Goal: Task Accomplishment & Management: Use online tool/utility

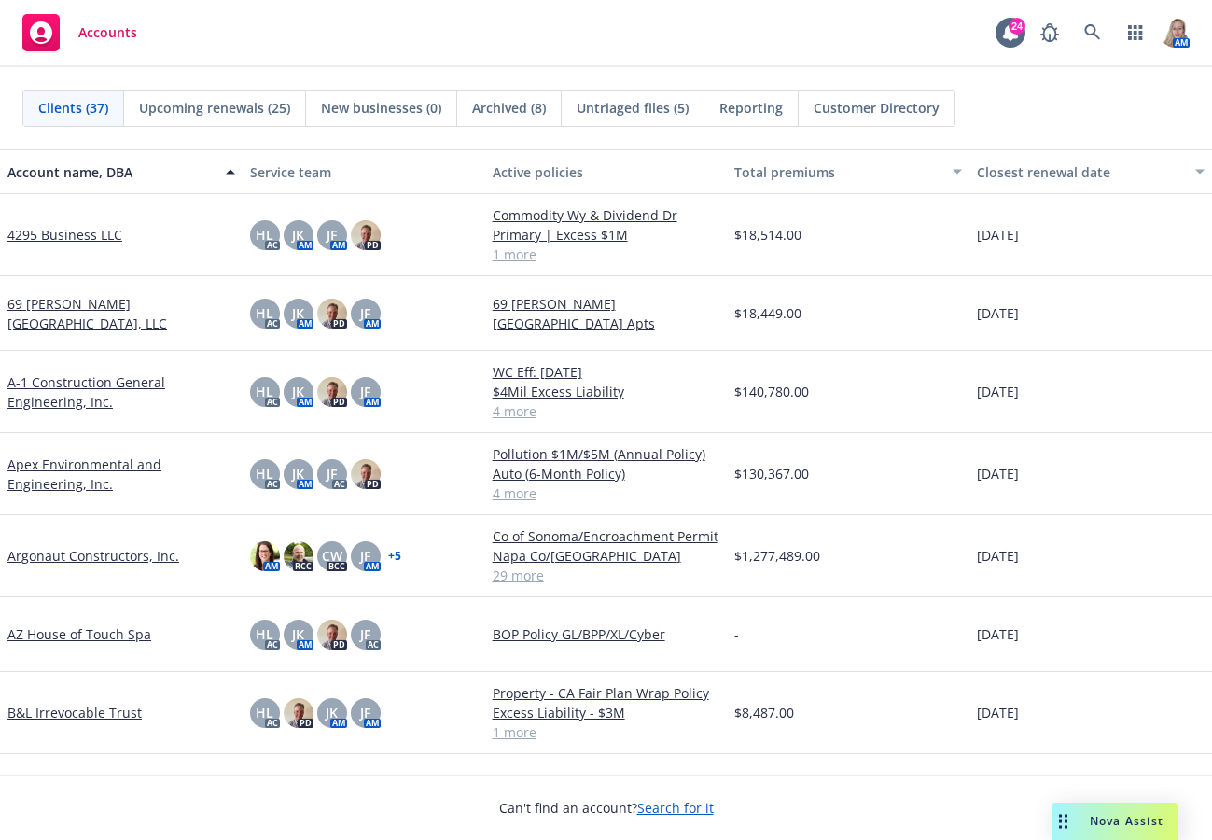
click at [1119, 829] on span "Nova Assist" at bounding box center [1127, 821] width 74 height 16
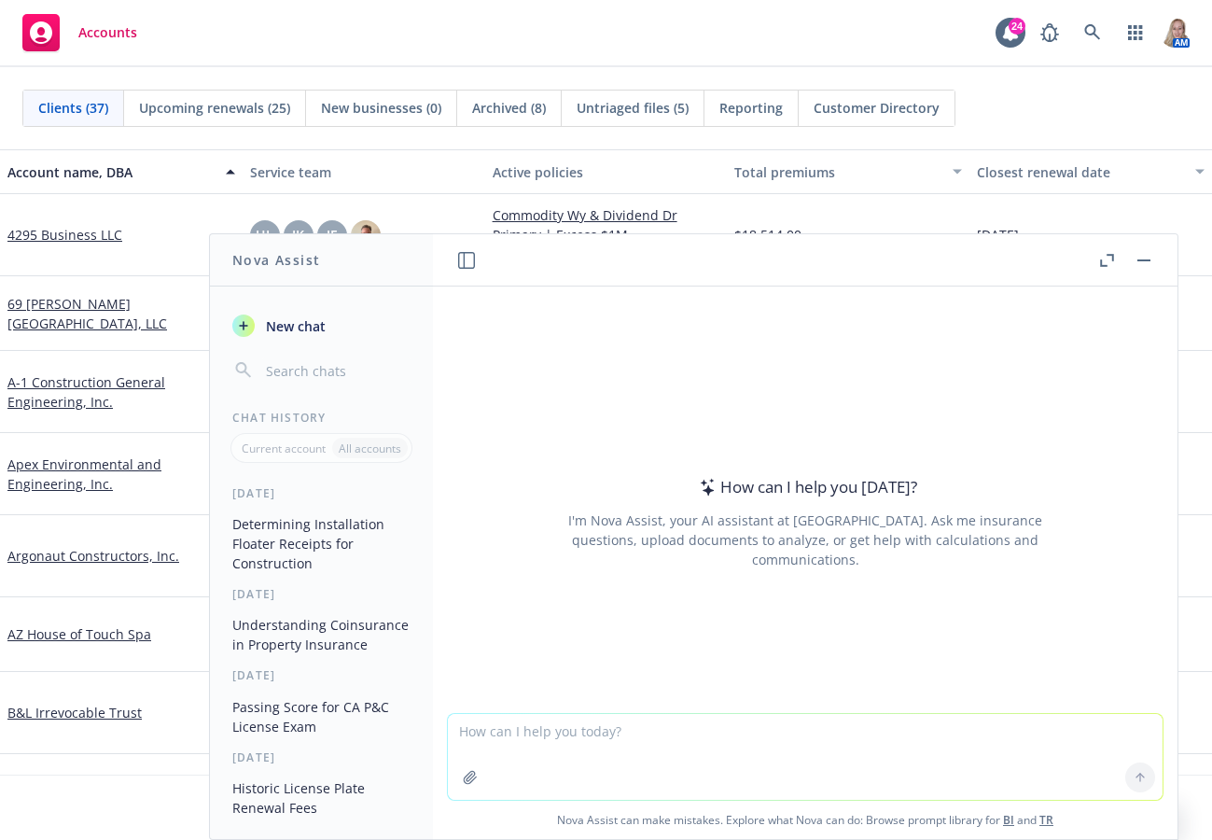
click at [608, 743] on textarea at bounding box center [805, 757] width 715 height 86
type textarea "w"
click at [63, 478] on link "Apex Environmental and Engineering, Inc." at bounding box center [121, 474] width 228 height 39
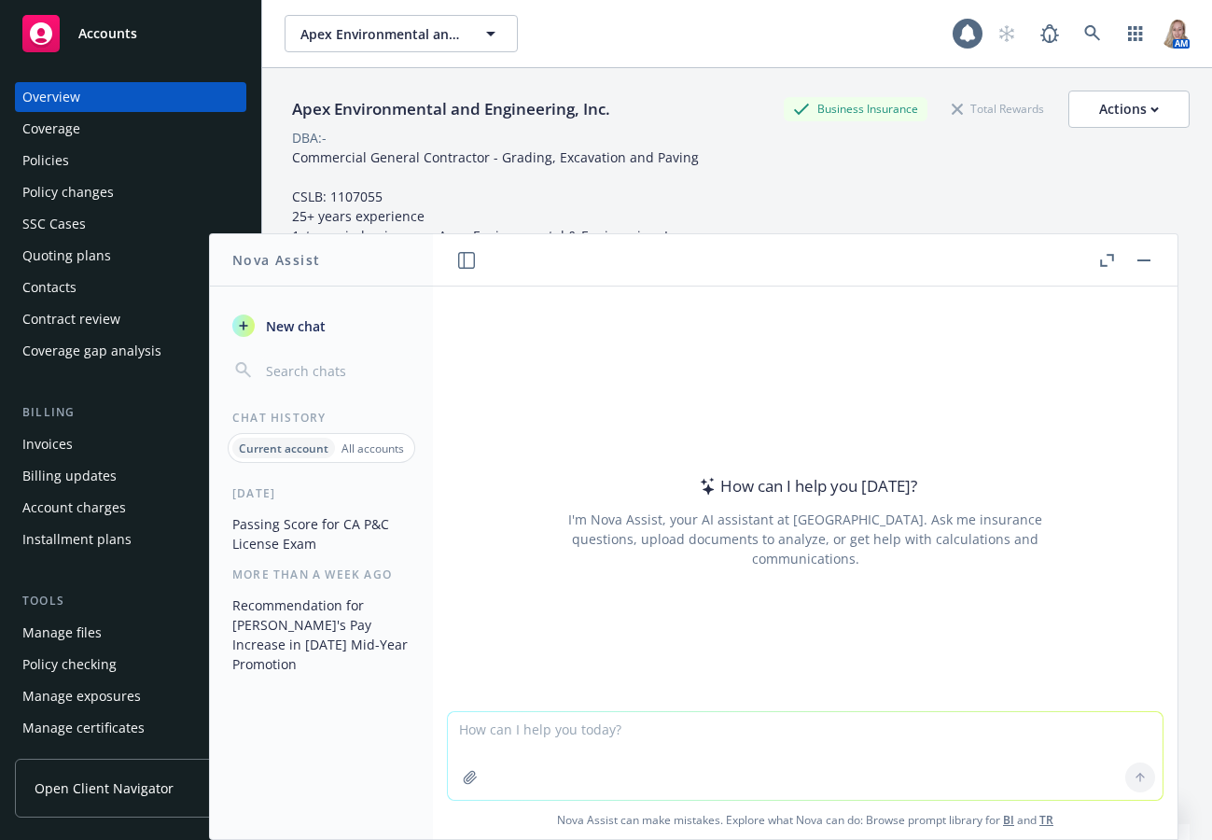
click at [1144, 263] on button "button" at bounding box center [1144, 260] width 22 height 22
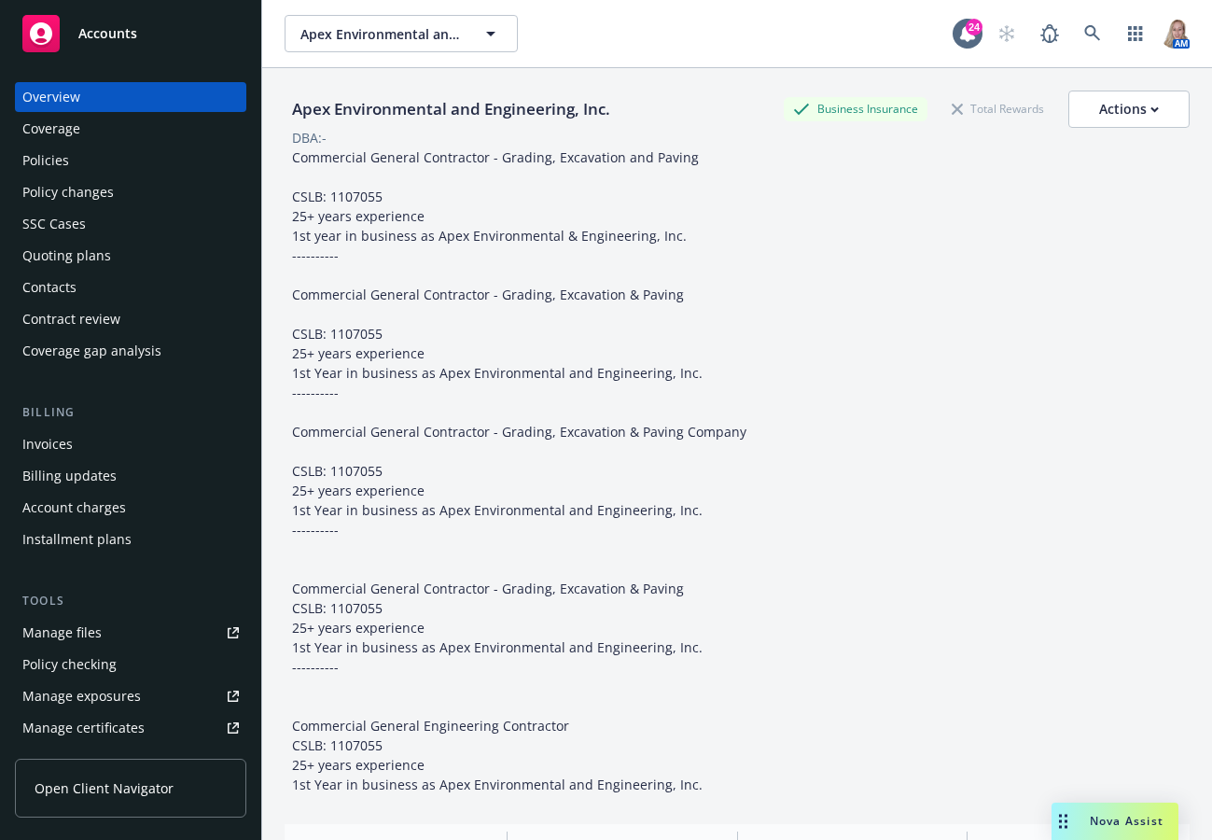
click at [92, 260] on div "Quoting plans" at bounding box center [66, 256] width 89 height 30
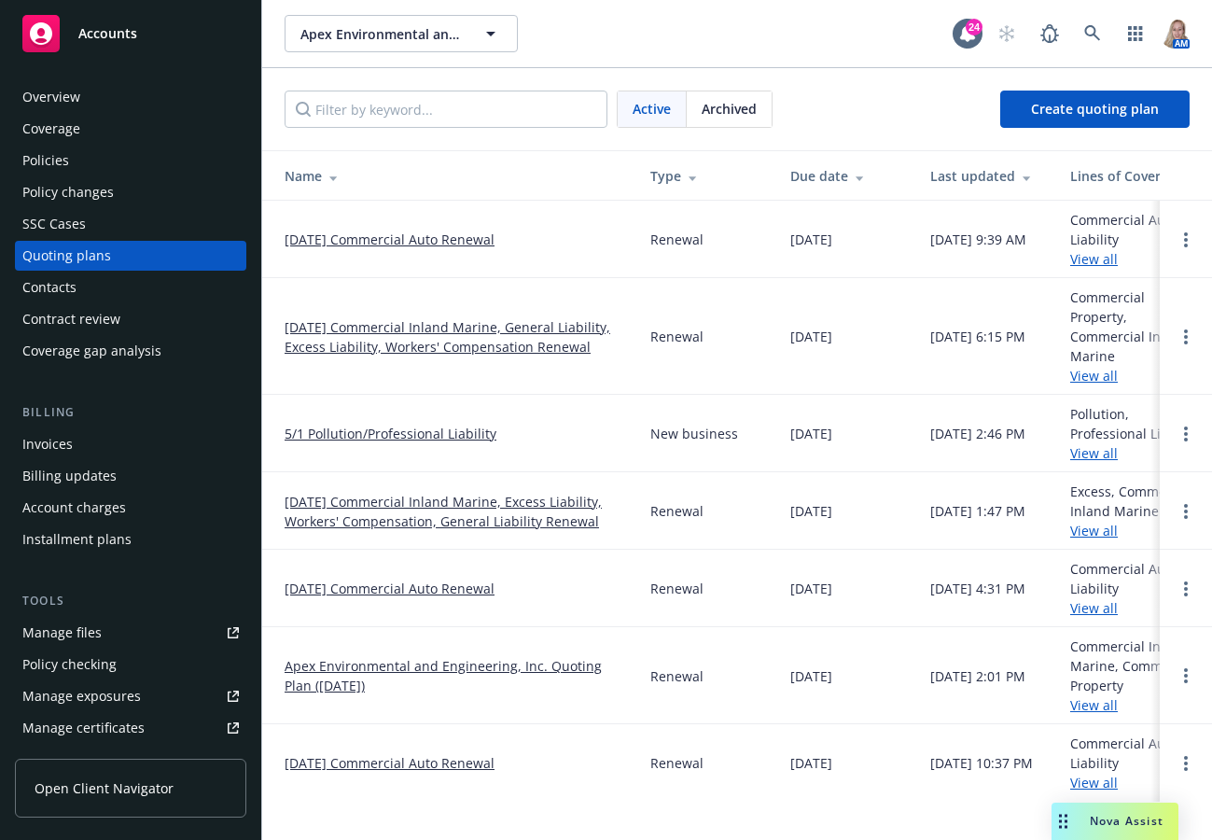
click at [451, 330] on link "[DATE] Commercial Inland Marine, General Liability, Excess Liability, Workers' …" at bounding box center [453, 336] width 336 height 39
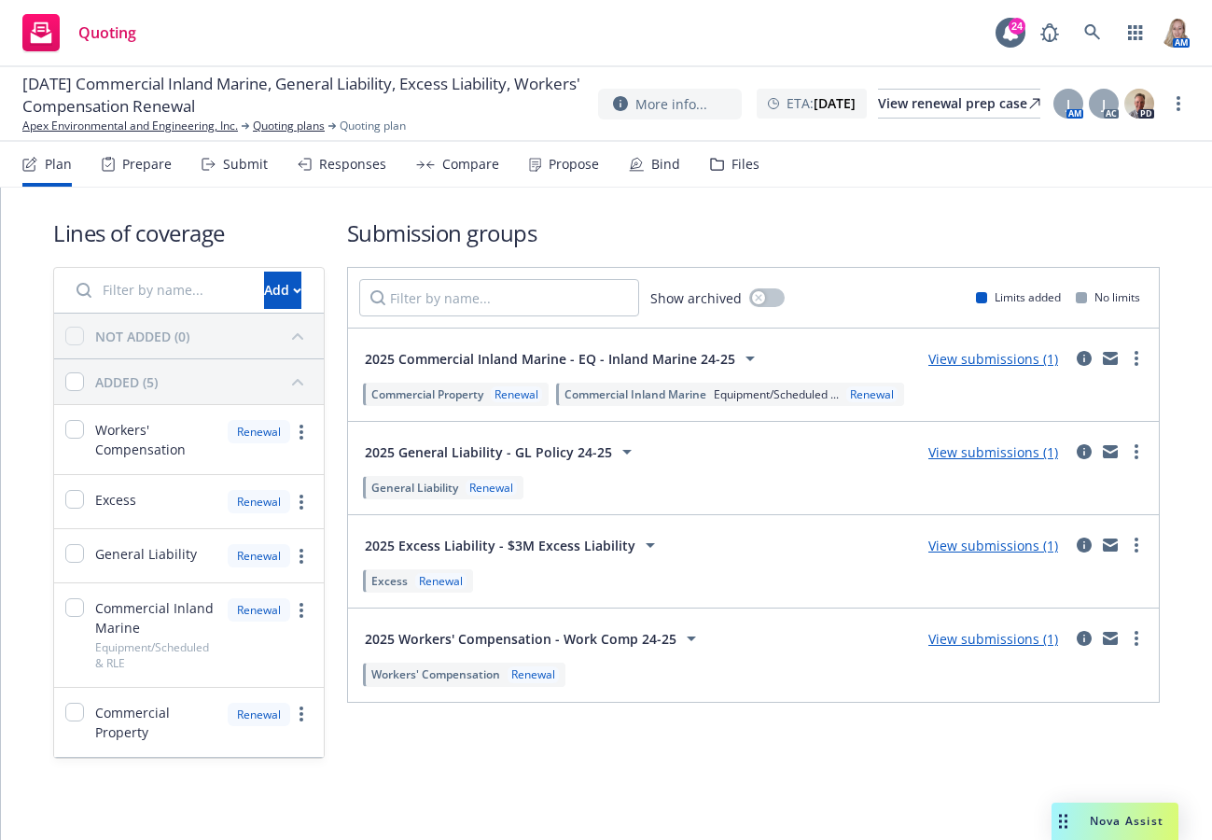
click at [974, 451] on link "View submissions (1)" at bounding box center [994, 452] width 130 height 18
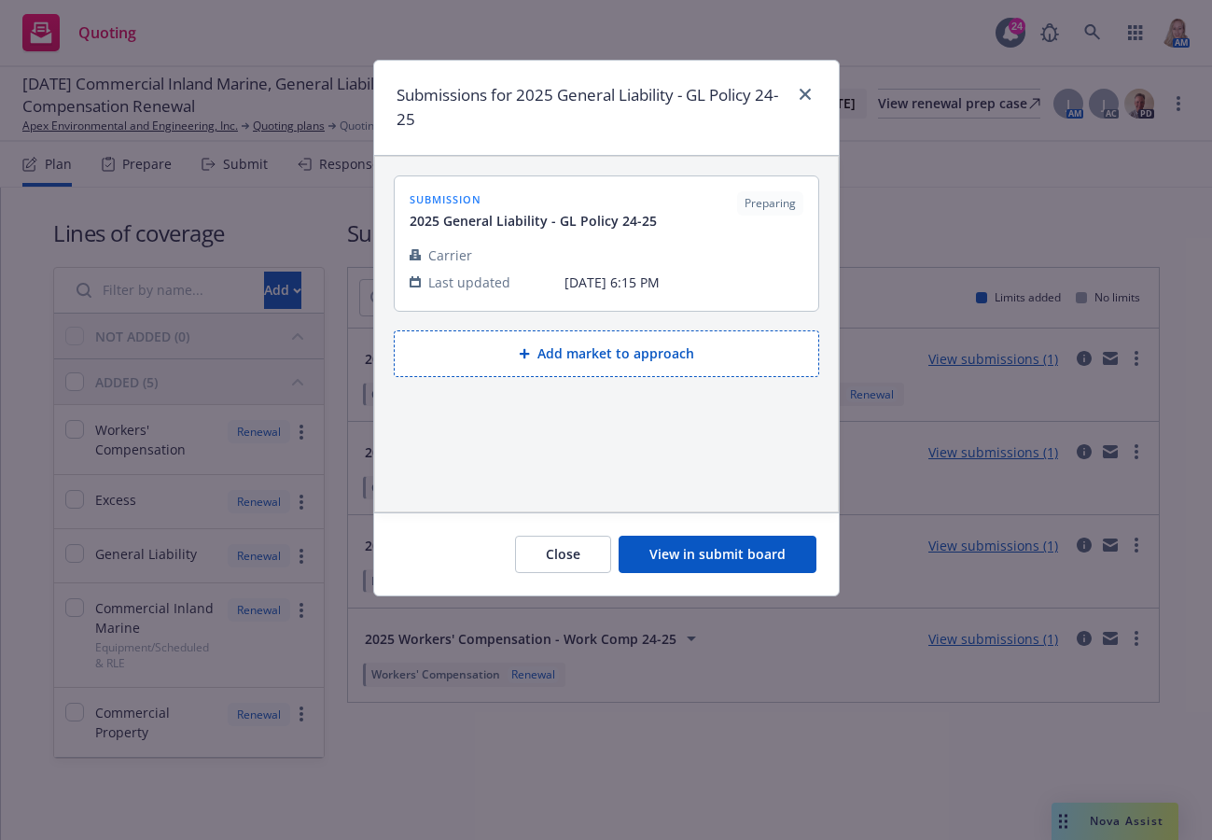
click at [713, 557] on button "View in submit board" at bounding box center [718, 554] width 198 height 37
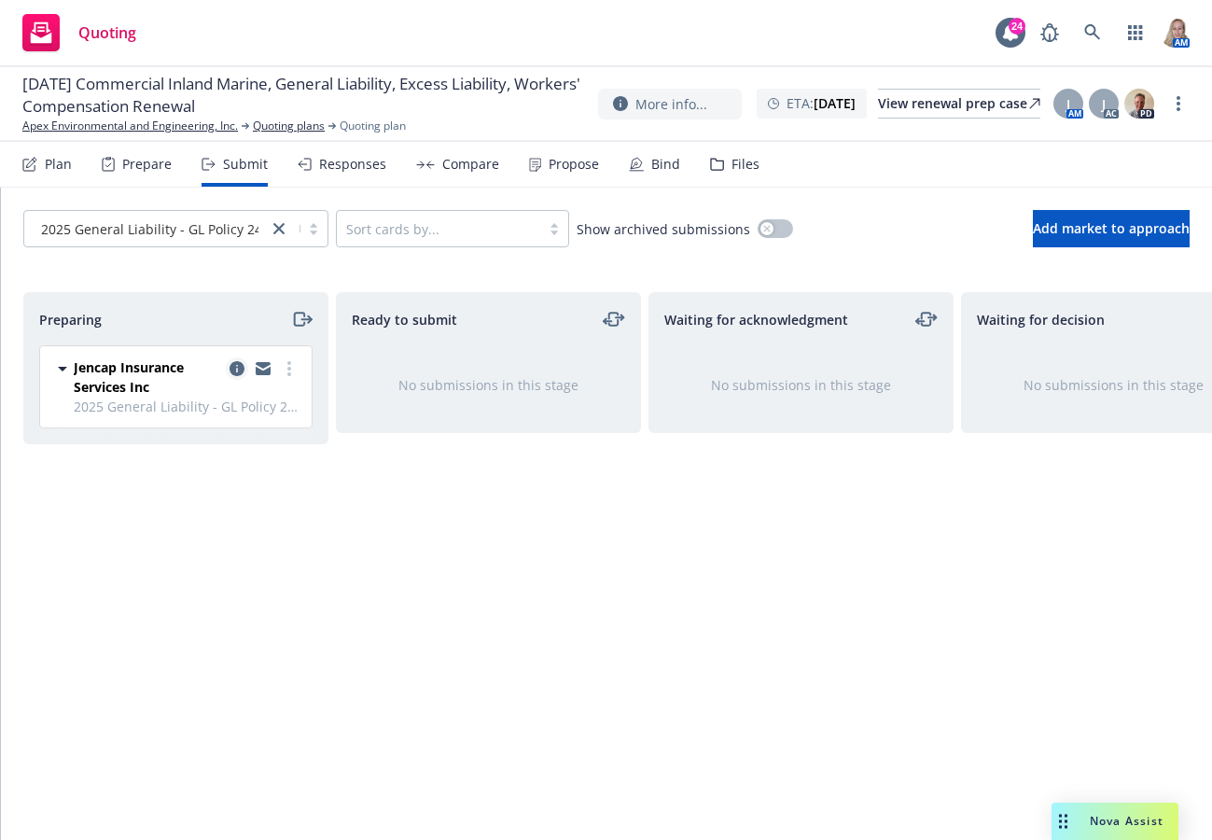
click at [233, 365] on icon "copy logging email" at bounding box center [237, 368] width 15 height 15
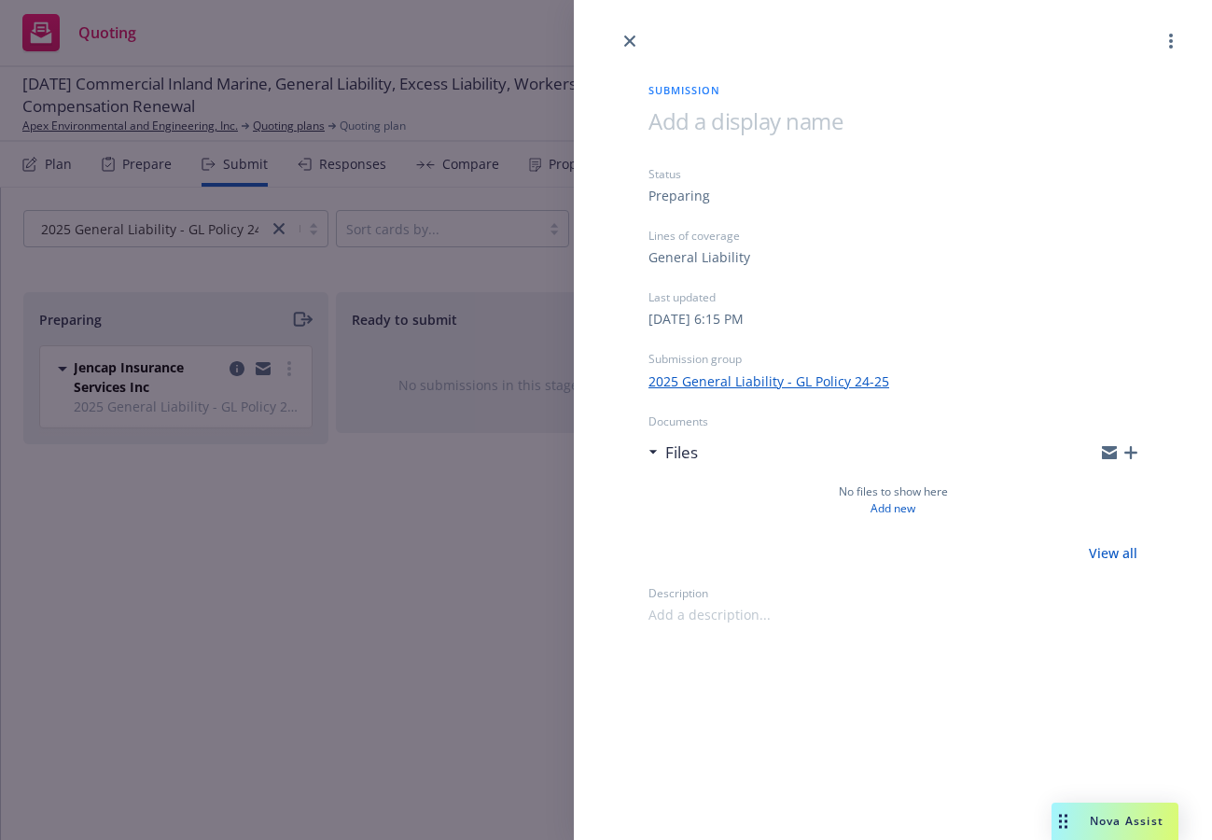
click at [1126, 452] on icon "button" at bounding box center [1131, 452] width 13 height 13
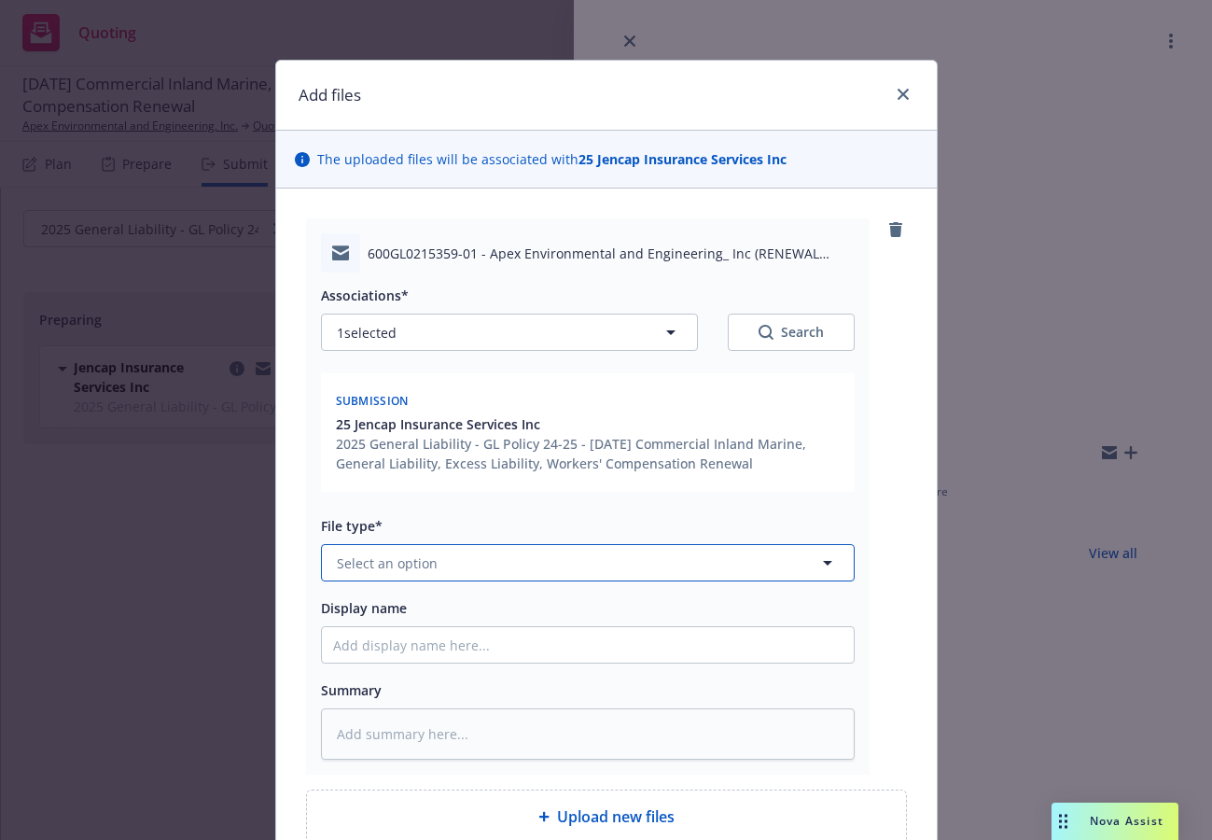
click at [460, 568] on button "Select an option" at bounding box center [588, 562] width 534 height 37
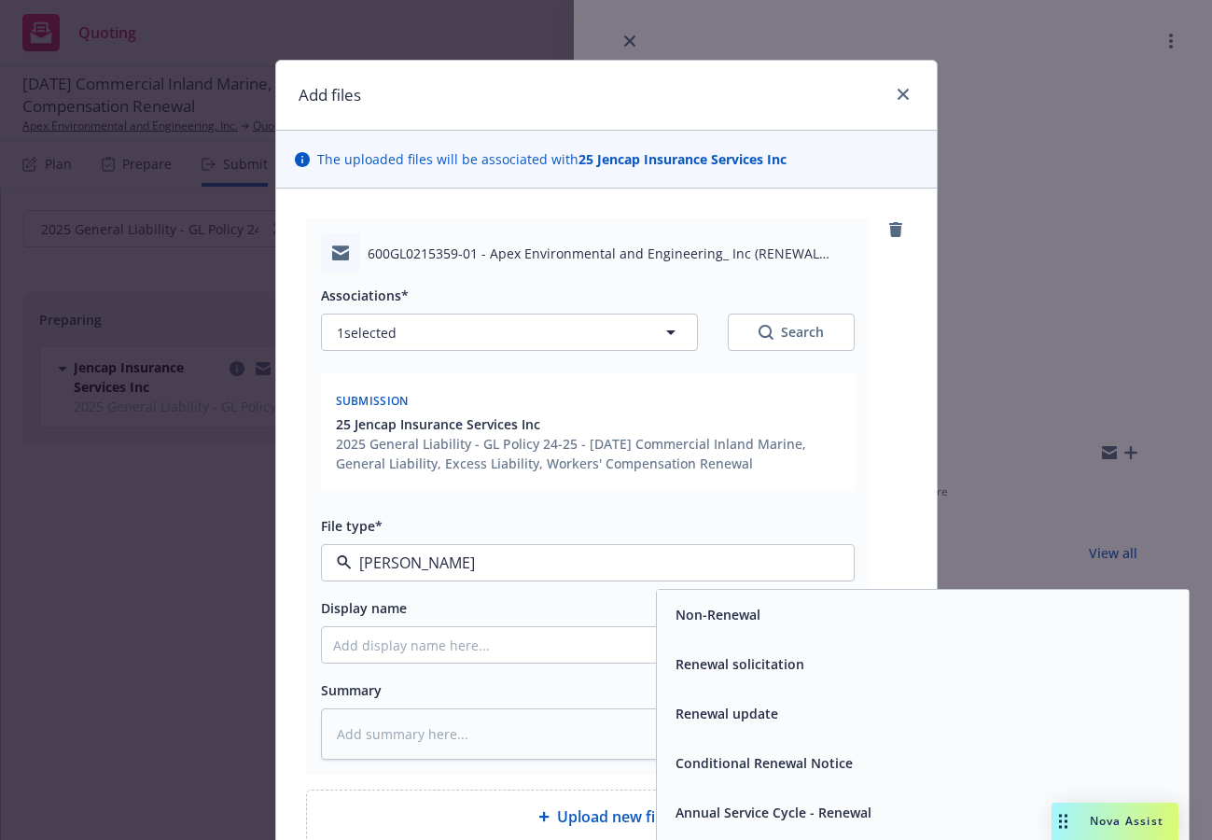
type input "renew"
click at [700, 672] on span "Renewal solicitation" at bounding box center [740, 664] width 129 height 20
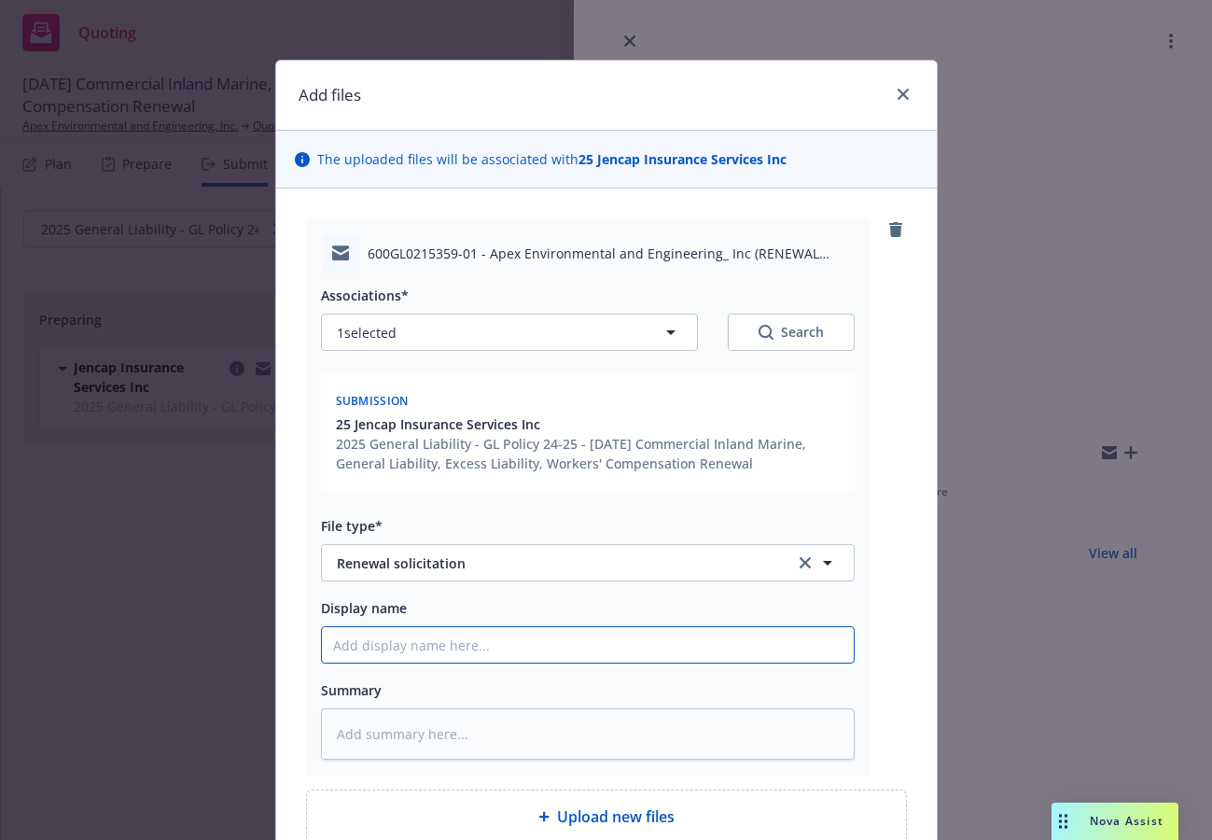
click at [482, 640] on input "Display name" at bounding box center [588, 644] width 532 height 35
type textarea "x"
type input "2"
type textarea "x"
type input "25"
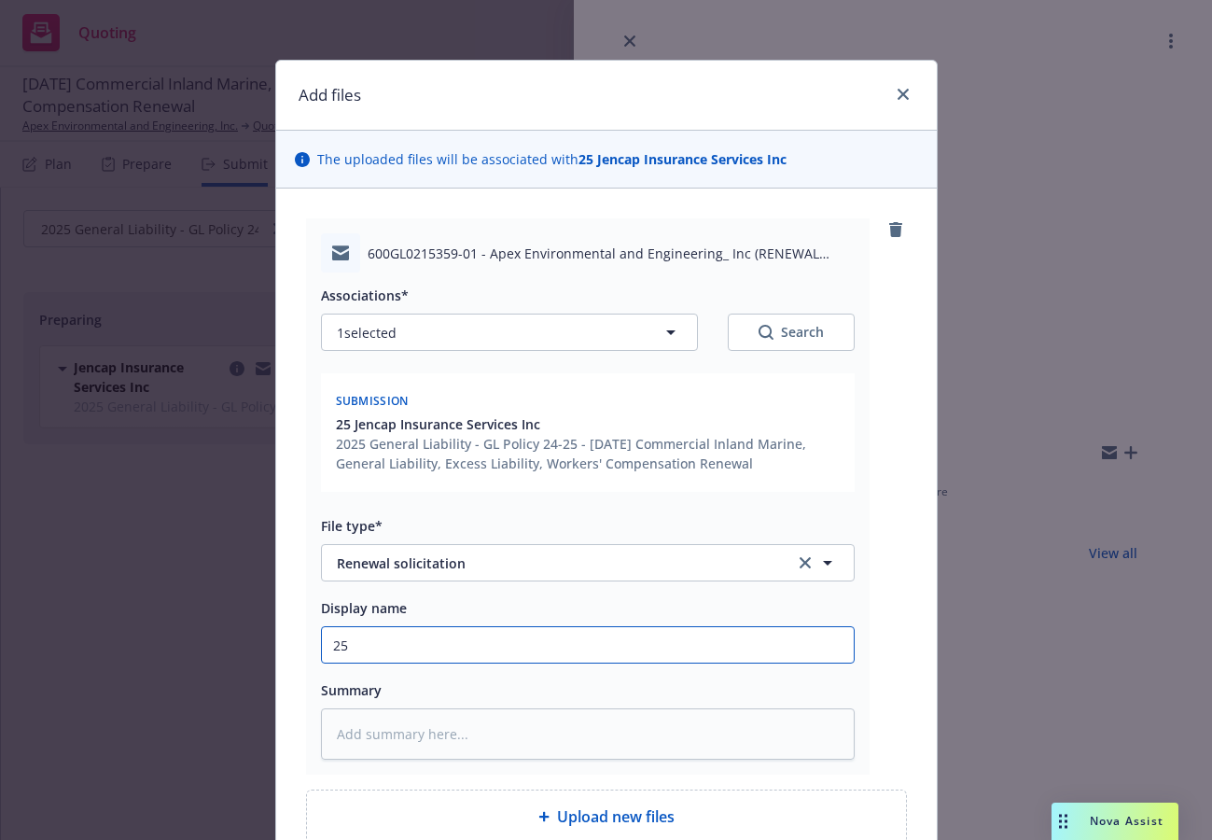
type textarea "x"
type input "25"
type textarea "x"
type input "25 G"
type textarea "x"
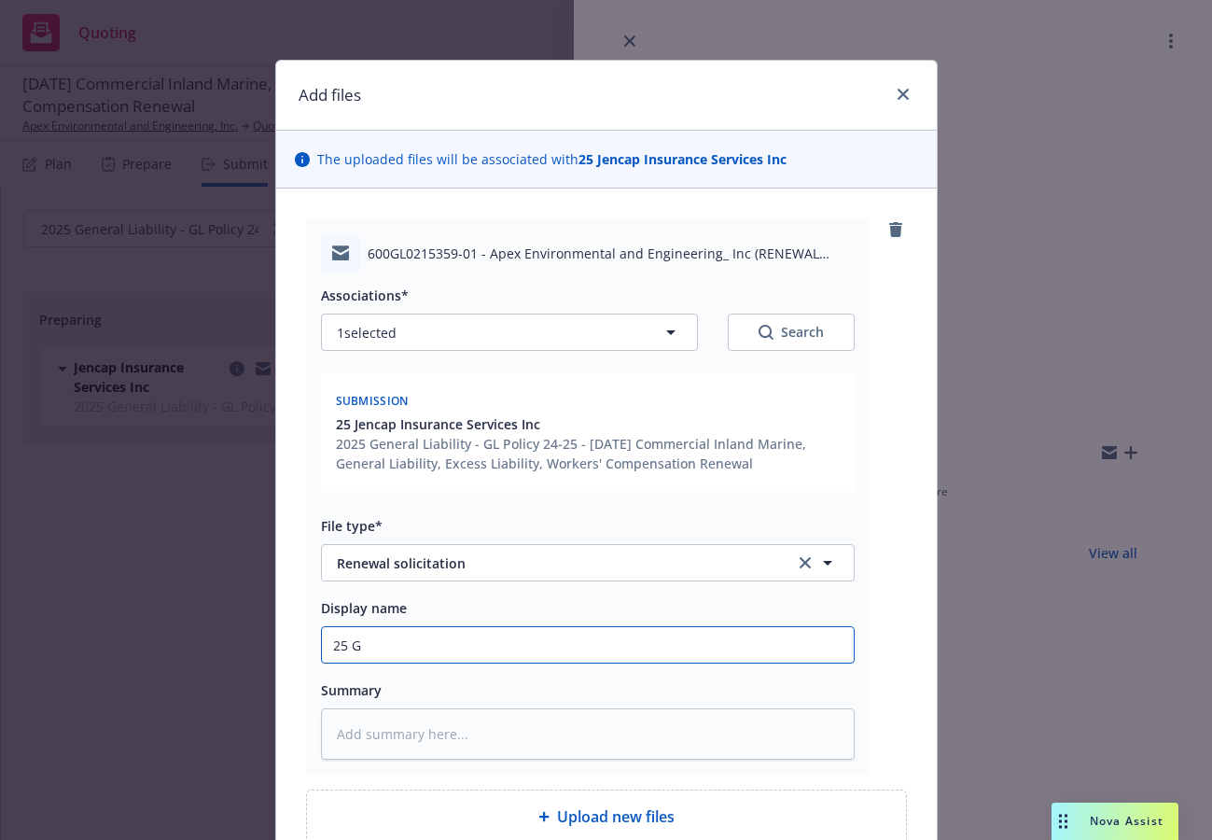
type input "25 GL"
type textarea "x"
type input "25 GL"
type textarea "x"
type input "25 GL R"
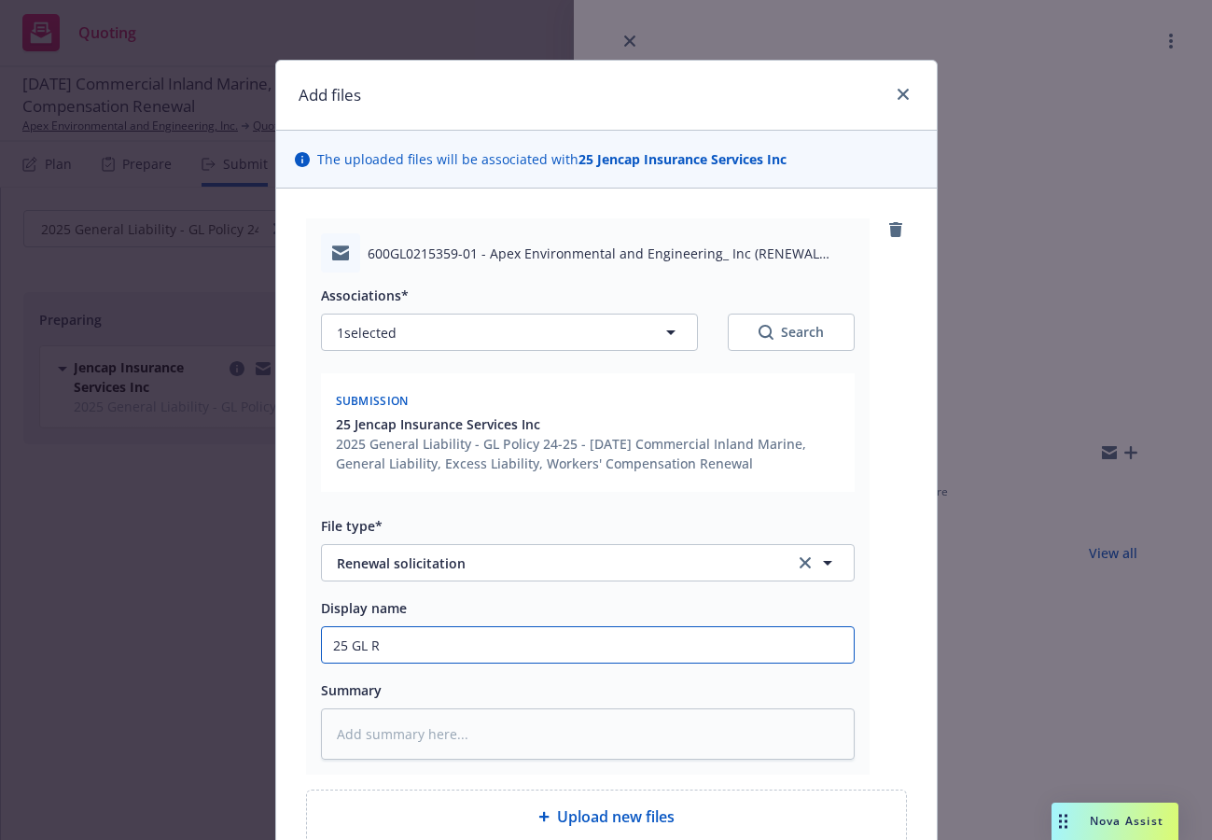
type textarea "x"
type input "25 GL Re"
type textarea "x"
type input "25 GL Ren"
type textarea "x"
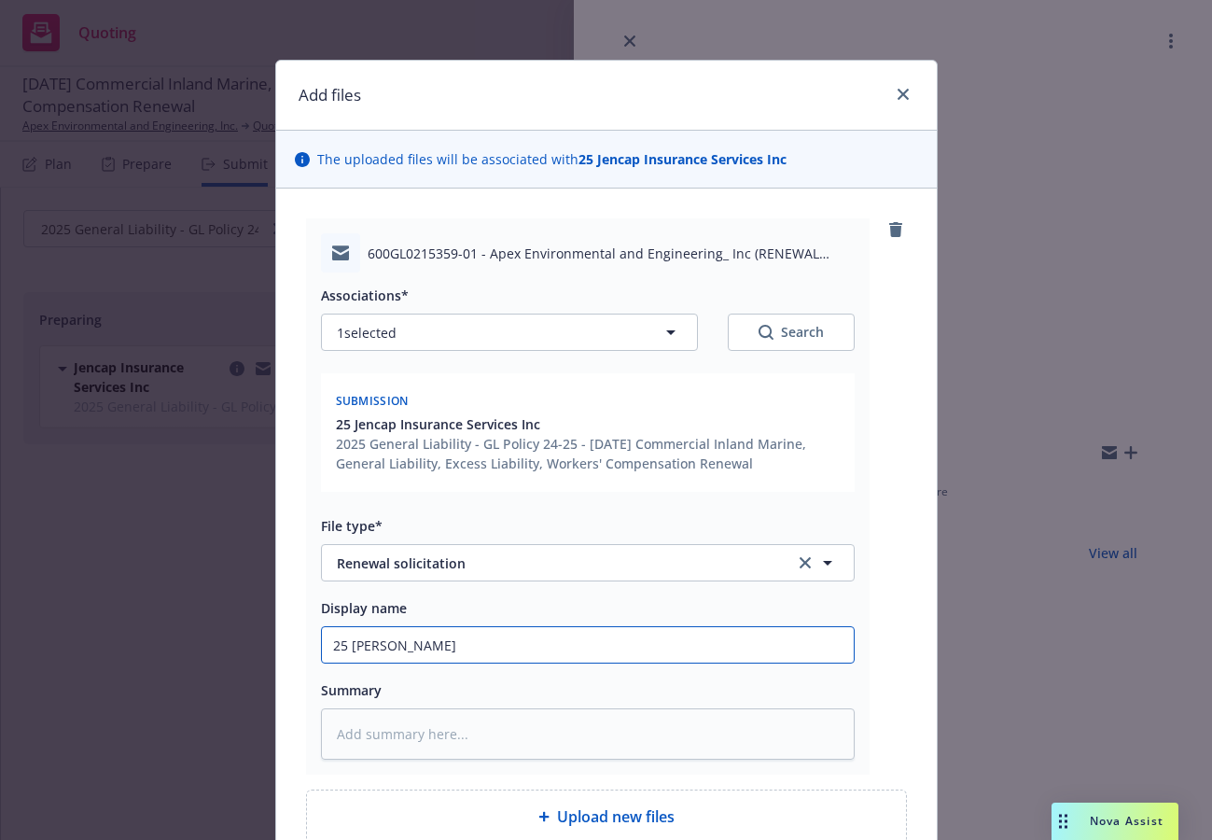
type input "25 GL Rene"
type textarea "x"
type input "25 GL Renew"
type textarea "x"
type input "25 GL Renewa"
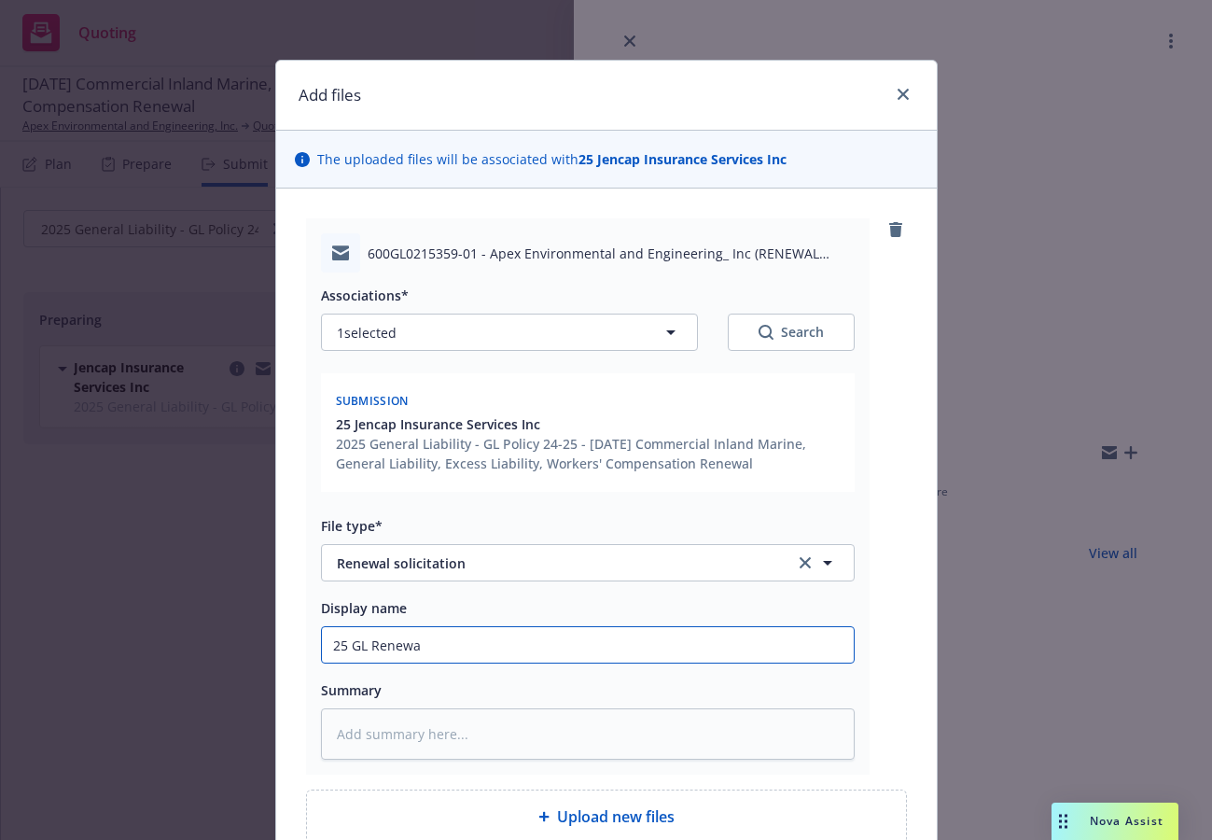
type textarea "x"
type input "25 GL Renewal"
type textarea "x"
type input "25 GL Renewal"
type textarea "x"
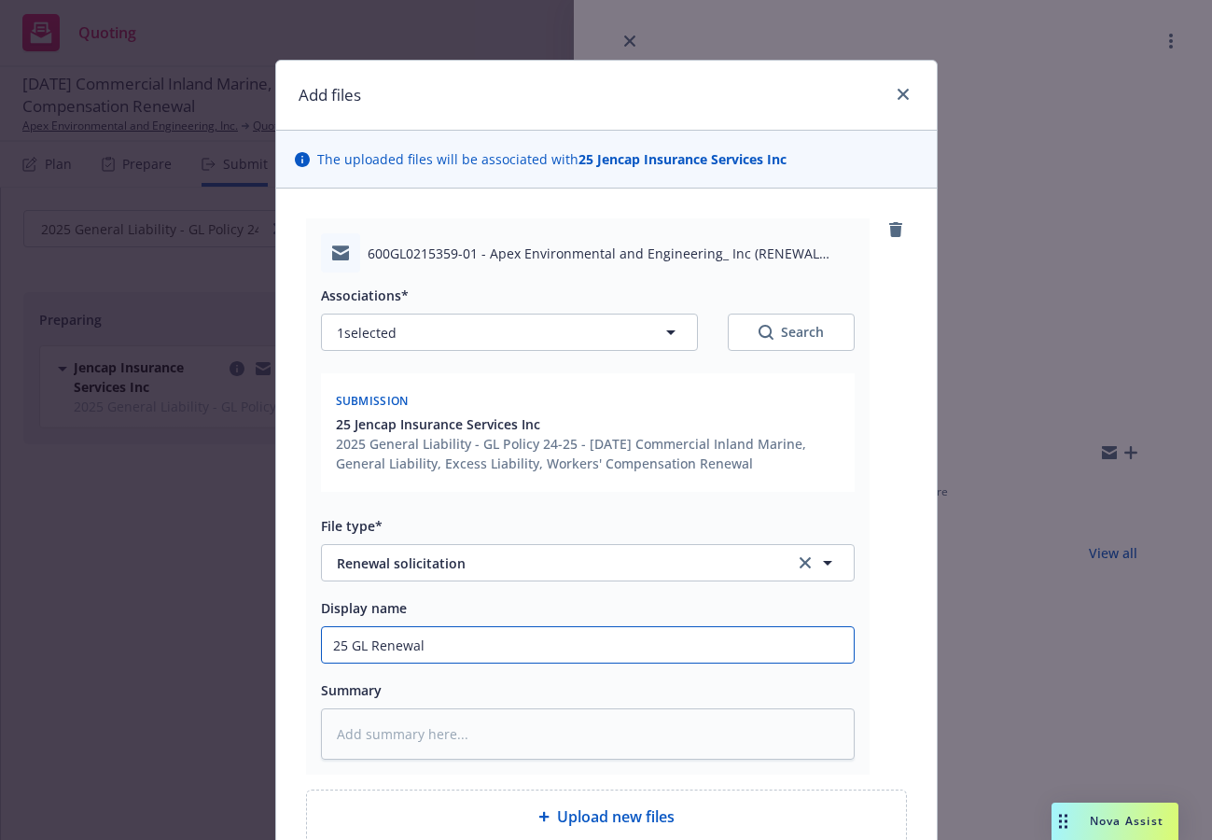
type input "25 GL Renewal S"
type textarea "x"
type input "25 GL Renewal So"
type textarea "x"
type input "25 GL Renewal Sol"
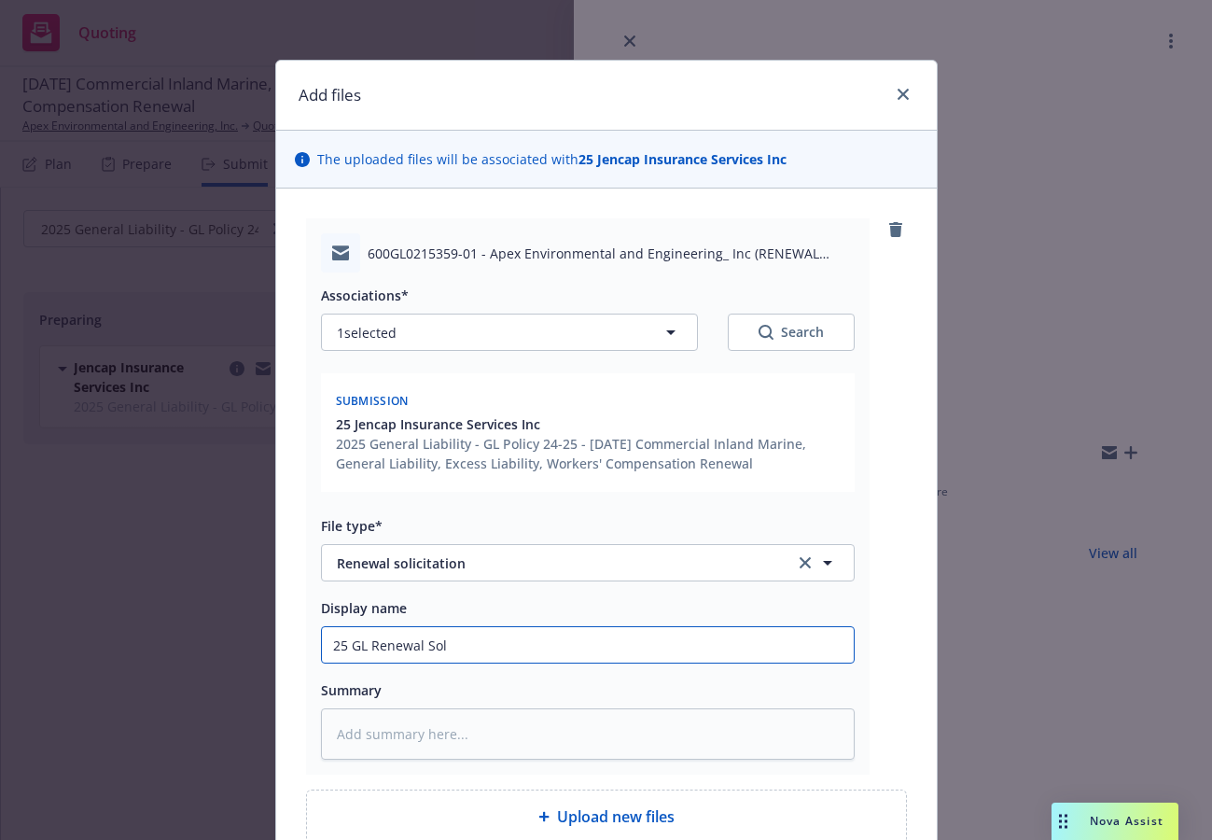
type textarea "x"
type input "25 GL Renewal Soli"
type textarea "x"
type input "25 GL Renewal Solic"
type textarea "x"
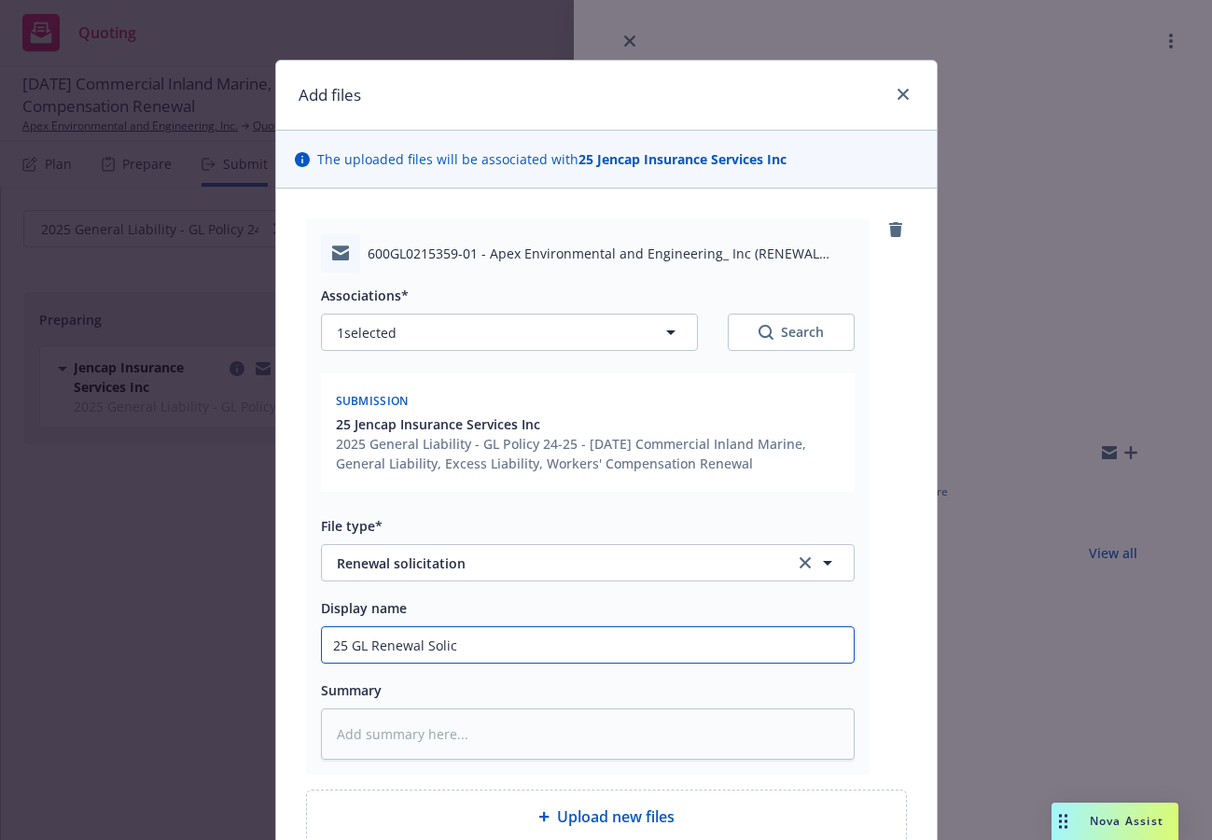
type input "25 GL Renewal Solici"
type textarea "x"
type input "25 GL Renewal Solicit"
type textarea "x"
type input "25 GL Renewal Solicita"
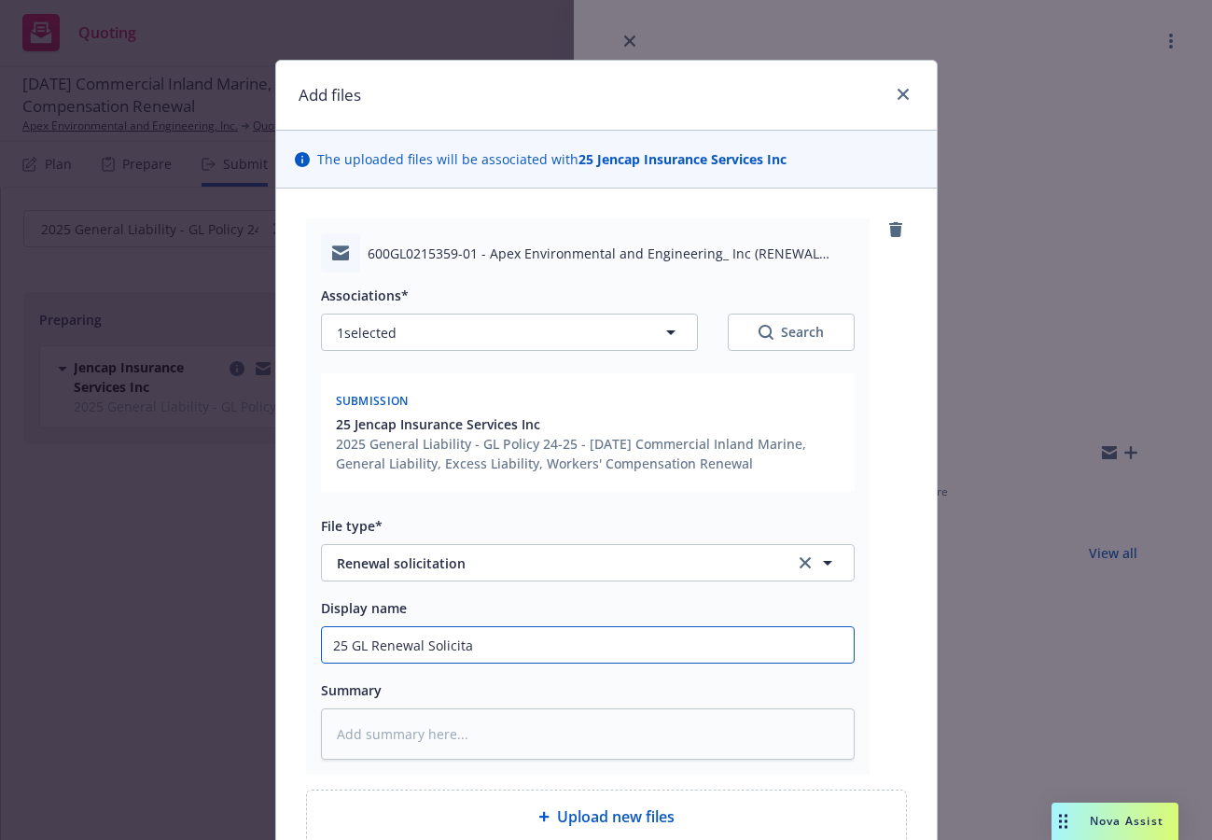
type textarea "x"
type input "25 GL Renewal Solicitat"
type textarea "x"
type input "25 GL Renewal Solicitati"
type textarea "x"
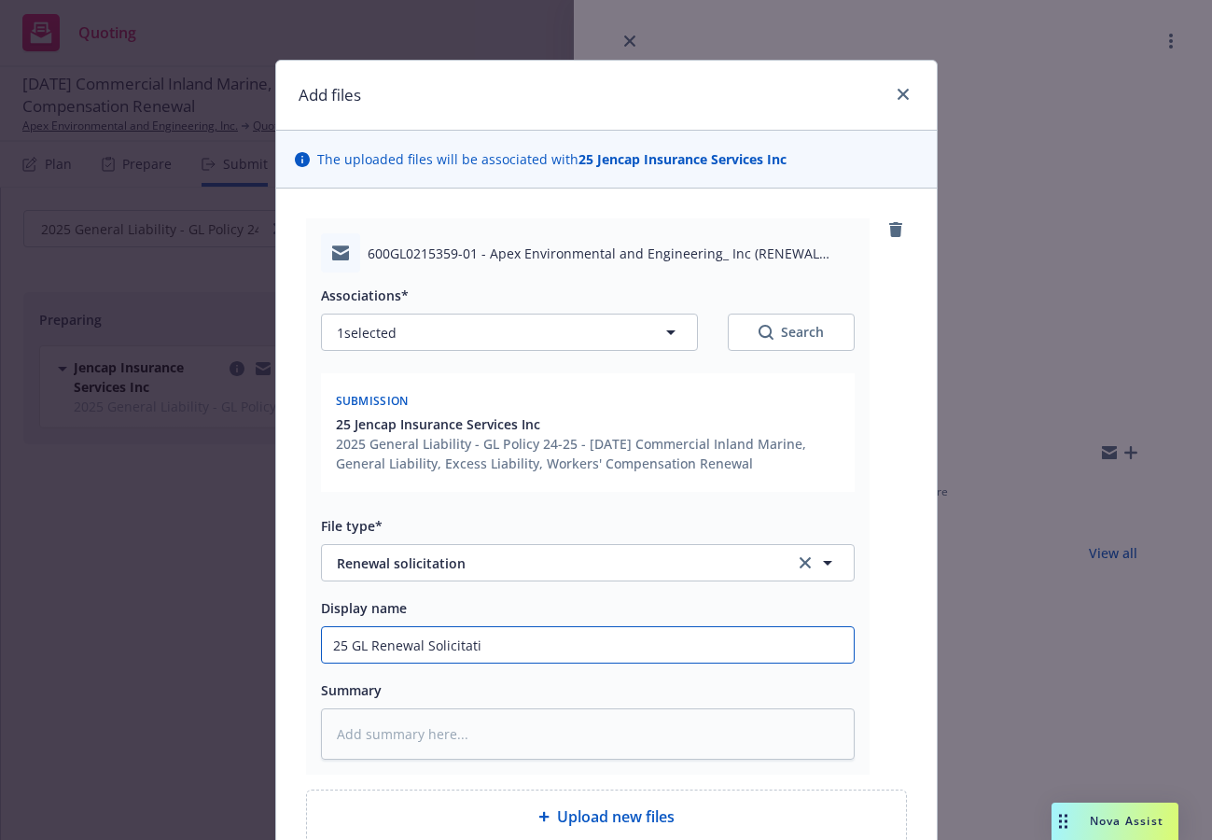
type input "25 GL Renewal Solicitatio"
type textarea "x"
type input "25 GL Renewal Solicitation"
type textarea "x"
type input "25 GL Renewal Solicitation"
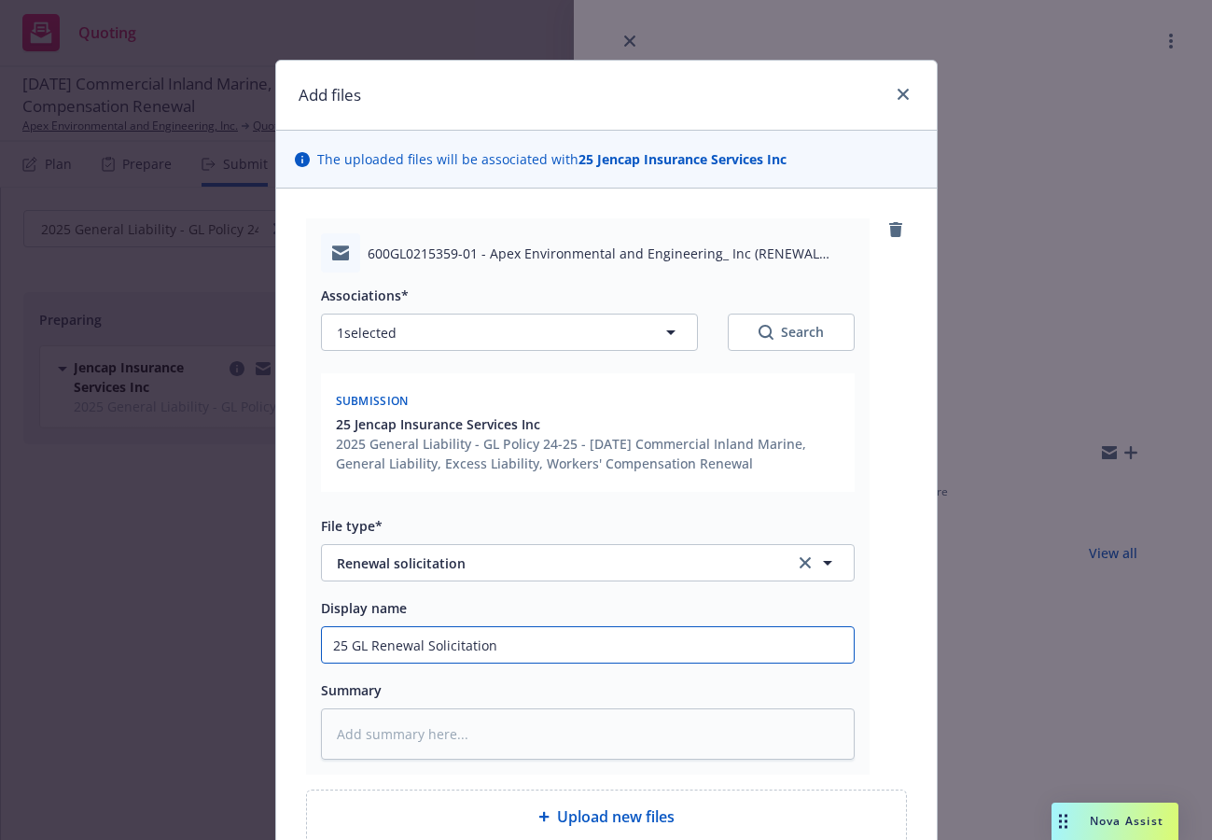
type textarea "x"
type input "25 GL Renewal Solicitation -"
type textarea "x"
type input "25 GL Renewal Solicitation -"
type textarea "x"
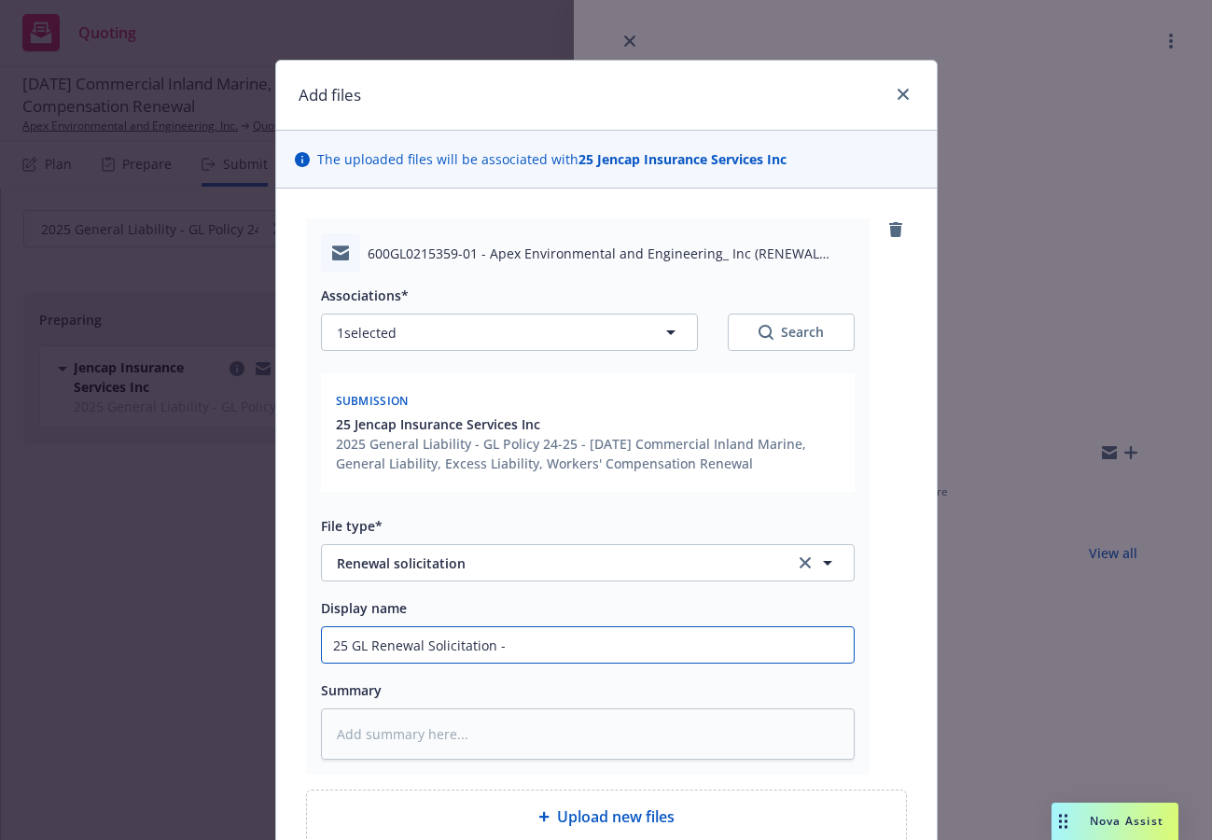
type input "25 GL Renewal Solicitation - J"
type textarea "x"
type input "25 GL Renewal Solicitation - Je"
type textarea "x"
type input "25 GL Renewal Solicitation - Jen"
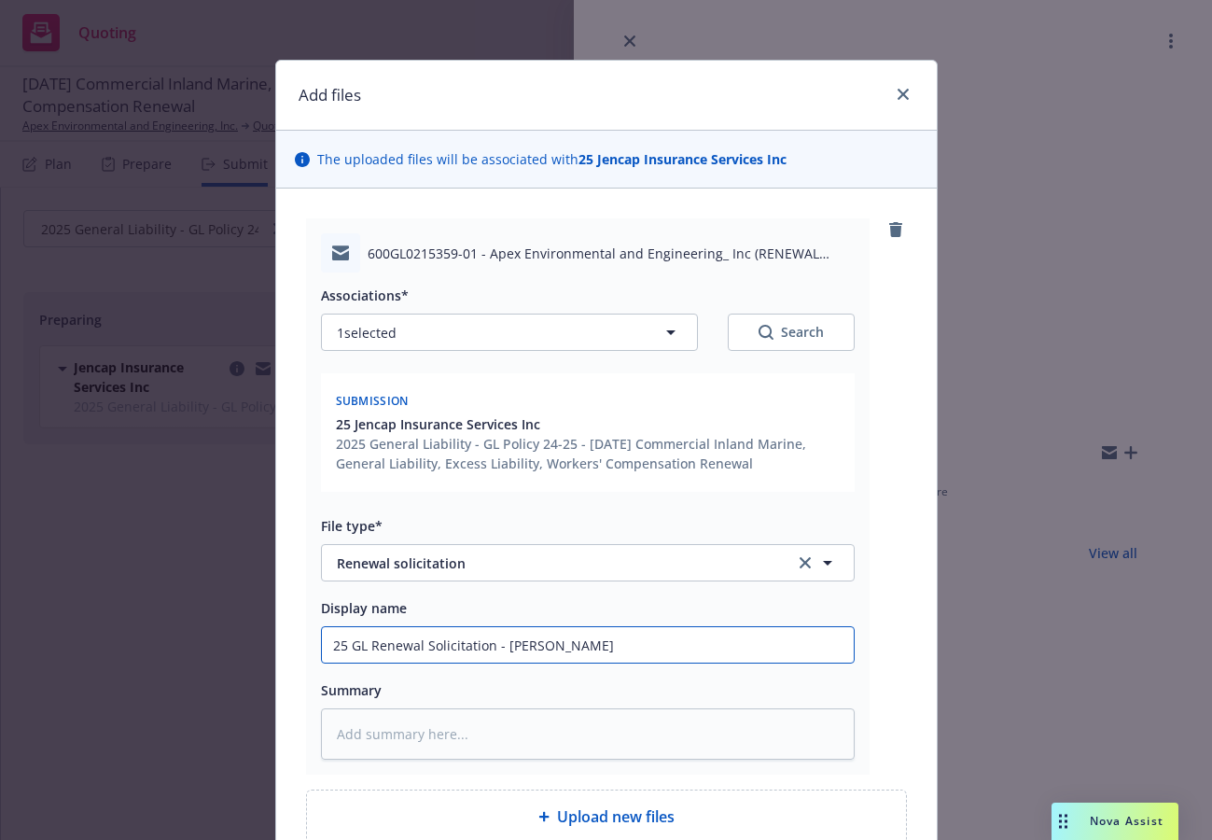
type textarea "x"
type input "25 GL Renewal Solicitation - Jenc"
type textarea "x"
type input "25 GL Renewal Solicitation - Jenca"
type textarea "x"
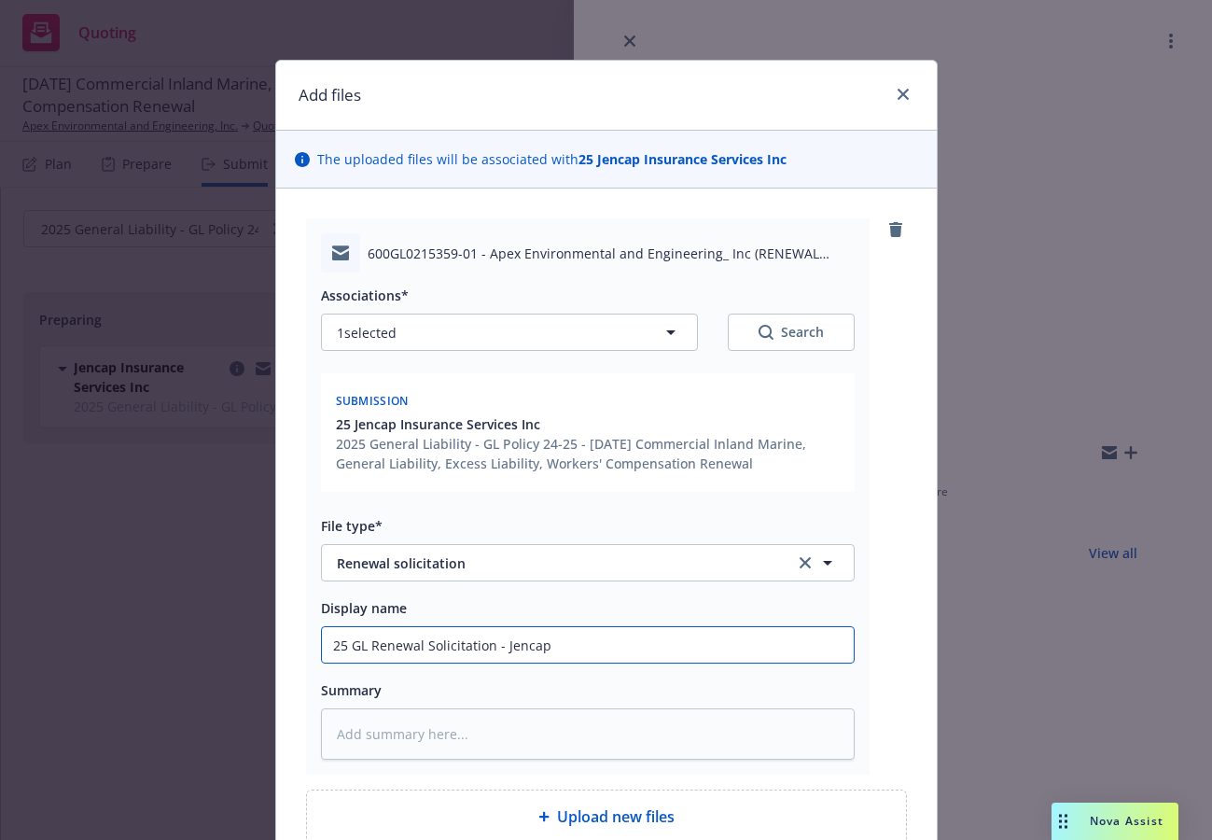
drag, startPoint x: 613, startPoint y: 650, endPoint x: 108, endPoint y: 671, distance: 505.3
click at [107, 671] on div "Add files The uploaded files will be associated with 25 Jencap Insurance Servic…" at bounding box center [606, 420] width 1212 height 840
type input "25 GL Renewal Solicitation - Jencap"
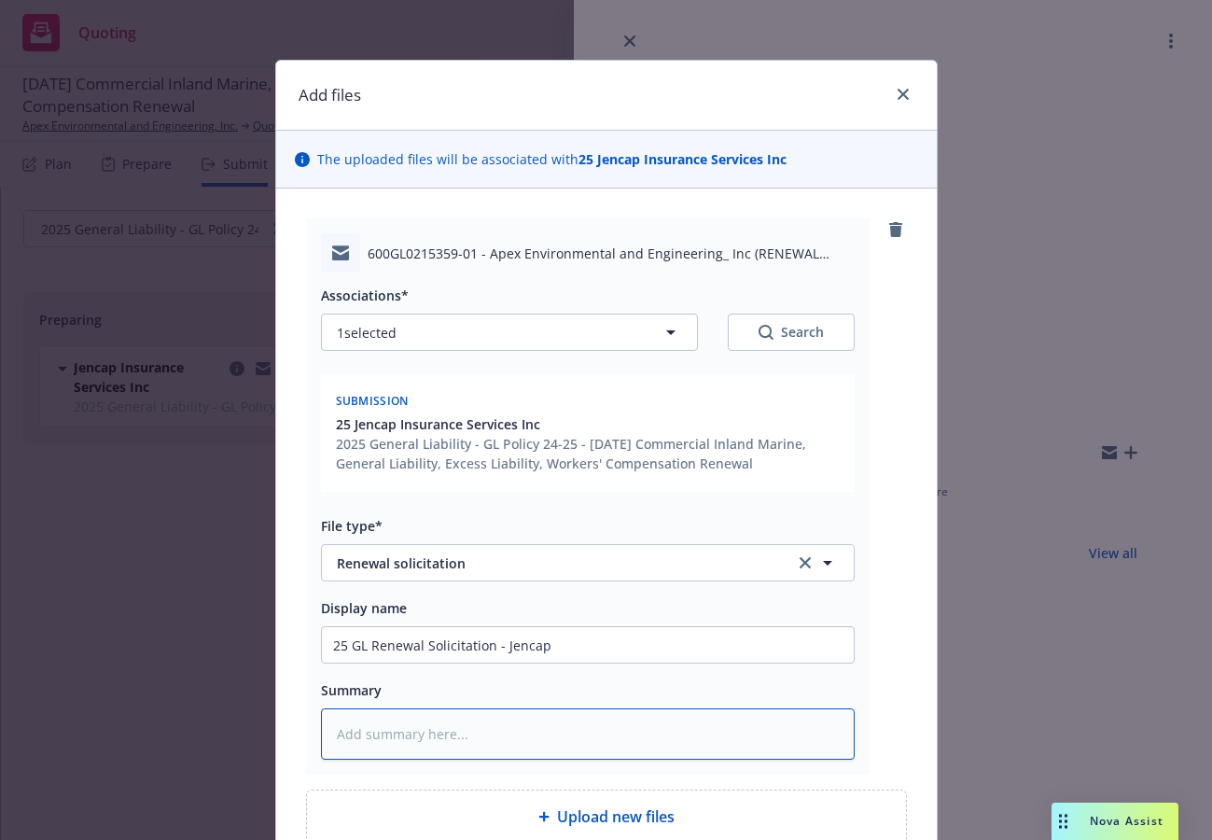
click at [436, 740] on textarea at bounding box center [588, 733] width 534 height 51
paste textarea "25 GL Renewal Solicitation - Jencap"
type textarea "x"
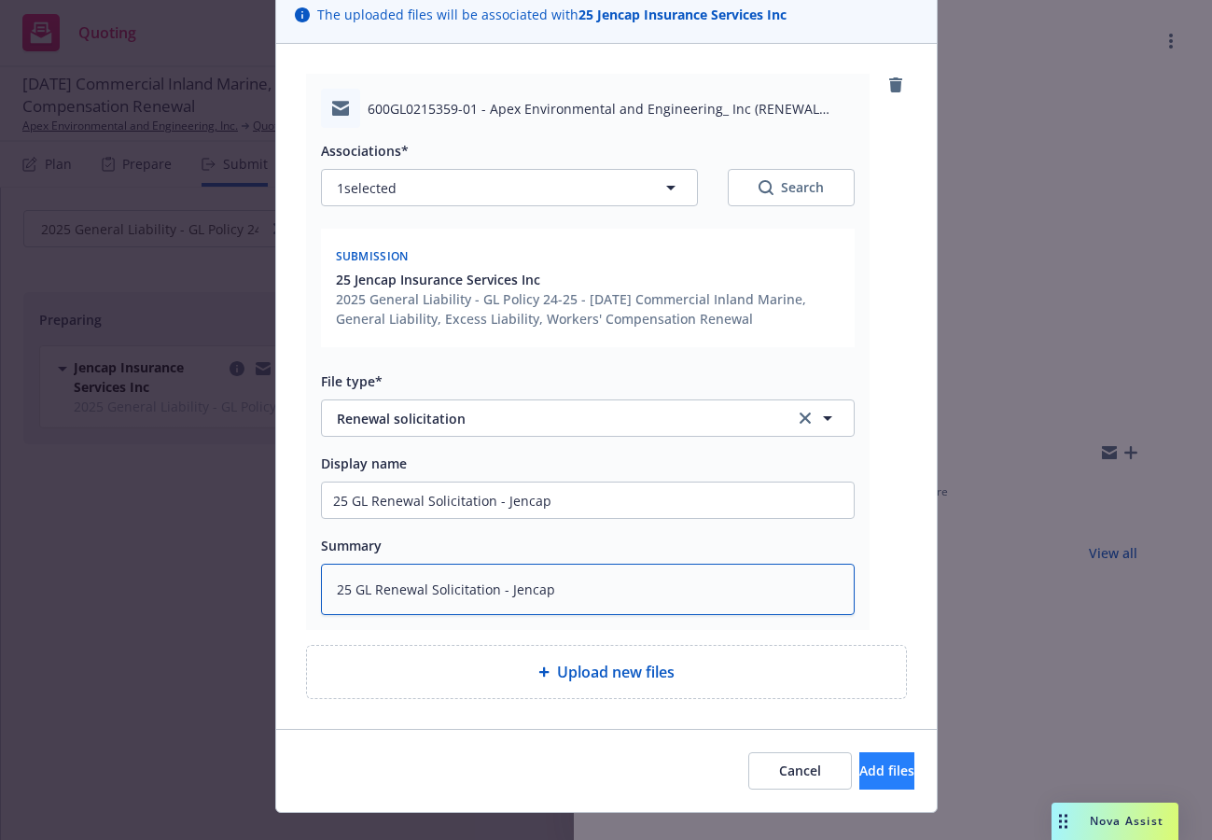
scroll to position [177, 0]
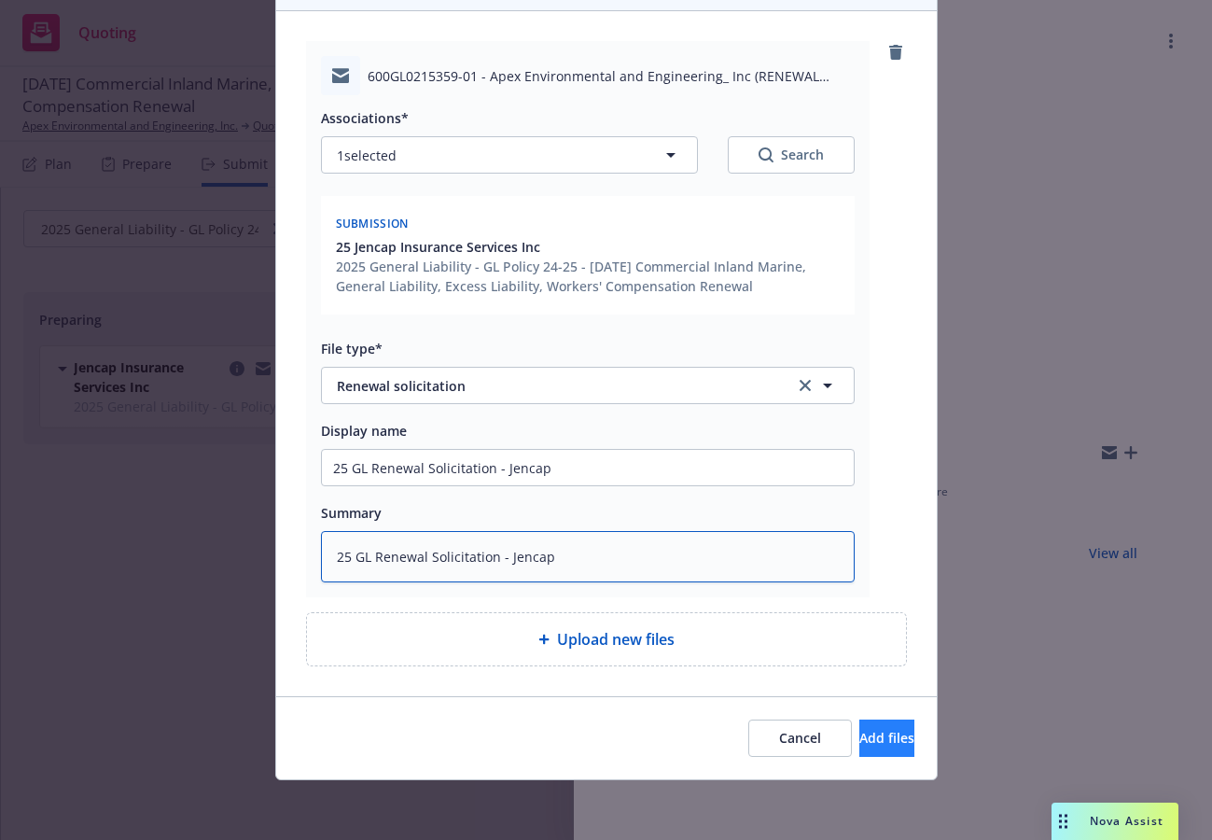
type textarea "25 GL Renewal Solicitation - Jencap"
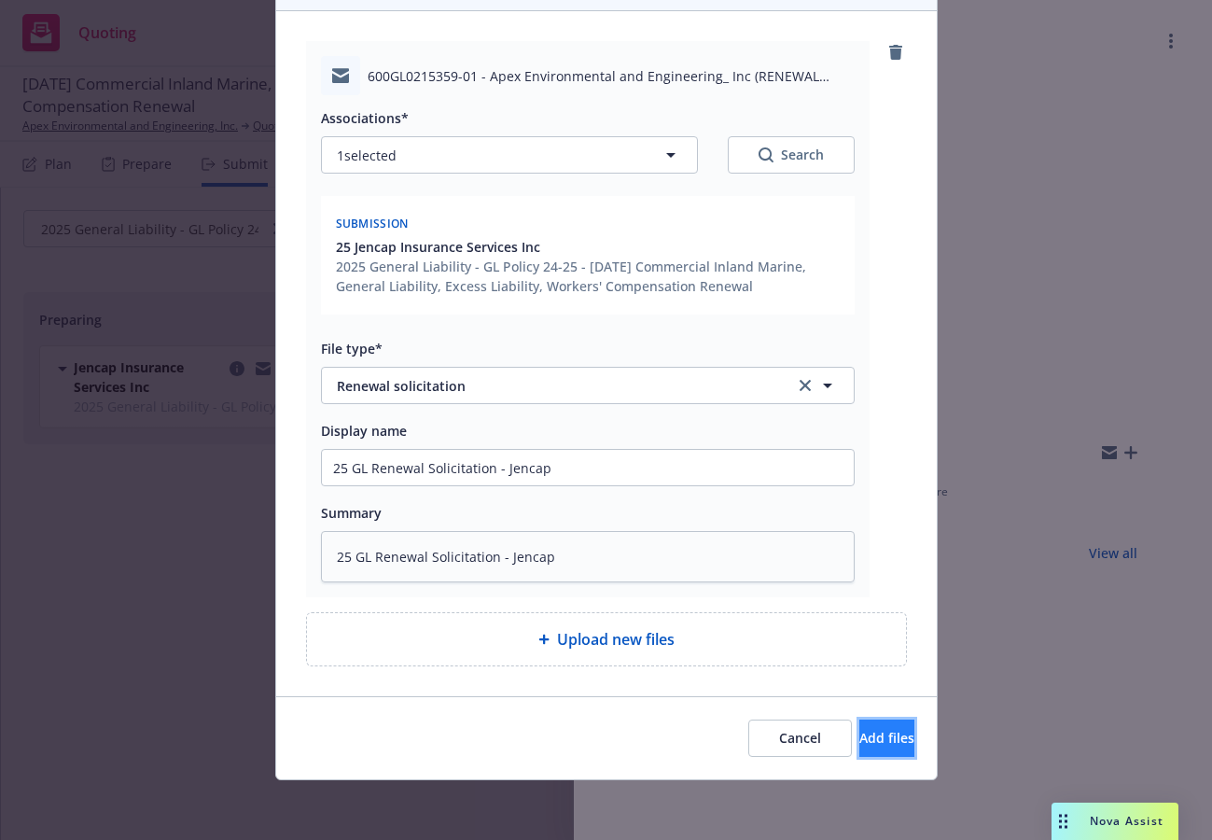
click at [860, 736] on span "Add files" at bounding box center [887, 738] width 55 height 18
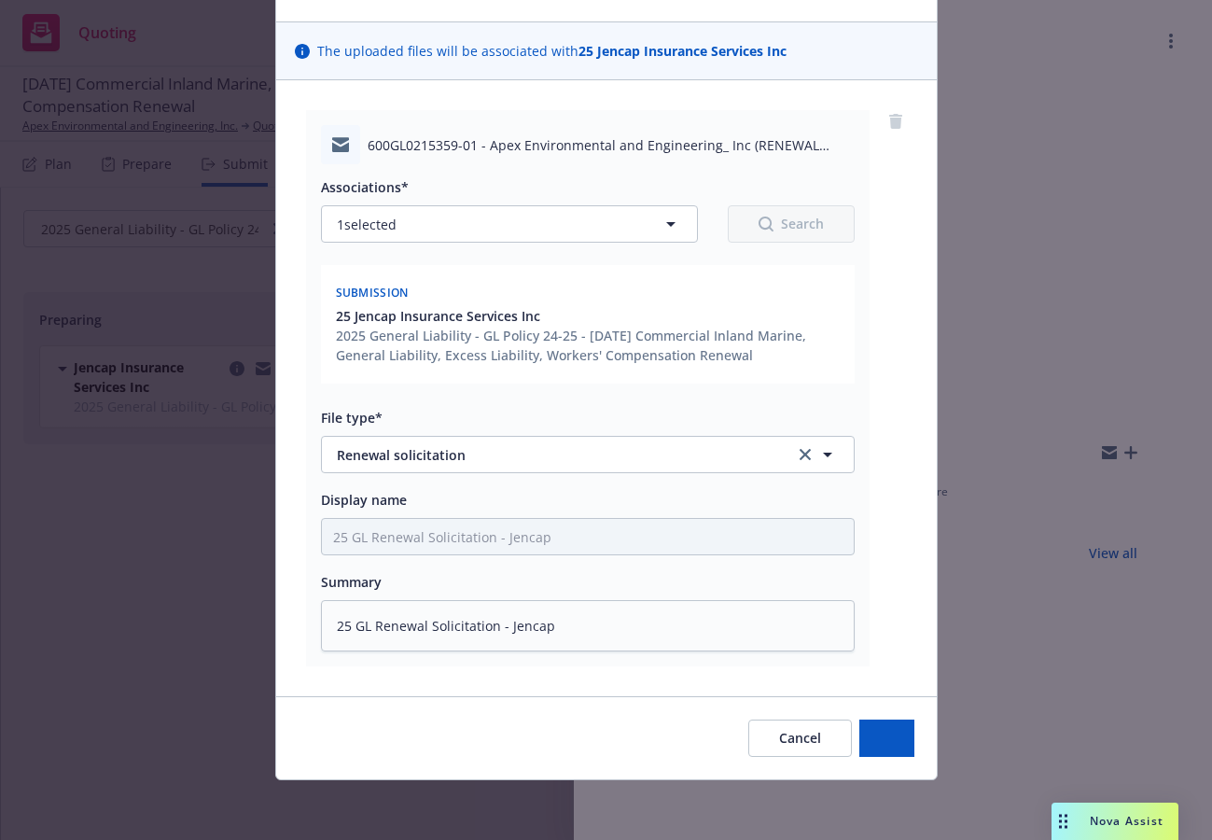
scroll to position [108, 0]
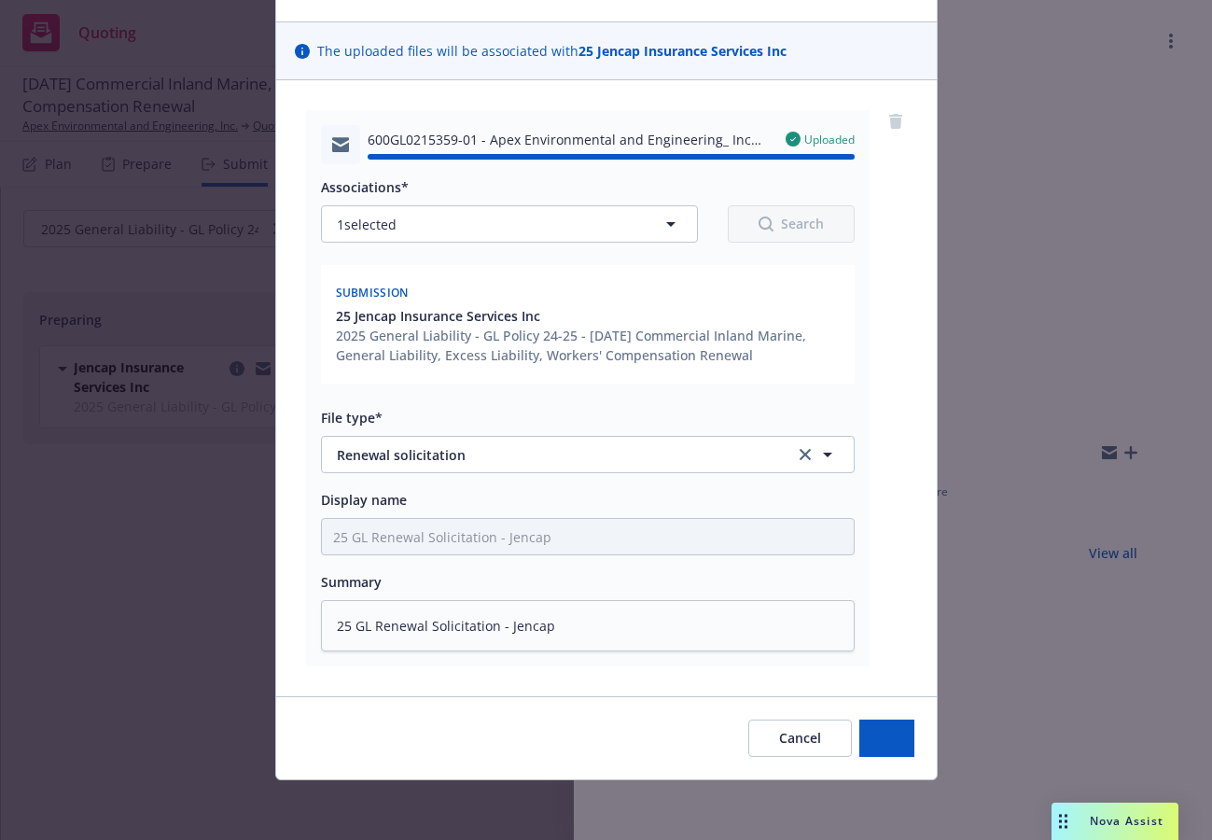
type textarea "x"
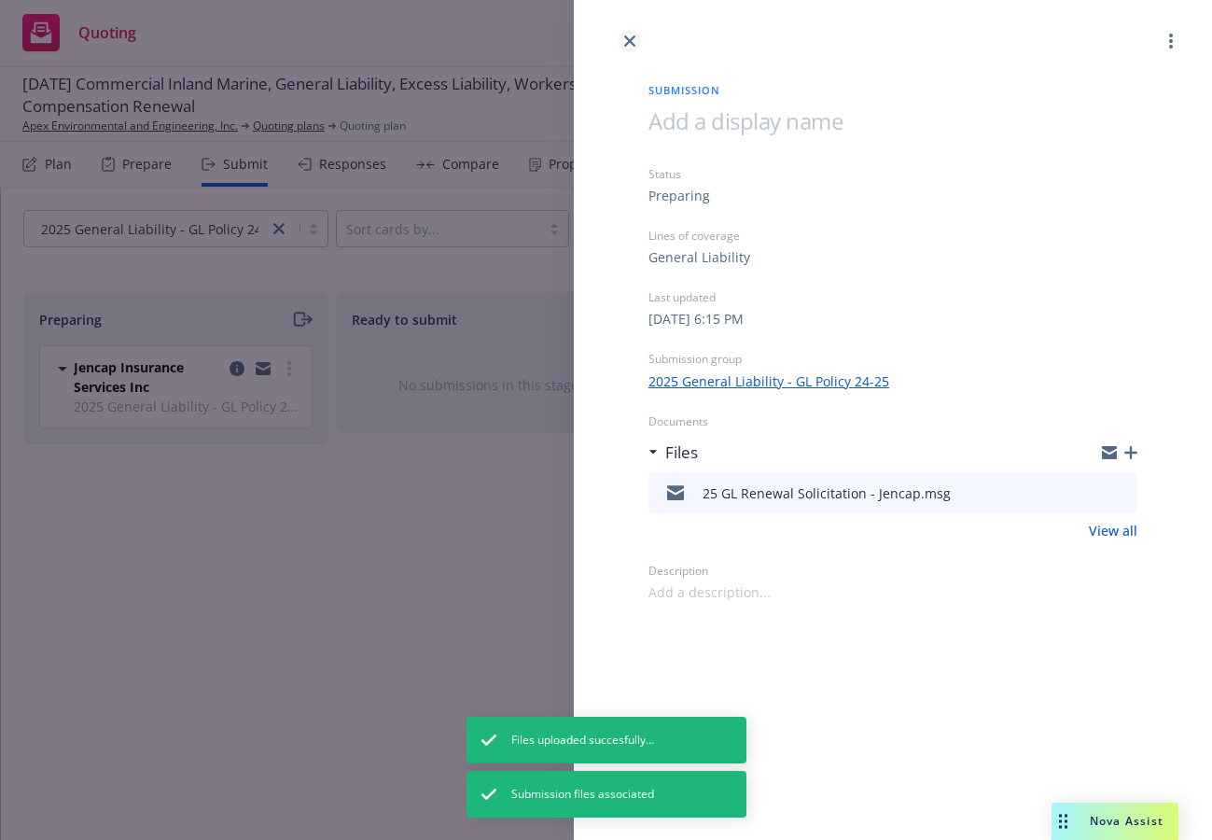
click at [625, 37] on icon "close" at bounding box center [629, 40] width 11 height 11
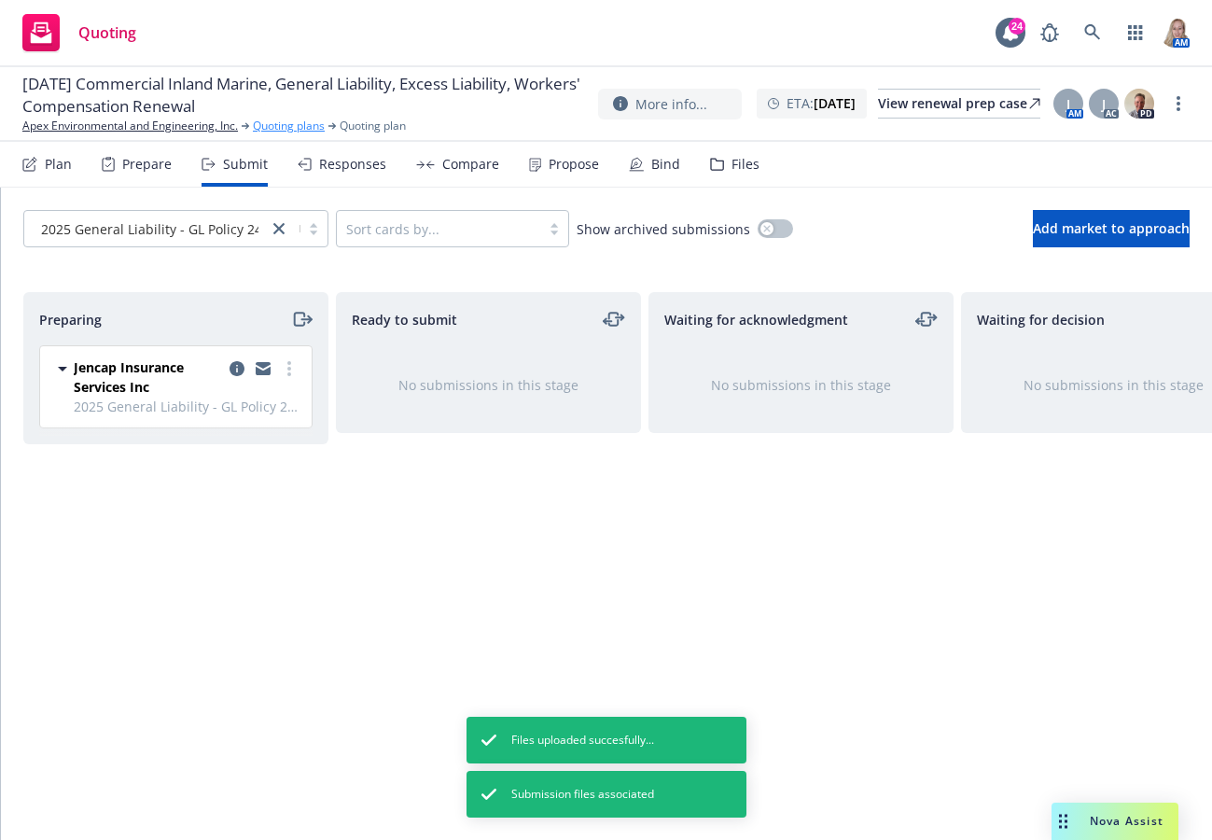
click at [288, 129] on link "Quoting plans" at bounding box center [289, 126] width 72 height 17
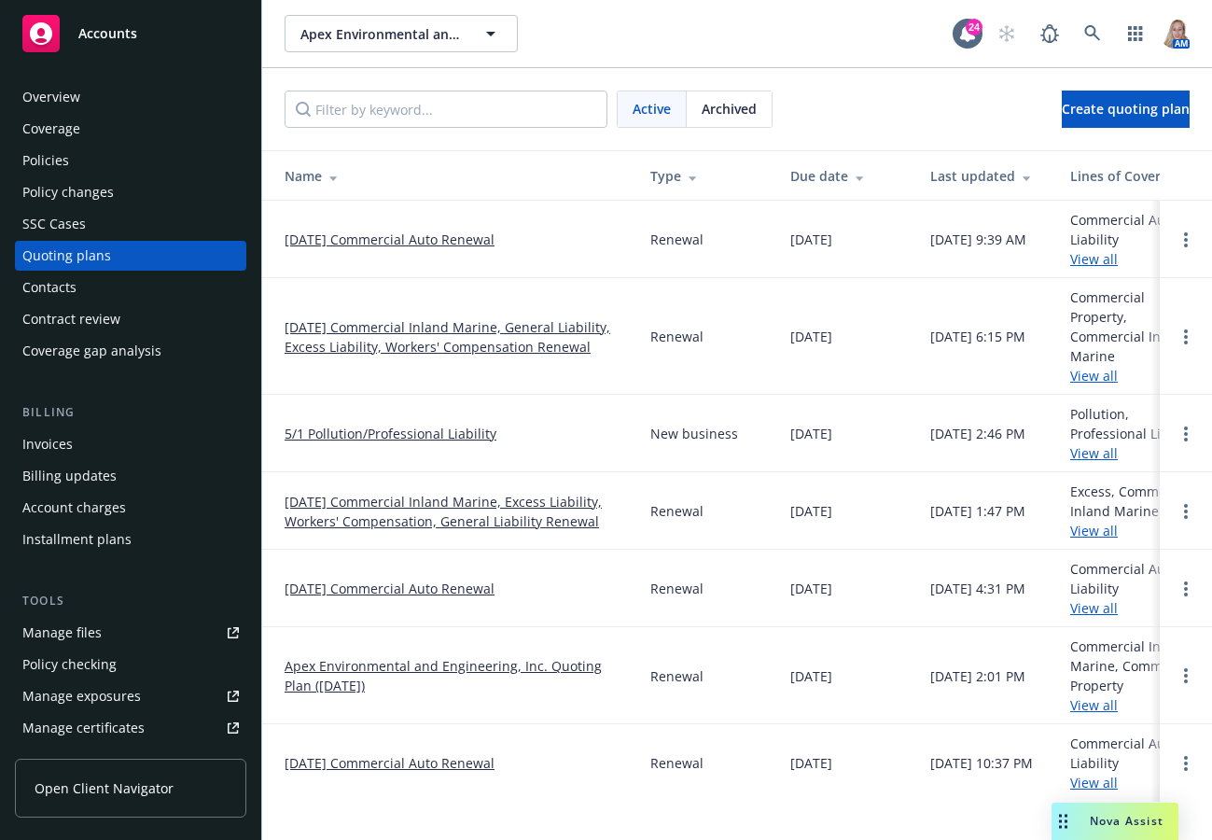
click at [372, 329] on link "[DATE] Commercial Inland Marine, General Liability, Excess Liability, Workers' …" at bounding box center [453, 336] width 336 height 39
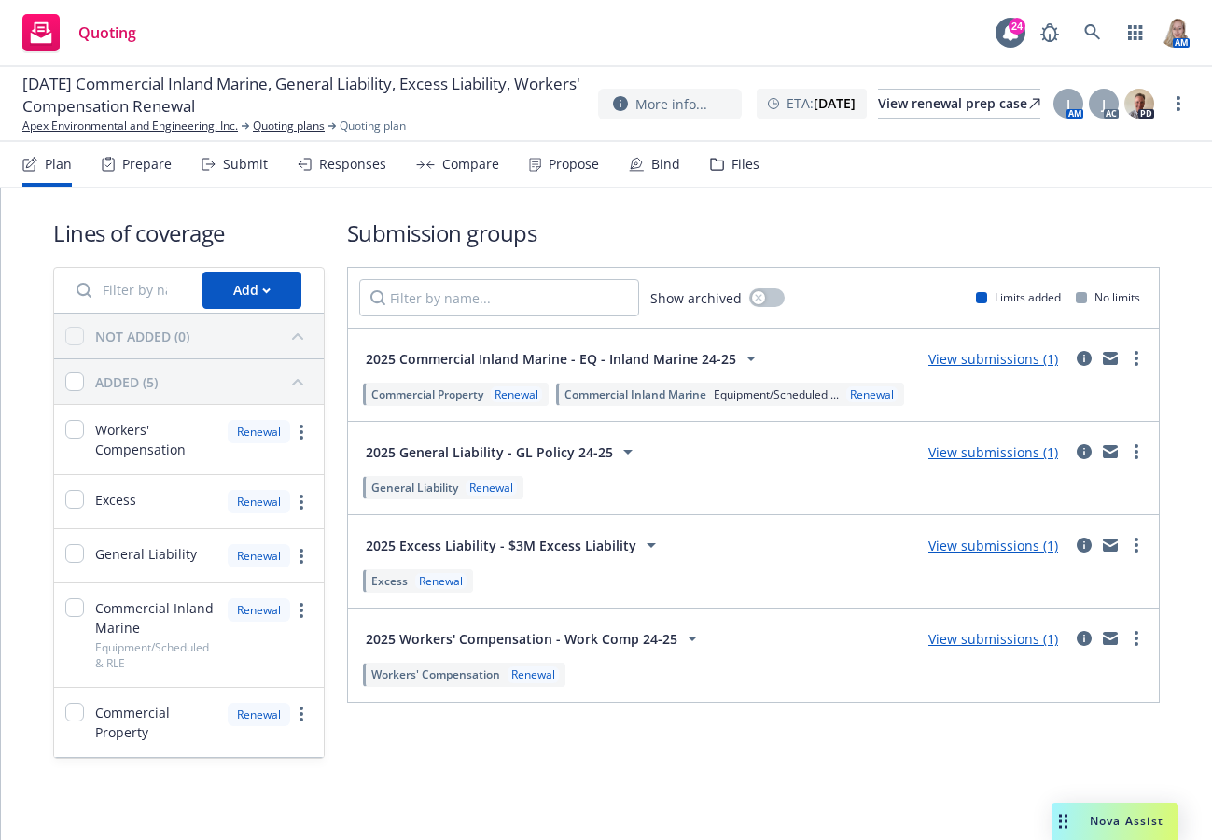
click at [995, 544] on link "View submissions (1)" at bounding box center [994, 546] width 130 height 18
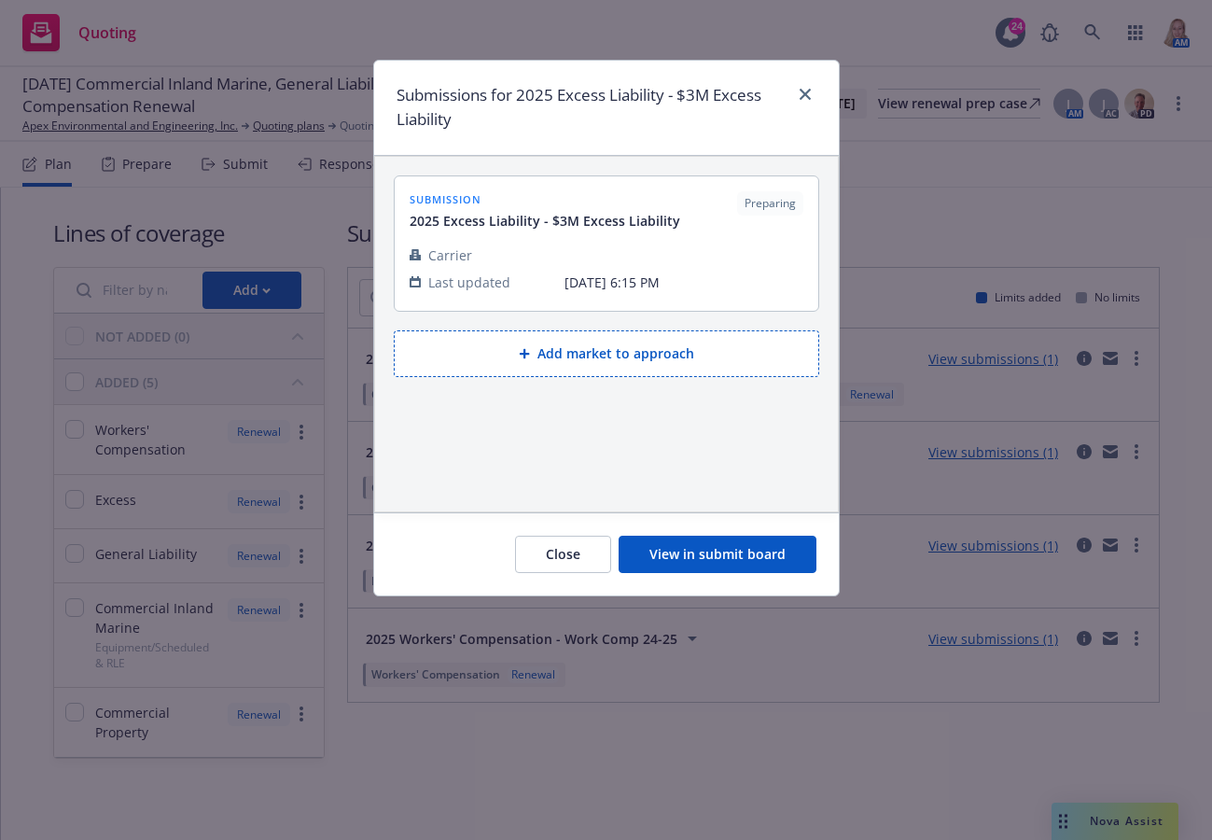
click at [662, 560] on button "View in submit board" at bounding box center [718, 554] width 198 height 37
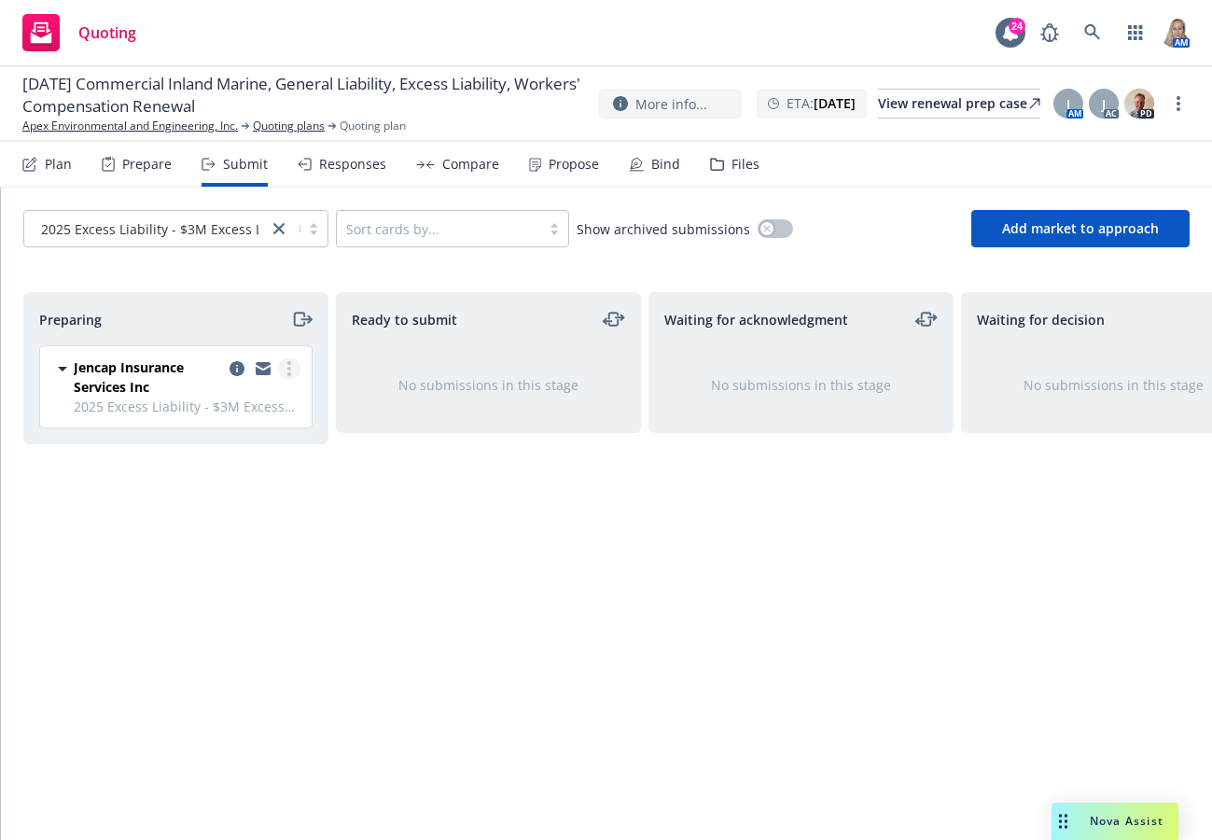
click at [286, 365] on link "more" at bounding box center [289, 368] width 22 height 22
click at [230, 366] on icon "copy logging email" at bounding box center [237, 368] width 15 height 15
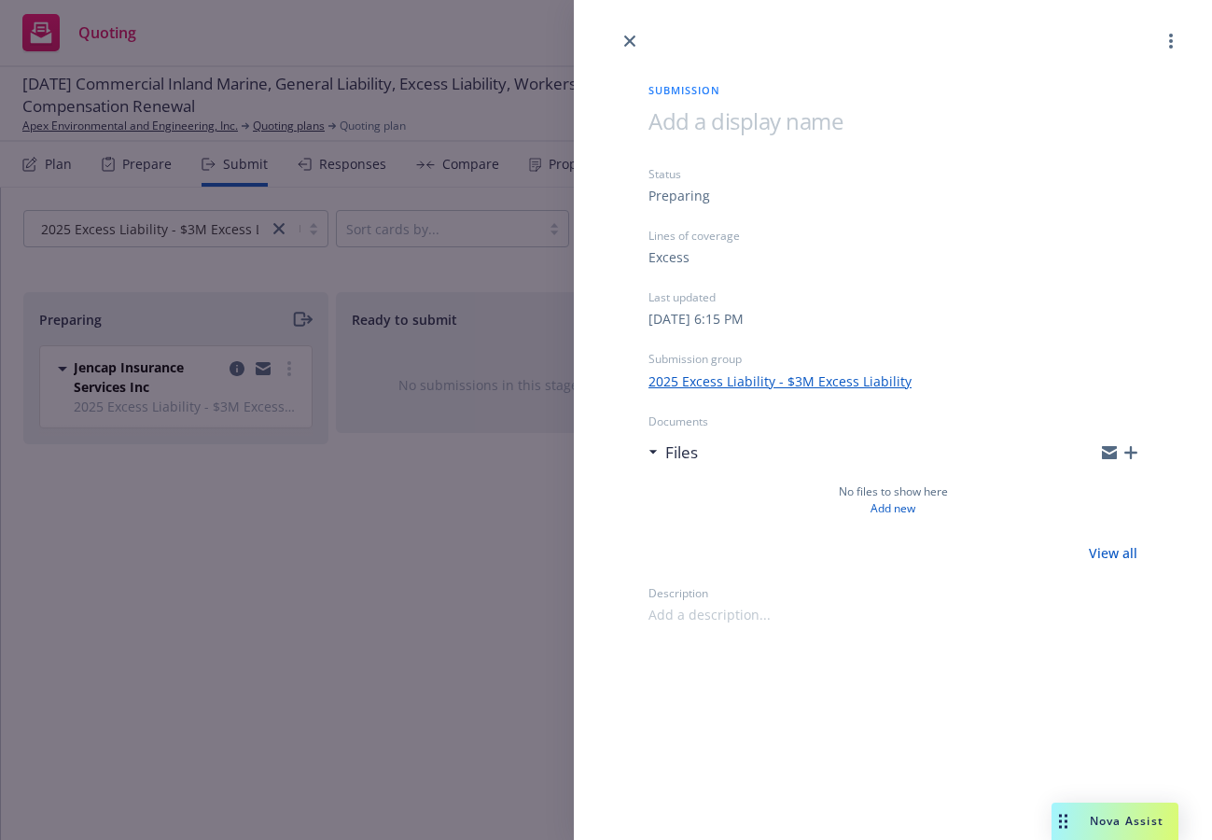
click at [1130, 447] on icon "button" at bounding box center [1131, 452] width 13 height 13
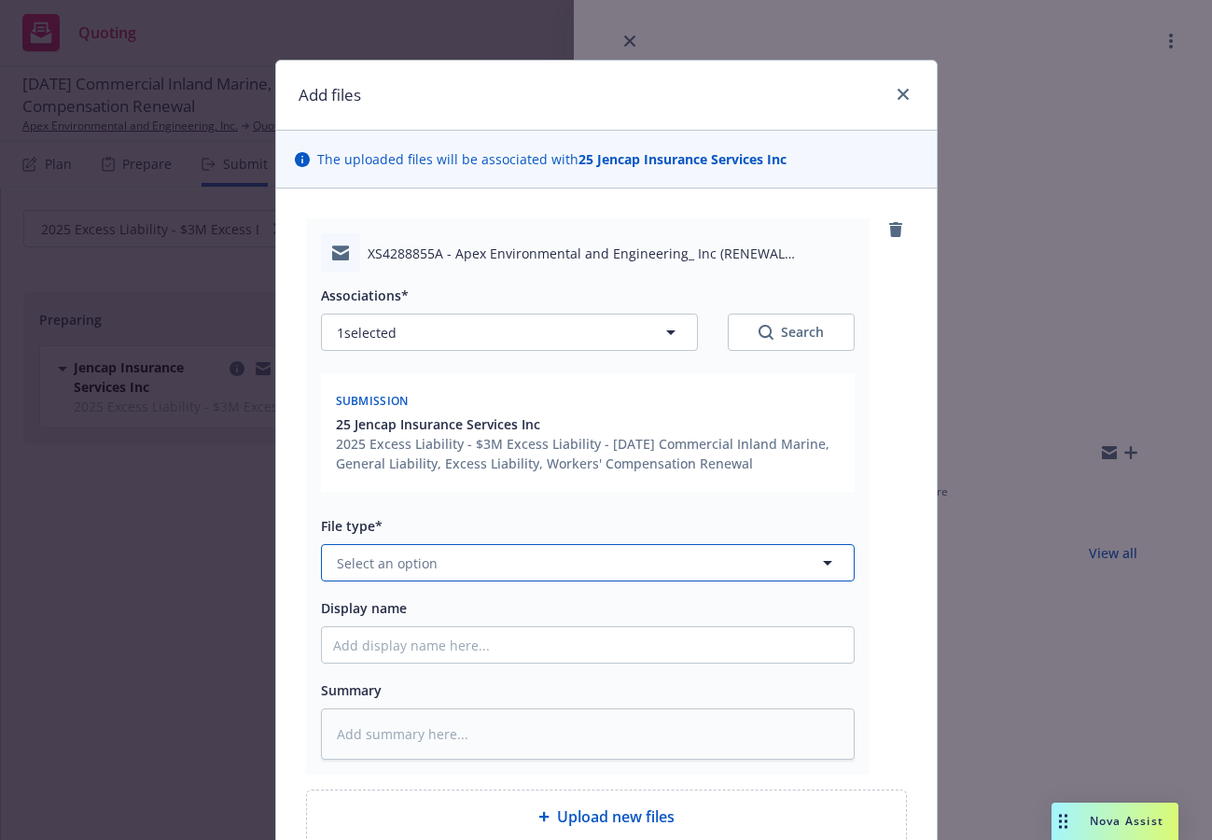
click at [471, 569] on button "Select an option" at bounding box center [588, 562] width 534 height 37
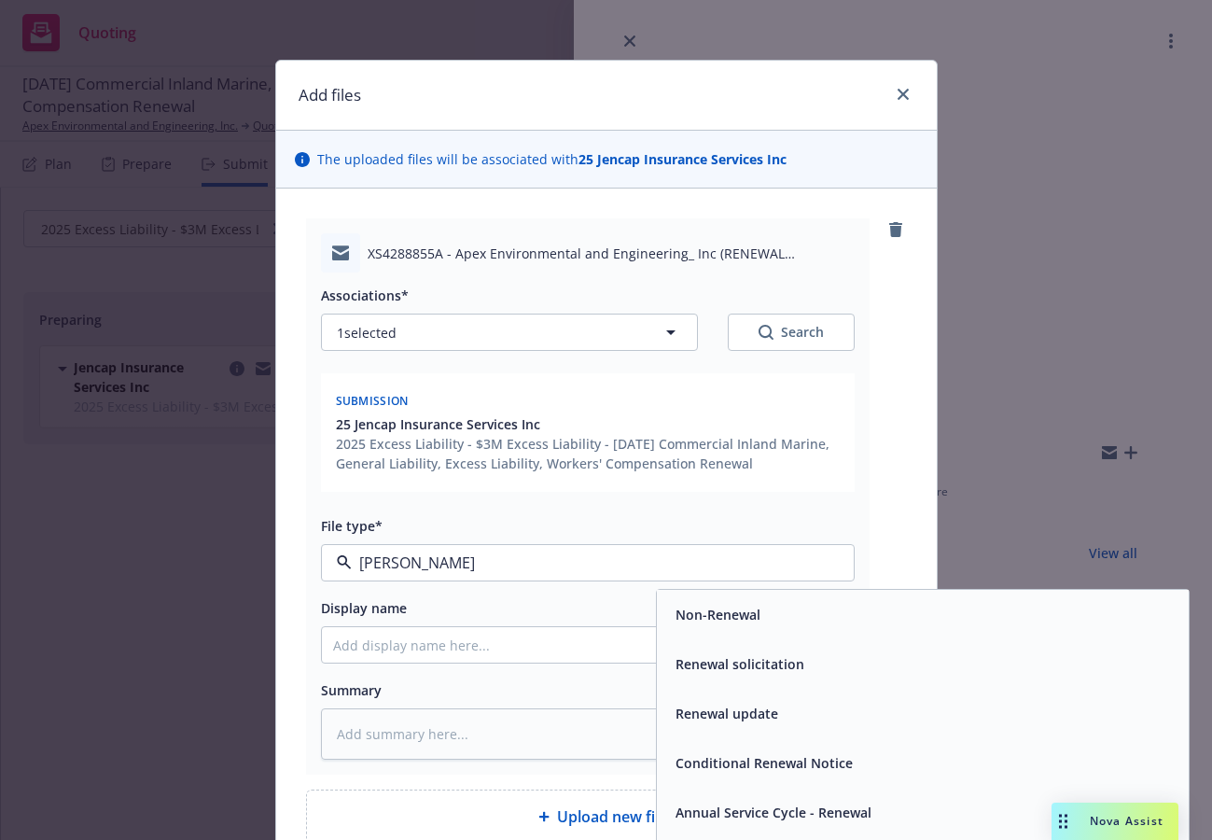
type input "renew"
click at [681, 666] on span "Renewal solicitation" at bounding box center [740, 664] width 129 height 20
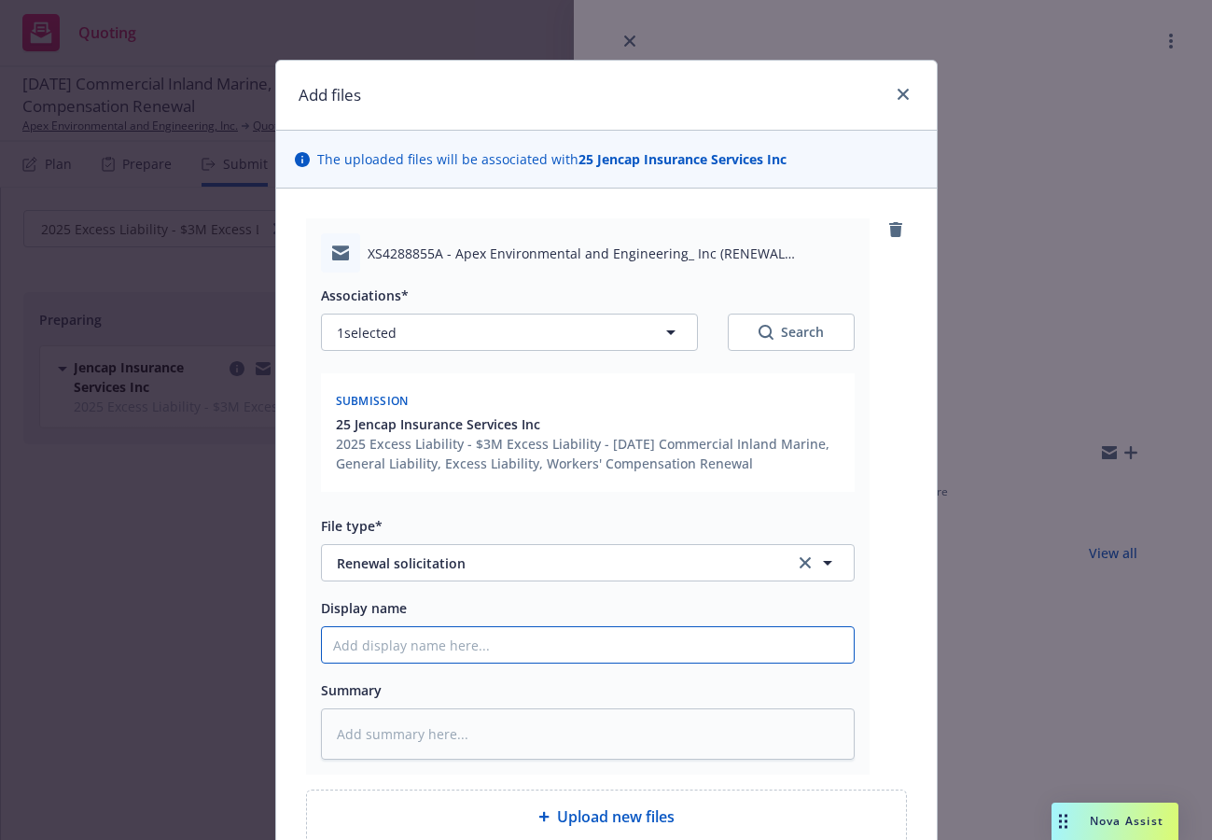
click at [479, 639] on input "Display name" at bounding box center [588, 644] width 532 height 35
paste input "25 GL Renewal Solicitation - Jencap"
type textarea "x"
type input "25 GL Renewal Solicitation - Jencap"
click at [359, 642] on input "25 GL Renewal Solicitation - Jencap" at bounding box center [588, 644] width 532 height 35
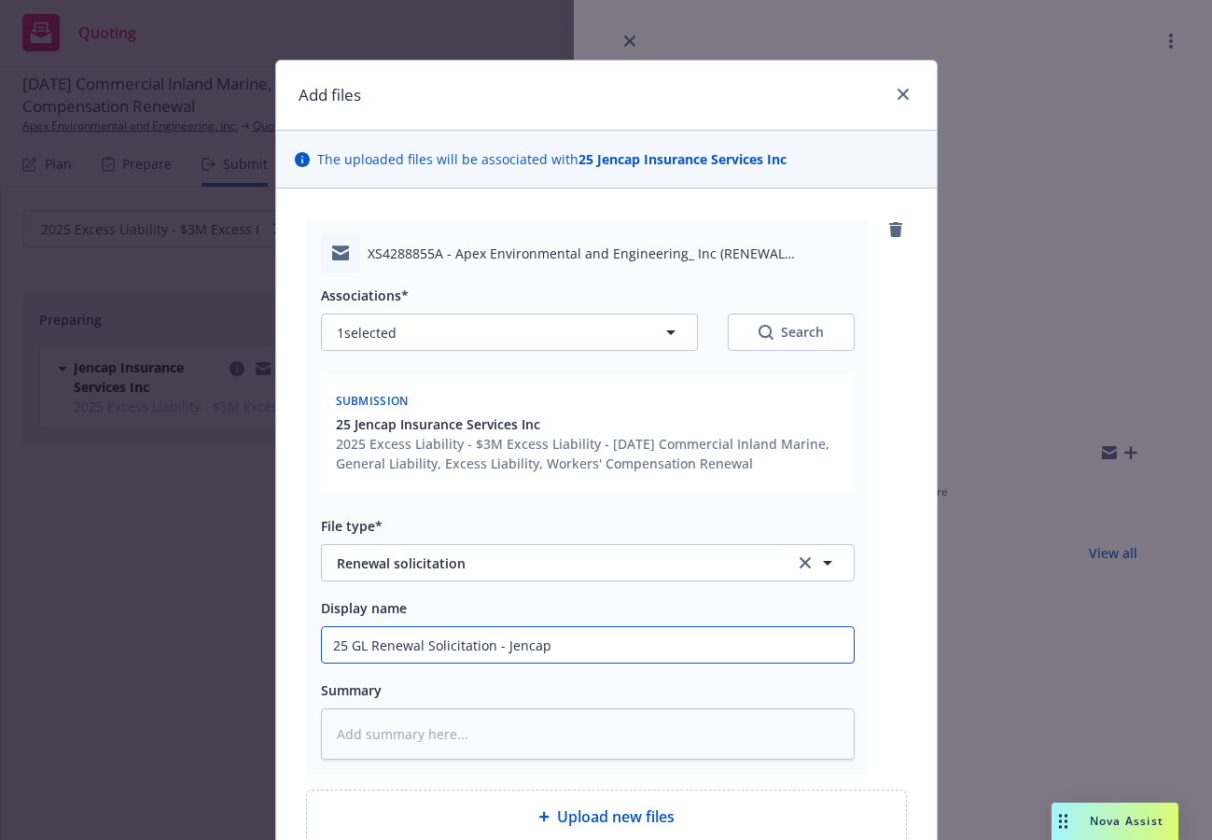
type textarea "x"
type input "25 G Renewal Solicitation - Jencap"
type textarea "x"
type input "25 Renewal Solicitation - Jencap"
type textarea "x"
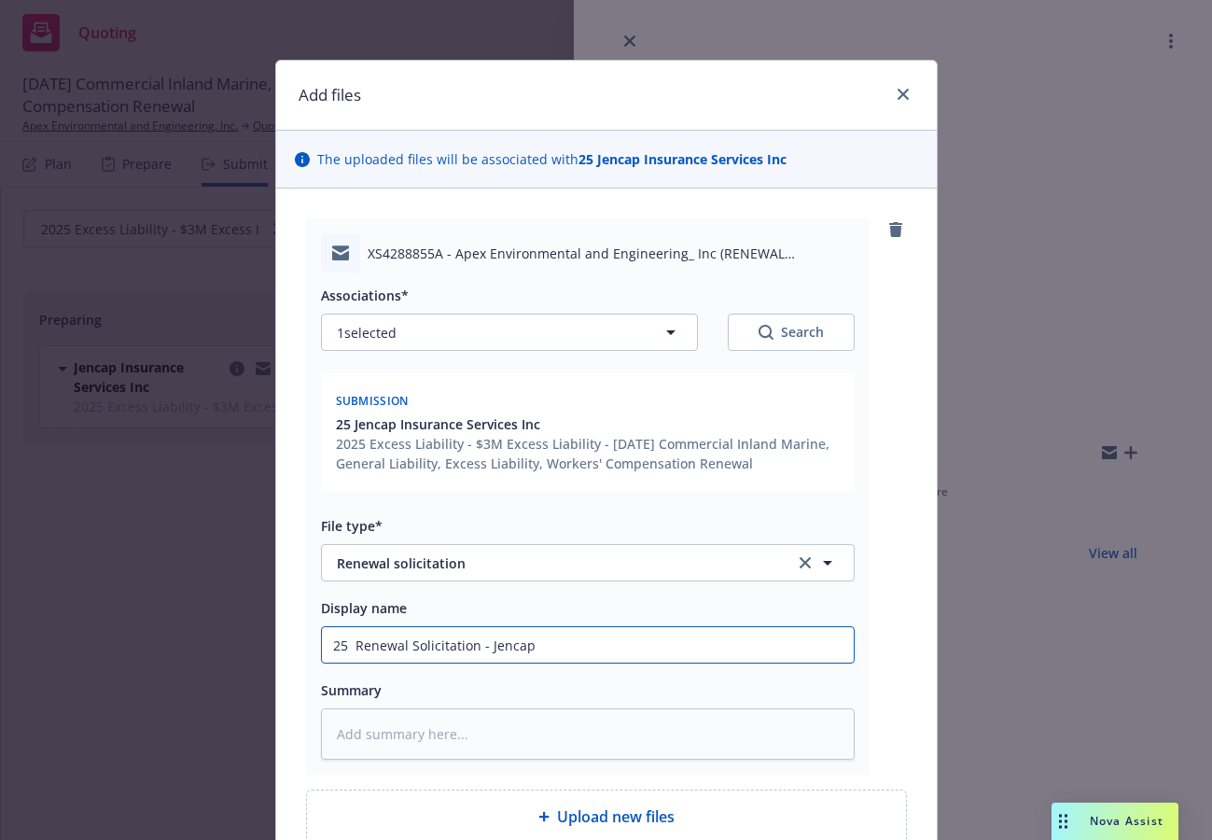
type input "25 E Renewal Solicitation - Jencap"
type textarea "x"
type input "25 Ex Renewal Solicitation - Jencap"
type textarea "x"
type input "25 Exc Renewal Solicitation - Jencap"
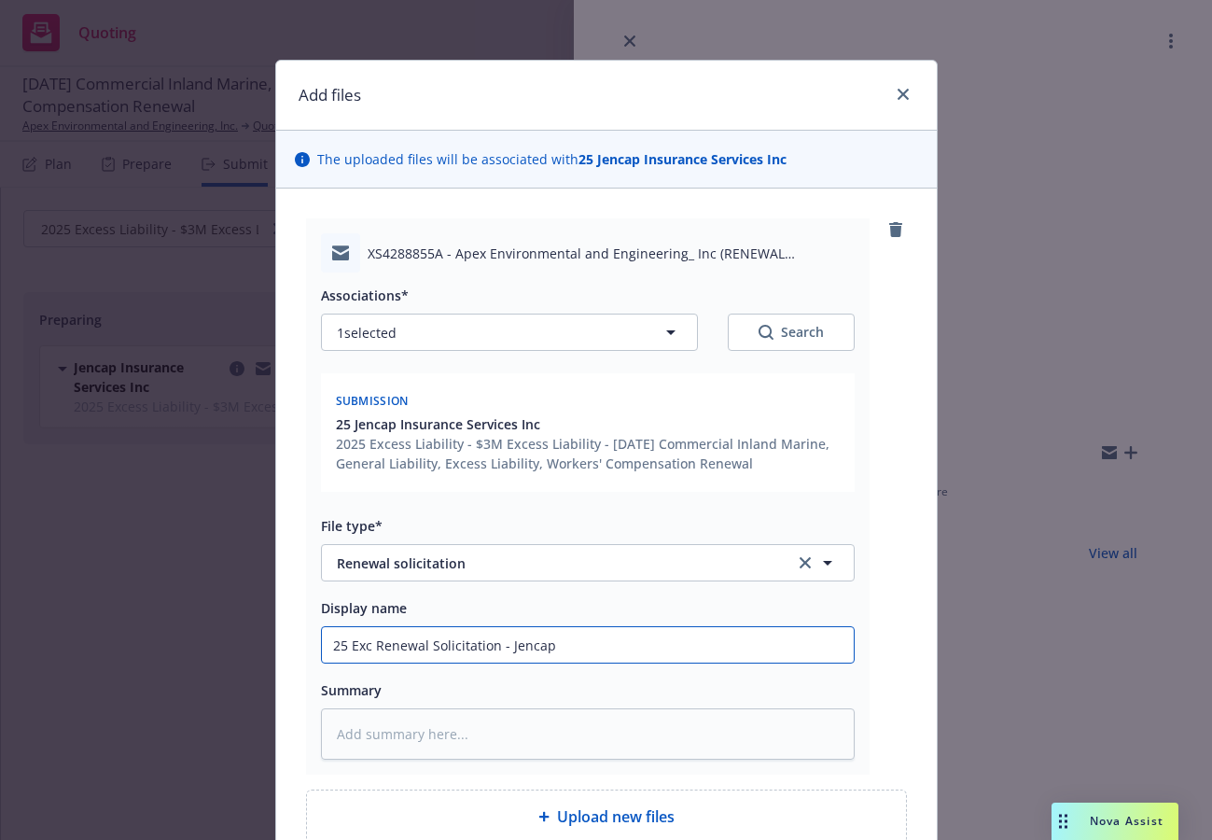
type textarea "x"
type input "25 Exce Renewal Solicitation - Jencap"
type textarea "x"
type input "25 Exces Renewal Solicitation - Jencap"
type textarea "x"
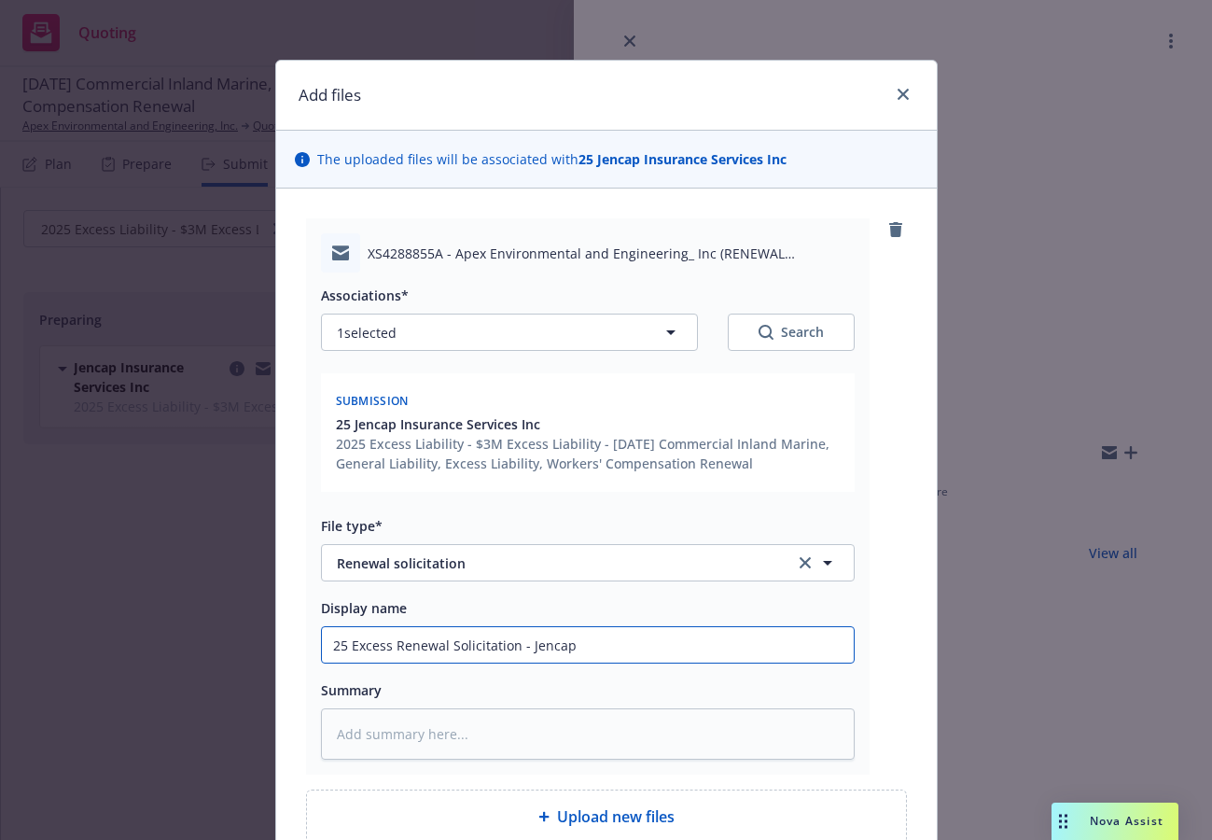
drag, startPoint x: 633, startPoint y: 659, endPoint x: 175, endPoint y: 624, distance: 458.6
click at [175, 624] on div "Add files The uploaded files will be associated with 25 Jencap Insurance Servic…" at bounding box center [606, 420] width 1212 height 840
type input "25 Excess Renewal Solicitation - Jencap"
drag, startPoint x: 404, startPoint y: 786, endPoint x: 403, endPoint y: 766, distance: 19.6
click at [404, 778] on div "XS4288855A - Apex Environmental and Engineering_ Inc (RENEWAL SOLICITATION).msg…" at bounding box center [606, 530] width 601 height 625
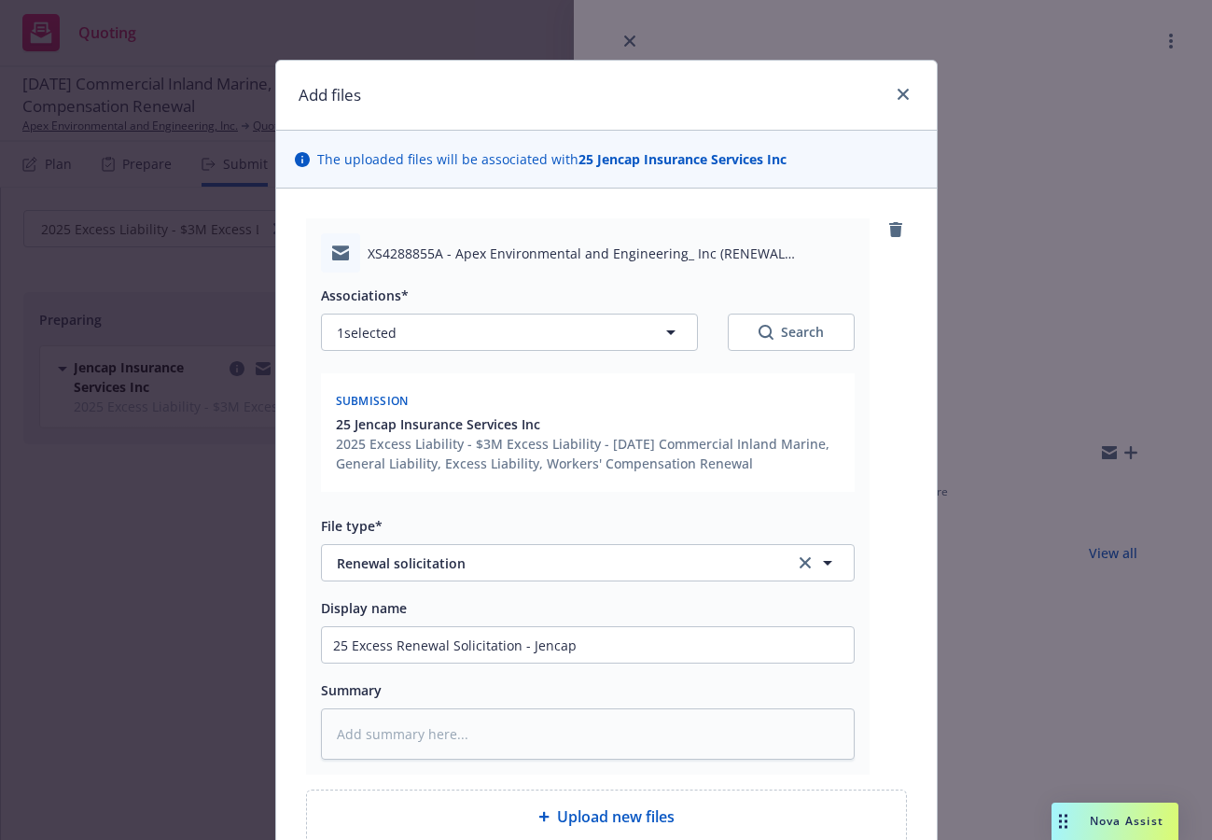
drag, startPoint x: 418, startPoint y: 727, endPoint x: 822, endPoint y: 497, distance: 465.2
click at [822, 497] on div "Submission 25 Jencap Insurance Services Inc 2025 Excess Liability - $3M Excess …" at bounding box center [588, 436] width 534 height 126
click at [586, 644] on input "25 Excess Renewal Solicitation - Jencap" at bounding box center [588, 644] width 532 height 35
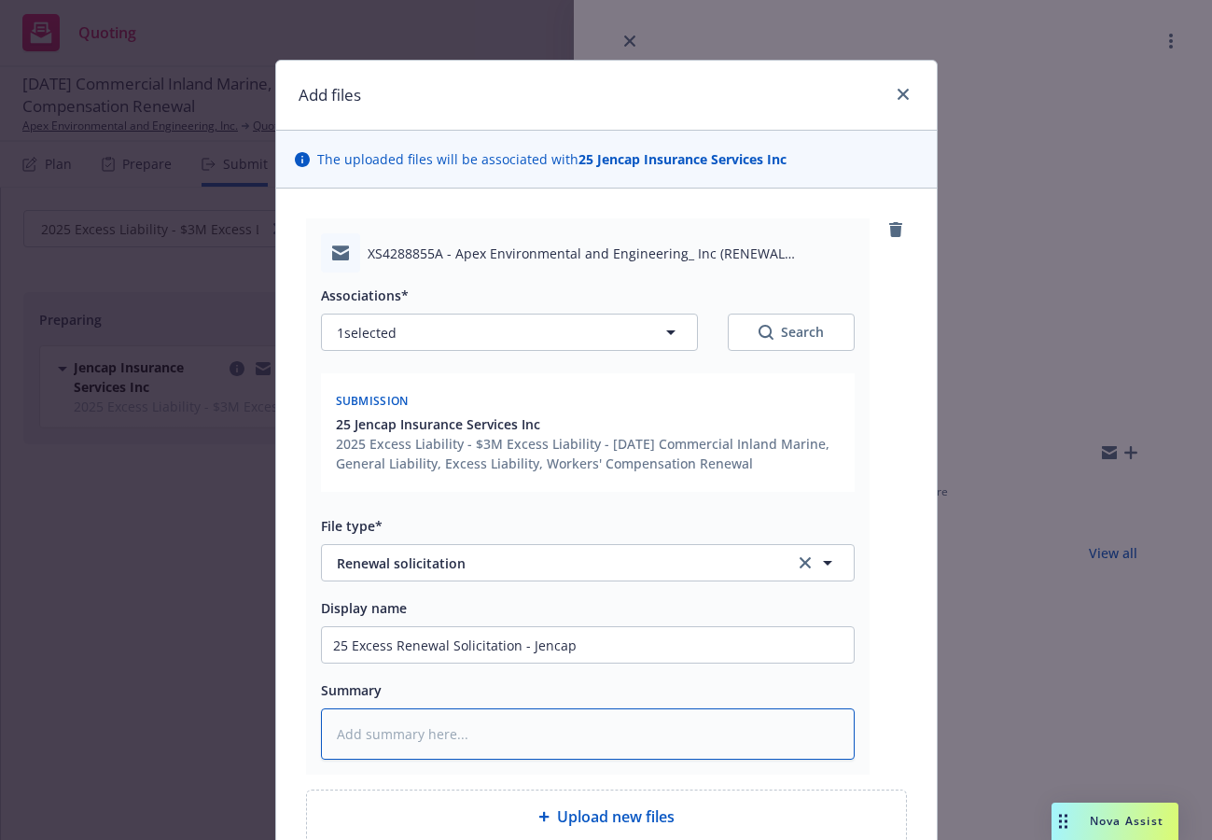
click at [495, 714] on textarea at bounding box center [588, 733] width 534 height 51
paste textarea "25 Excess Renewal Solicitation - Jencap"
type textarea "x"
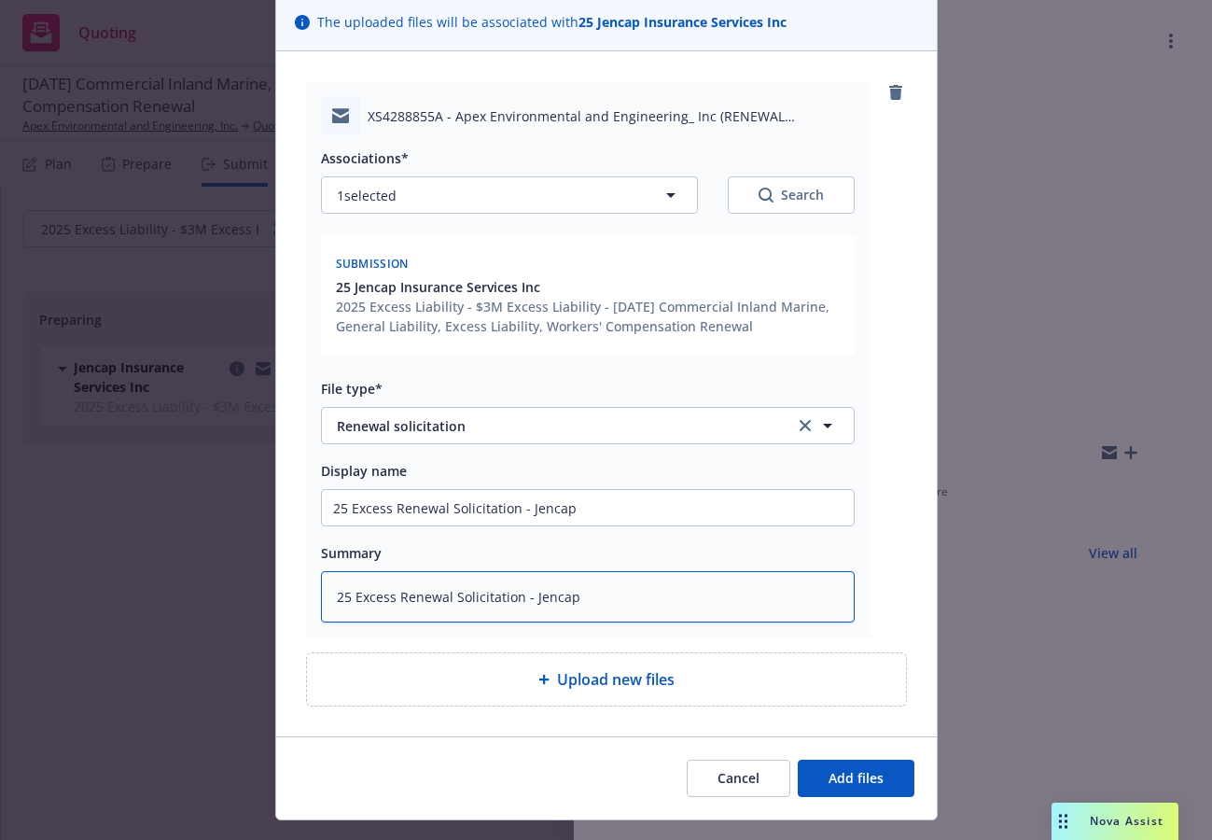
scroll to position [177, 0]
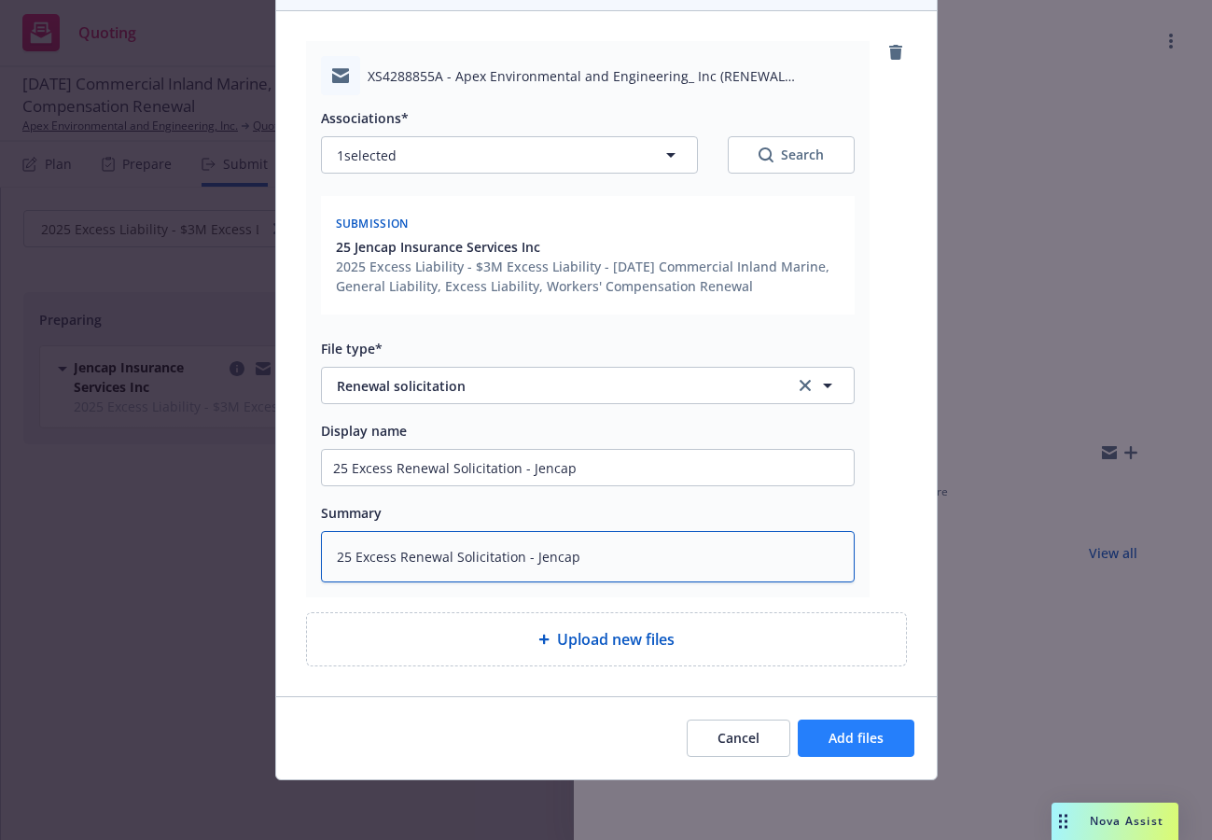
type textarea "25 Excess Renewal Solicitation - Jencap"
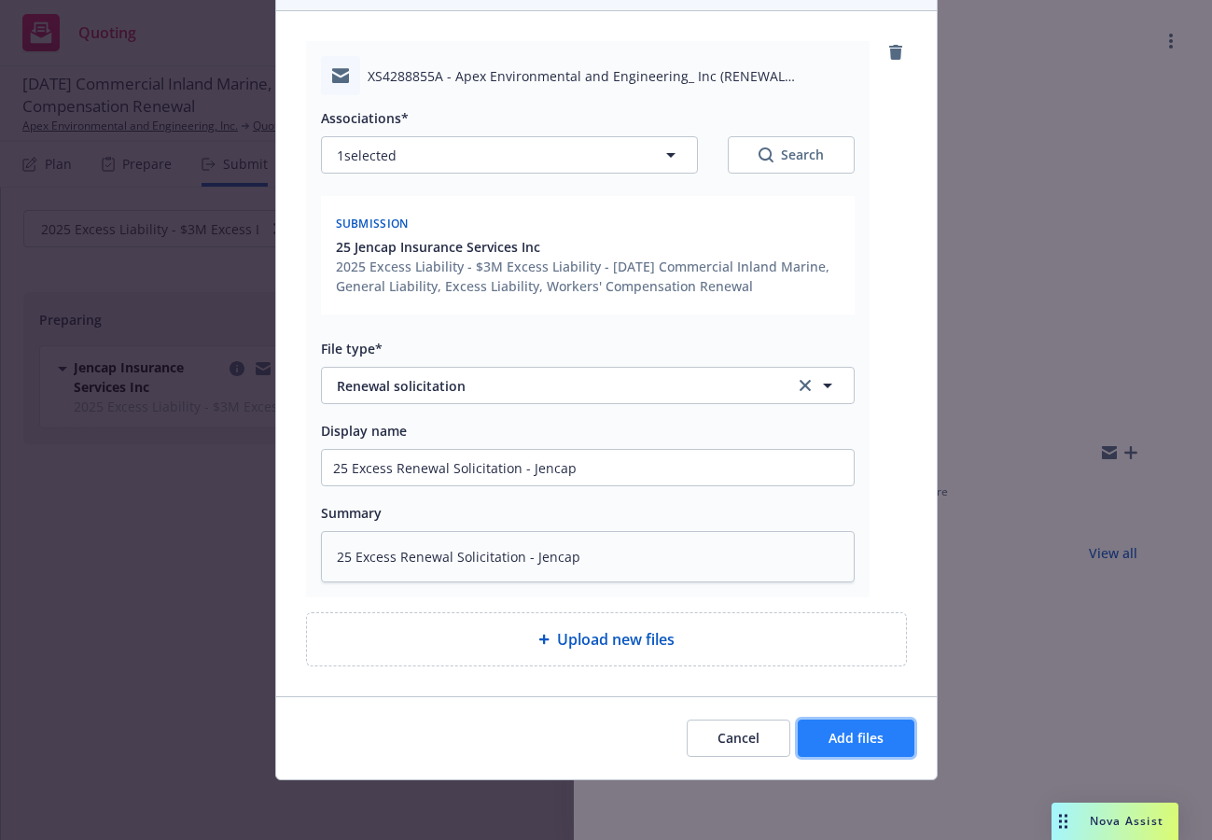
click at [854, 725] on button "Add files" at bounding box center [856, 738] width 117 height 37
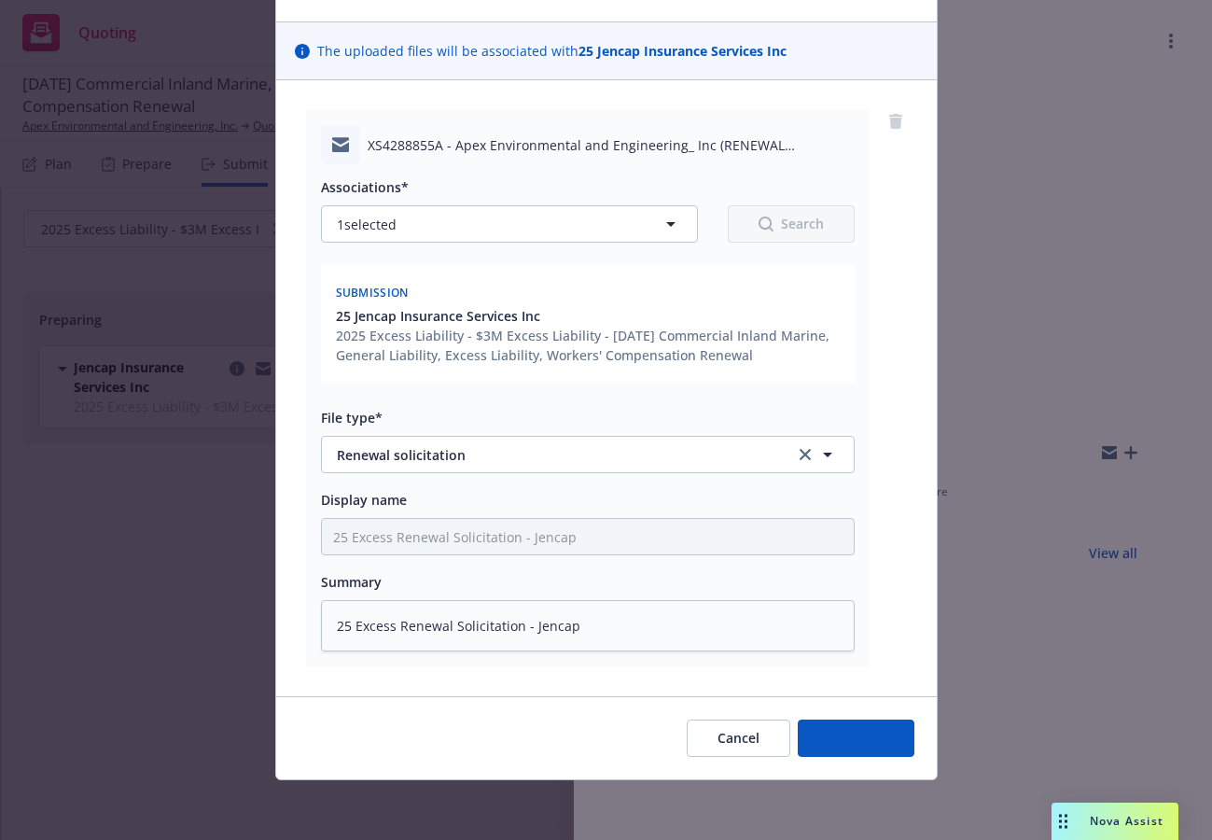
scroll to position [108, 0]
type textarea "x"
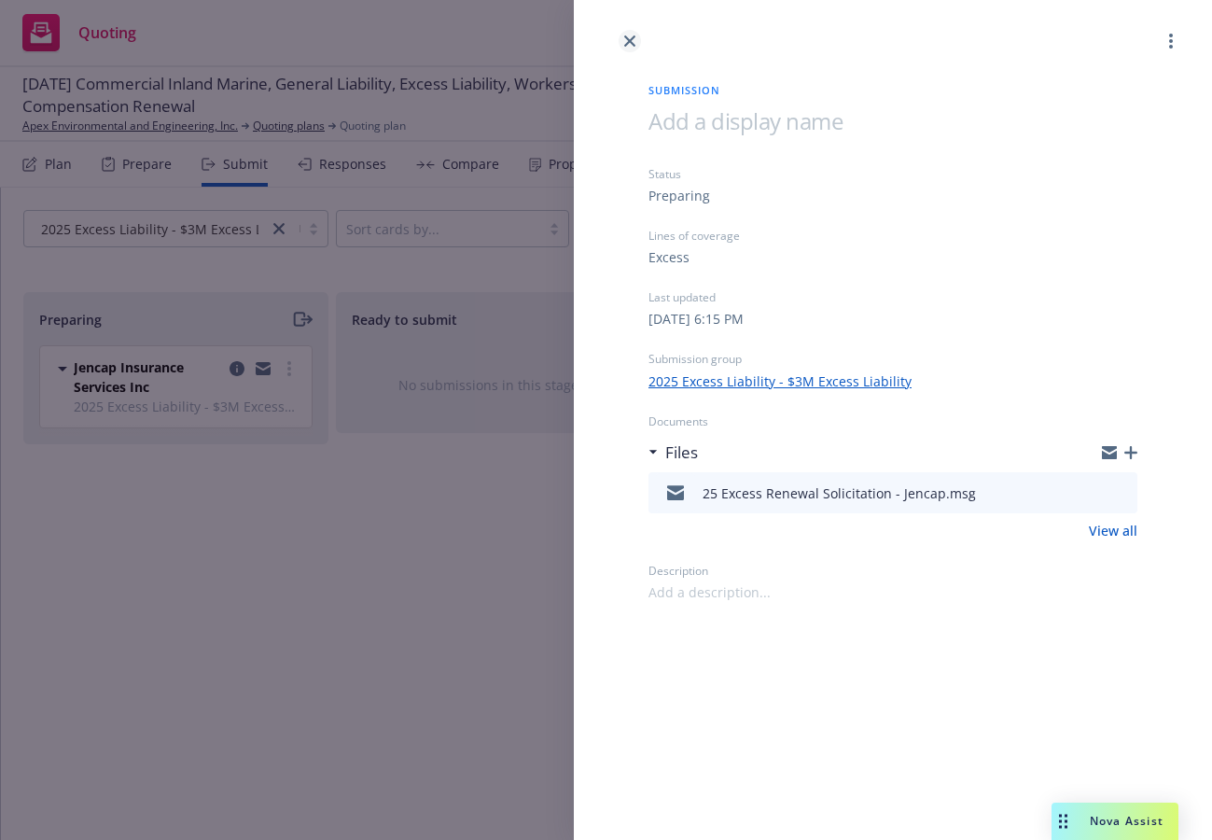
click at [624, 36] on icon "close" at bounding box center [629, 40] width 11 height 11
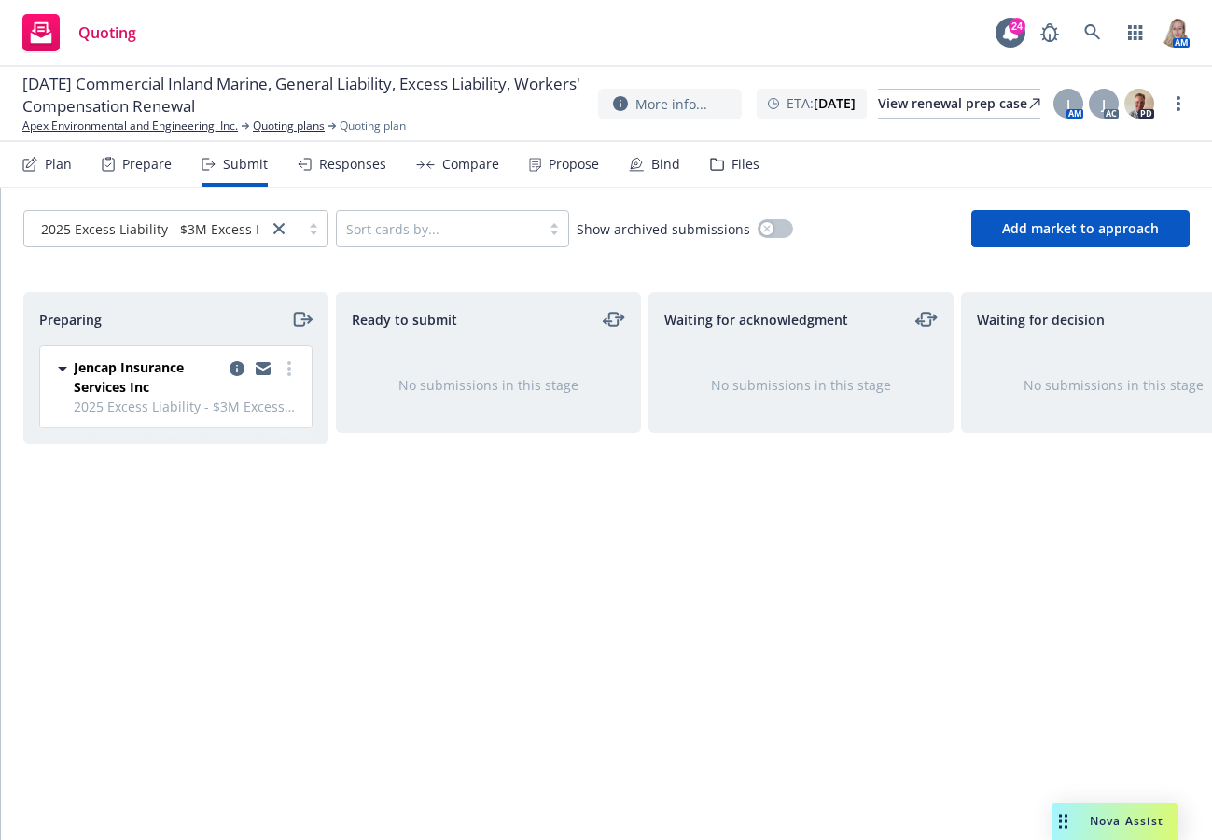
click at [231, 579] on div "Preparing Jencap Insurance Services Inc 2025 Excess Liability - $3M Excess Liab…" at bounding box center [175, 546] width 305 height 509
click at [70, 128] on link "Apex Environmental and Engineering, Inc." at bounding box center [130, 126] width 216 height 17
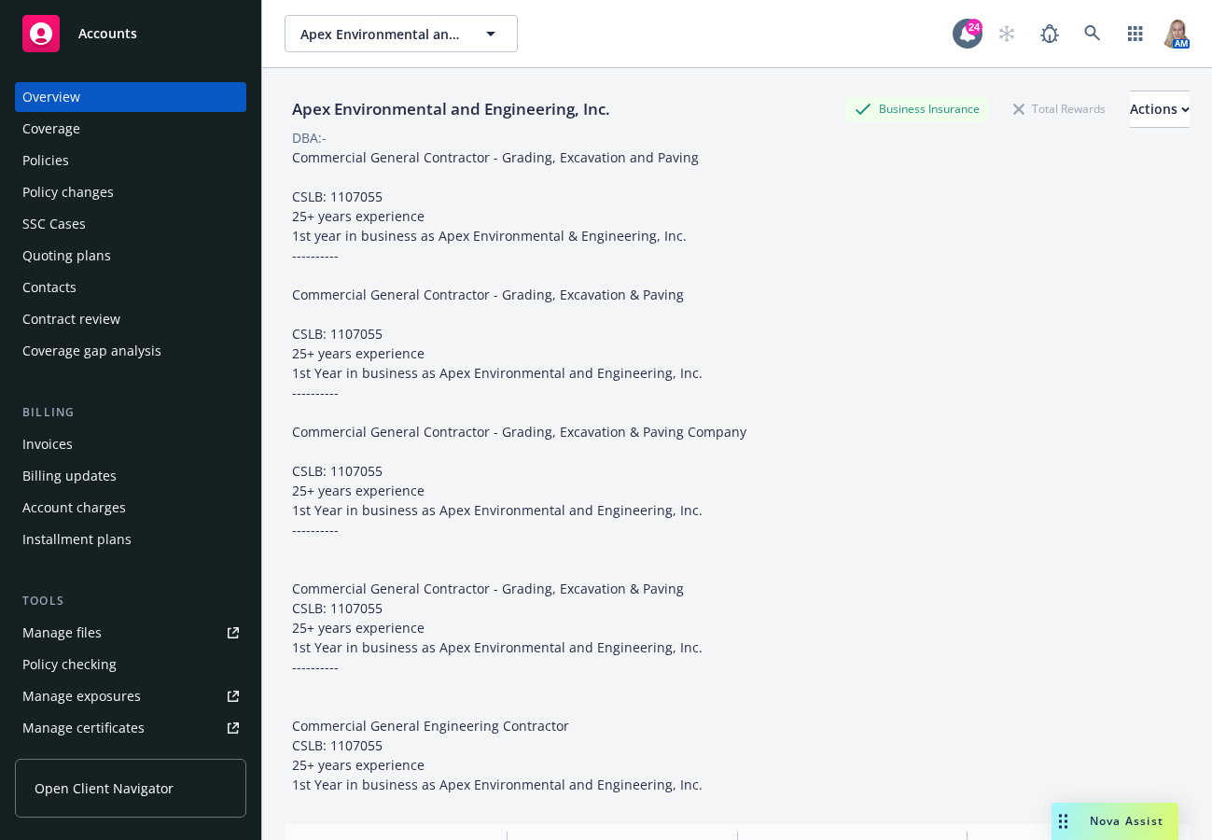
click at [53, 157] on div "Policies" at bounding box center [45, 161] width 47 height 30
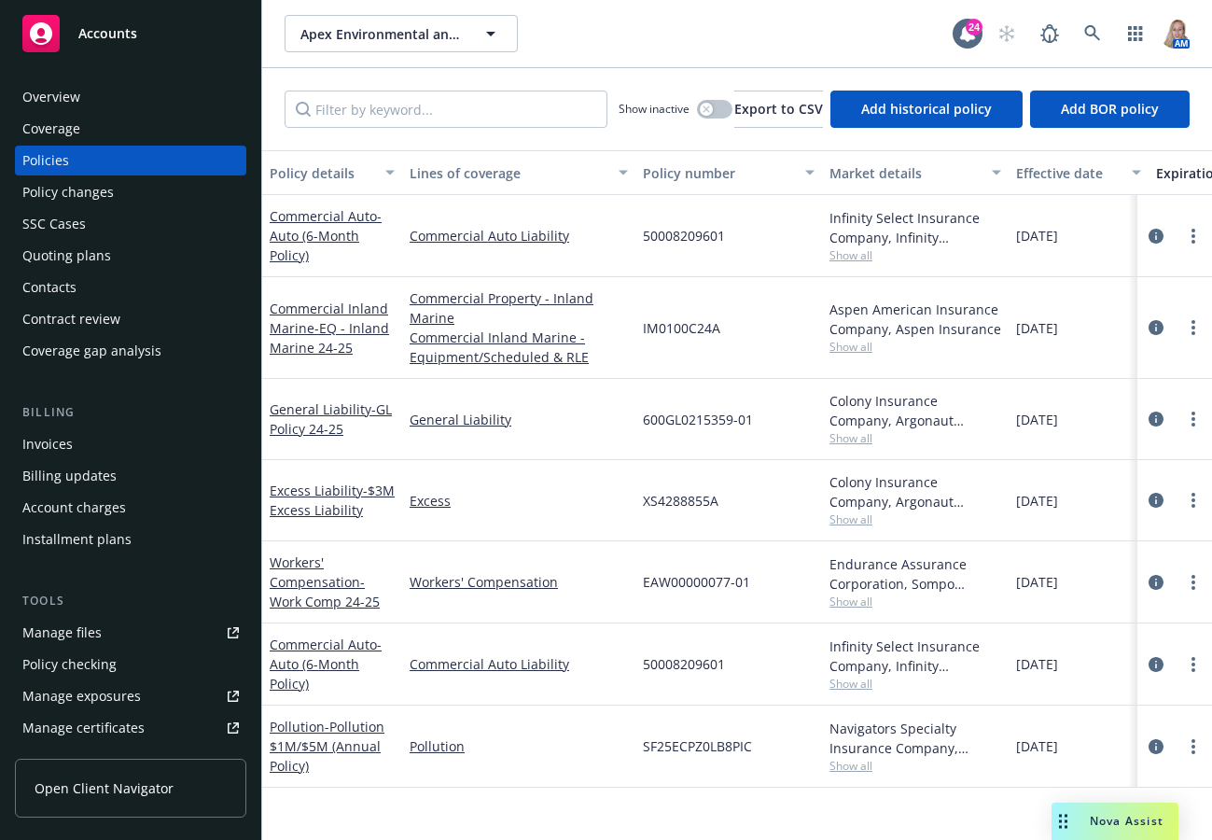
click at [111, 35] on span "Accounts" at bounding box center [107, 33] width 59 height 15
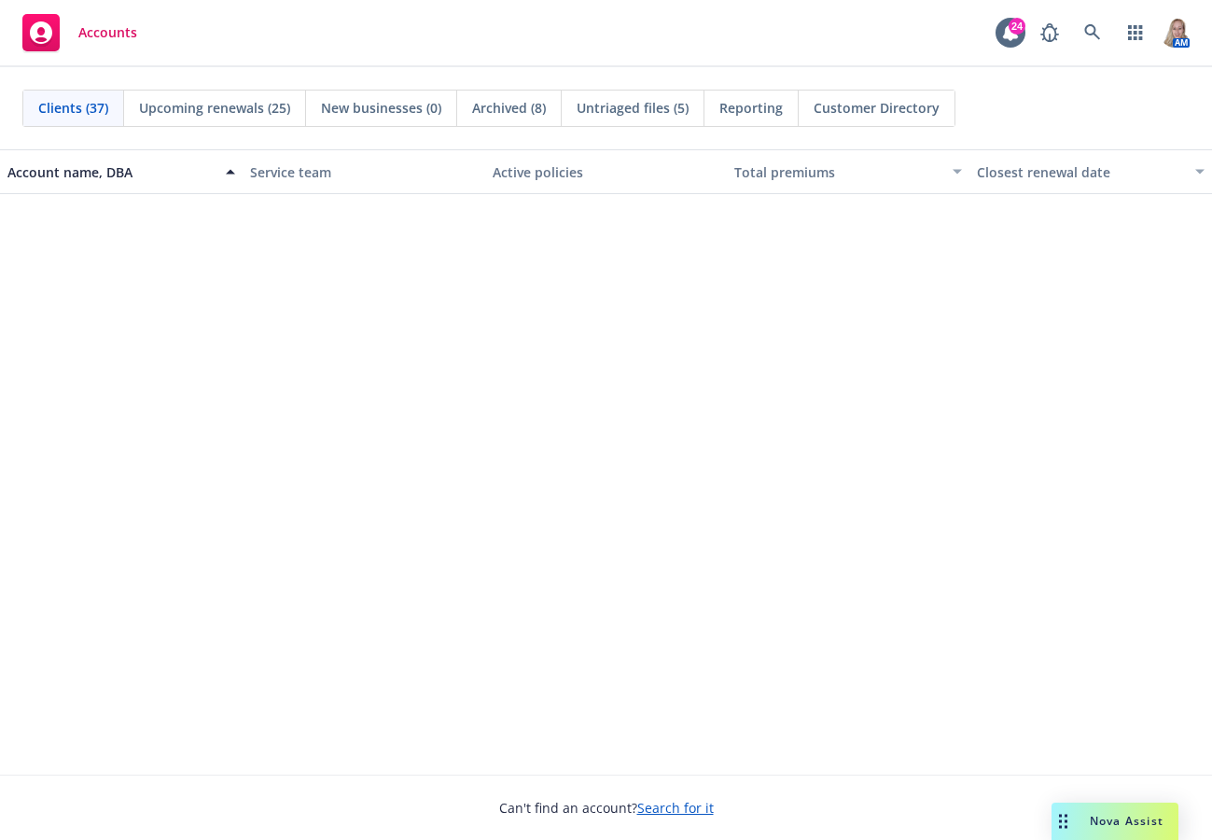
scroll to position [2177, 0]
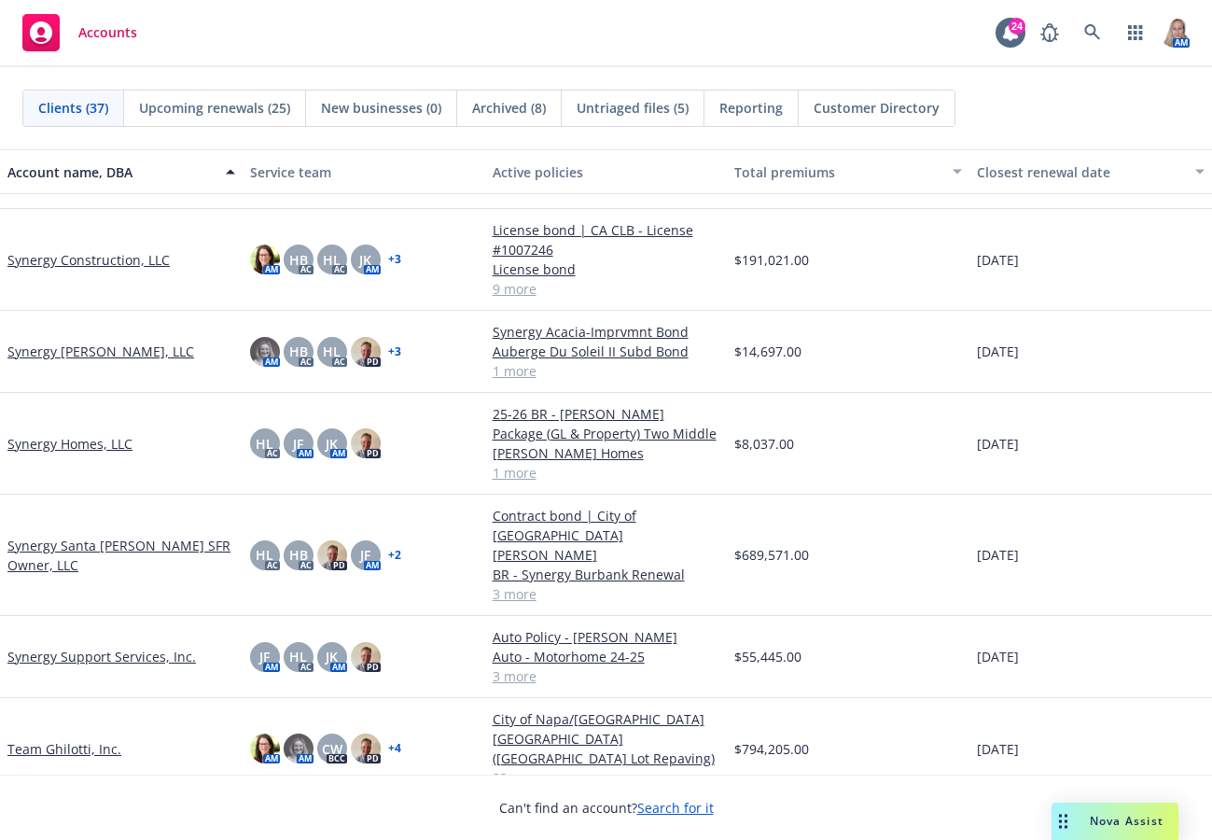
click at [80, 647] on link "Synergy Support Services, Inc." at bounding box center [101, 657] width 189 height 20
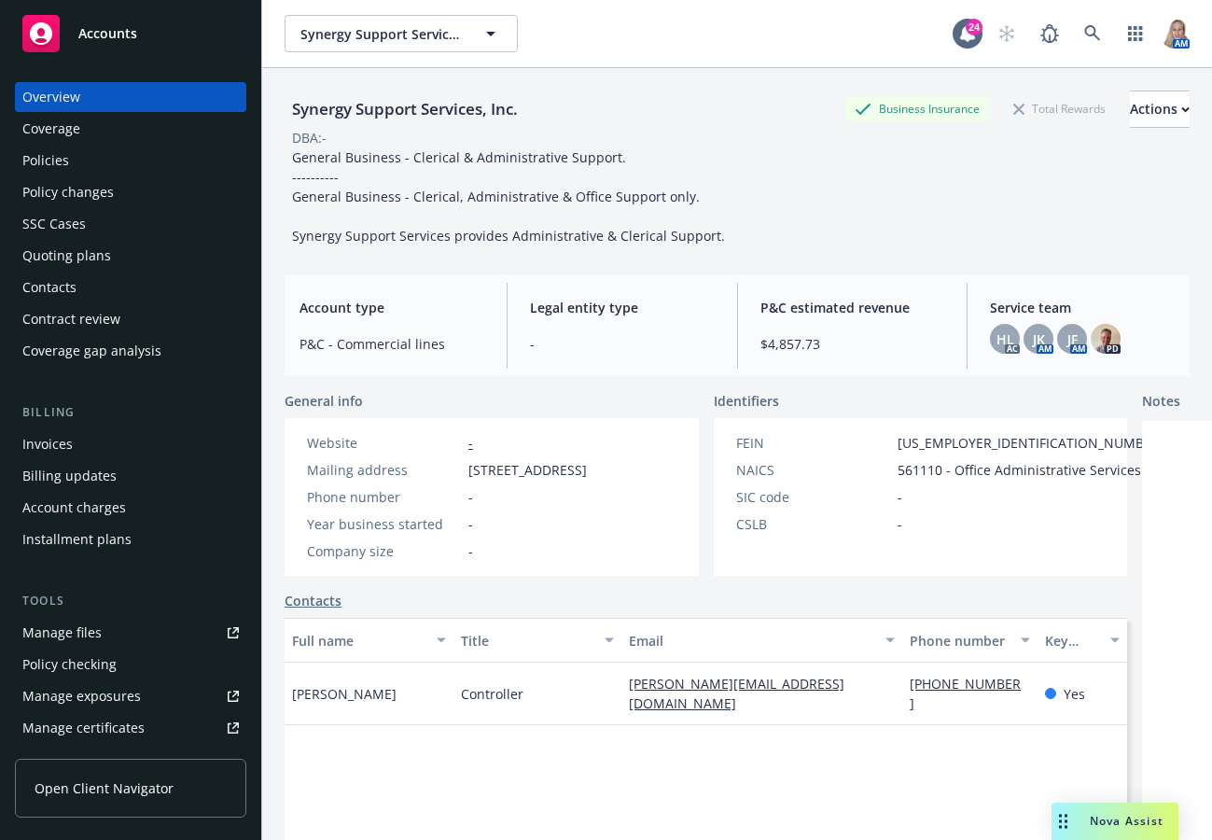
click at [87, 251] on div "Quoting plans" at bounding box center [66, 256] width 89 height 30
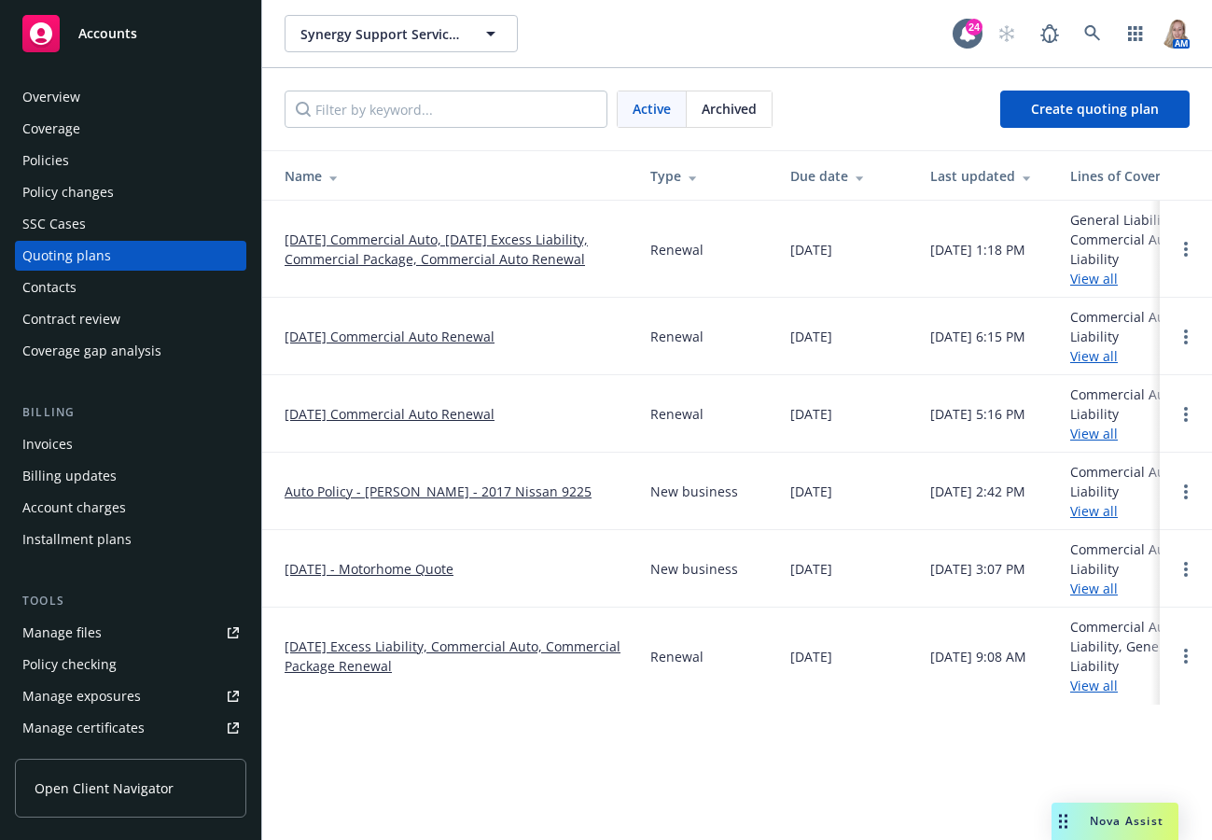
click at [350, 242] on link "10/09/25 Commercial Auto, 10/01/25 Excess Liability, Commercial Package, Commer…" at bounding box center [453, 249] width 336 height 39
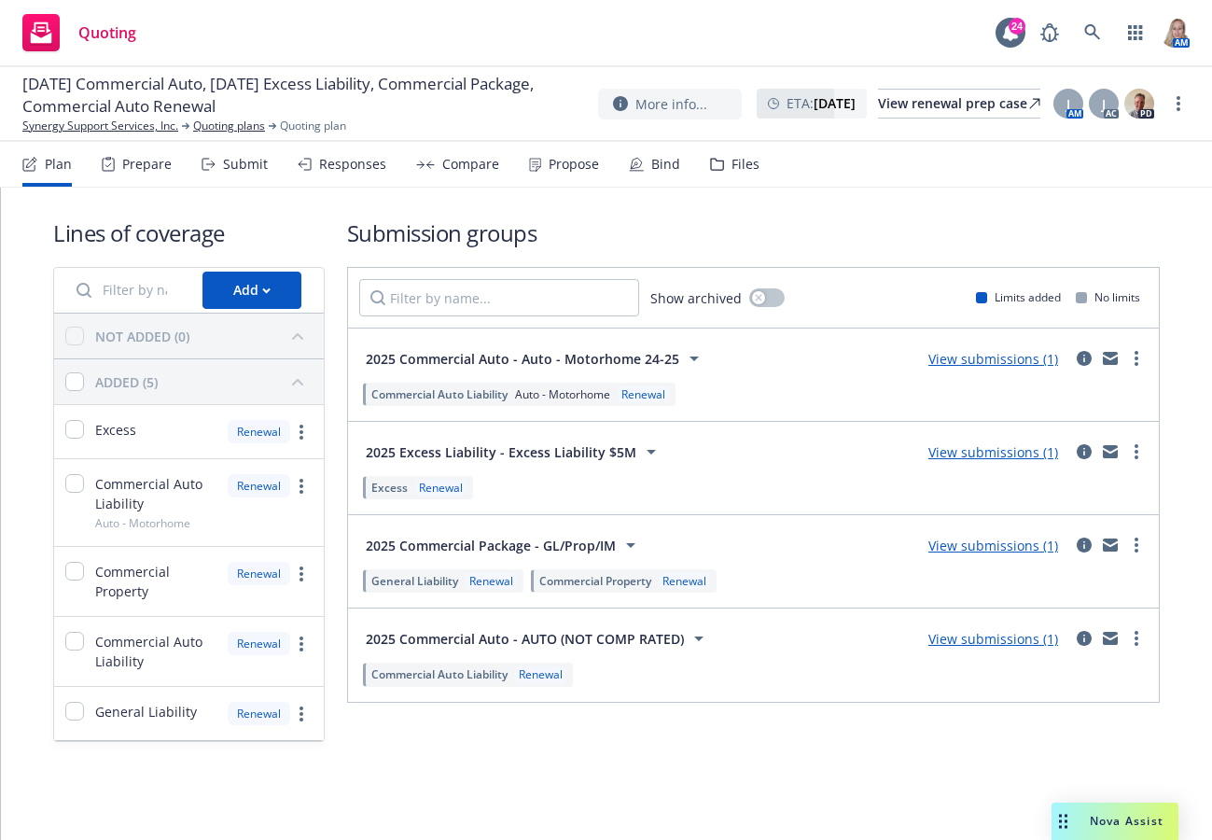
click at [966, 448] on link "View submissions (1)" at bounding box center [994, 452] width 130 height 18
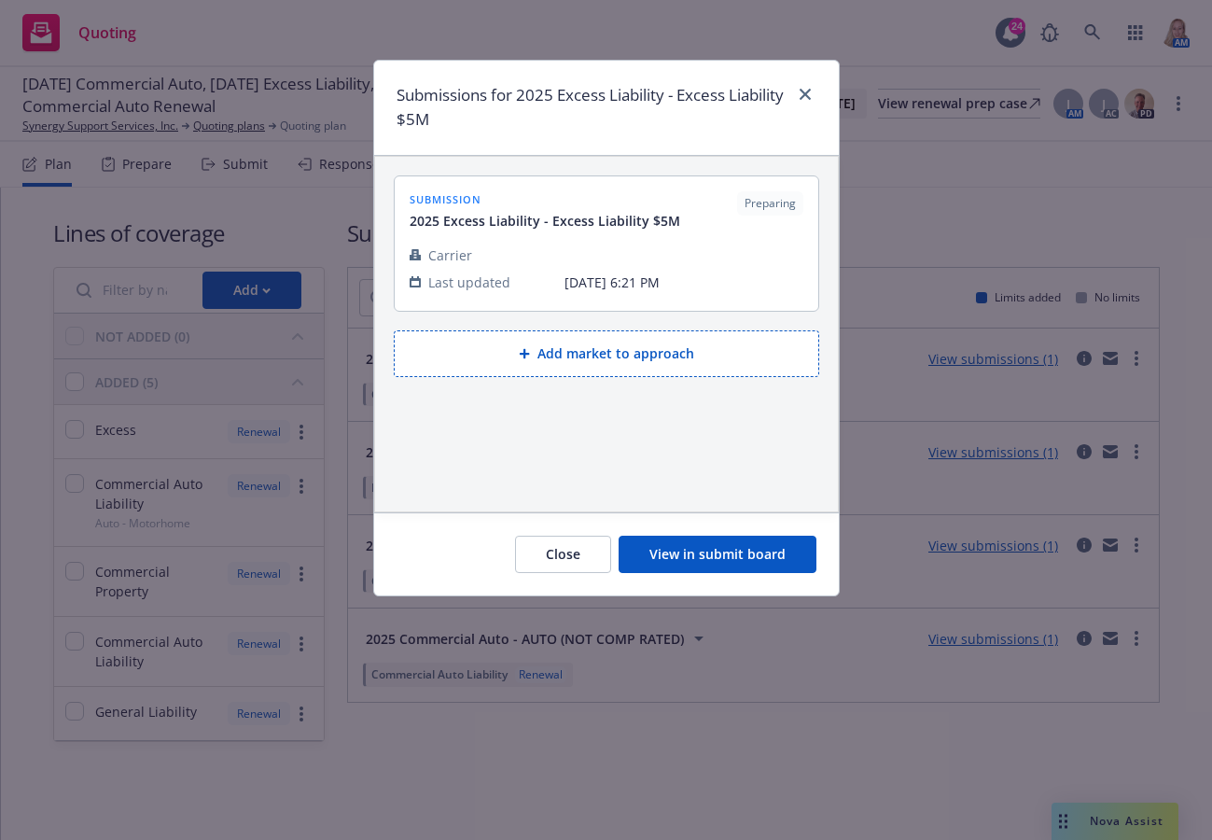
click at [723, 567] on button "View in submit board" at bounding box center [718, 554] width 198 height 37
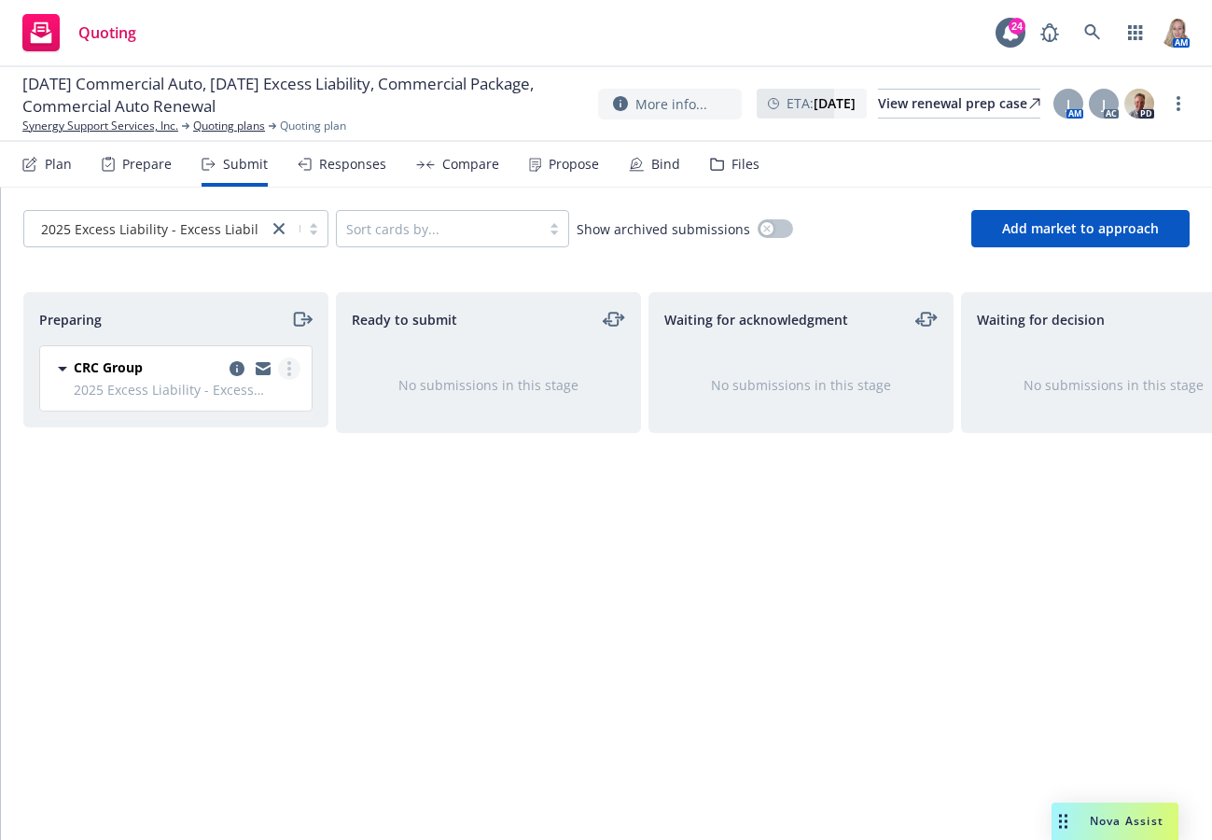
click at [297, 368] on link "more" at bounding box center [289, 368] width 22 height 22
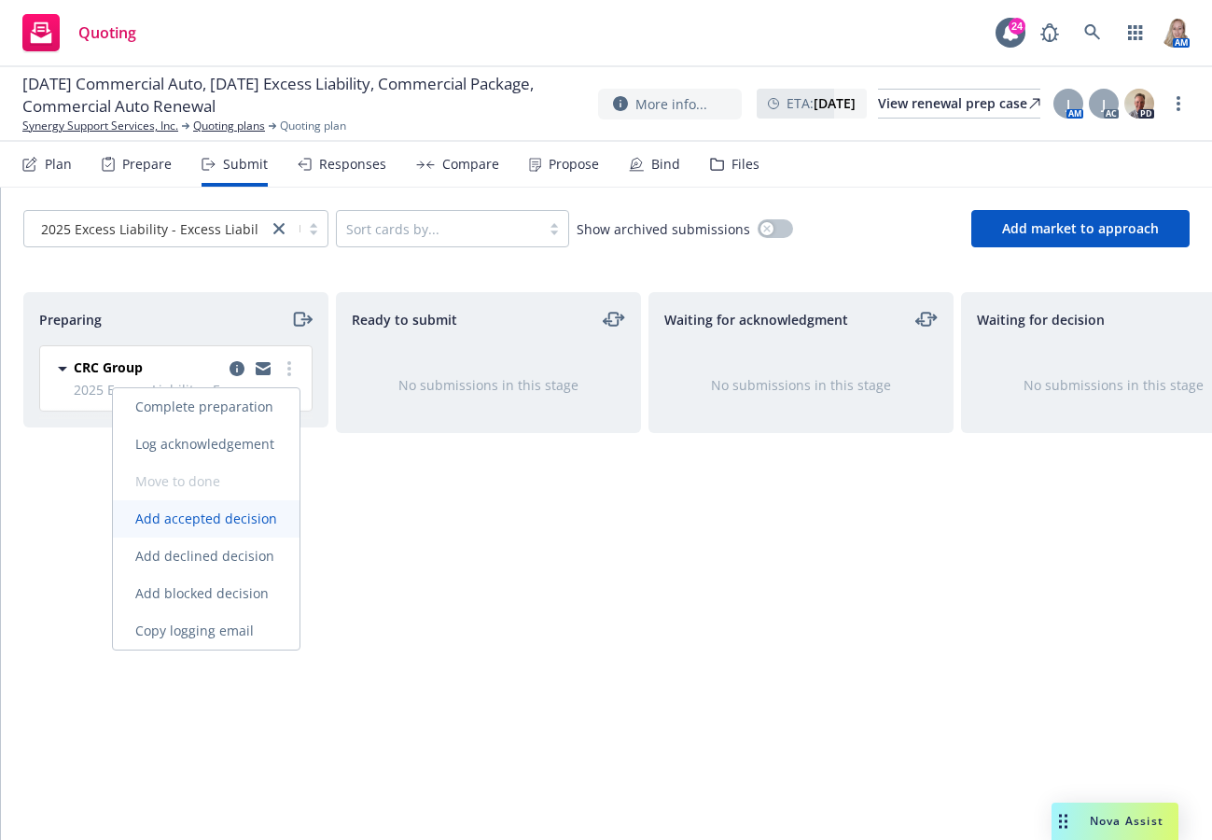
click at [258, 527] on link "Add accepted decision" at bounding box center [206, 518] width 187 height 37
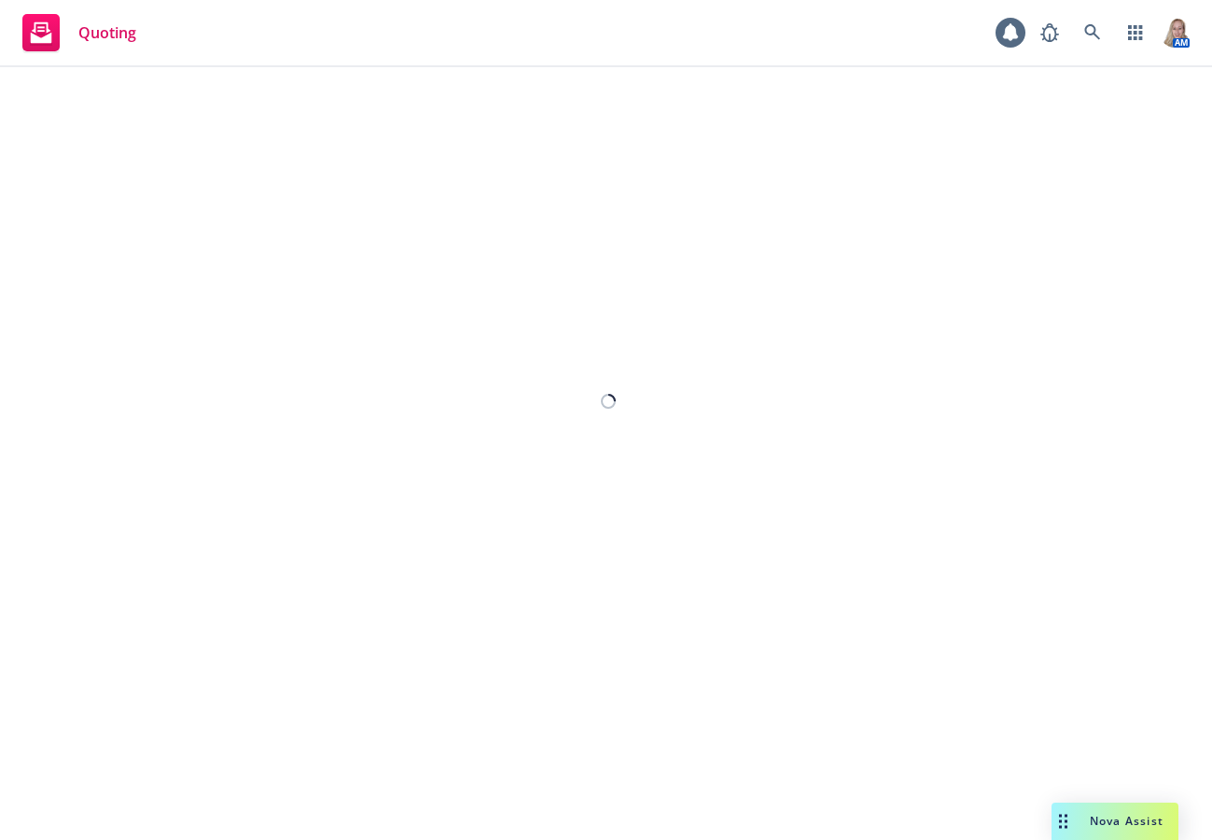
select select "12"
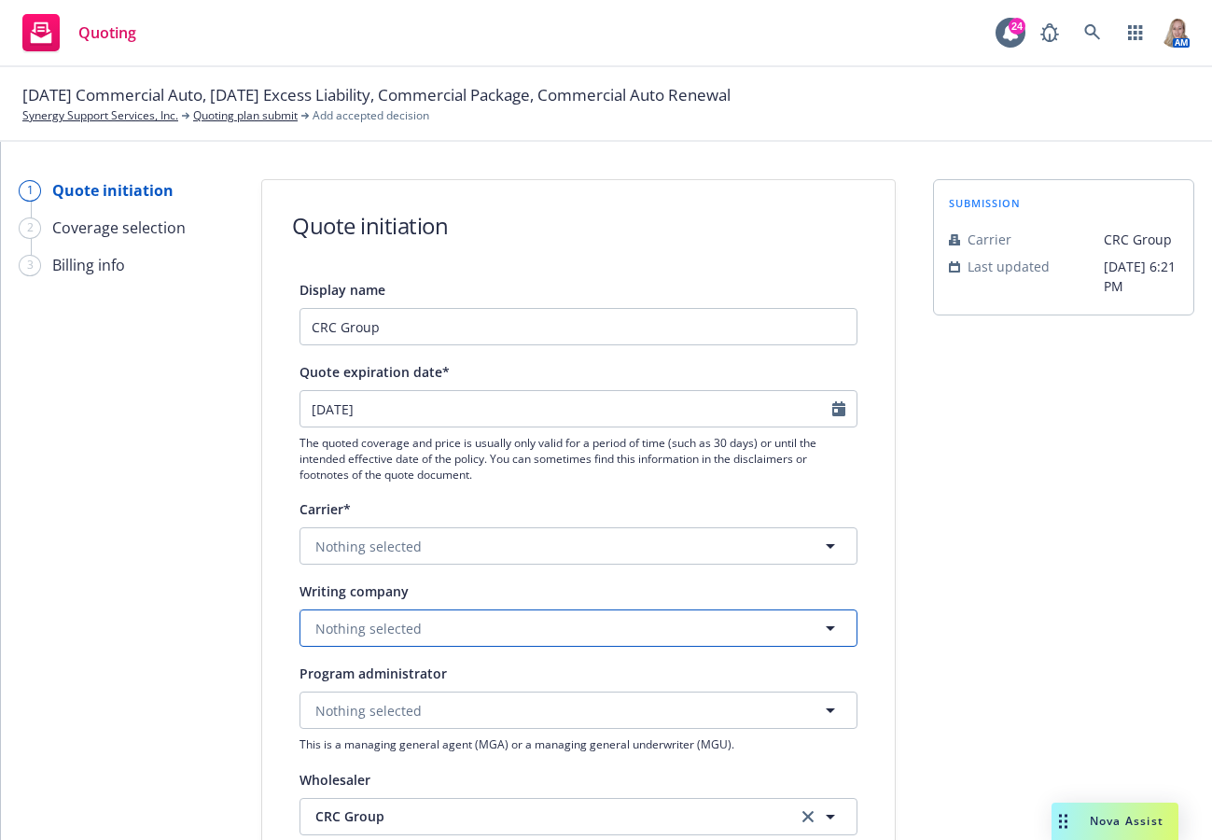
click at [384, 626] on span "Nothing selected" at bounding box center [368, 629] width 106 height 20
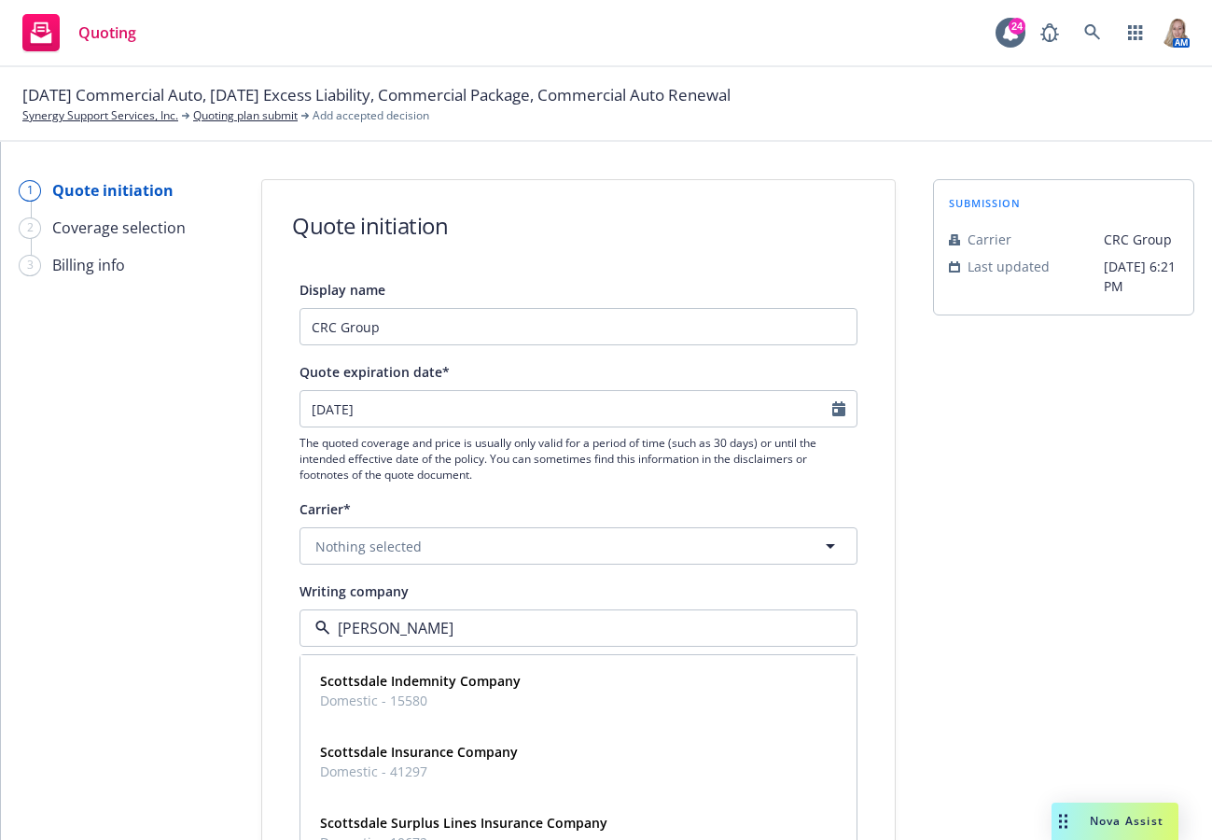
type input "scotts"
click at [446, 764] on span "Domestic - 41297" at bounding box center [419, 772] width 198 height 20
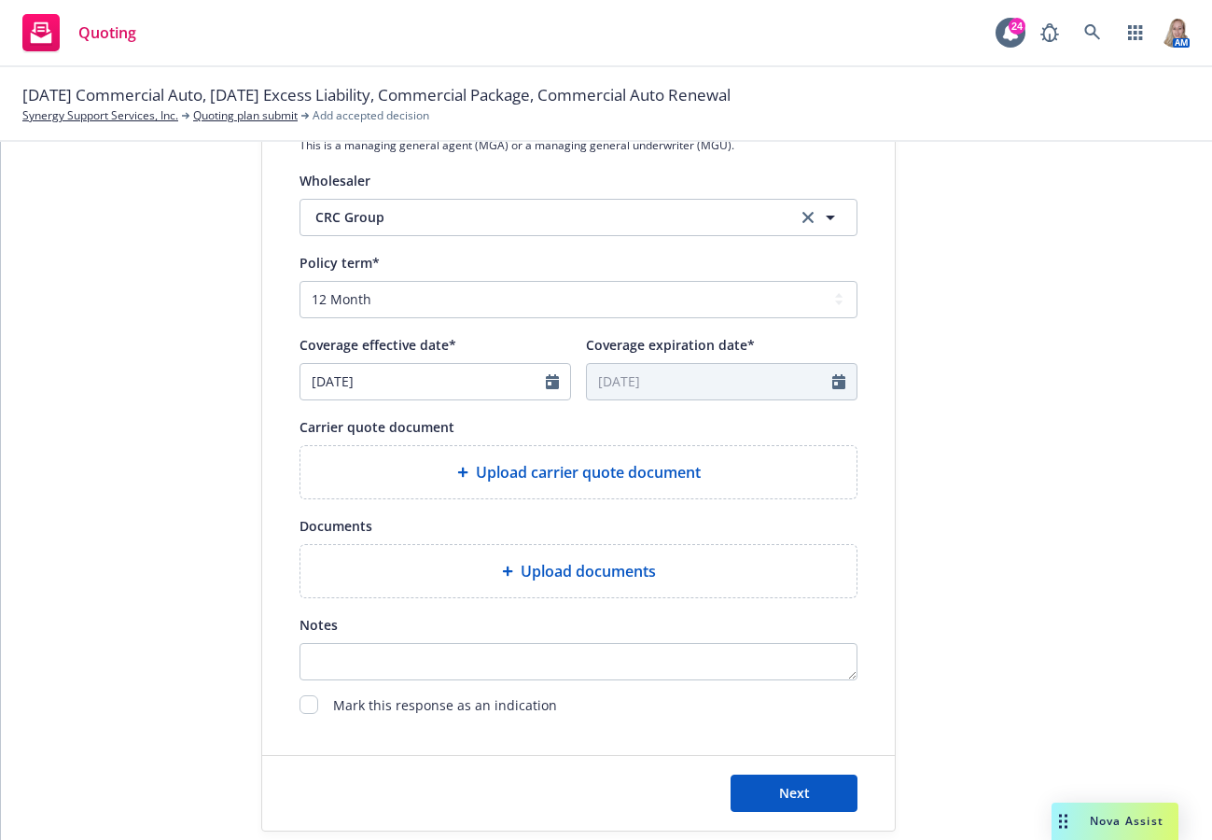
scroll to position [706, 0]
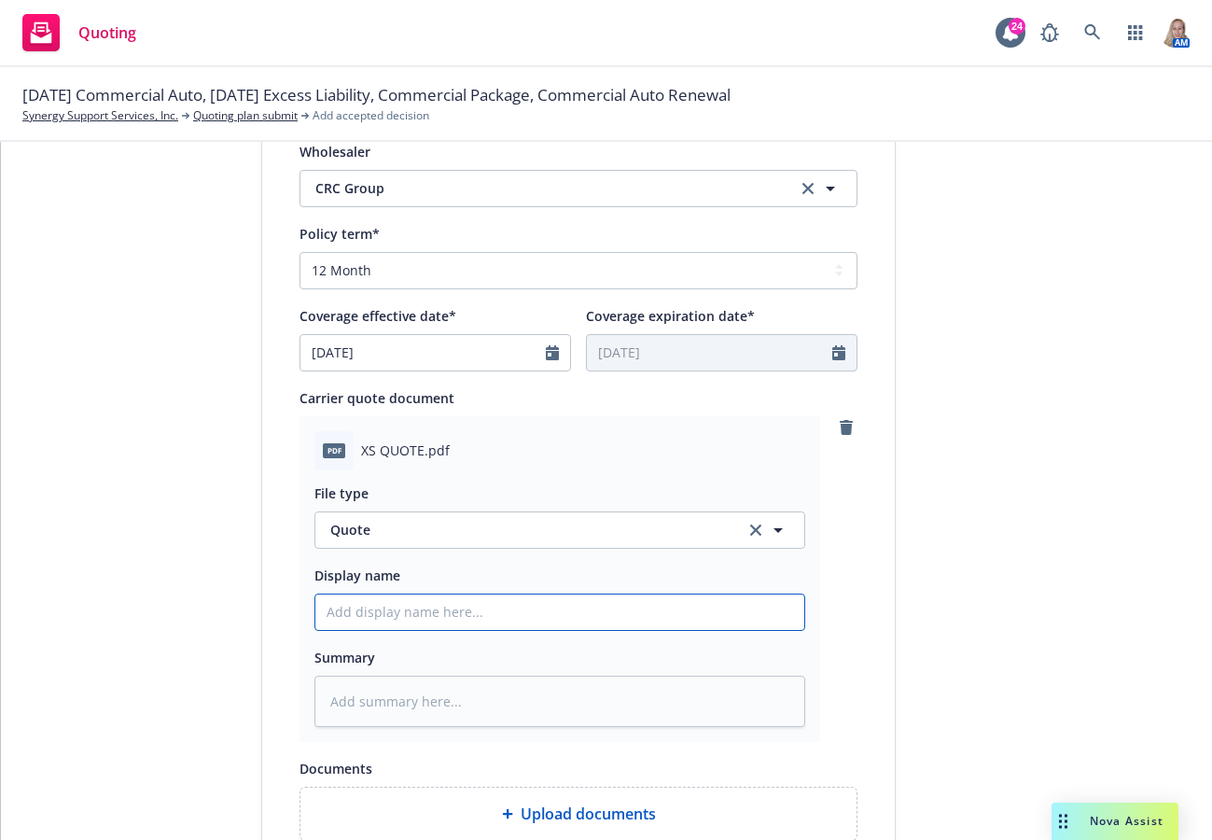
click at [427, 608] on input "Display name" at bounding box center [559, 611] width 489 height 35
type textarea "x"
type input "2"
type textarea "x"
type input "25"
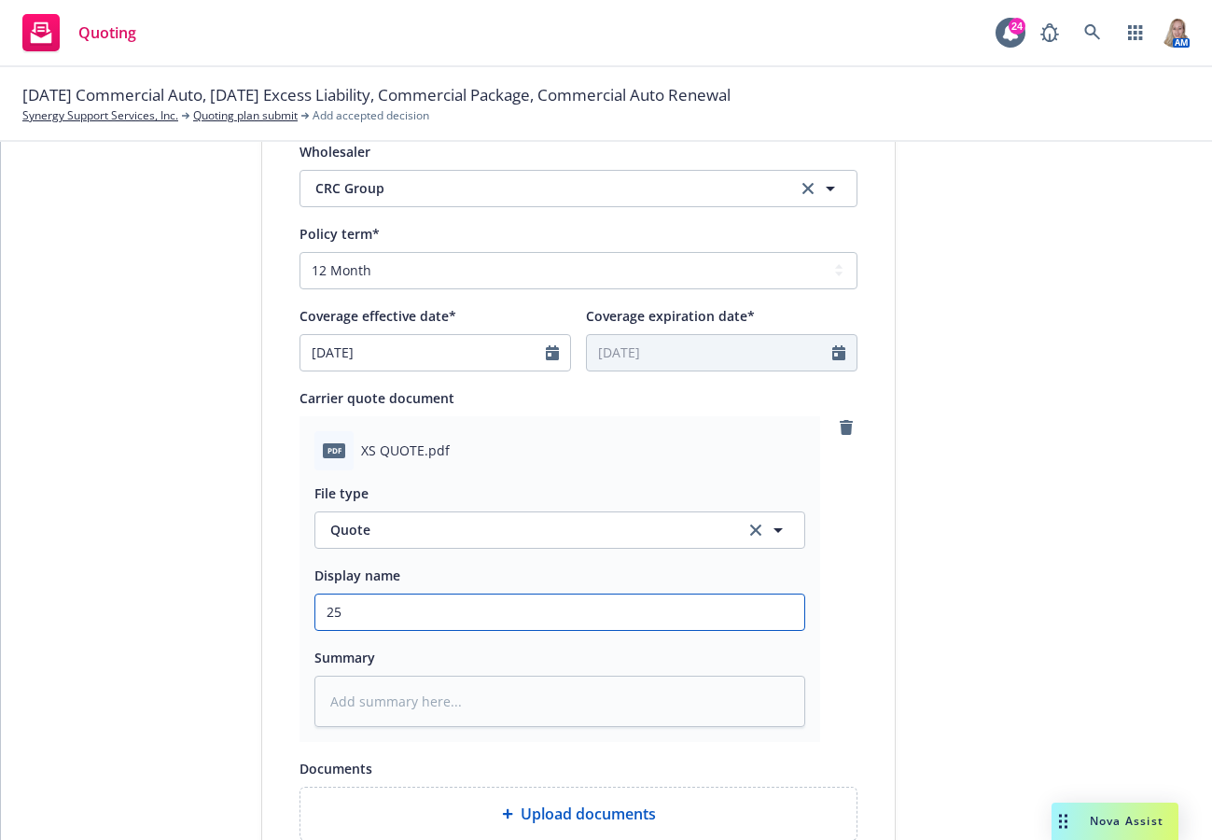
type textarea "x"
type input "25-"
type textarea "x"
type input "25-2"
type textarea "x"
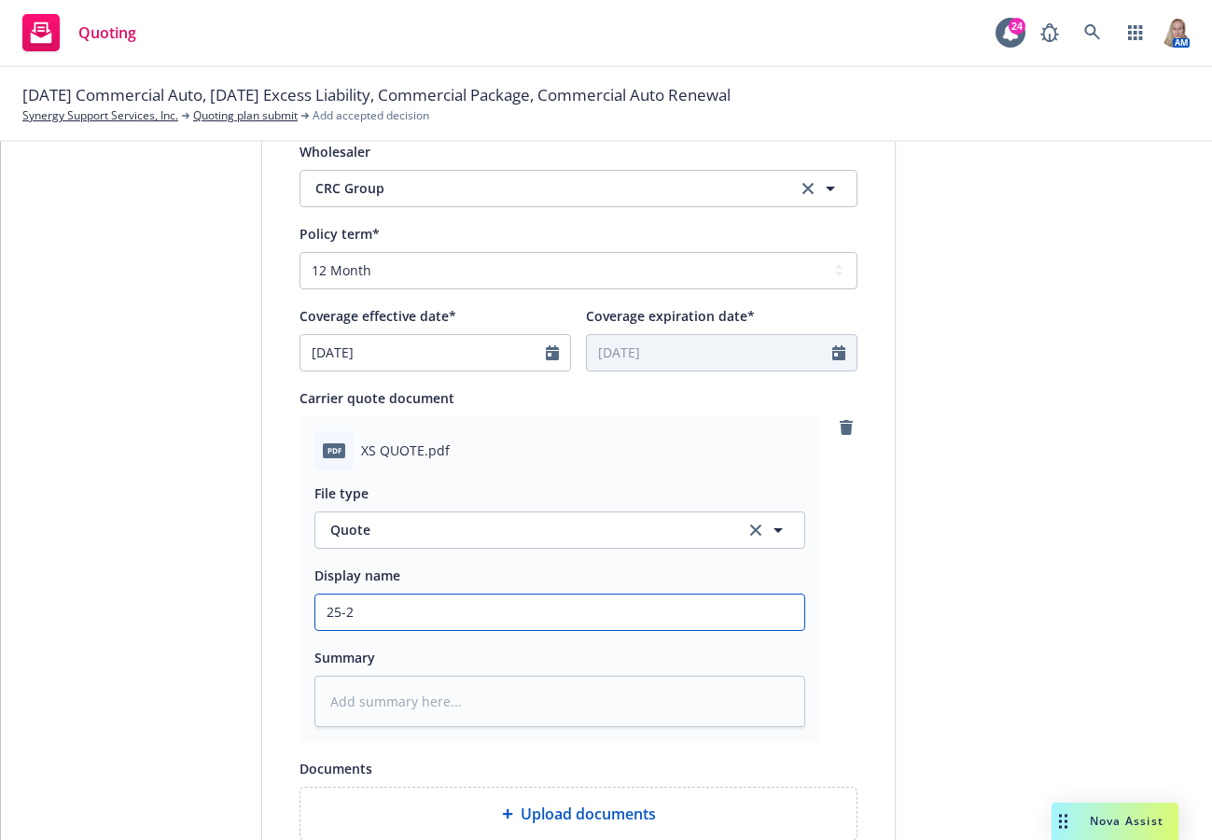
type input "25-26"
type textarea "x"
type input "25-26"
type textarea "x"
type input "25-26 C"
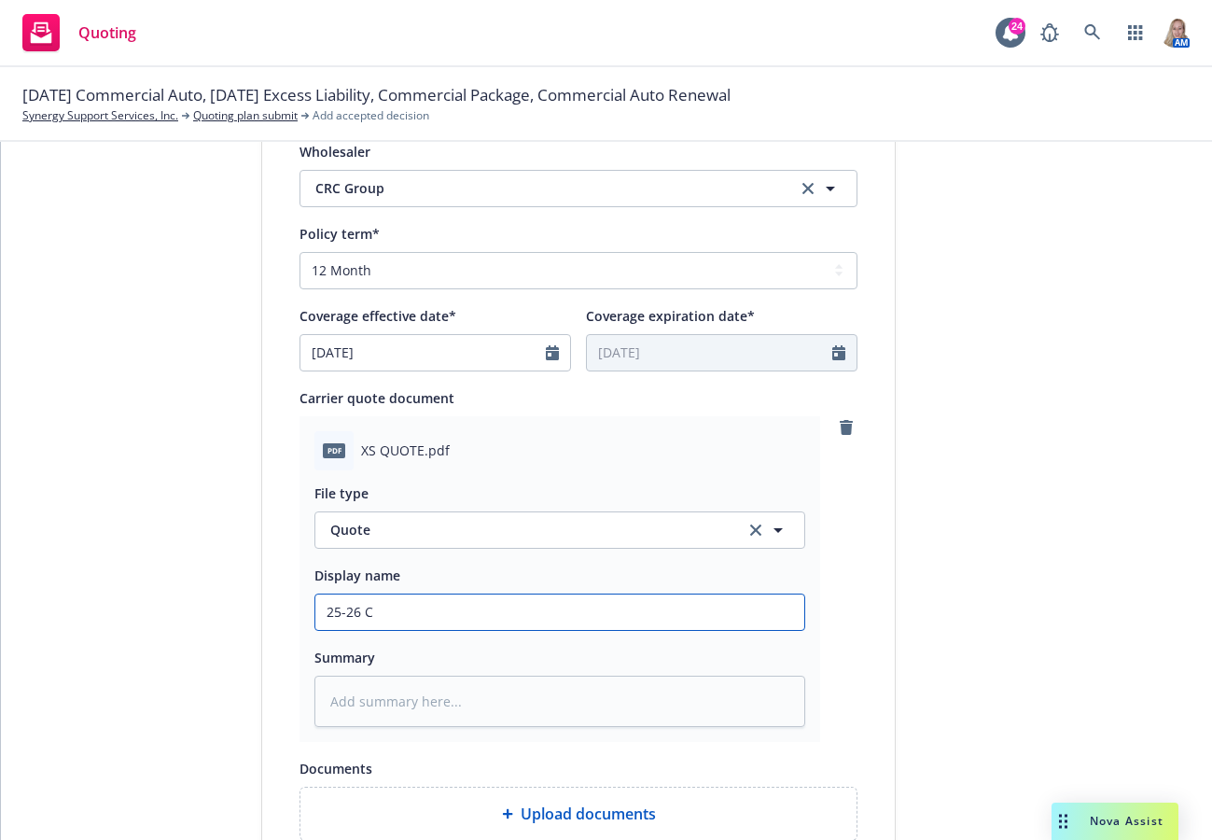
type textarea "x"
type input "25-26 CR"
type textarea "x"
type input "25-26 CRC"
type textarea "x"
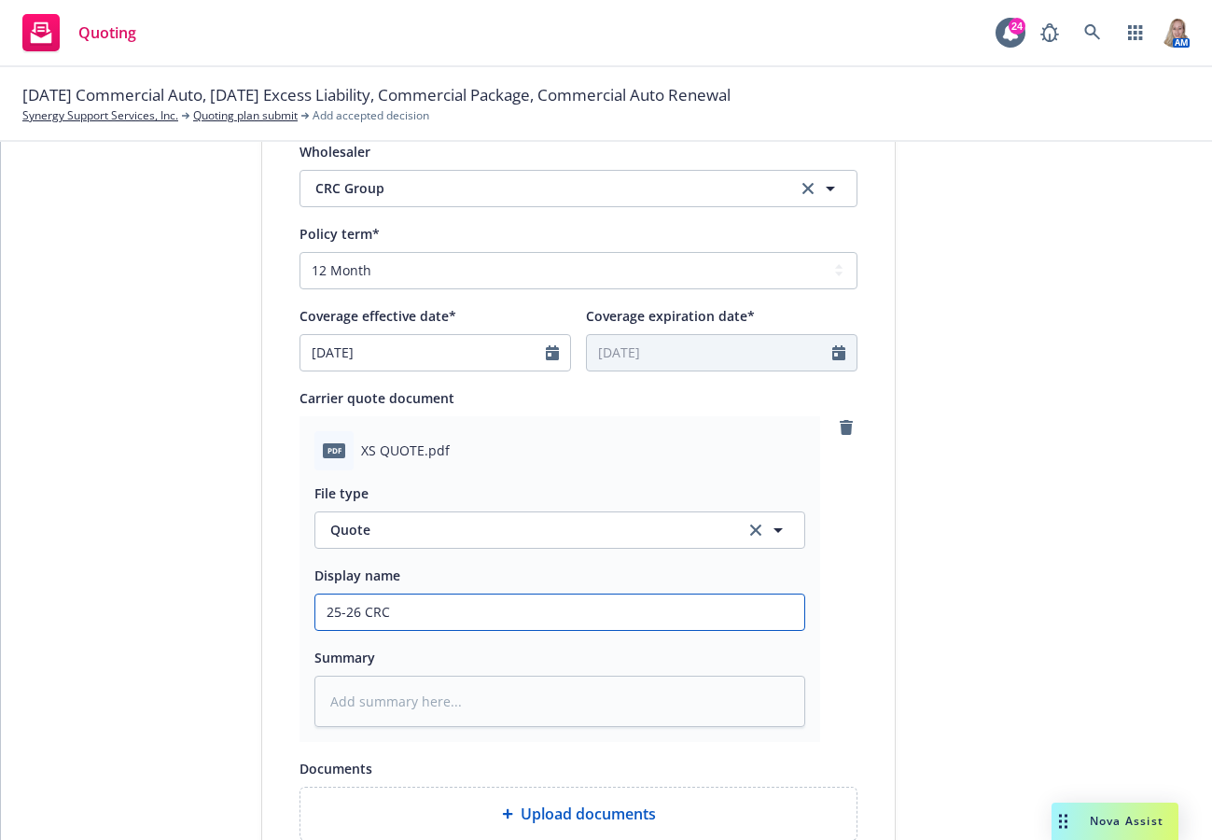
type input "25-26 CRC"
type textarea "x"
type input "25-26 CRC -"
type textarea "x"
type input "25-26 CRC -"
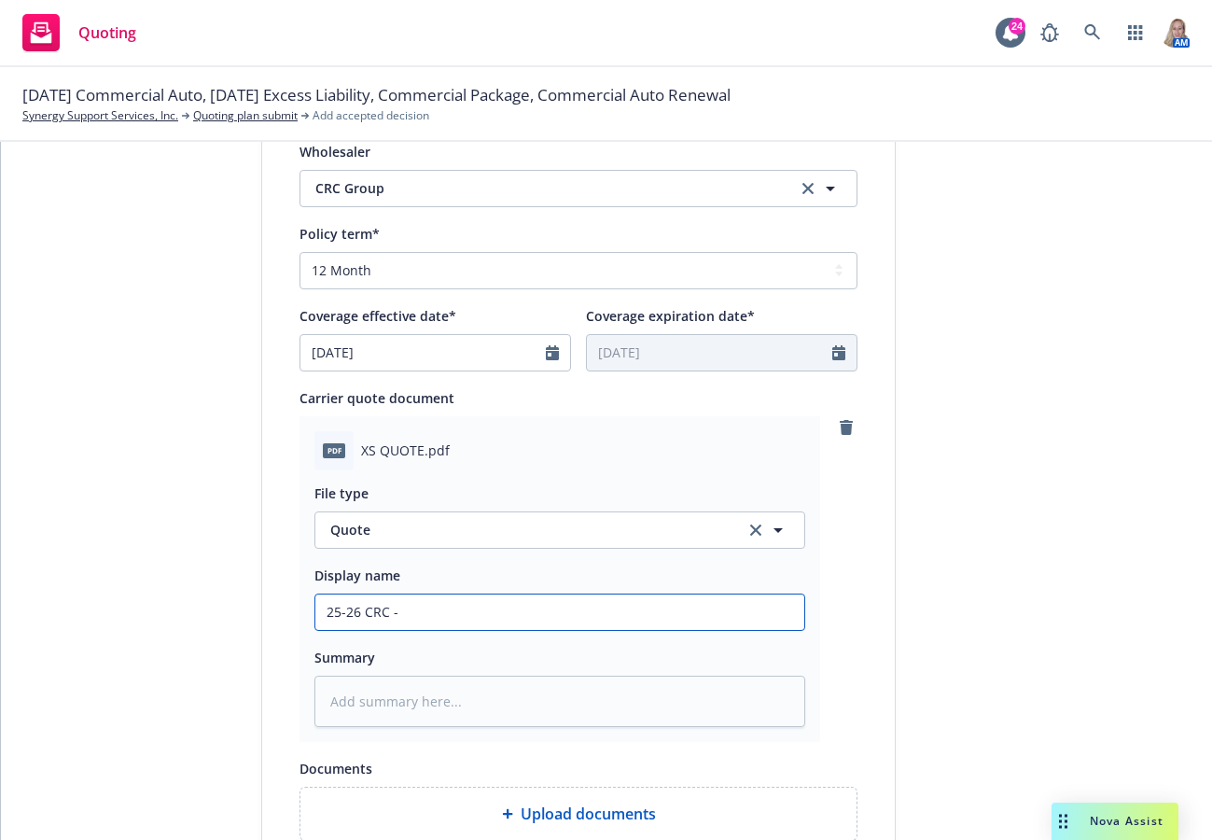
type textarea "x"
type input "25-26 CRC - S"
type textarea "x"
type input "25-26 CRC - Sc"
type textarea "x"
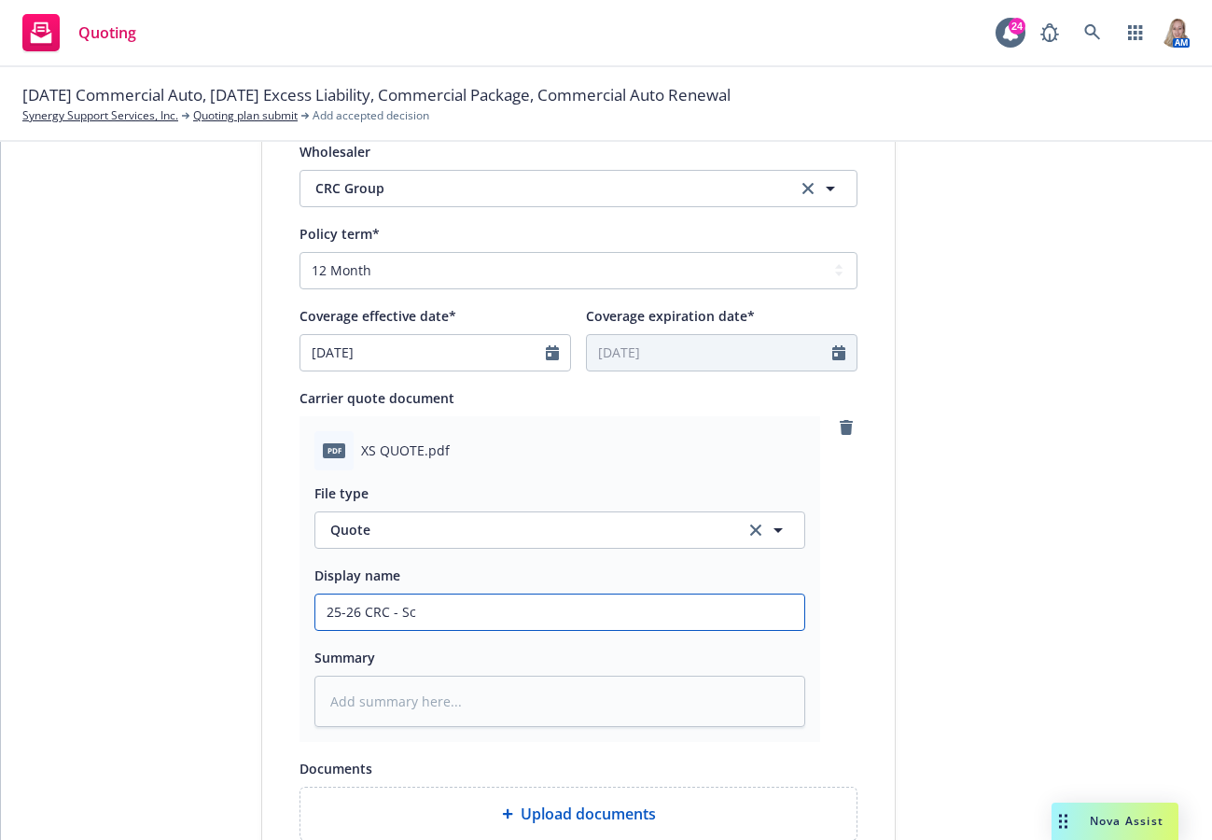
type input "25-26 CRC - Sco"
type textarea "x"
type input "25-26 CRC - Scot"
type textarea "x"
type input "25-26 CRC - Scott"
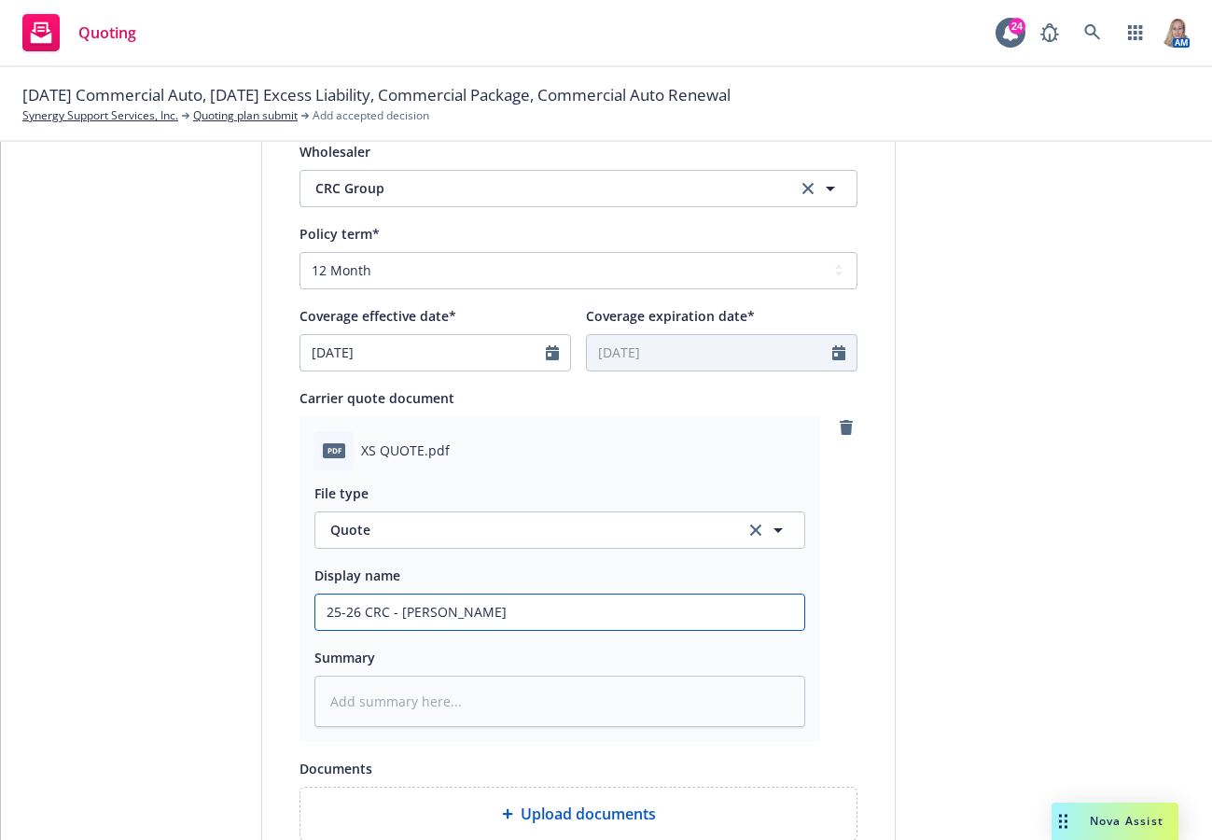
type textarea "x"
type input "25-26 CRC - Scotts"
type textarea "x"
type input "25-26 CRC - Scottsd"
type textarea "x"
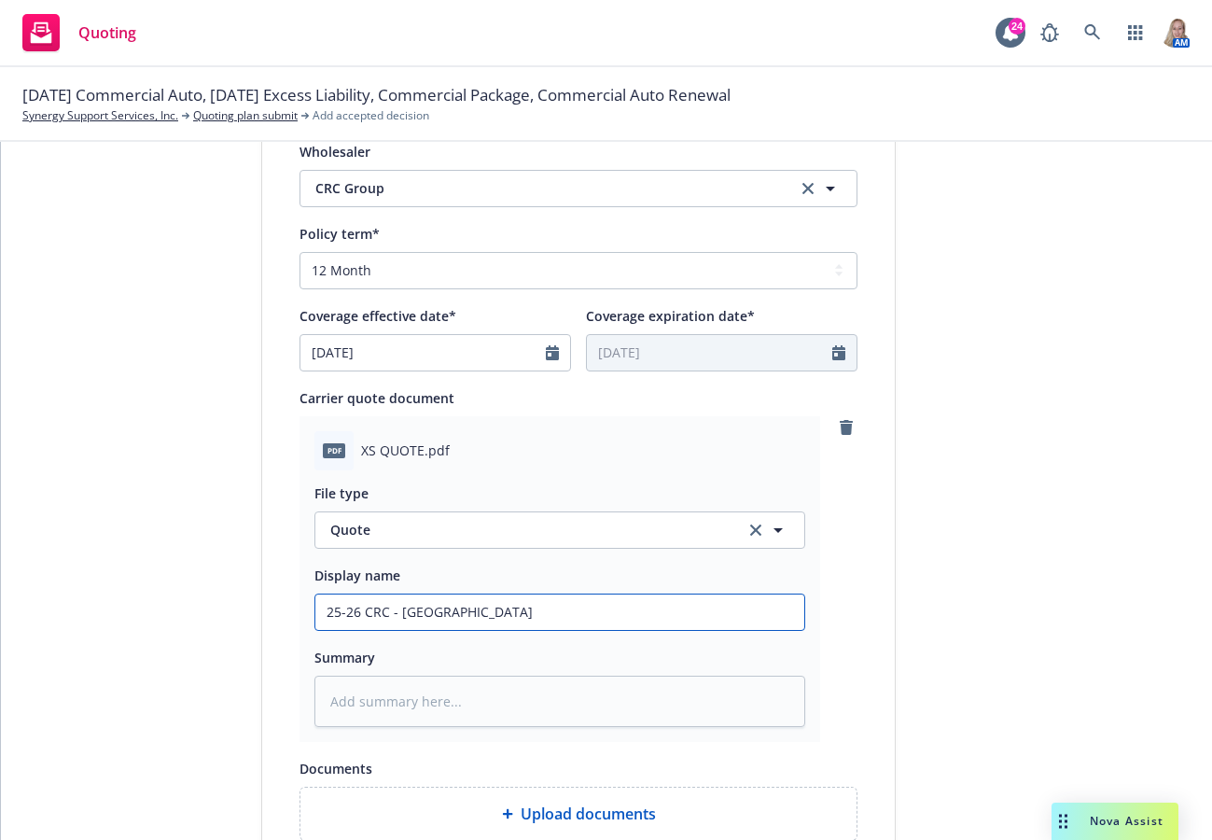
type input "25-26 CRC - Scottsda"
type textarea "x"
type input "25-26 CRC - Scottsdal"
type textarea "x"
type input "25-26 CRC - Scottsdale"
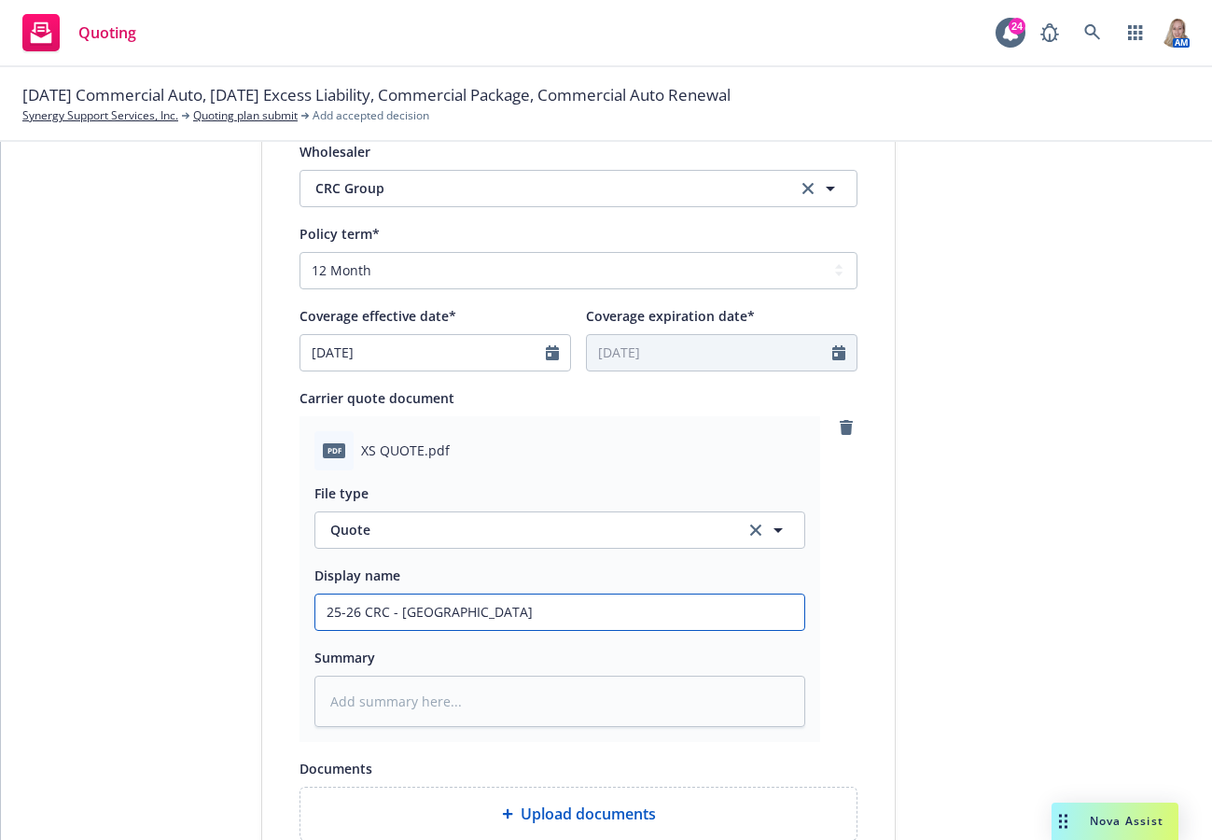
type textarea "x"
type input "25-26 CRC - Scottsdale"
type textarea "x"
type input "25-26 CRC - Scottsdale E"
type textarea "x"
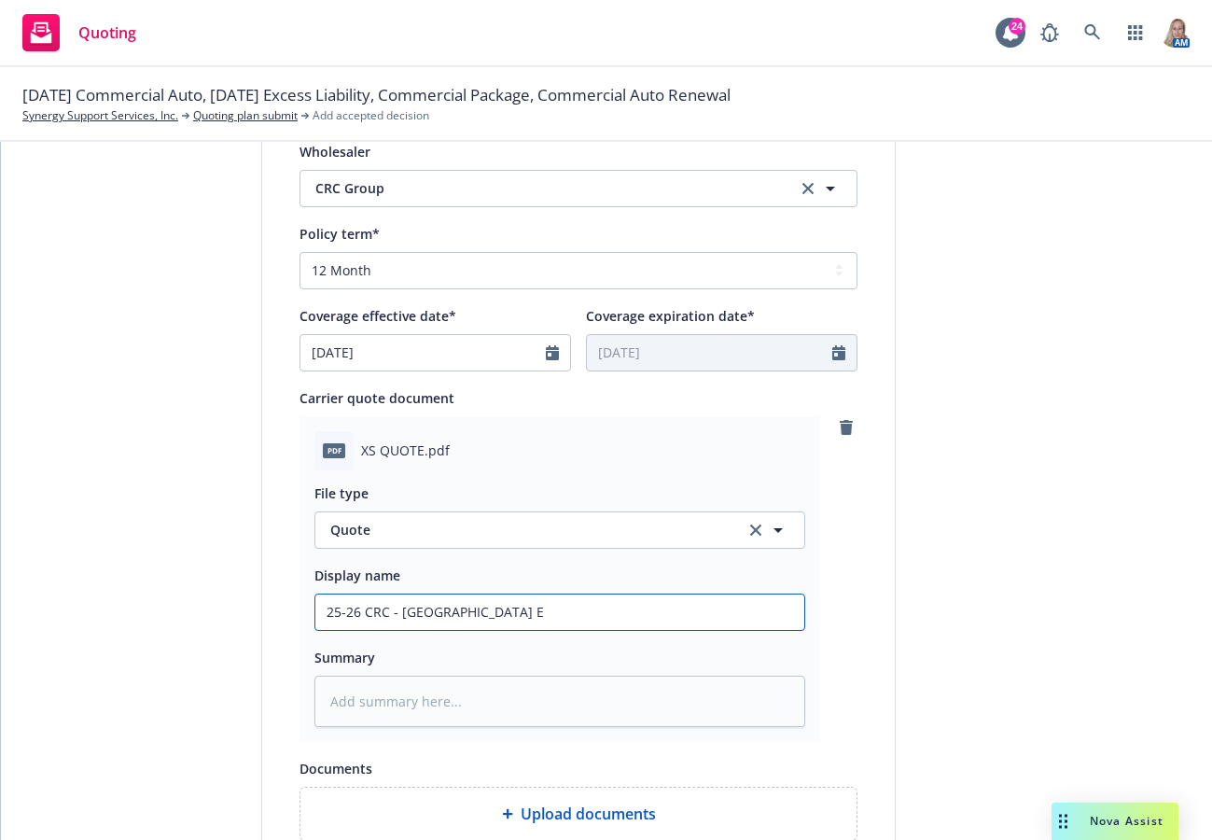
type input "25-26 CRC - Scottsdale Ex"
type textarea "x"
type input "25-26 CRC - Scottsdale Exc"
type textarea "x"
type input "25-26 CRC - Scottsdale Exce"
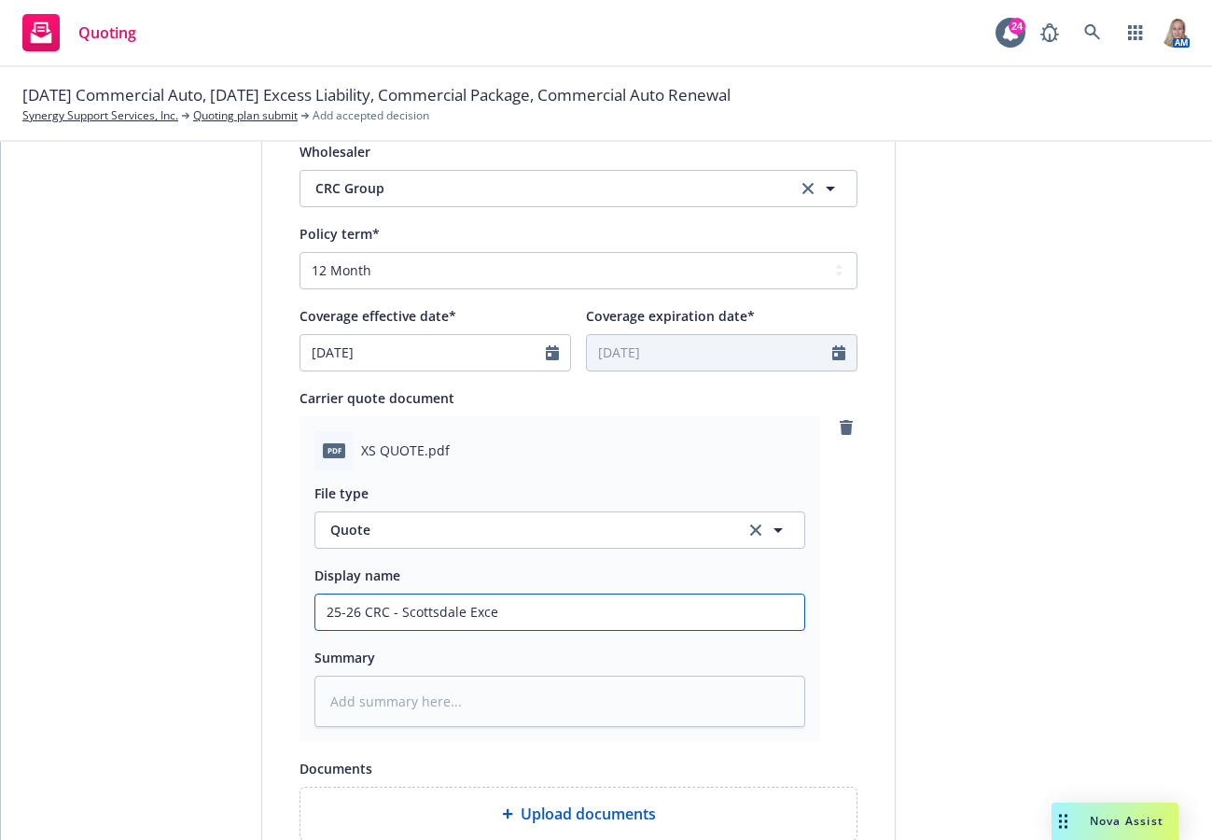
type textarea "x"
type input "25-26 CRC - Scottsdale Exces"
type textarea "x"
type input "25-26 CRC - Scottsdale Excess"
type textarea "x"
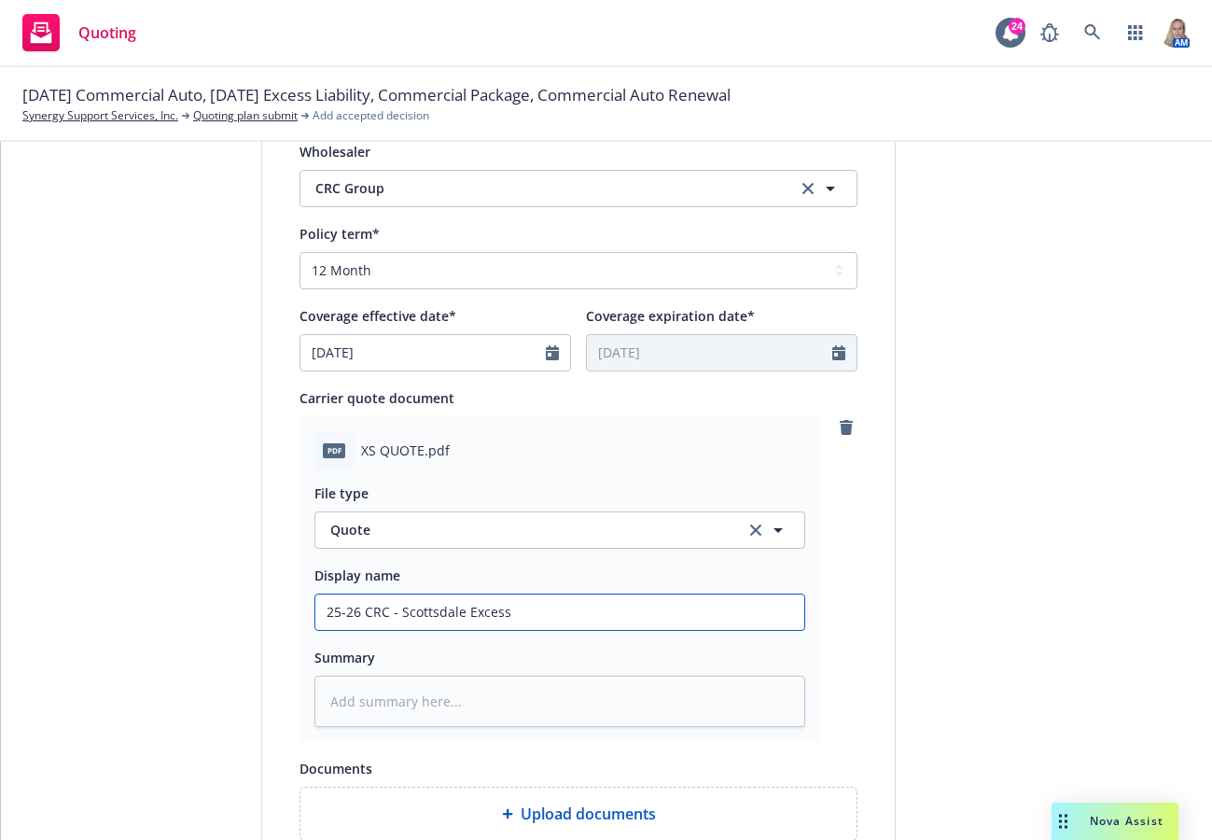
type input "25-26 CRC - Scottsdale Excess"
type textarea "x"
type input "25-26 CRC - Scottsdale Excess R"
type textarea "x"
type input "25-26 CRC - Scottsdale Excess Re"
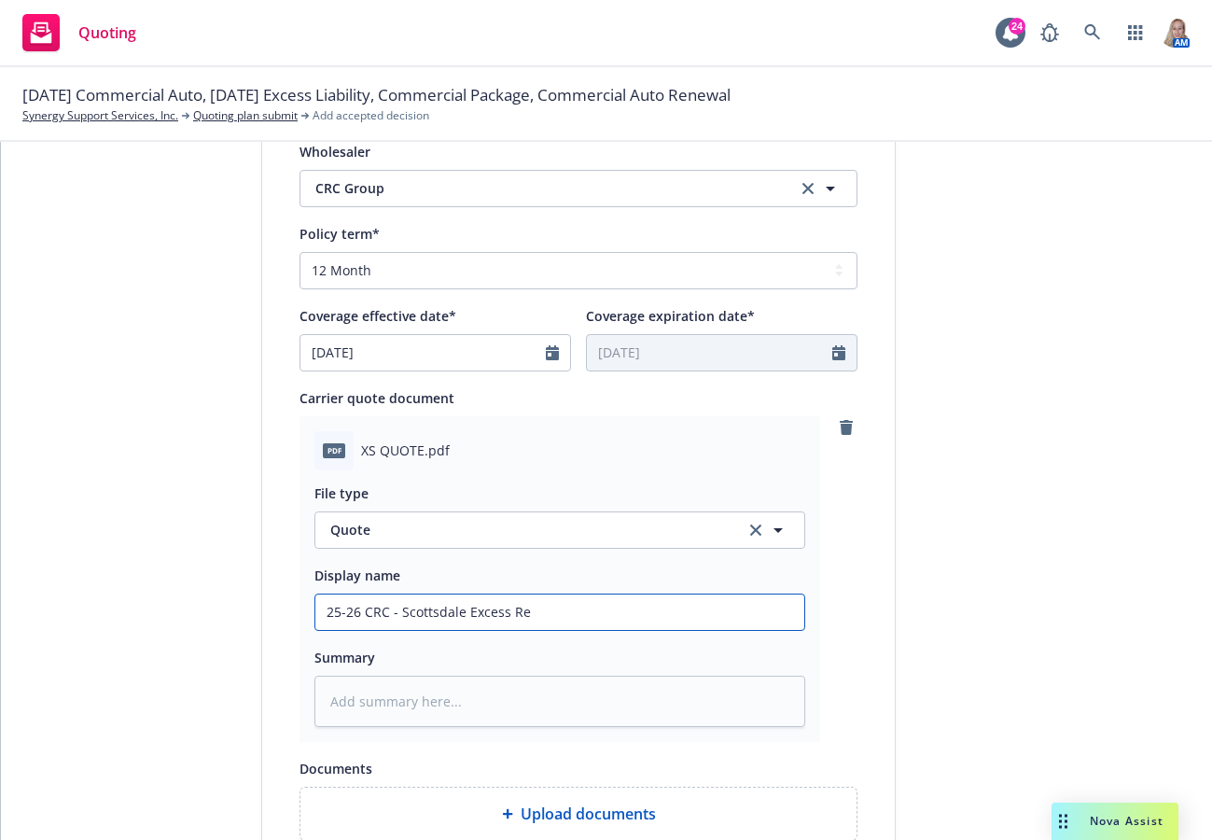
type textarea "x"
type input "25-26 CRC - Scottsdale Excess Ren"
type textarea "x"
type input "25-26 CRC - Scottsdale Excess Rene"
type textarea "x"
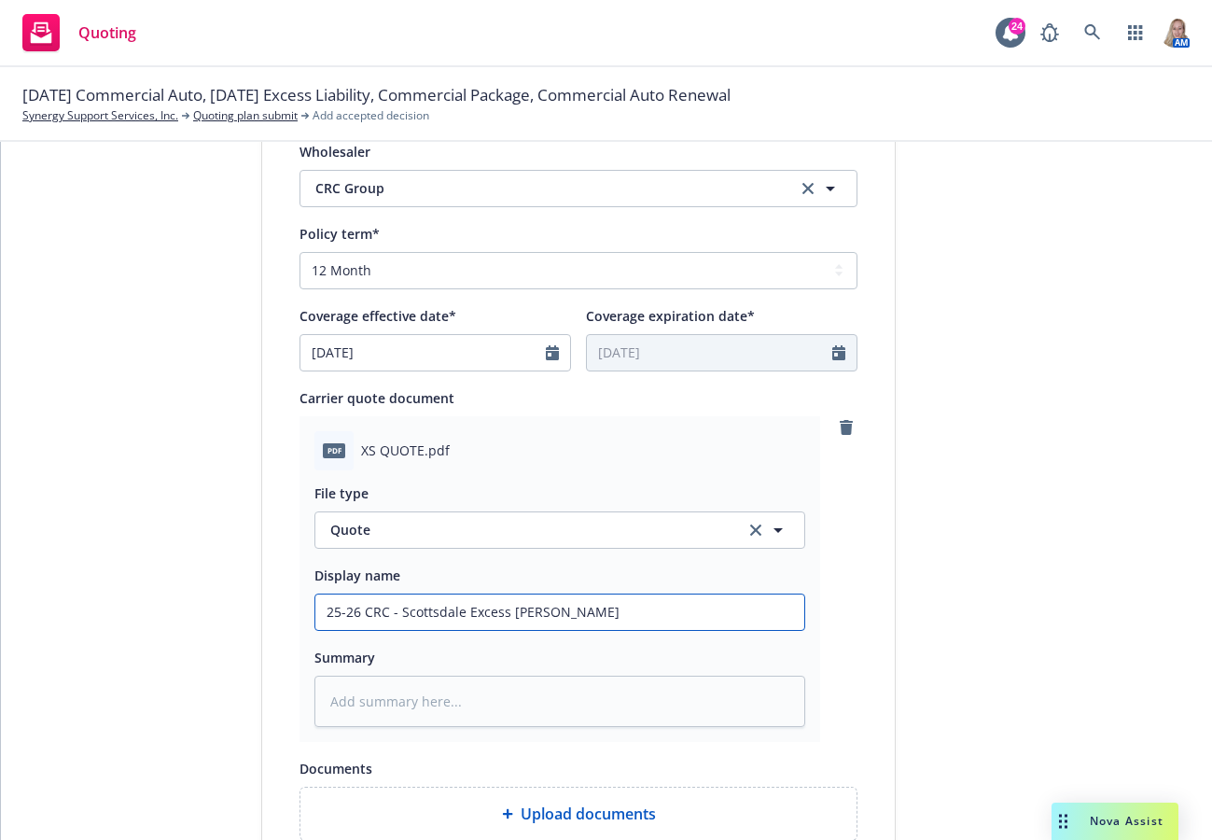
type input "25-26 CRC - Scottsdale Excess Renew"
type textarea "x"
type input "25-26 CRC - Scottsdale Excess Renewa"
type textarea "x"
type input "25-26 CRC - Scottsdale Excess Renewal"
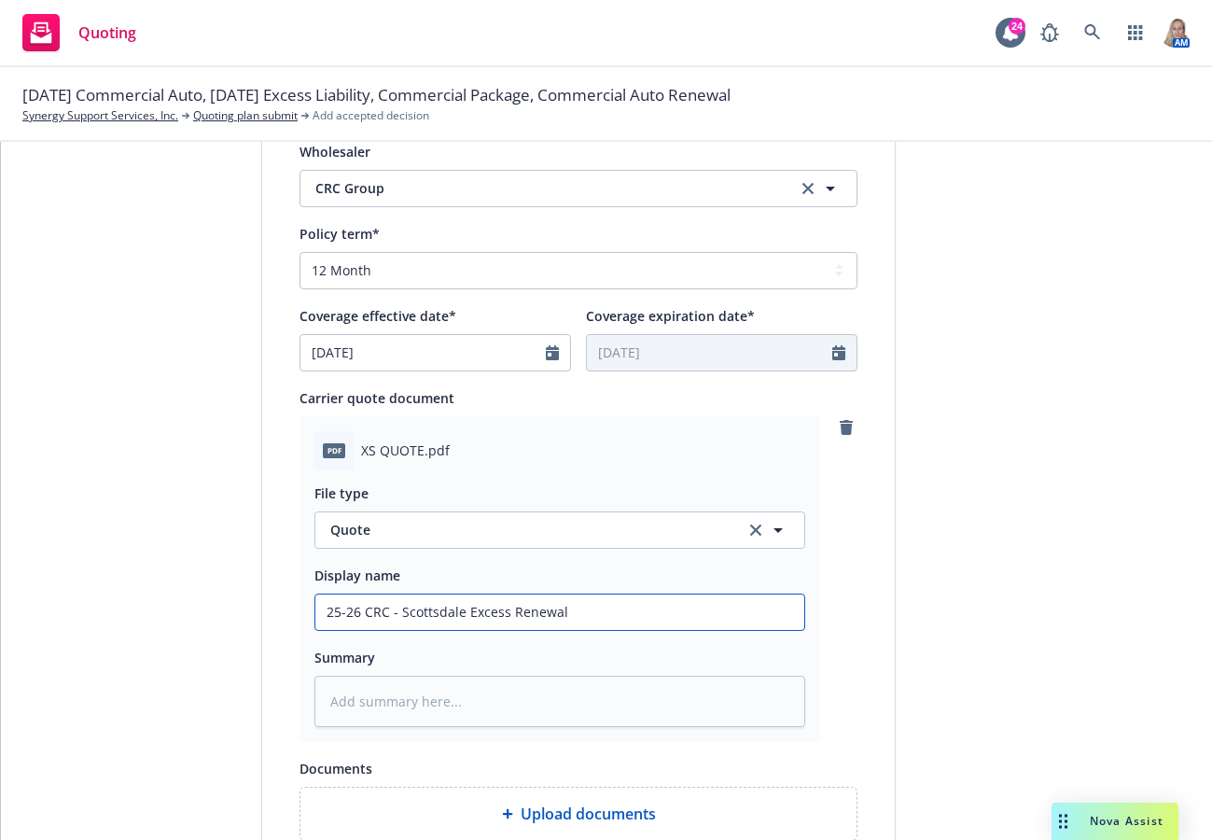
type textarea "x"
type input "25-26 CRC - Scottsdale Excess Renewal"
type textarea "x"
type input "25-26 CRC - Scottsdale Excess Renewal QU"
type textarea "x"
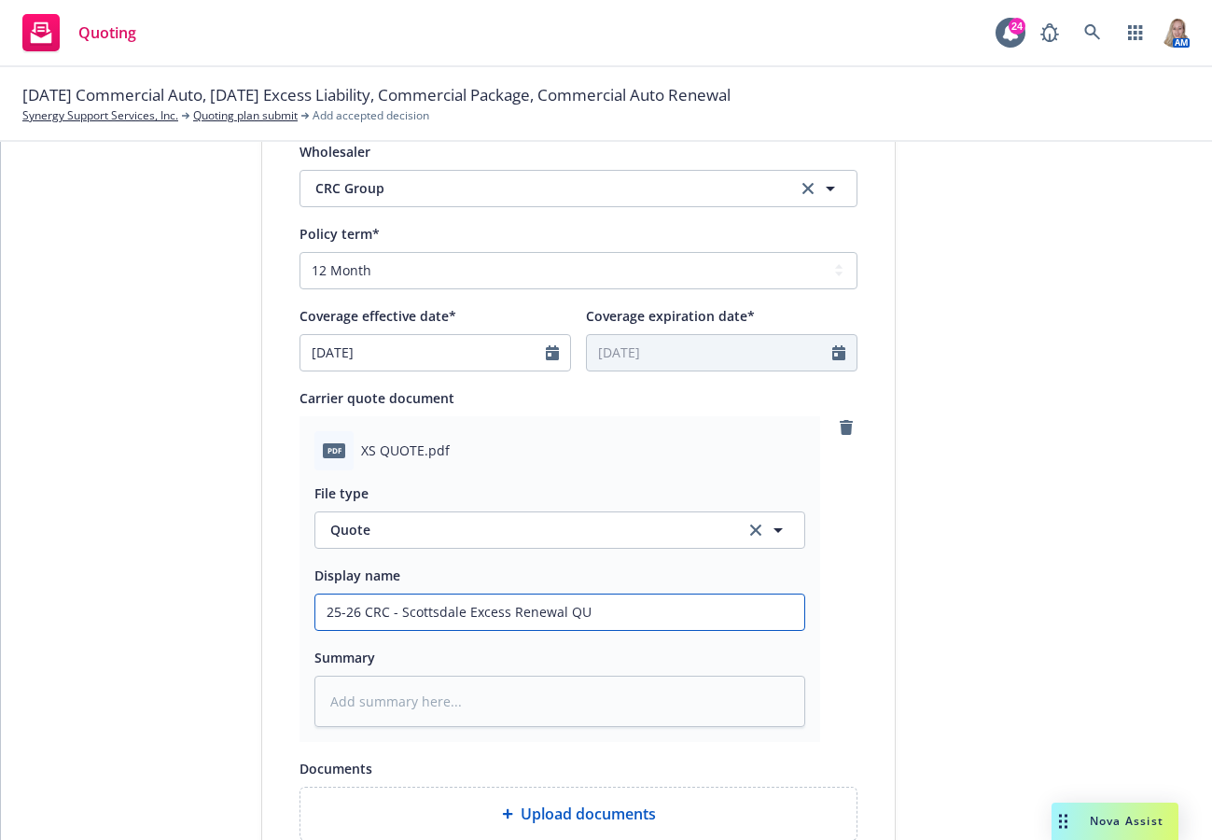
type input "25-26 CRC - Scottsdale Excess Renewal QUo"
type textarea "x"
type input "25-26 CRC - Scottsdale Excess Renewal QUot"
type textarea "x"
type input "25-26 CRC - Scottsdale Excess Renewal QUote"
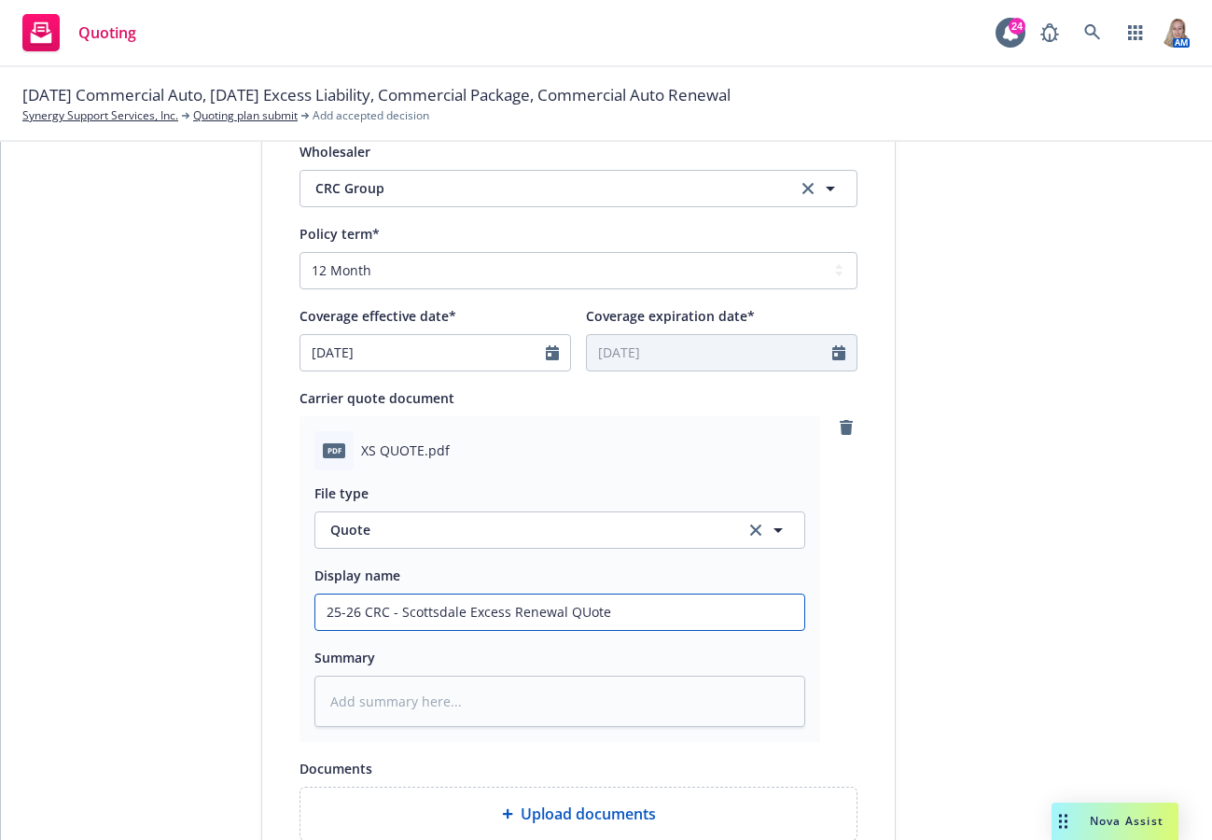
type textarea "x"
type input "25-26 CRC - Scottsdale Excess Renewal QUot"
type textarea "x"
type input "25-26 CRC - Scottsdale Excess Renewal QUo"
type textarea "x"
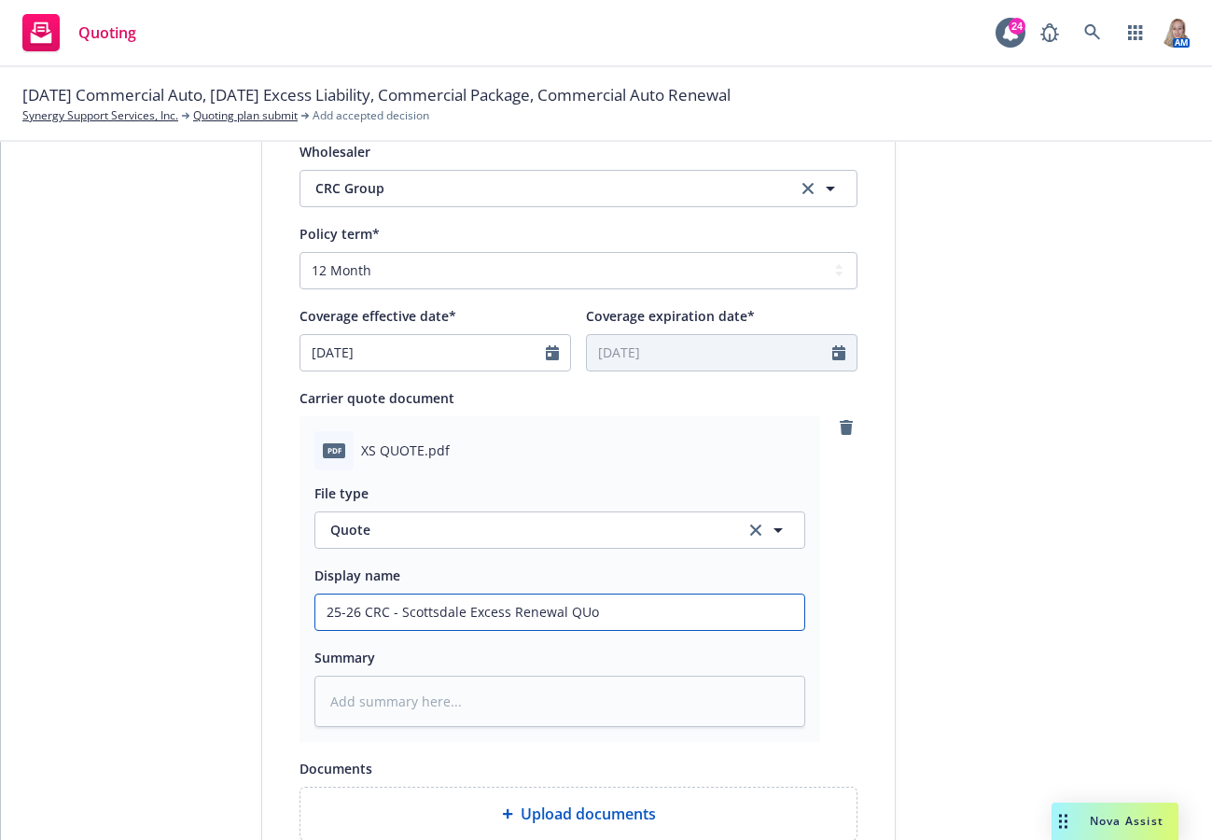
type input "25-26 CRC - Scottsdale Excess Renewal QU"
type textarea "x"
type input "25-26 CRC - Scottsdale Excess Renewal Q"
type textarea "x"
type input "25-26 CRC - Scottsdale Excess Renewal Qu"
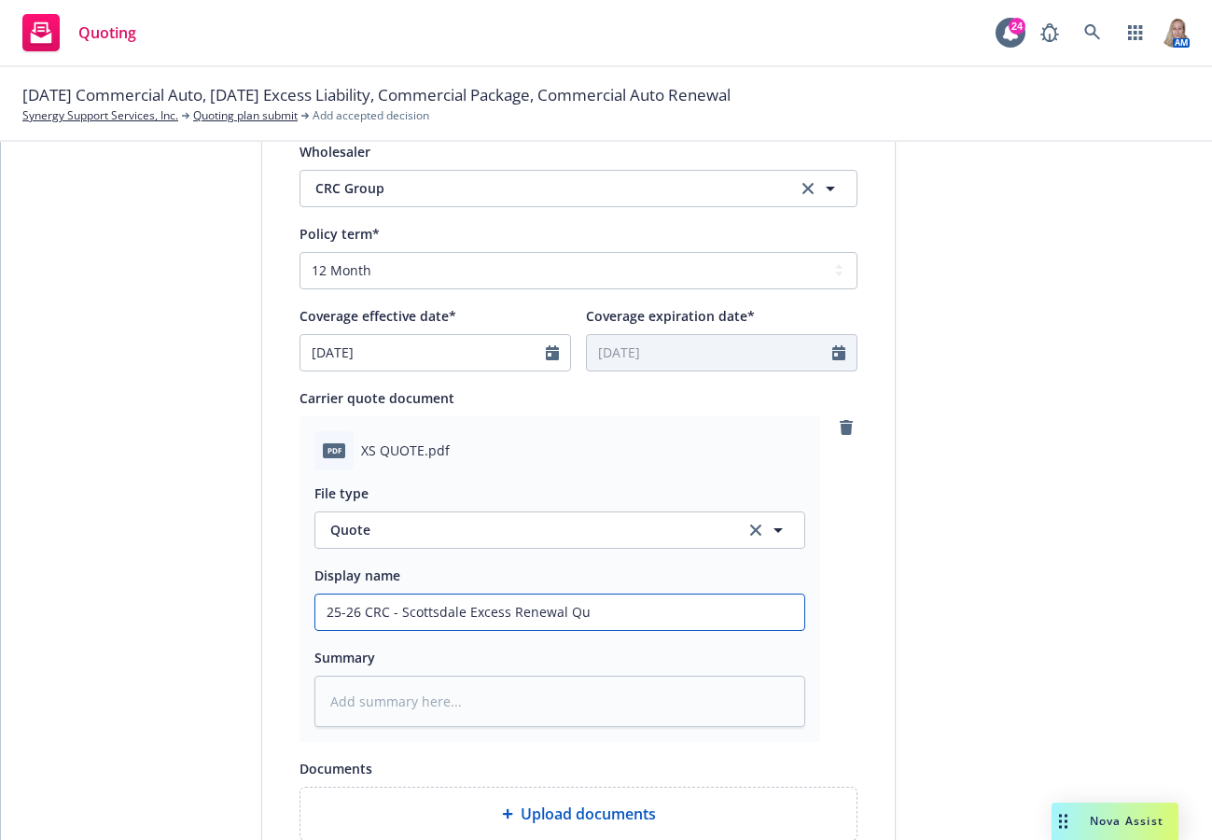
type textarea "x"
type input "25-26 CRC - Scottsdale Excess Renewal Quo"
type textarea "x"
type input "25-26 CRC - Scottsdale Excess Renewal Quot"
type textarea "x"
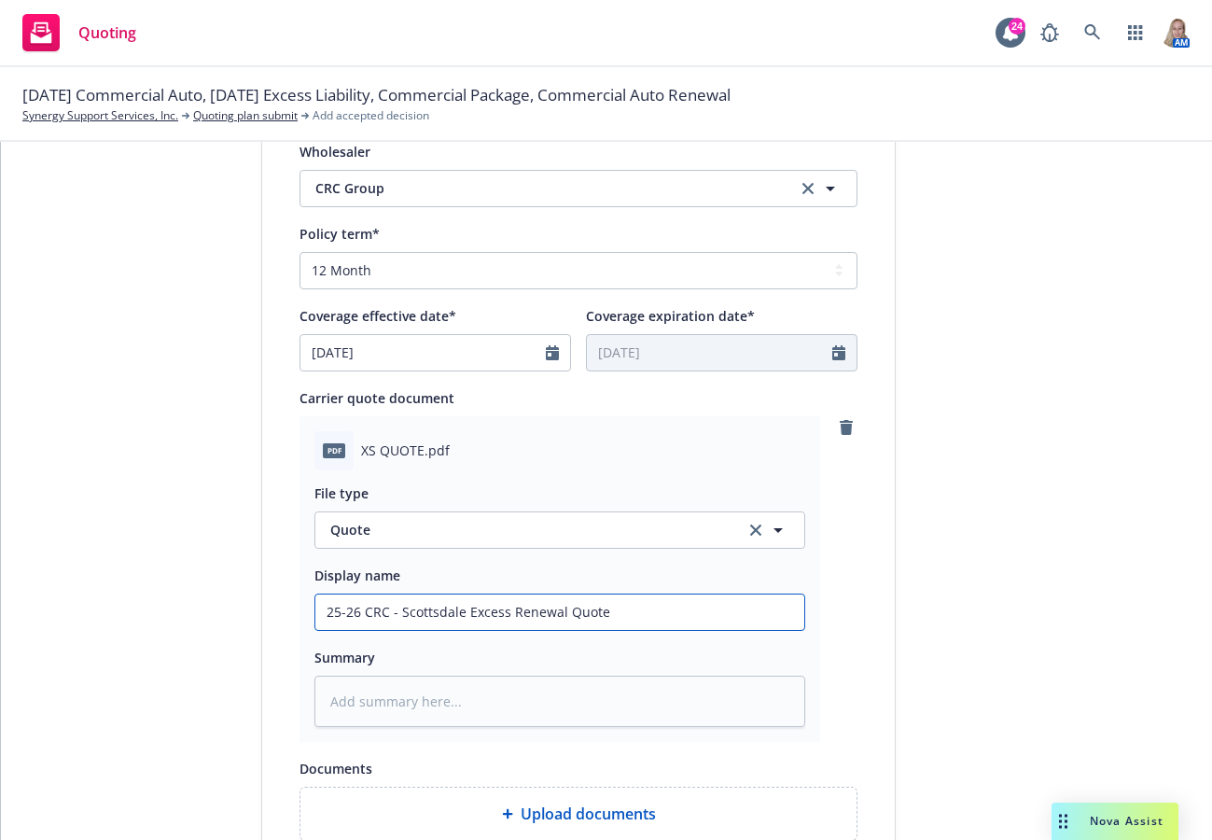
drag, startPoint x: 620, startPoint y: 614, endPoint x: 194, endPoint y: 614, distance: 425.6
click at [194, 614] on div "1 Quote initiation 2 Coverage selection 3 Billing info Quote initiation Display…" at bounding box center [606, 273] width 1167 height 1601
type input "25-26 CRC - Scottsdale Excess Renewal Quote"
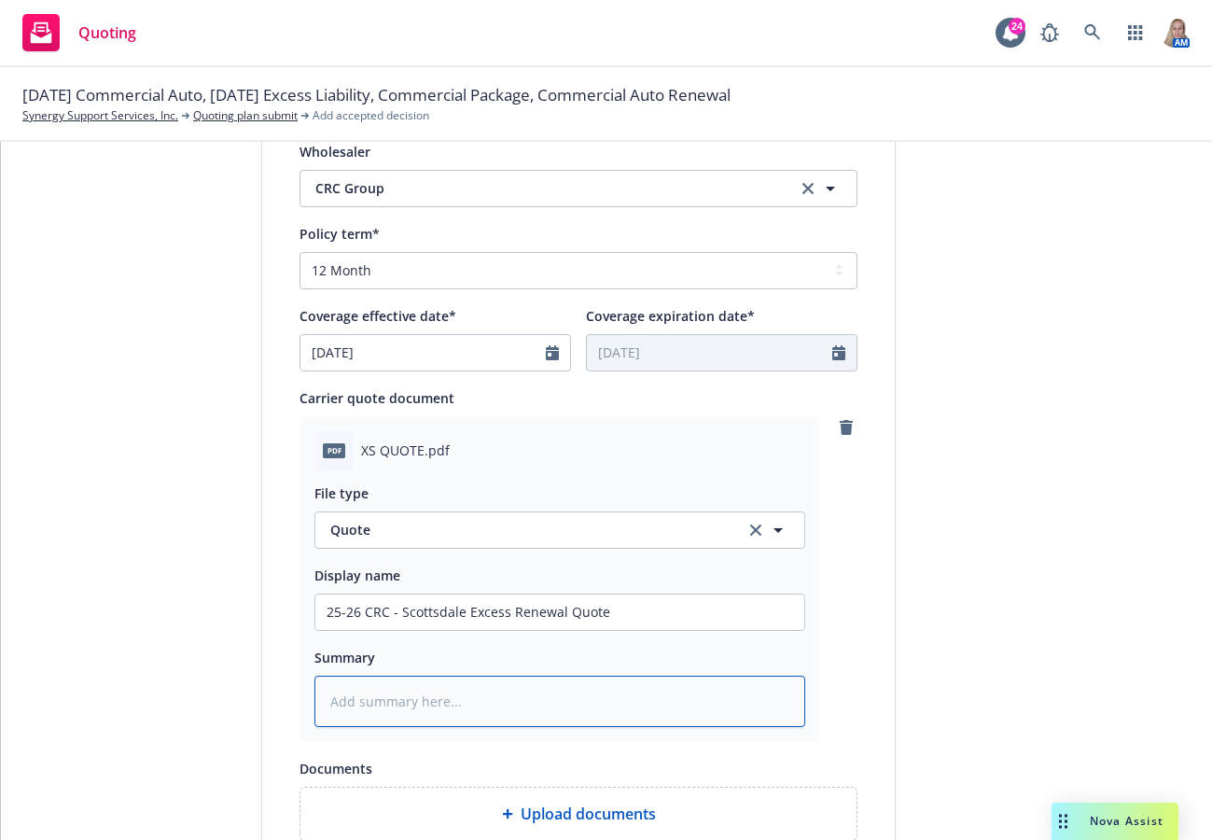
click at [380, 710] on textarea at bounding box center [560, 701] width 491 height 51
paste textarea "25-26 CRC - Scottsdale Excess Renewal Quote"
type textarea "x"
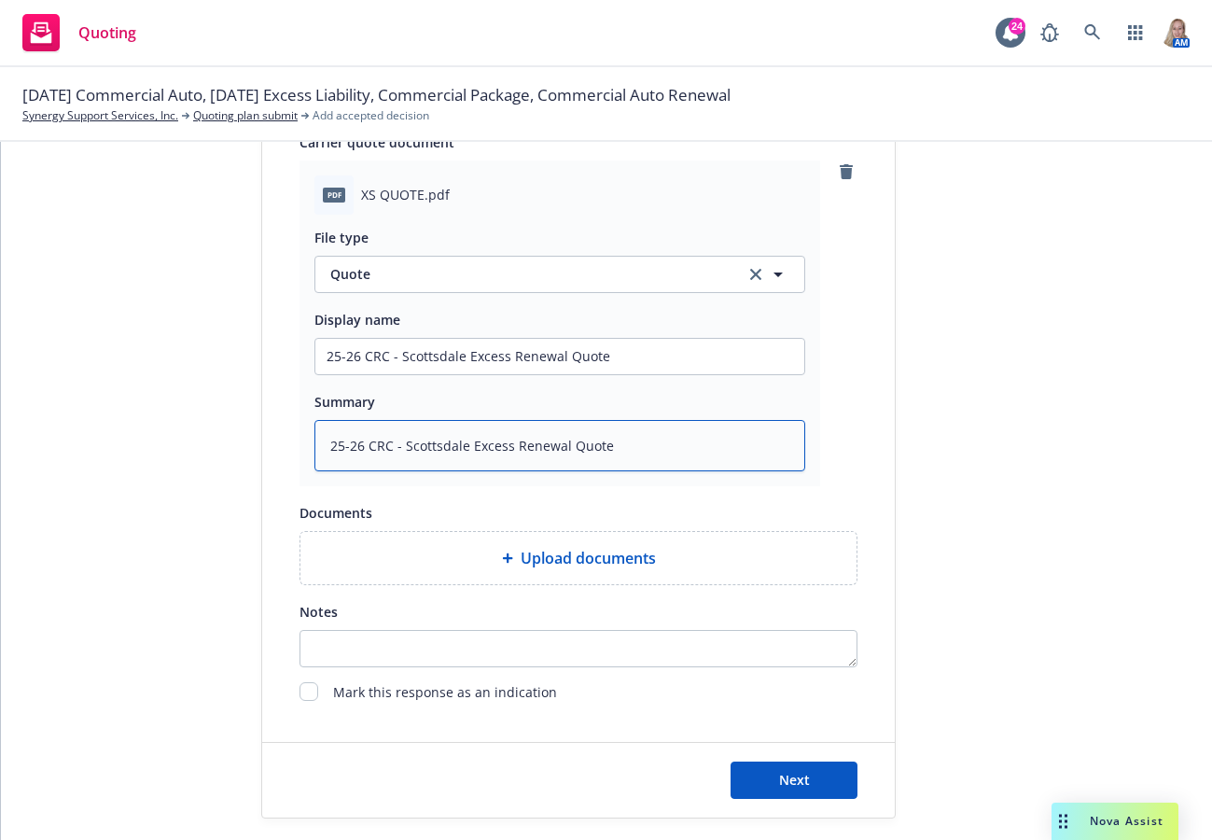
scroll to position [978, 0]
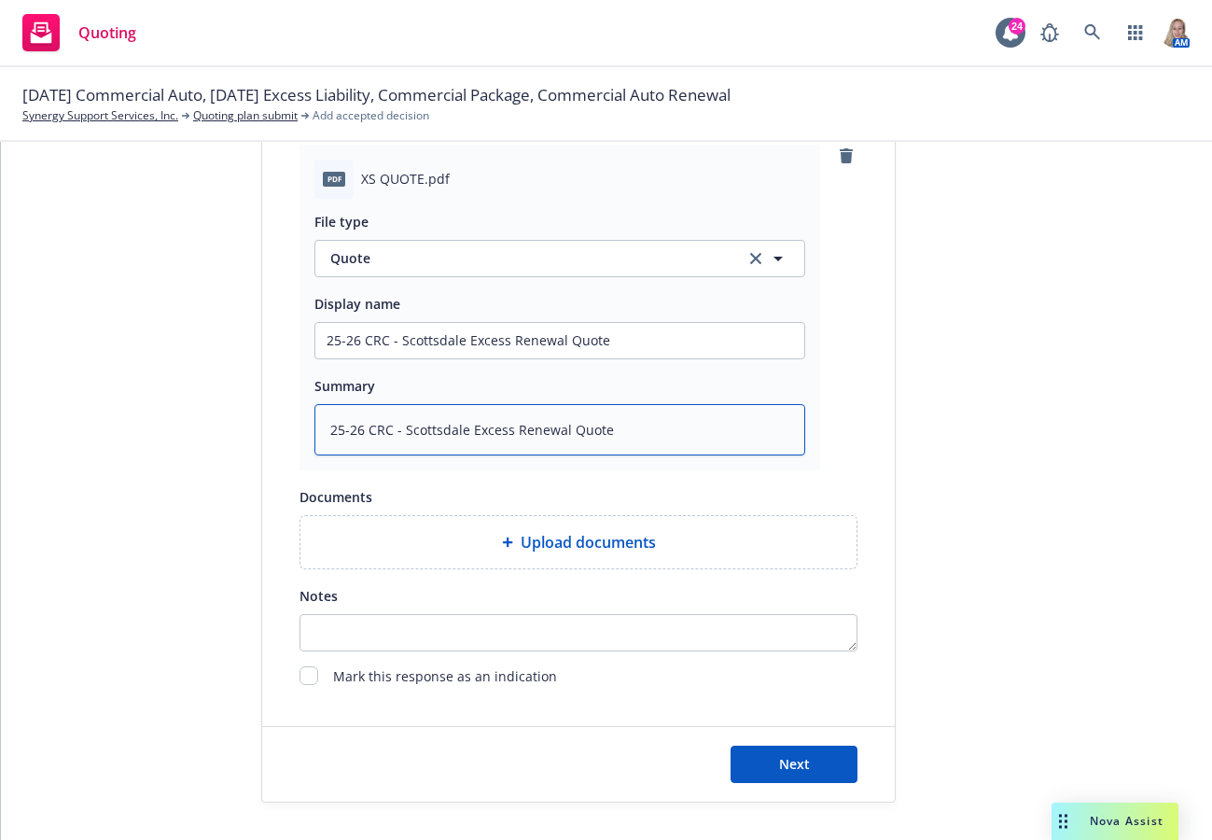
type textarea "25-26 CRC - Scottsdale Excess Renewal Quote"
type textarea "x"
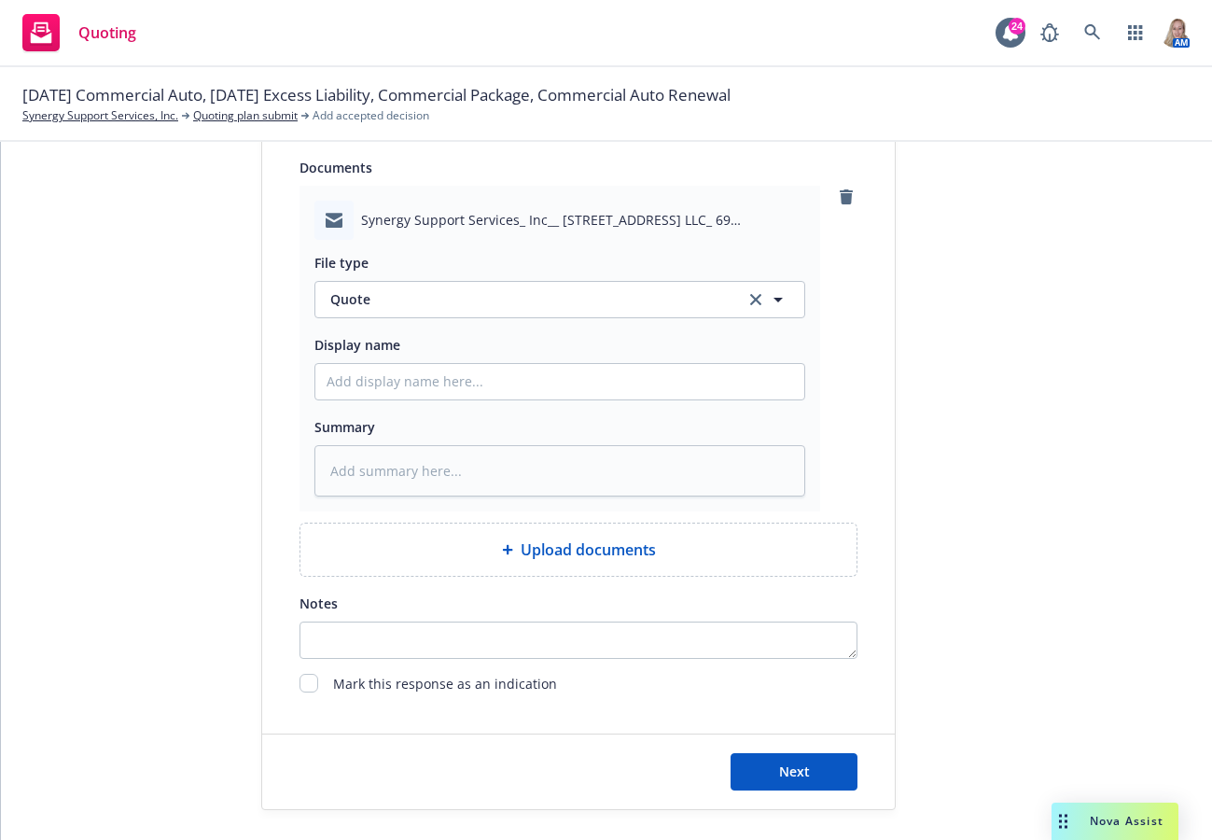
scroll to position [1315, 0]
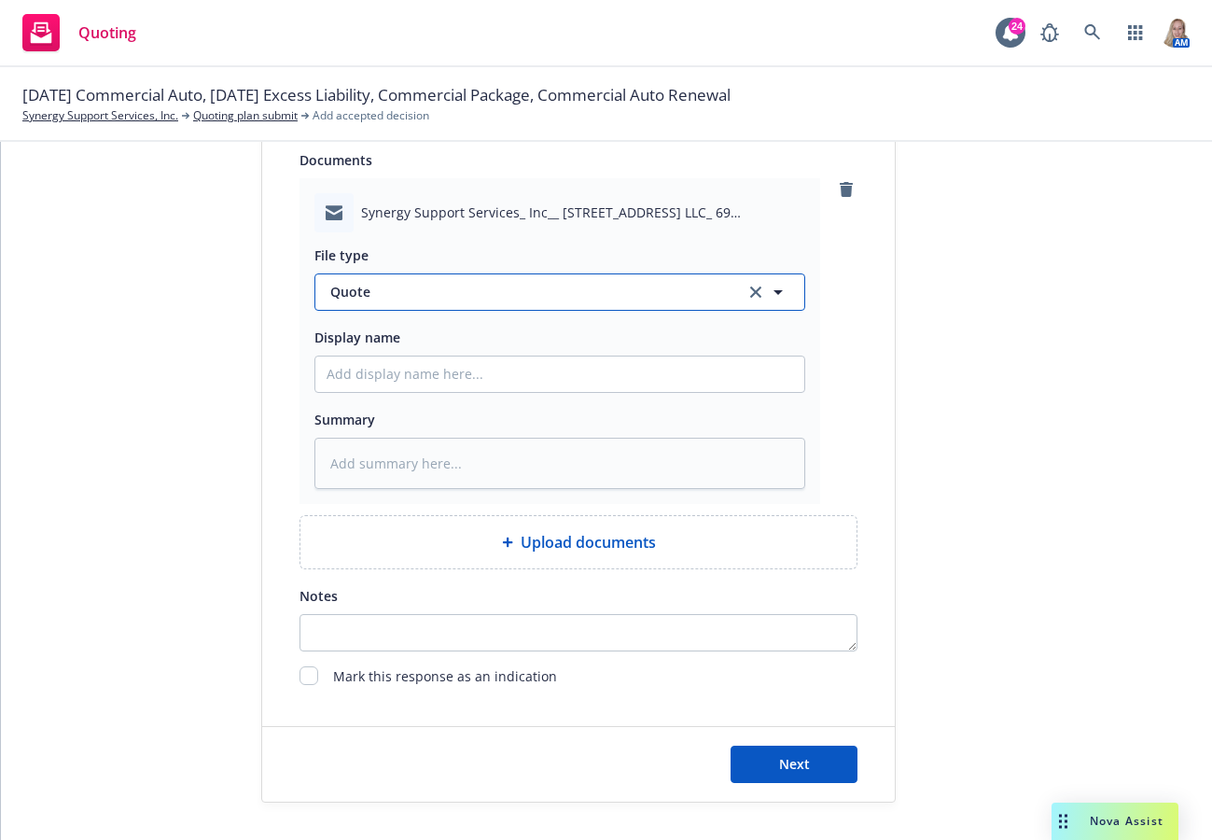
click at [357, 275] on button "Quote" at bounding box center [560, 291] width 491 height 37
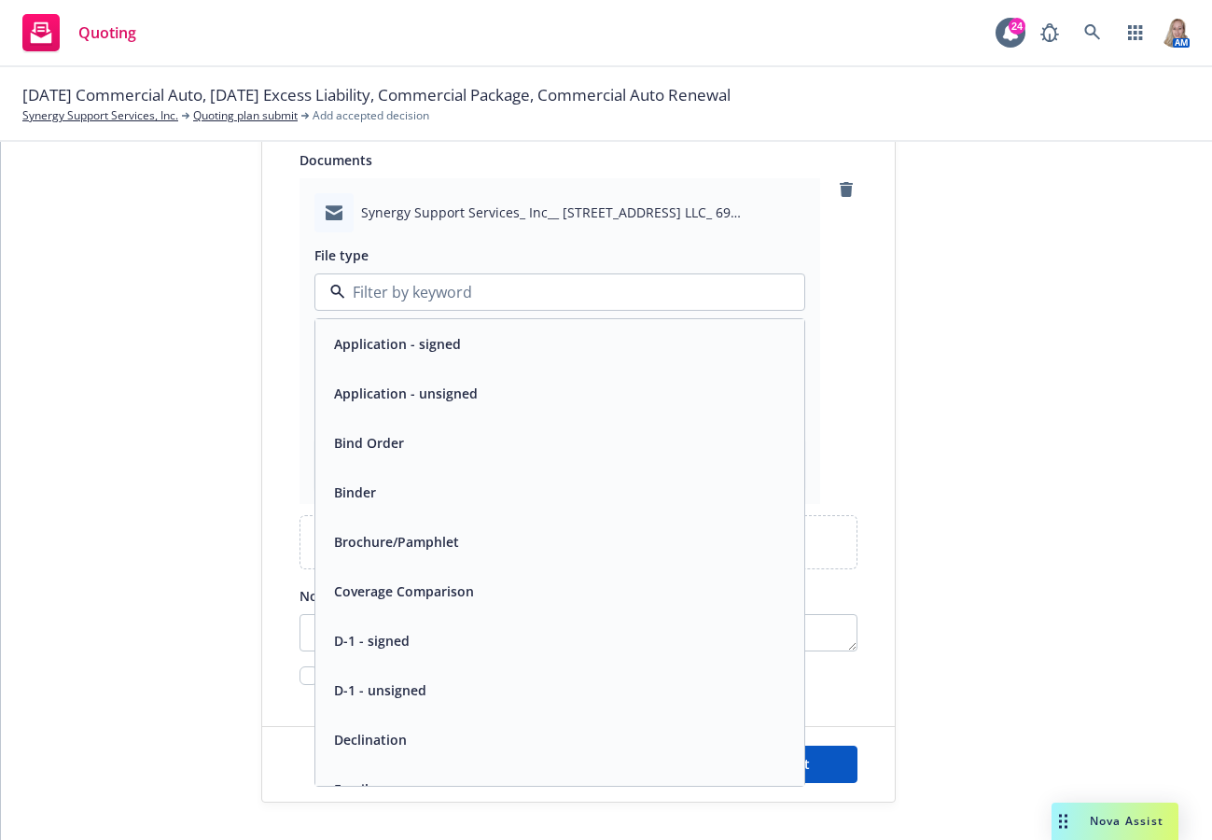
type input "q"
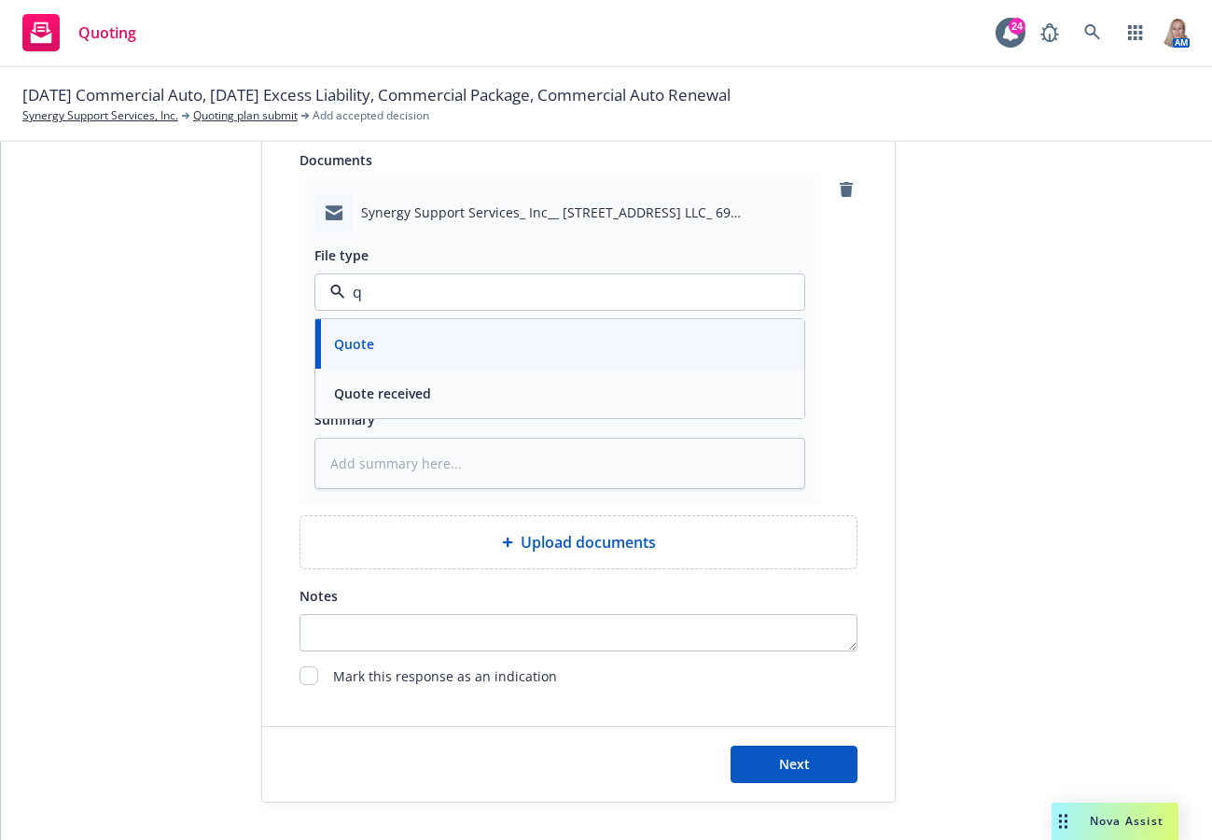
click at [402, 413] on div "Quote received" at bounding box center [559, 393] width 489 height 49
drag, startPoint x: 399, startPoint y: 357, endPoint x: 398, endPoint y: 367, distance: 10.3
click at [399, 357] on input "Display name" at bounding box center [559, 374] width 489 height 35
paste input "25-26 CRC - Scottsdale Excess Renewal Quote"
type textarea "x"
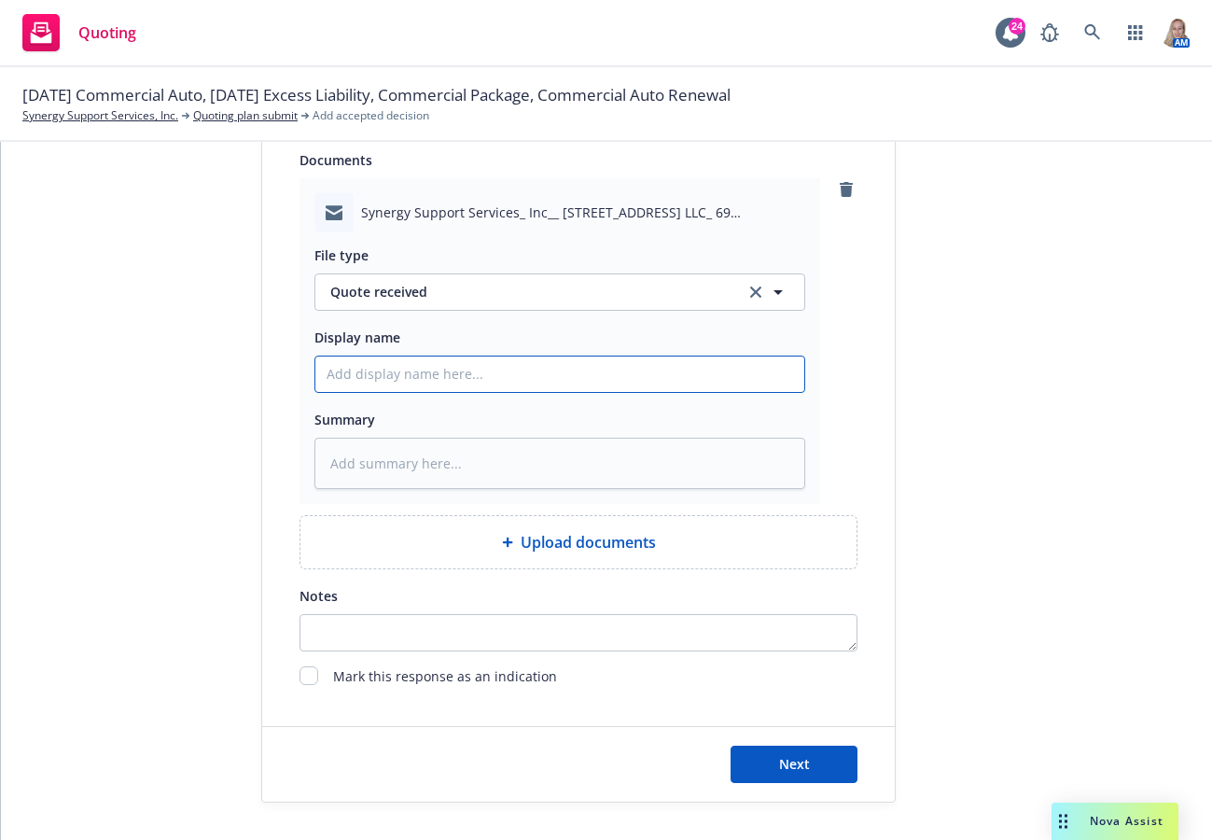
type input "25-26 CRC - Scottsdale Excess Renewal Quote"
click at [359, 376] on input "25-26 CRC - Scottsdale Excess Renewal Quote" at bounding box center [559, 374] width 489 height 35
type textarea "x"
type input "25-26 ECRC - Scottsdale Excess Renewal Quote"
type textarea "x"
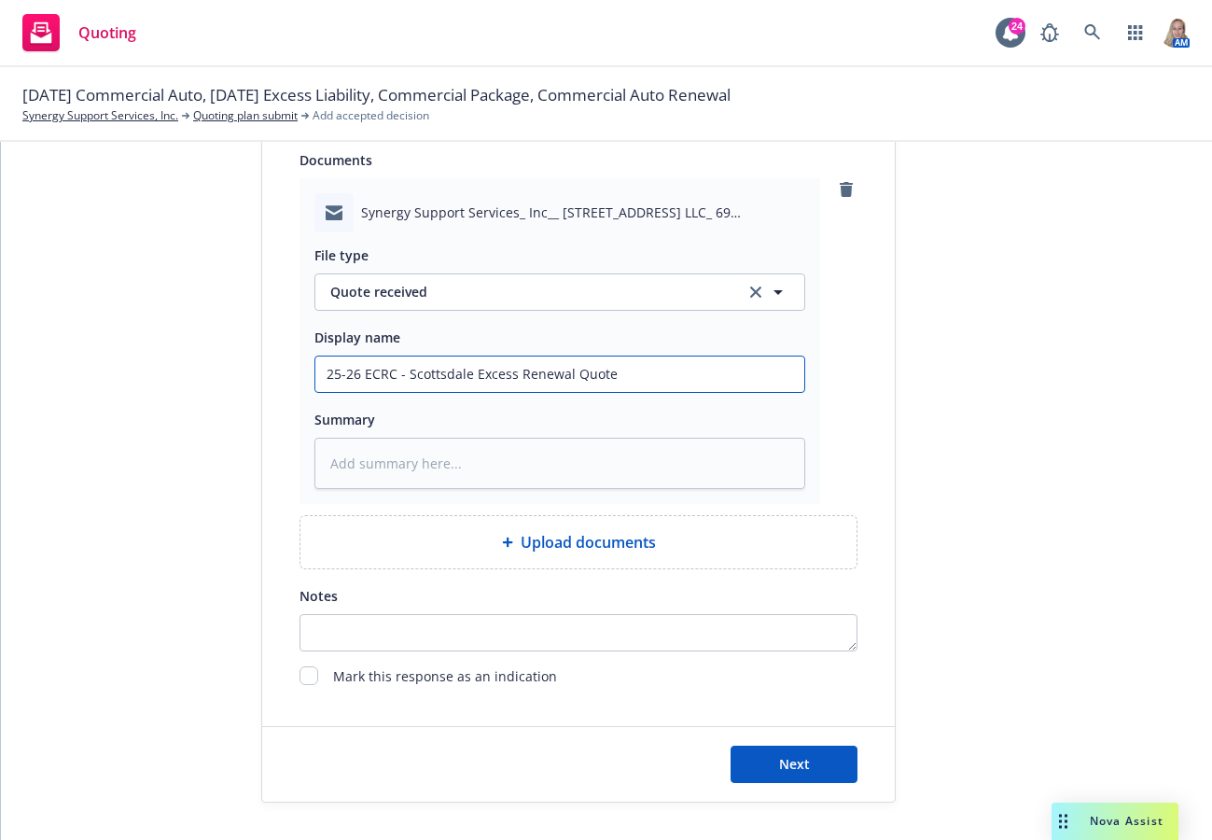
type input "25-26 EMCRC - Scottsdale Excess Renewal Quote"
type textarea "x"
type input "25-26 EM CRC - Scottsdale Excess Renewal Quote"
click at [374, 466] on textarea at bounding box center [560, 463] width 491 height 51
paste textarea "25-26 CRC - Scottsdale Excess Renewal Quote"
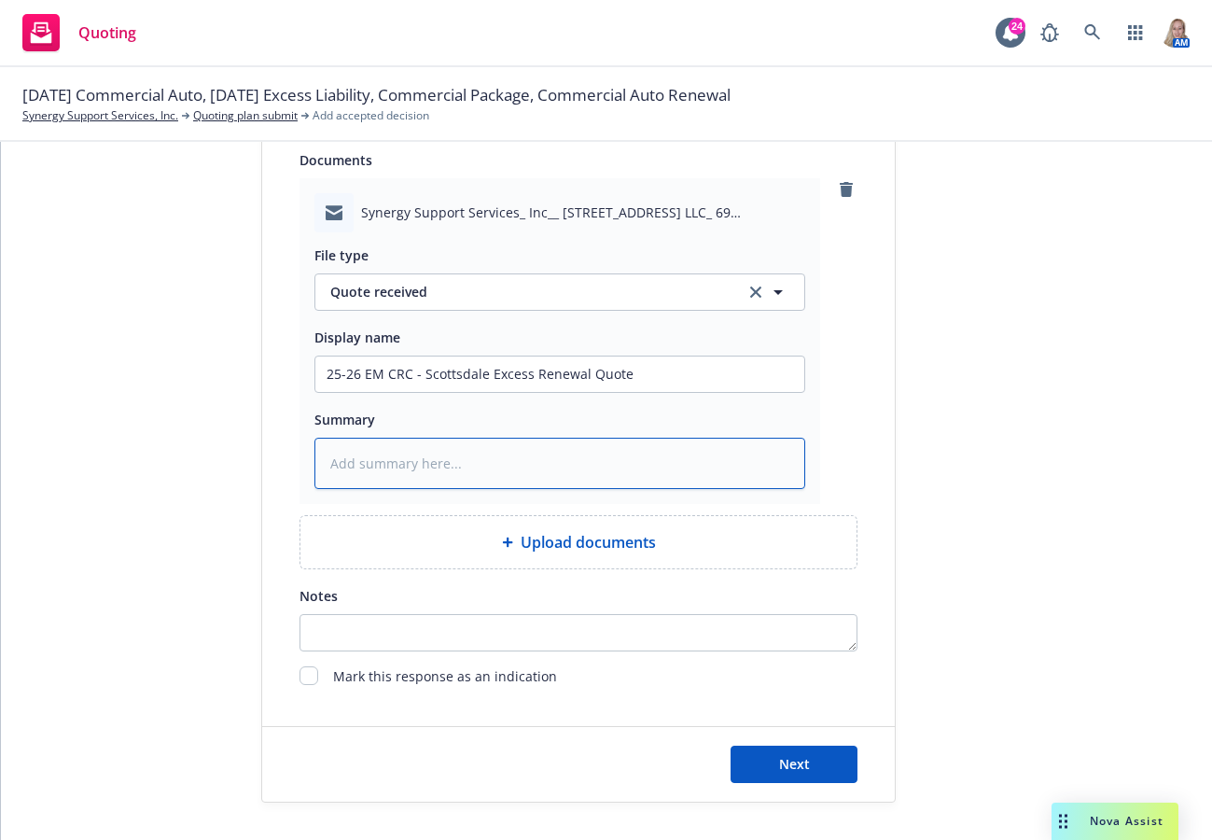
type textarea "x"
type textarea "25-26 CRC - Scottsdale Excess Renewal Quote"
click at [363, 464] on textarea "25-26 CRC - Scottsdale Excess Renewal Quote" at bounding box center [560, 463] width 491 height 51
type textarea "x"
type textarea "25-26 ECRC - Scottsdale Excess Renewal Quote"
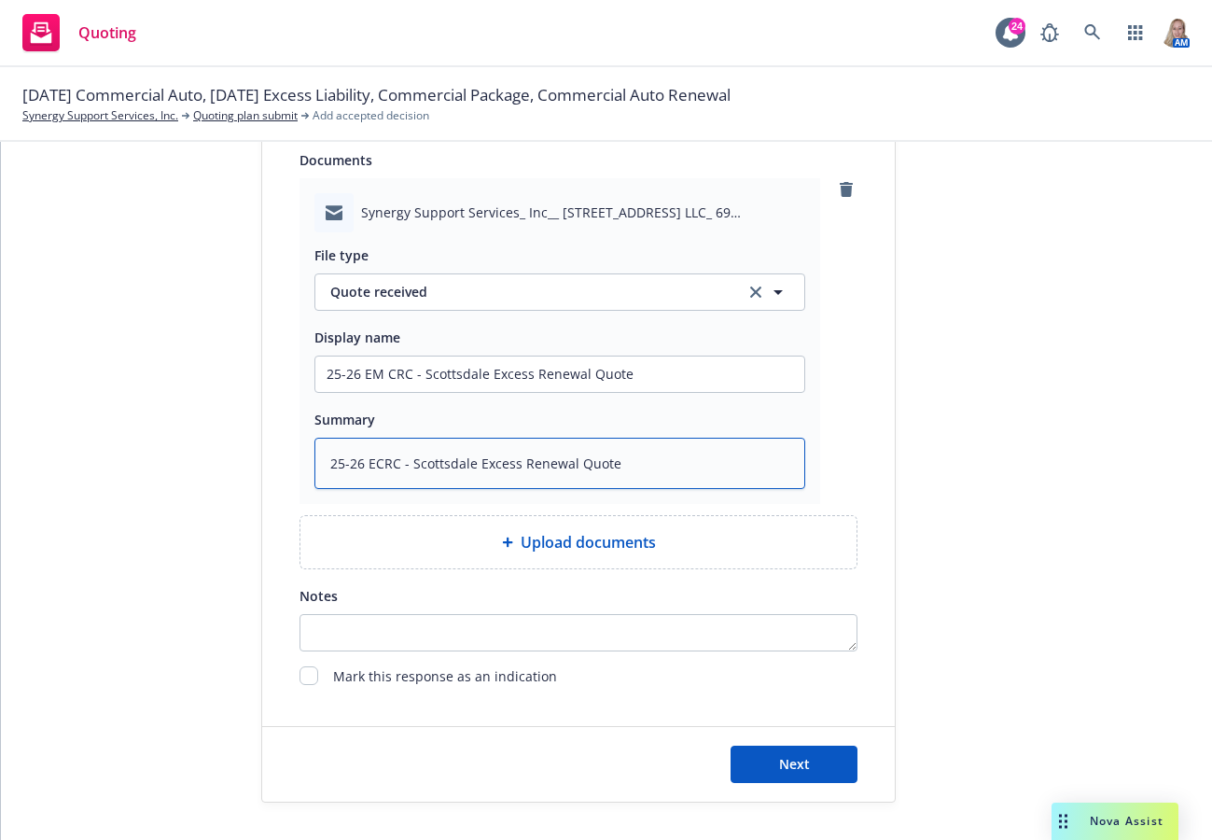
type textarea "x"
type textarea "25-26 EMCRC - Scottsdale Excess Renewal Quote"
type textarea "x"
type textarea "25-26 EM CRC - Scottsdale Excess Renewal Quote"
click at [790, 757] on span "Next" at bounding box center [794, 764] width 31 height 18
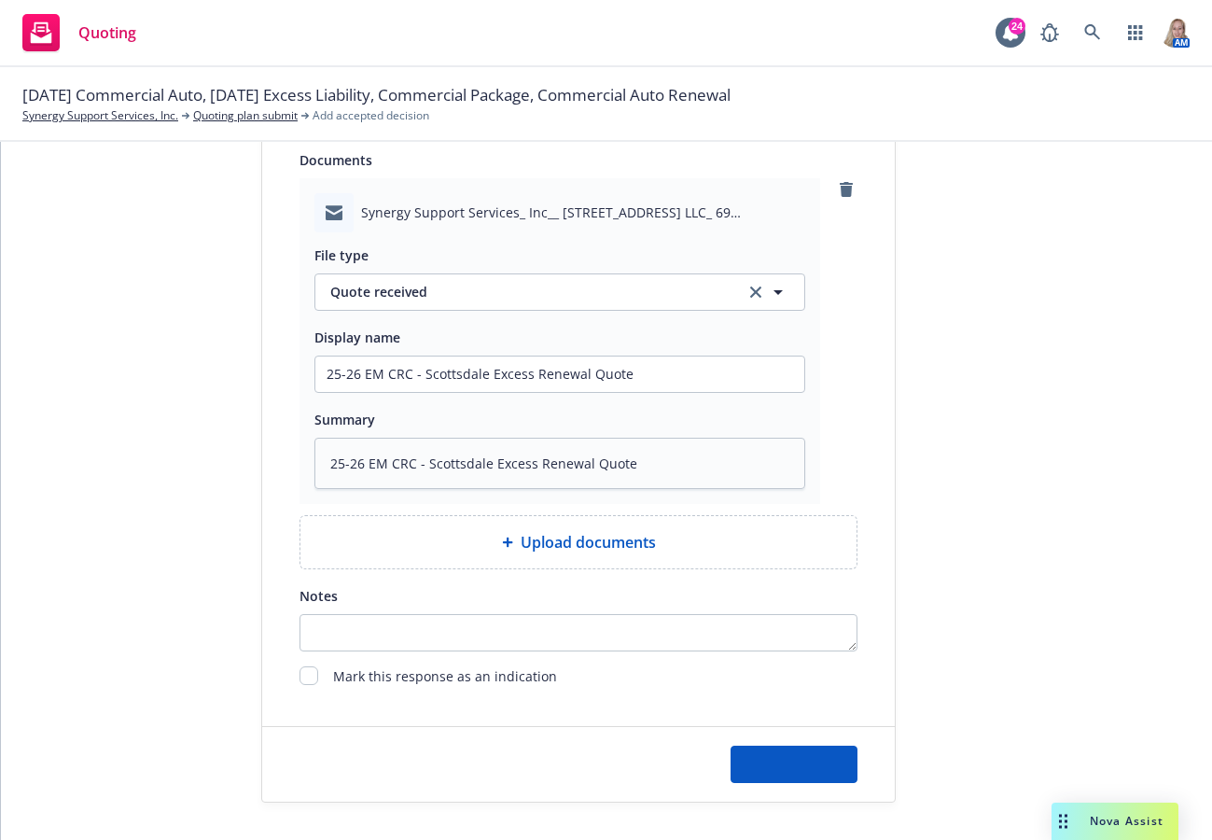
type textarea "x"
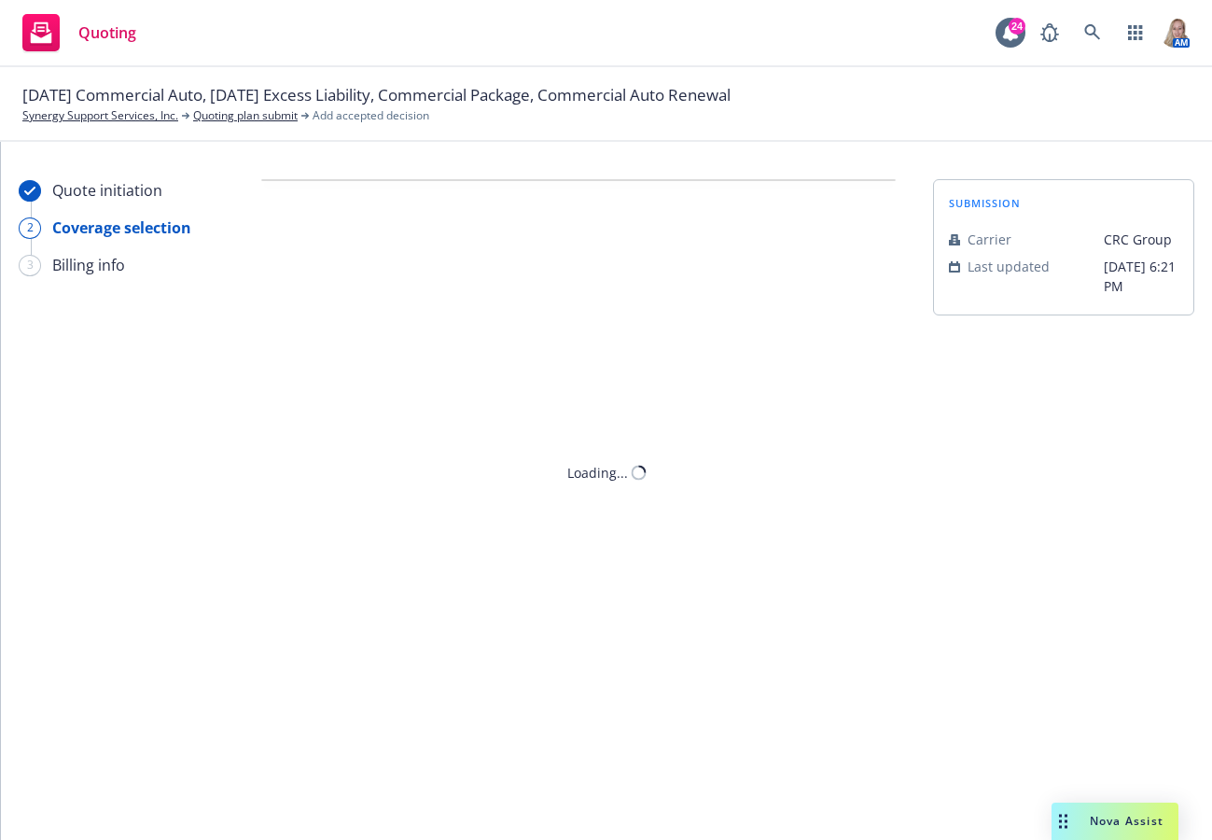
scroll to position [0, 0]
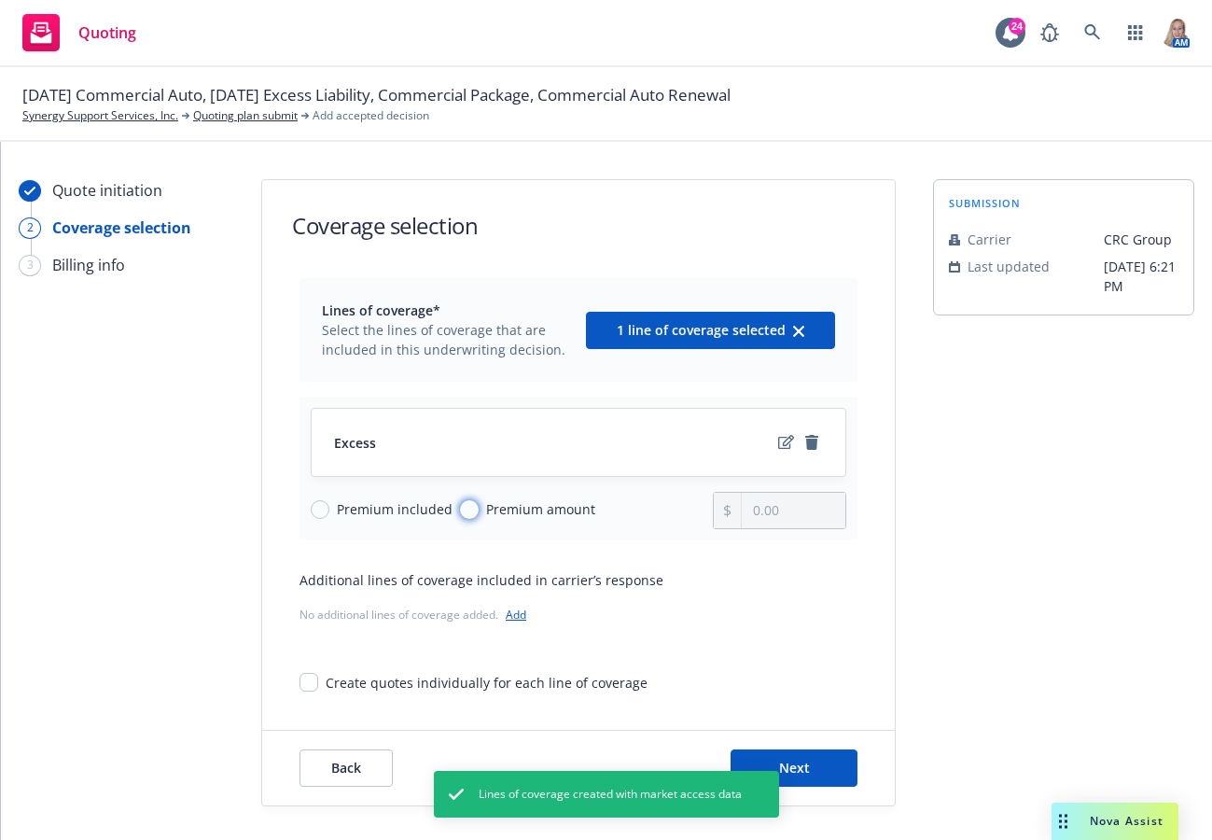
click at [460, 507] on input "Premium amount" at bounding box center [469, 509] width 19 height 19
radio input "true"
click at [793, 515] on input "0.00" at bounding box center [794, 510] width 104 height 35
drag, startPoint x: 793, startPoint y: 515, endPoint x: 586, endPoint y: 485, distance: 209.3
click at [599, 503] on div "Premium included Premium amount 0.00" at bounding box center [579, 510] width 536 height 37
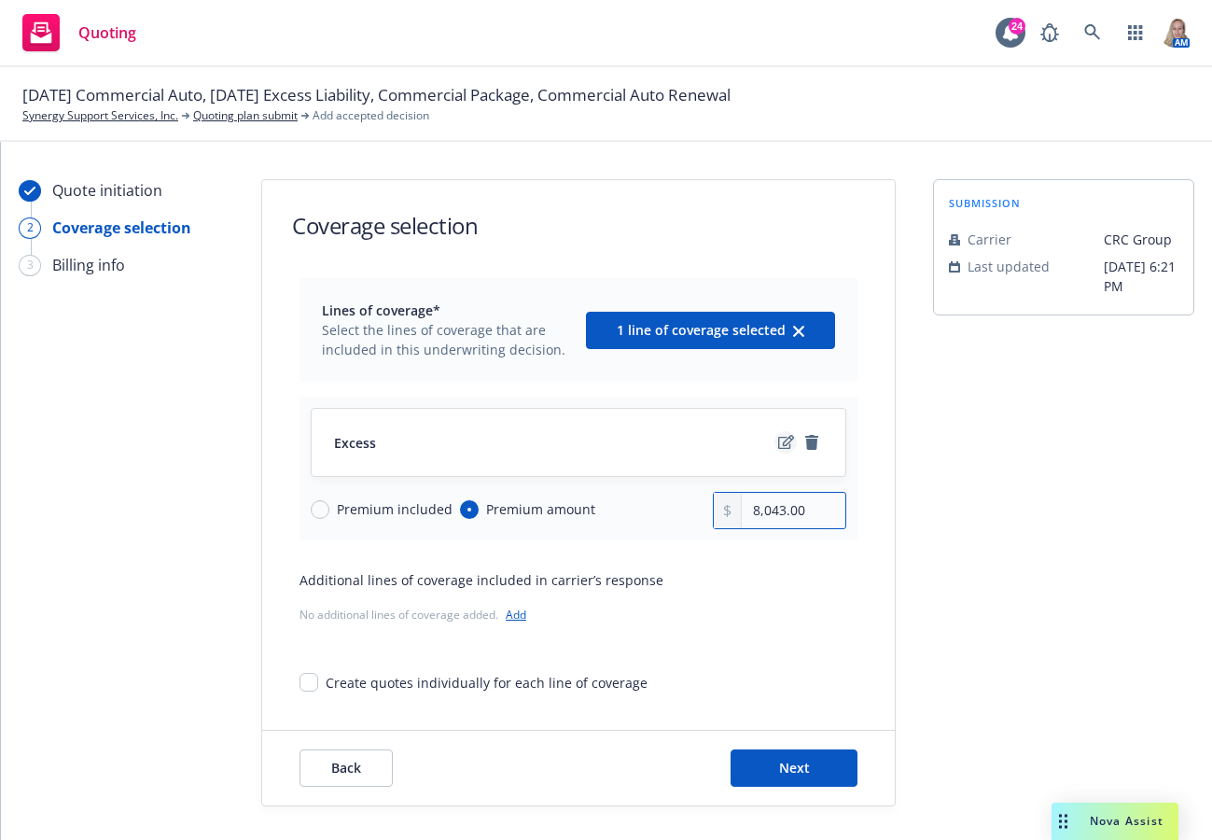
type input "8,043.00"
click at [778, 447] on icon "edit" at bounding box center [786, 442] width 16 height 14
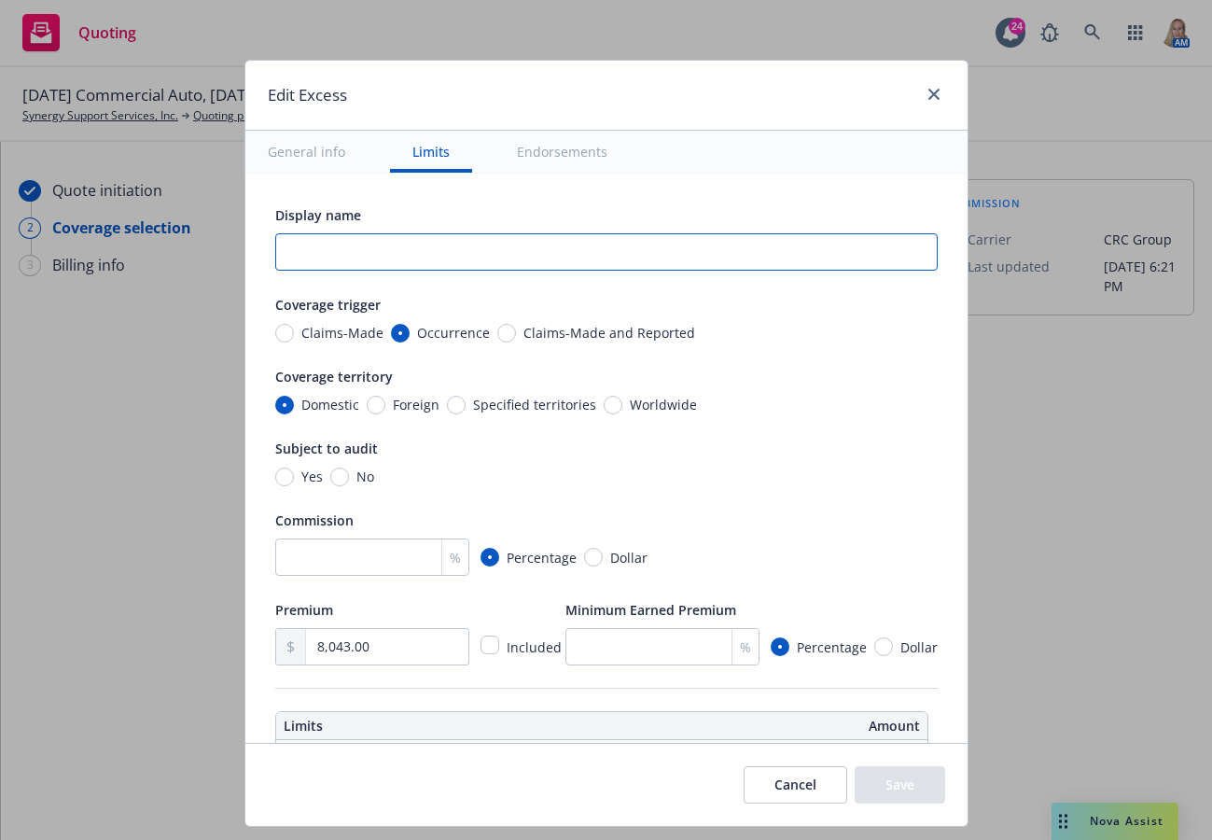
click at [393, 259] on input "text" at bounding box center [606, 251] width 663 height 37
type textarea "x"
type input "$"
type textarea "x"
type input "$5"
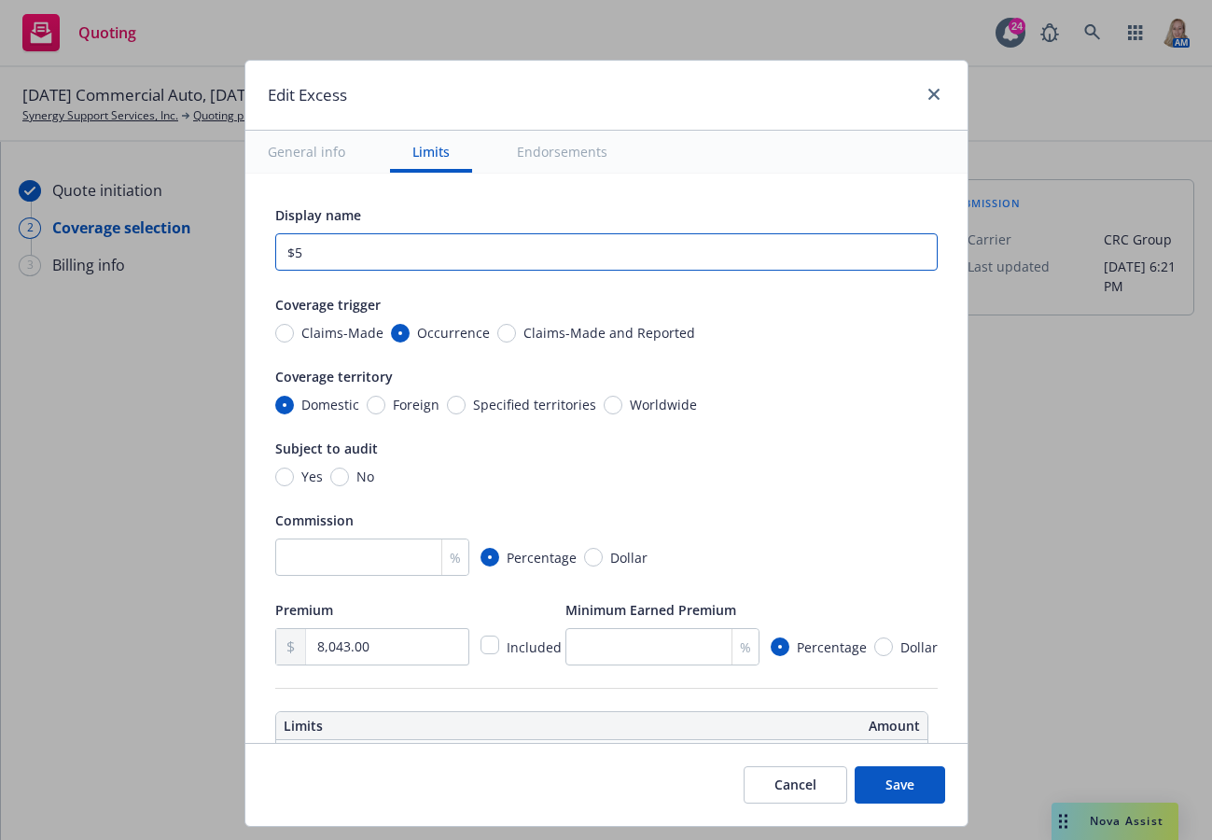
type textarea "x"
type input "$5M"
type textarea "x"
type input "$5Mil"
type textarea "x"
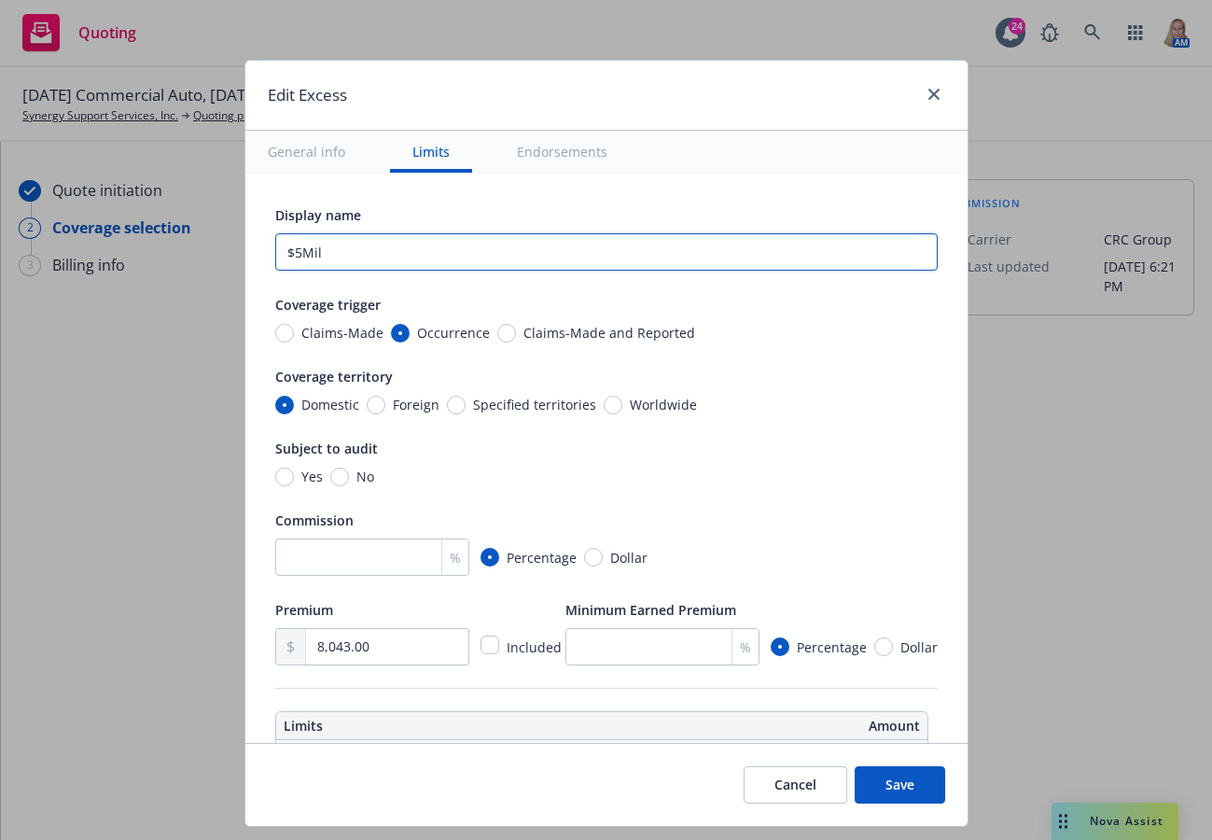
type input "$5Mil"
type textarea "x"
type input "$5Mil E"
type textarea "x"
type input "$5Mil Ex"
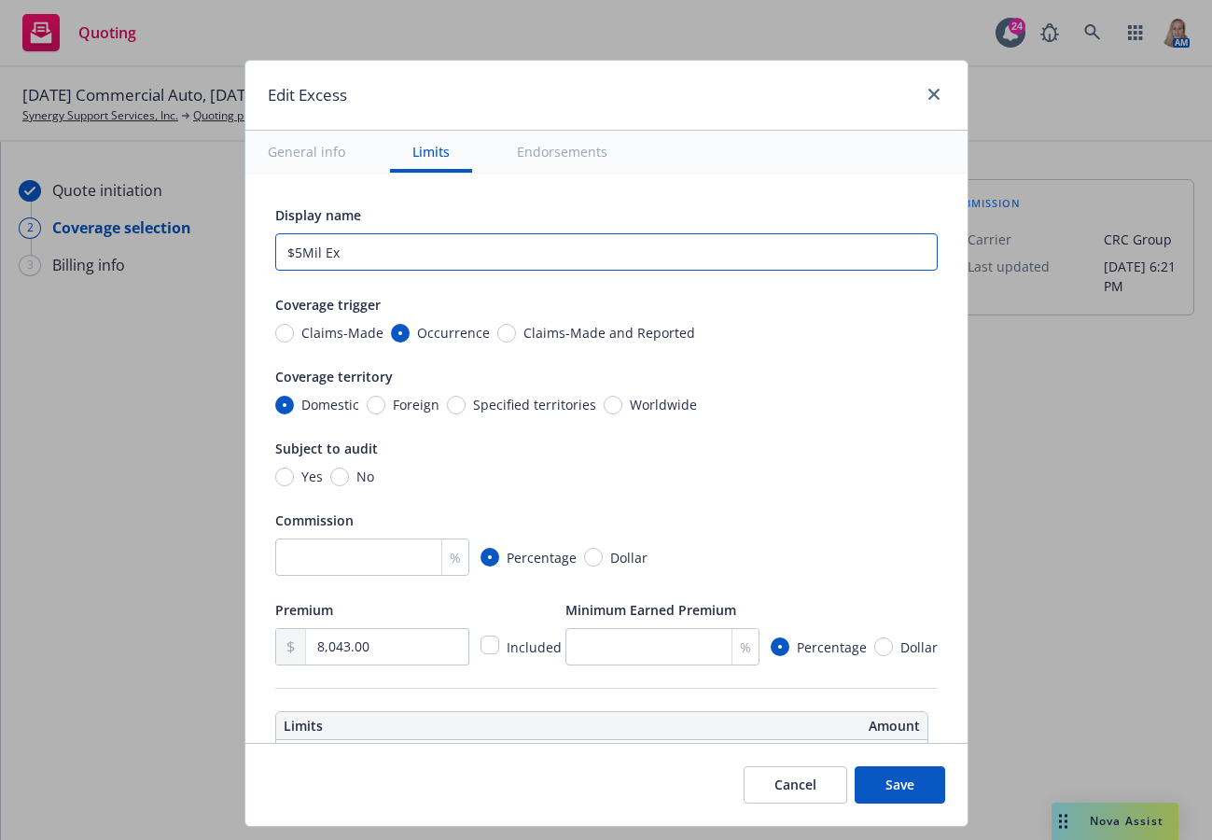
type textarea "x"
type input "$5Mil Exc"
type textarea "x"
type input "$5Mil Exce"
type textarea "x"
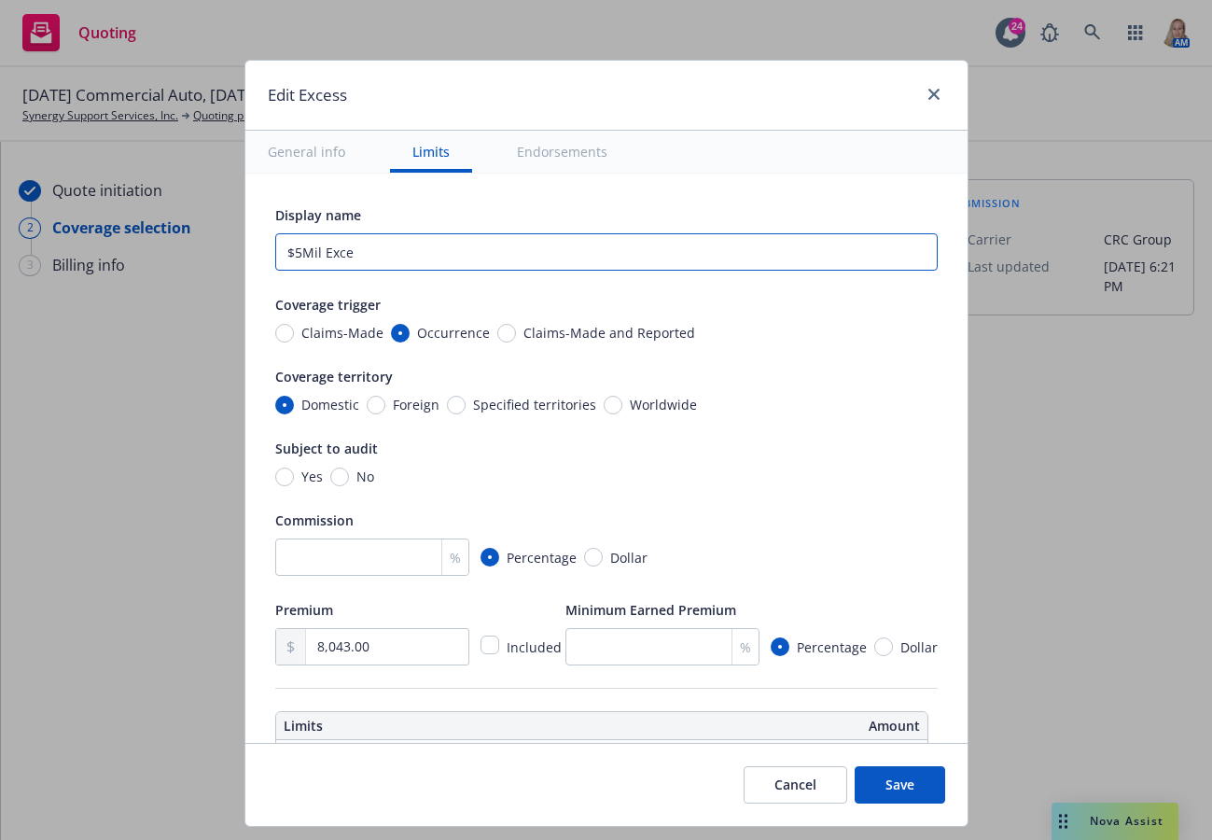
type input "$5Mil Exces"
type textarea "x"
type input "$5Mil Excess"
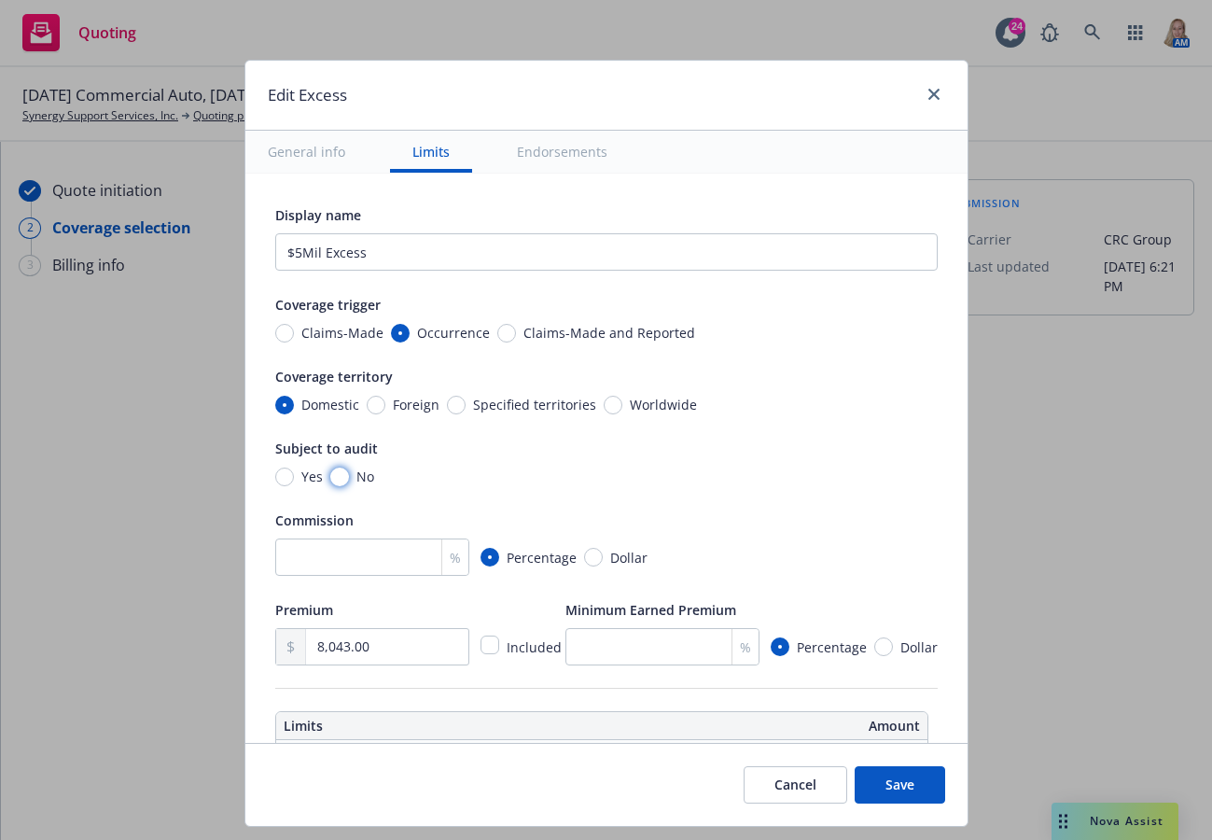
click at [330, 484] on input "No" at bounding box center [339, 477] width 19 height 19
radio input "true"
click at [339, 555] on input "number" at bounding box center [372, 556] width 194 height 37
type textarea "x"
type input "1"
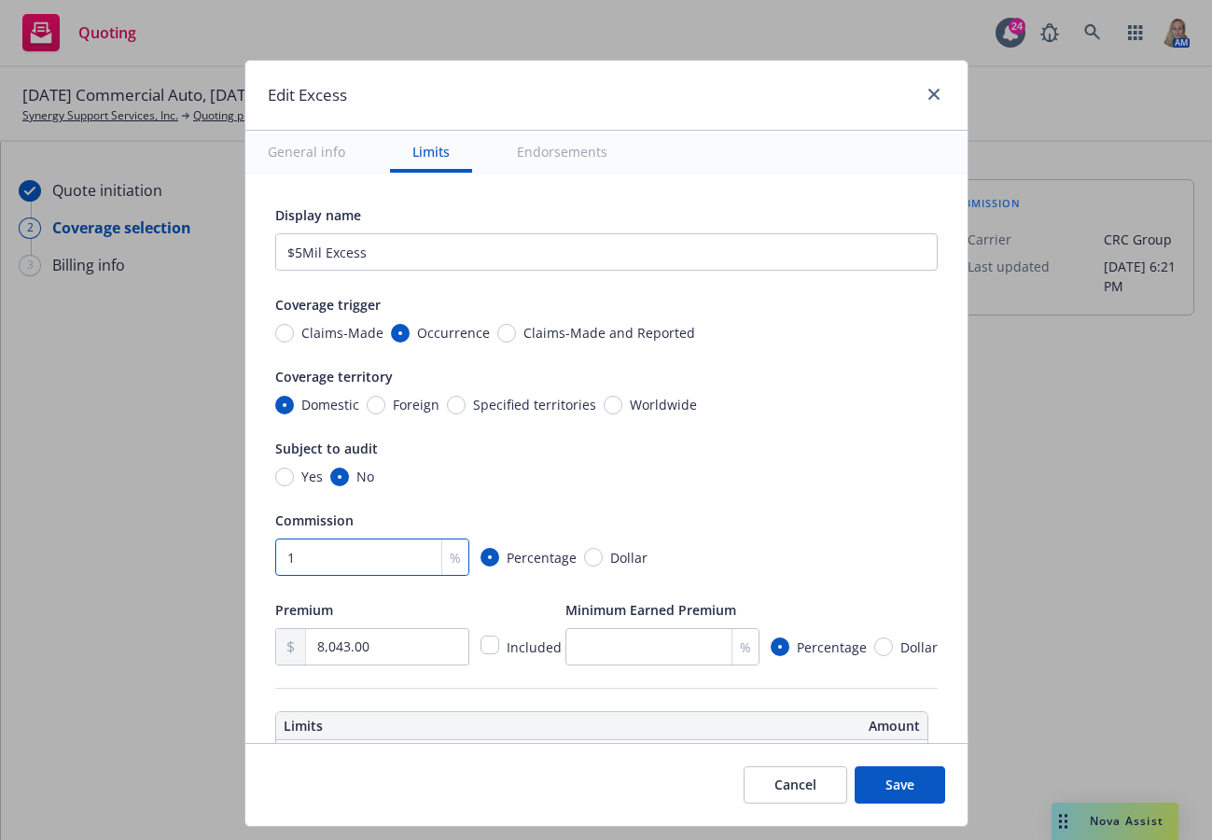
type textarea "x"
type input "10"
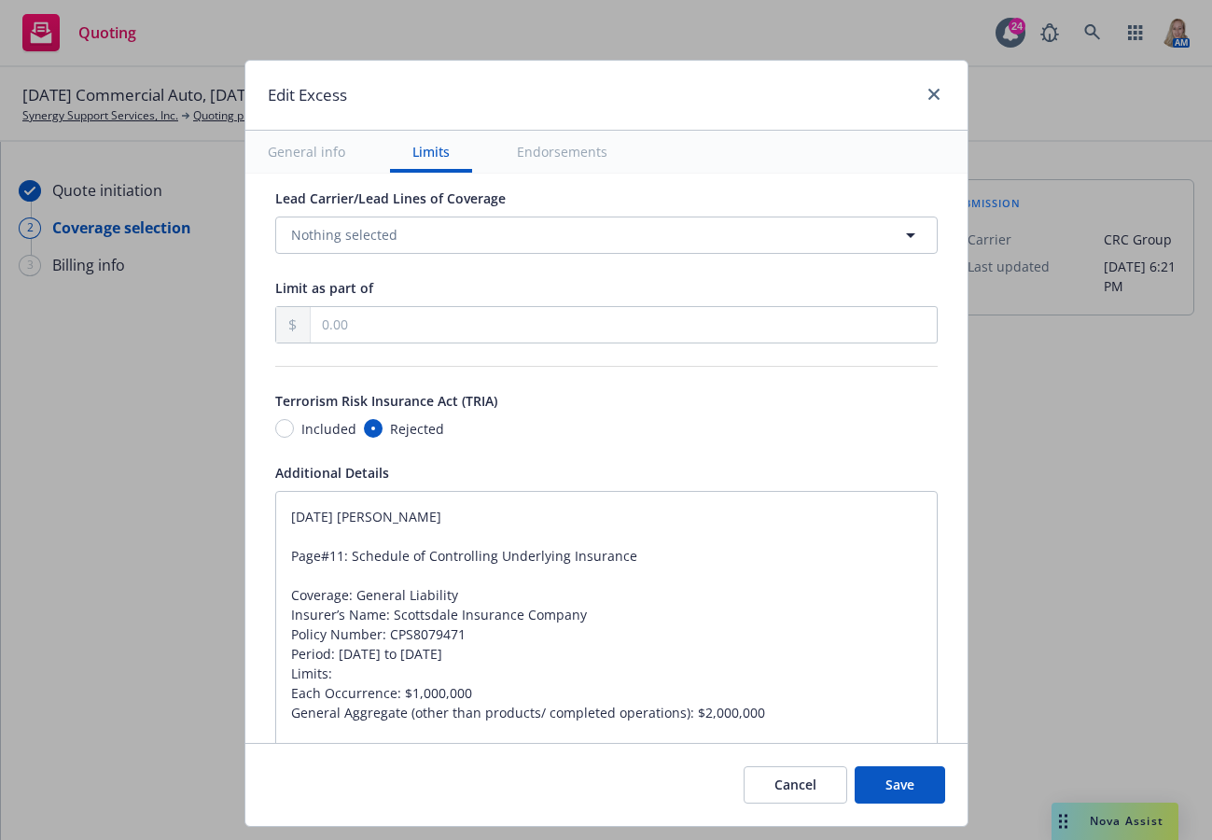
type textarea "x"
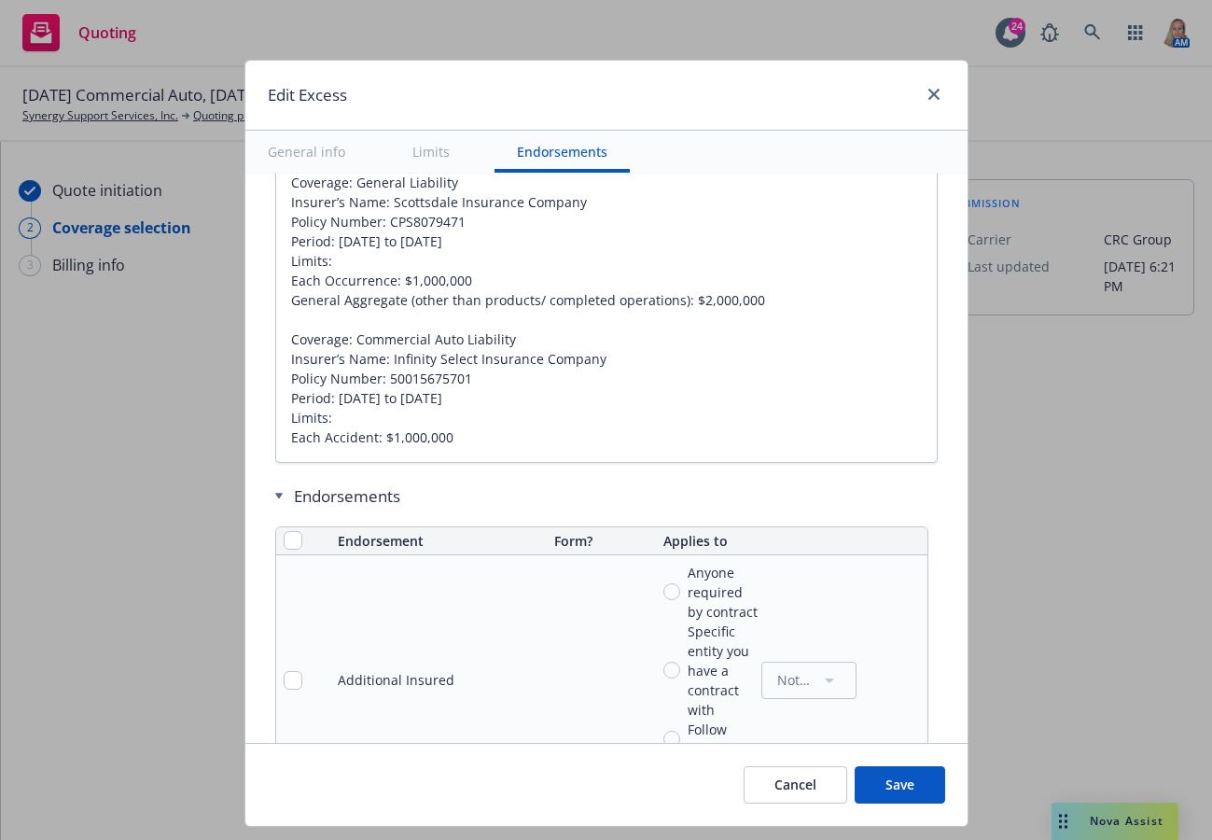
type input "10"
click at [897, 777] on button "Save" at bounding box center [900, 784] width 91 height 37
type textarea "x"
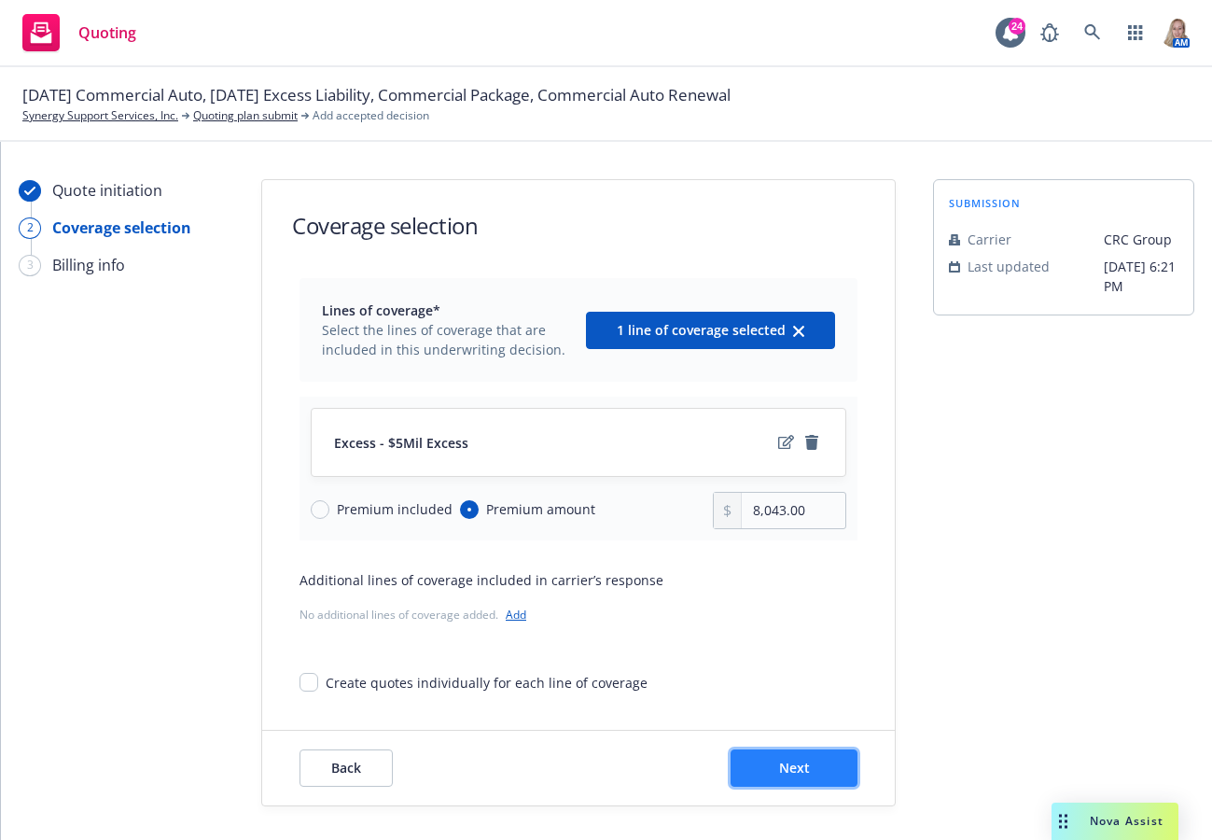
click at [798, 760] on span "Next" at bounding box center [794, 768] width 31 height 18
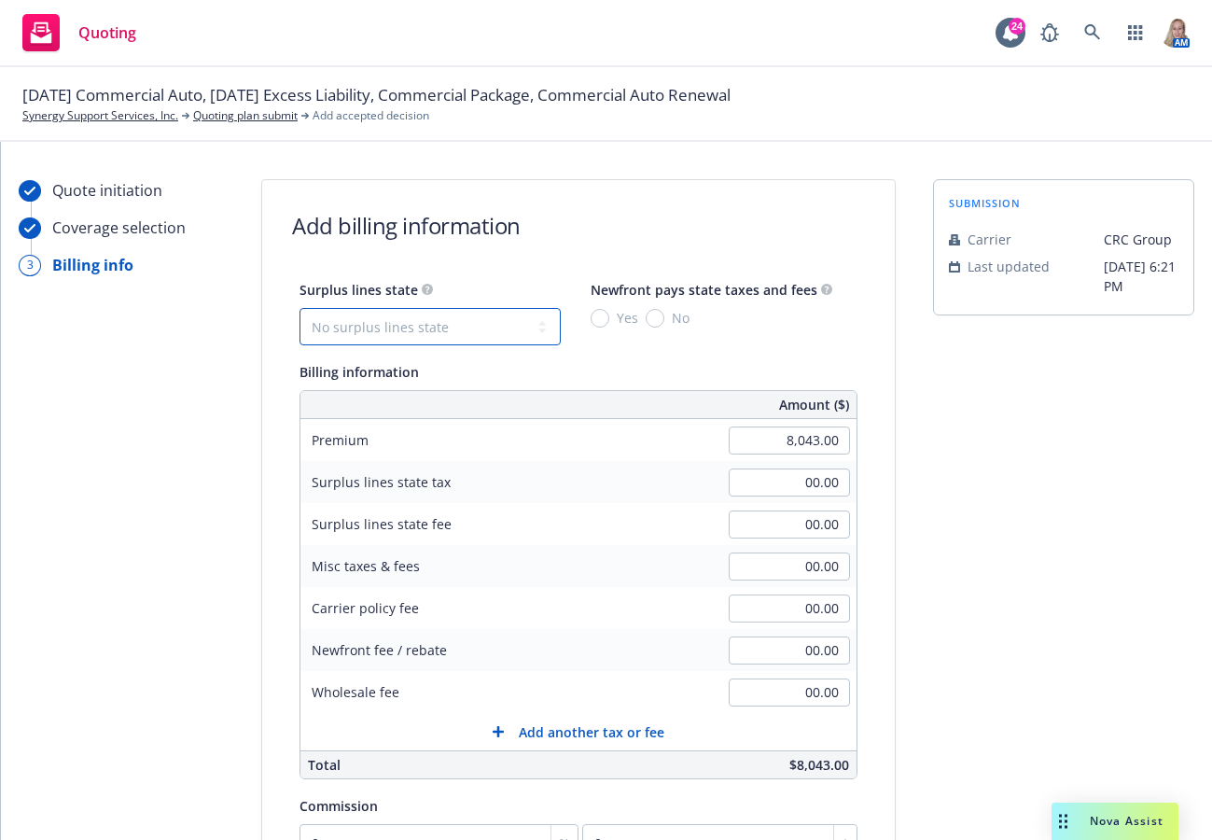
click at [425, 317] on select "No surplus lines state Alaska Alabama Arkansas Arizona California Colorado Conn…" at bounding box center [430, 326] width 261 height 37
select select "CA"
click at [300, 308] on select "No surplus lines state Alaska Alabama Arkansas Arizona California Colorado Conn…" at bounding box center [430, 326] width 261 height 37
type input "241.29"
type input "14.48"
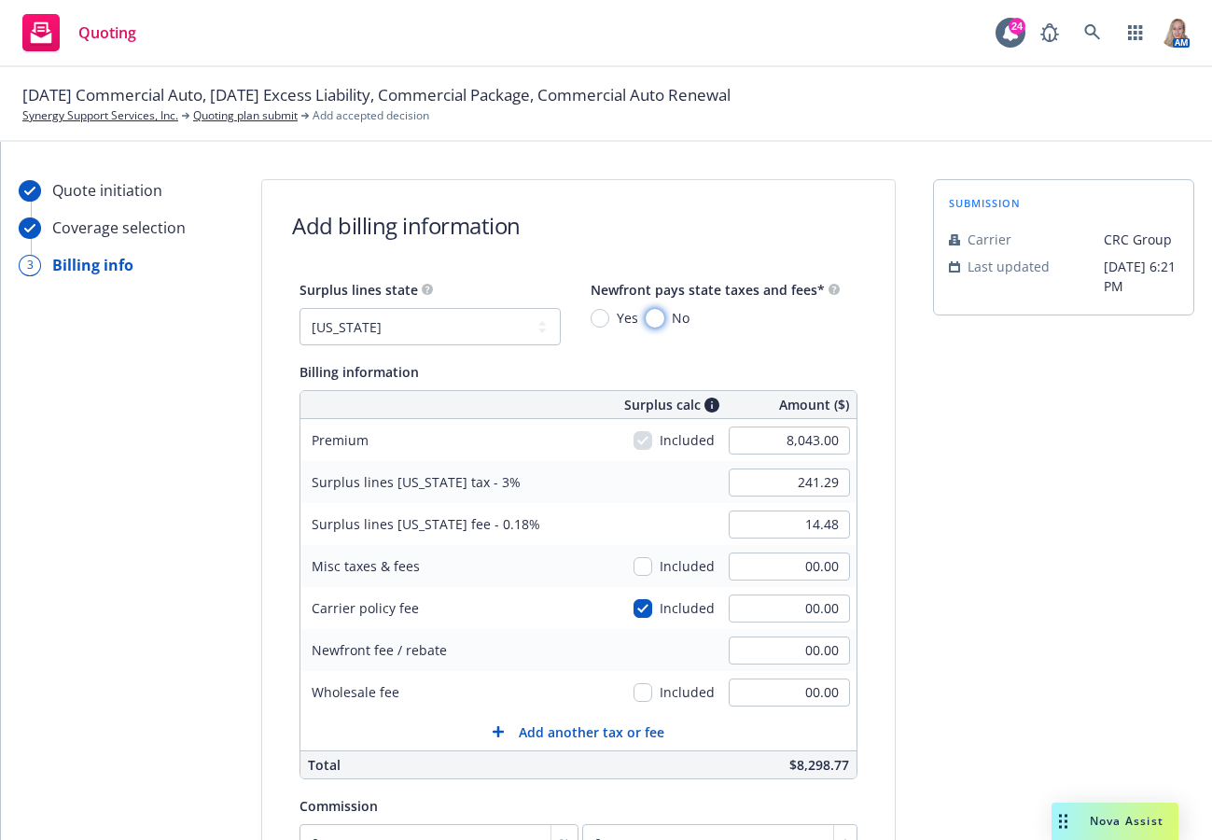
click at [646, 312] on input "No" at bounding box center [655, 318] width 19 height 19
radio input "true"
click at [772, 613] on input "00.00" at bounding box center [789, 608] width 121 height 28
type input "250"
type input "248.79"
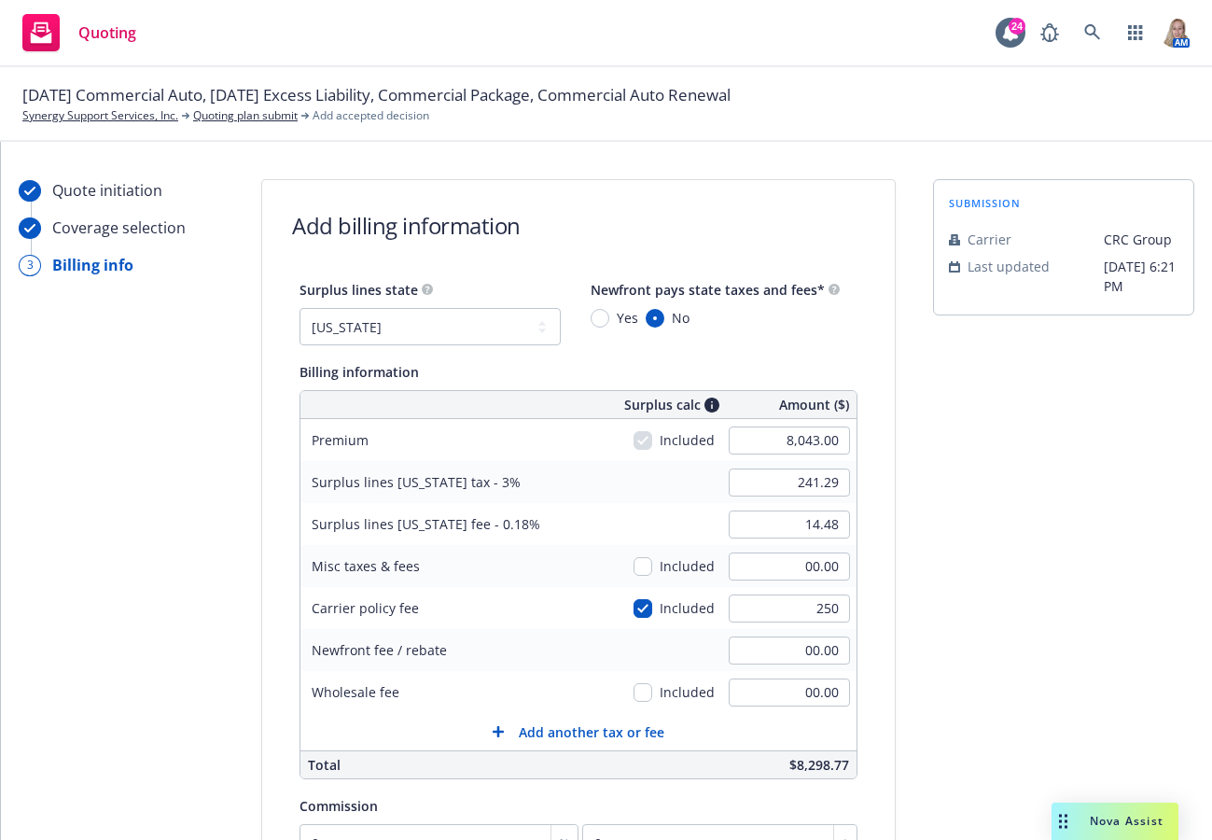
type input "14.93"
type input "250.00"
click at [969, 646] on div "submission Carrier CRC Group Last updated 5/3, 6:21 PM" at bounding box center [1063, 656] width 261 height 955
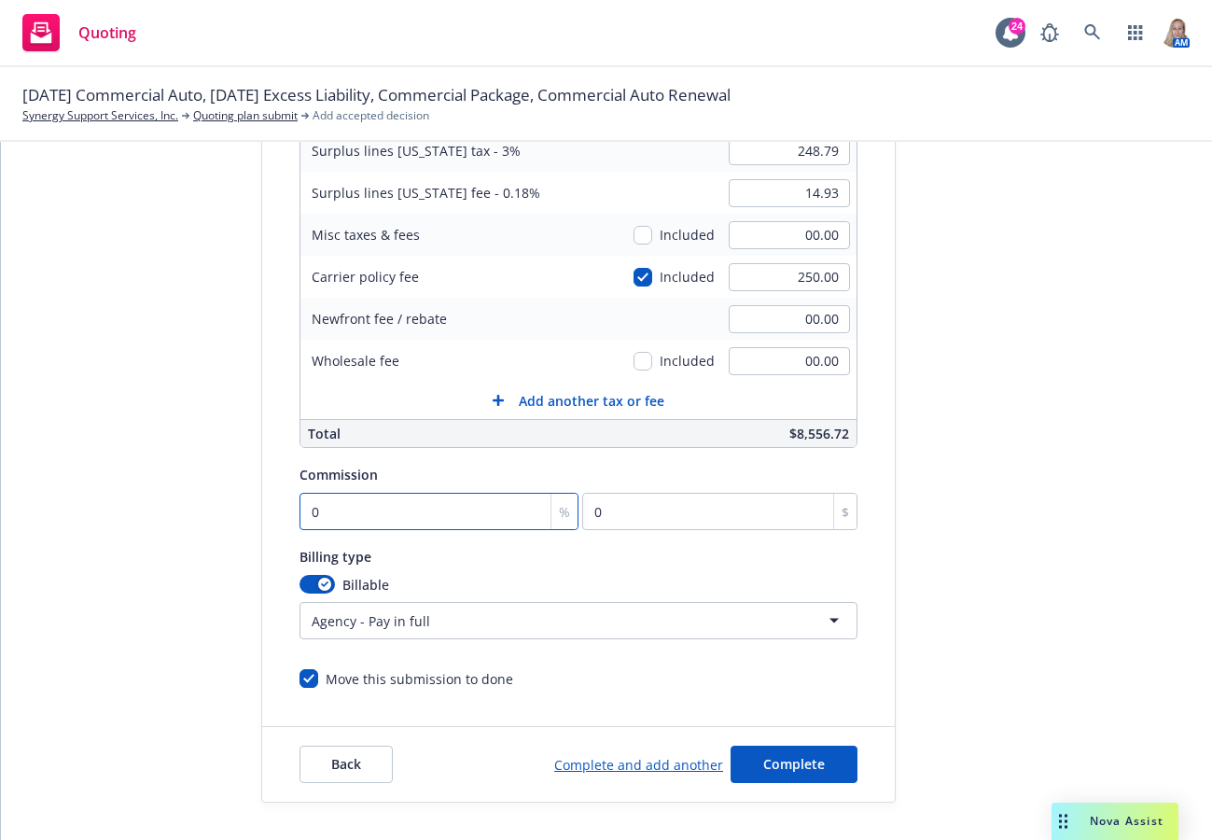
click at [435, 499] on input "0" at bounding box center [439, 511] width 279 height 37
type input "1"
type input "80.43"
type input "10"
type input "804.3"
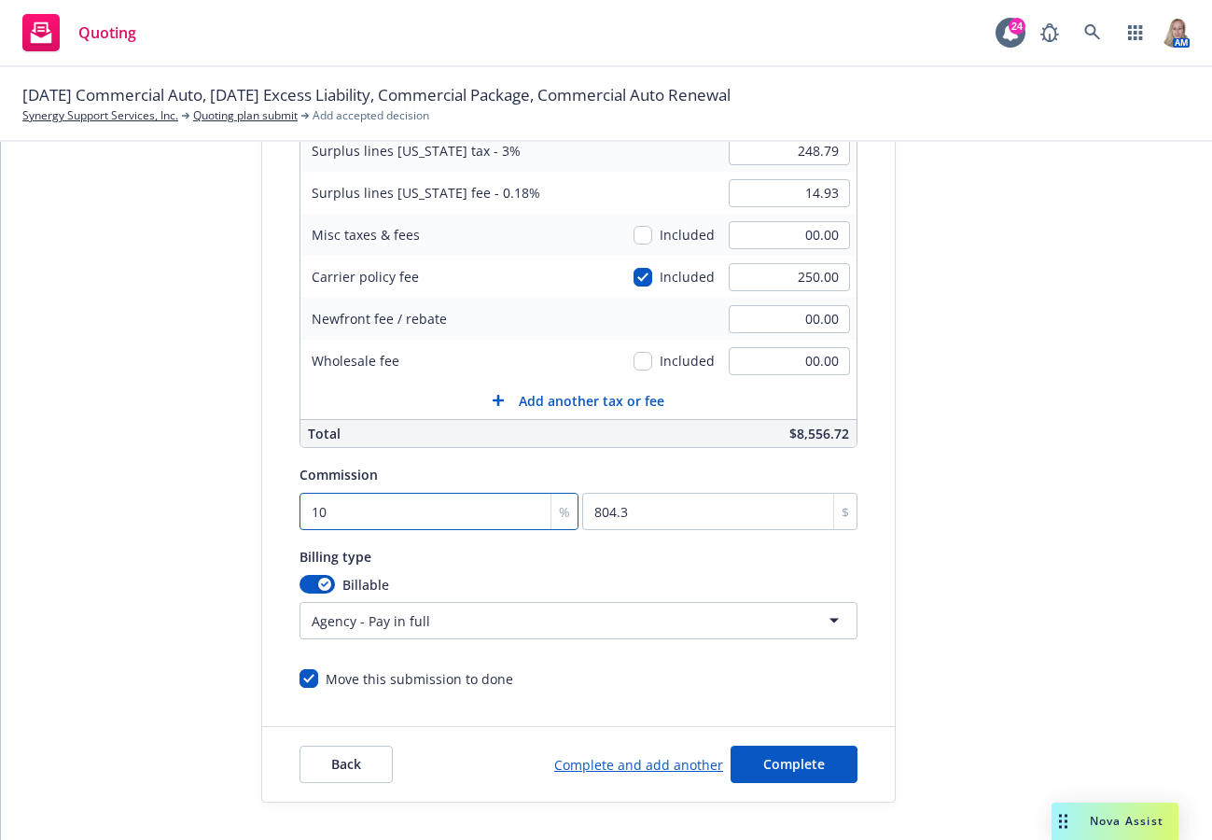
type input "10"
click at [933, 582] on div "submission Carrier CRC Group Last updated 5/3, 6:21 PM" at bounding box center [1063, 325] width 261 height 955
click at [794, 757] on span "Complete" at bounding box center [794, 764] width 62 height 18
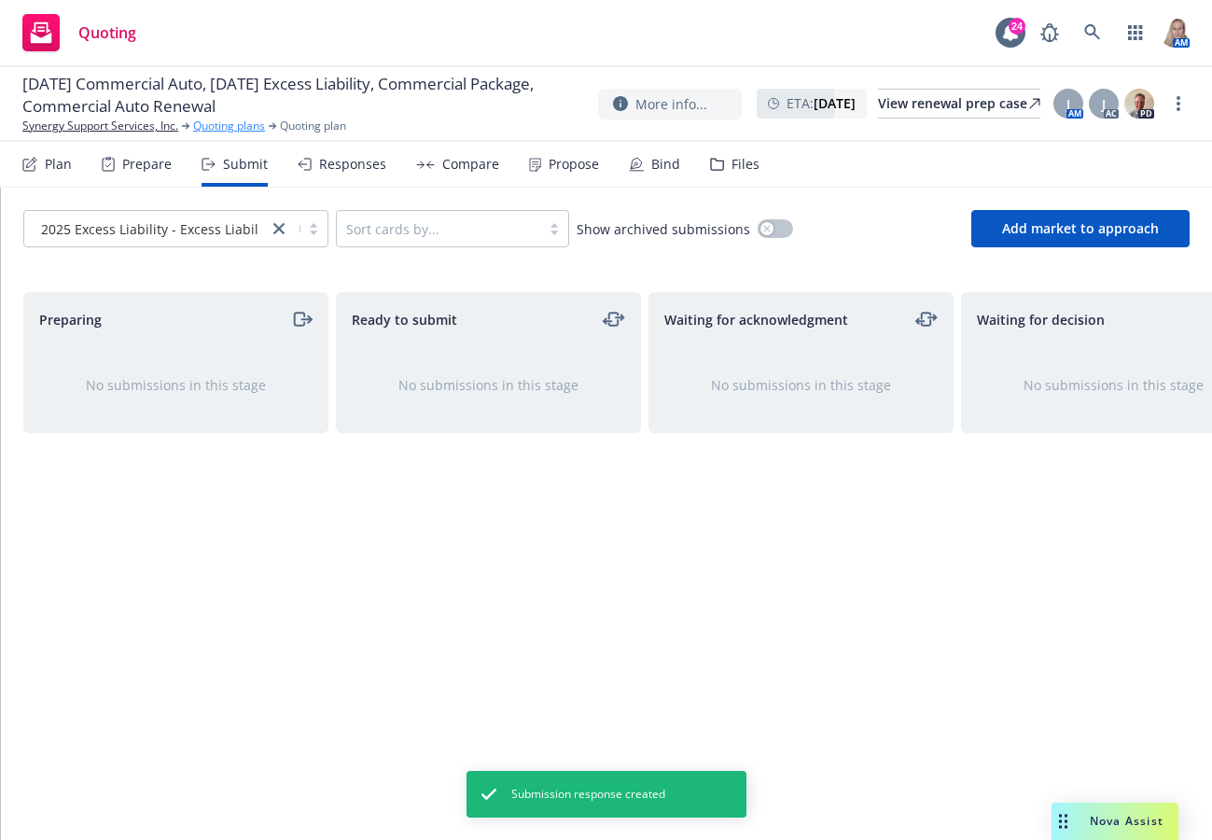
click at [203, 121] on link "Quoting plans" at bounding box center [229, 126] width 72 height 17
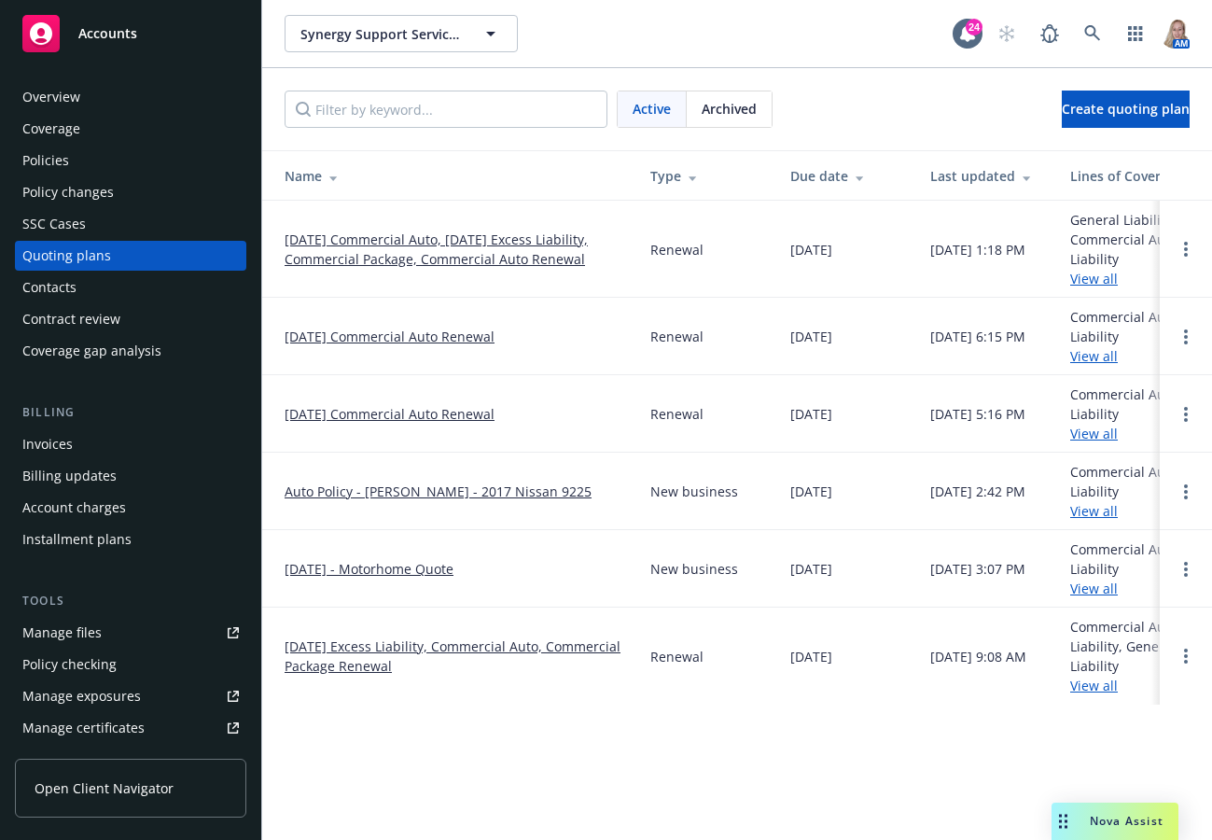
click at [393, 249] on link "[DATE] Commercial Auto, [DATE] Excess Liability, Commercial Package, Commercial…" at bounding box center [453, 249] width 336 height 39
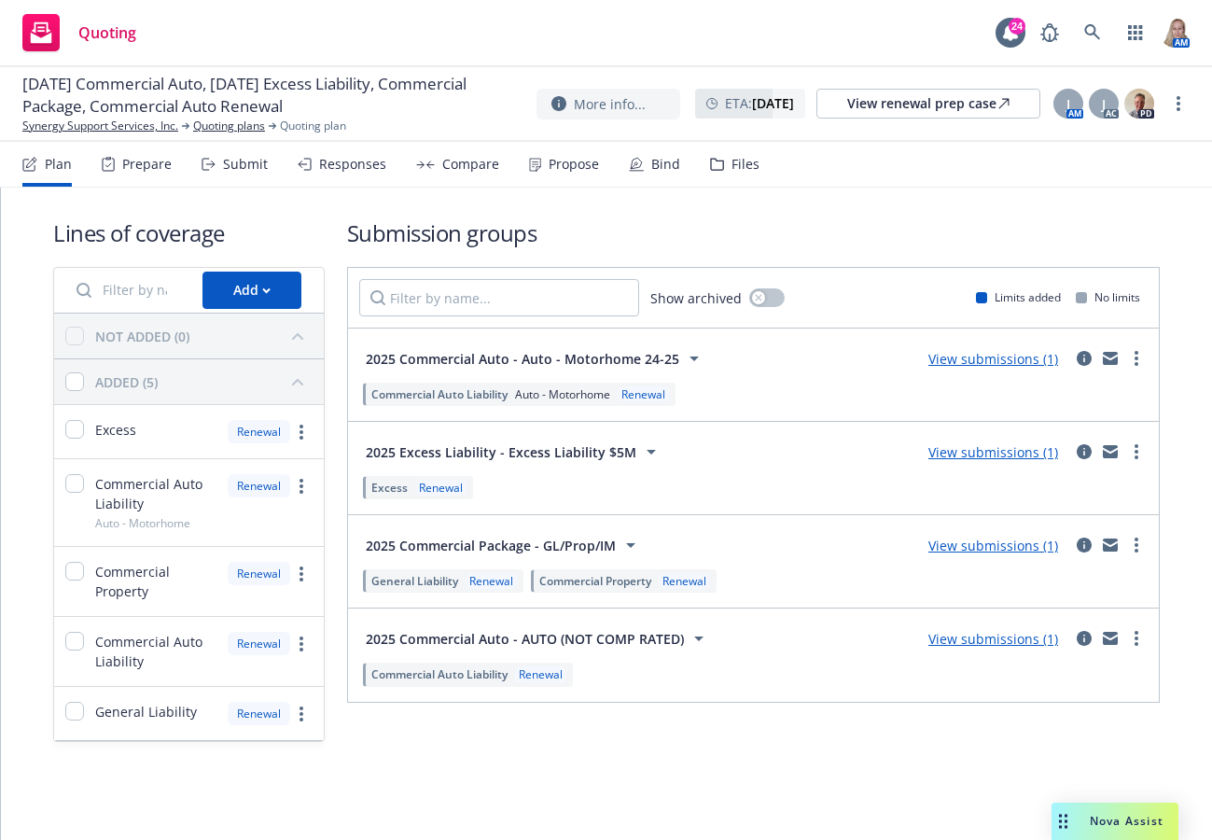
click at [1004, 544] on link "View submissions (1)" at bounding box center [994, 546] width 130 height 18
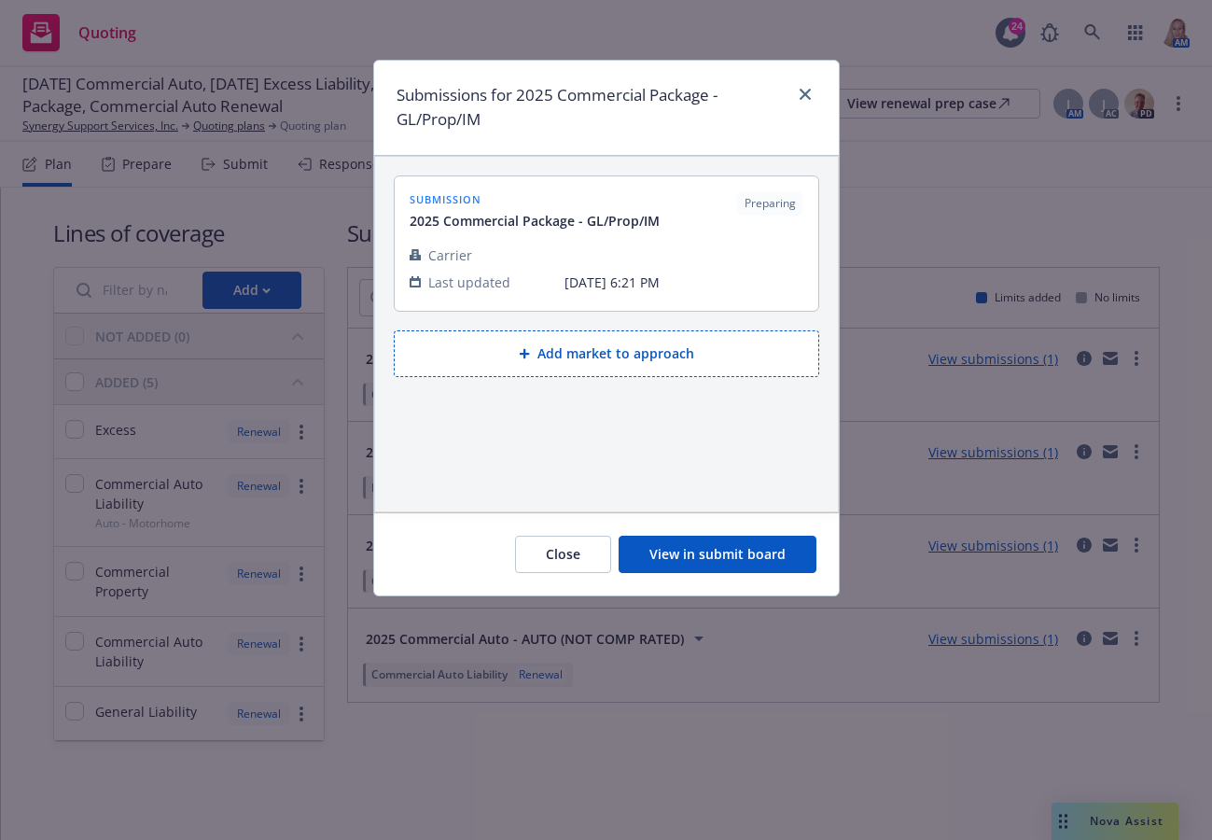
click at [685, 548] on button "View in submit board" at bounding box center [718, 554] width 198 height 37
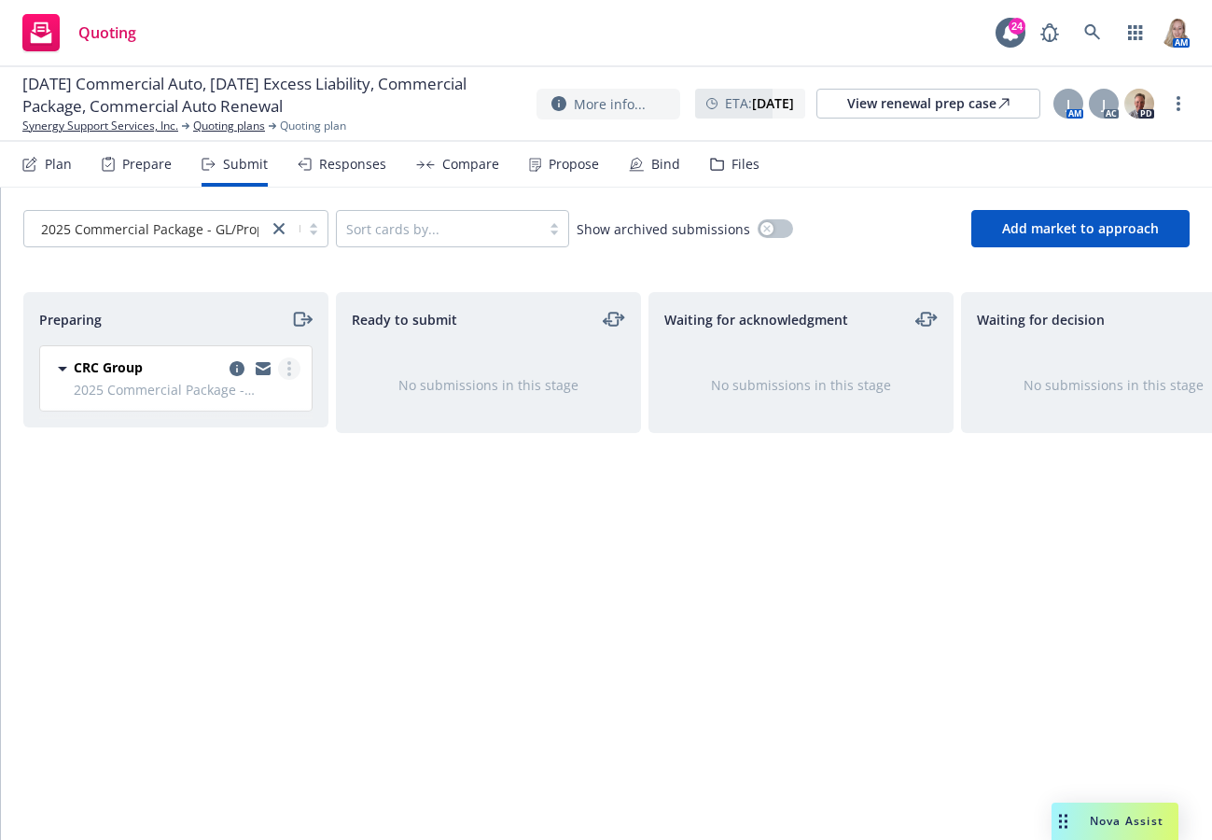
click at [288, 373] on circle "more" at bounding box center [289, 374] width 4 height 4
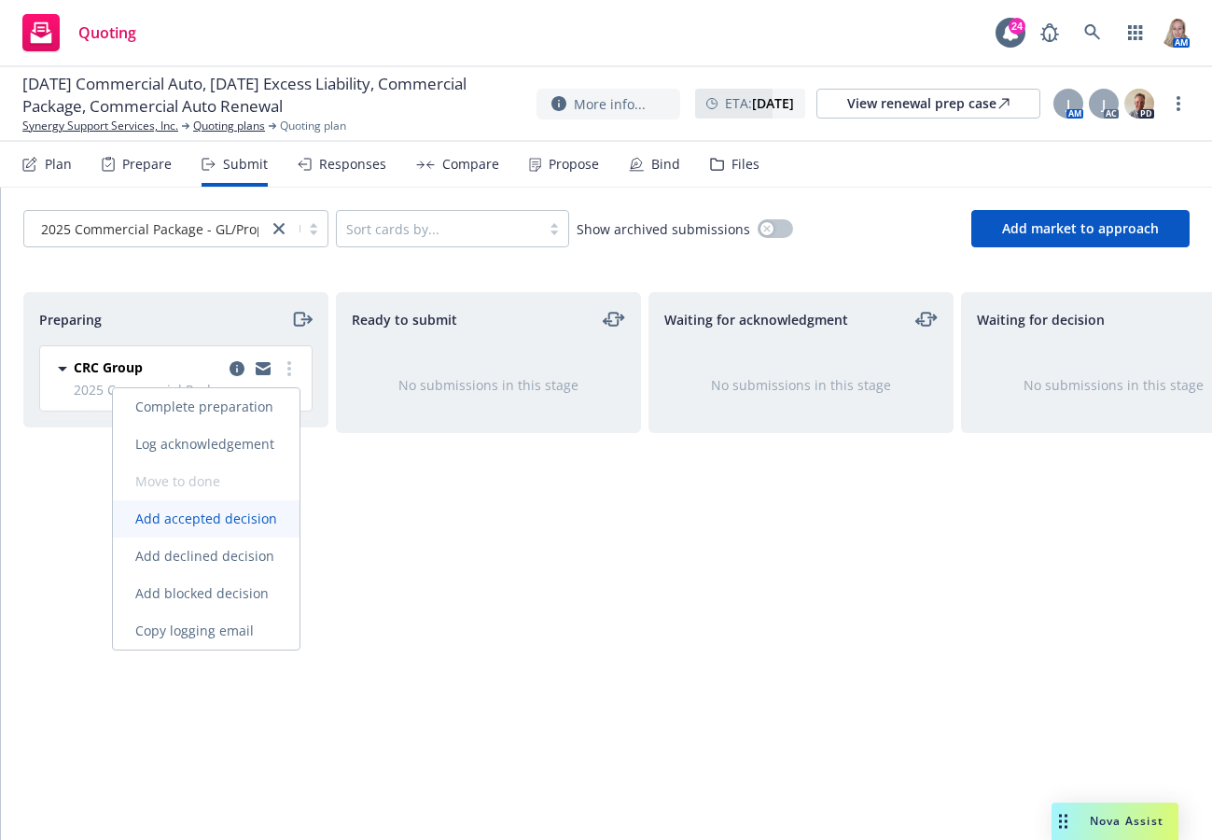
click at [232, 522] on span "Add accepted decision" at bounding box center [206, 519] width 187 height 18
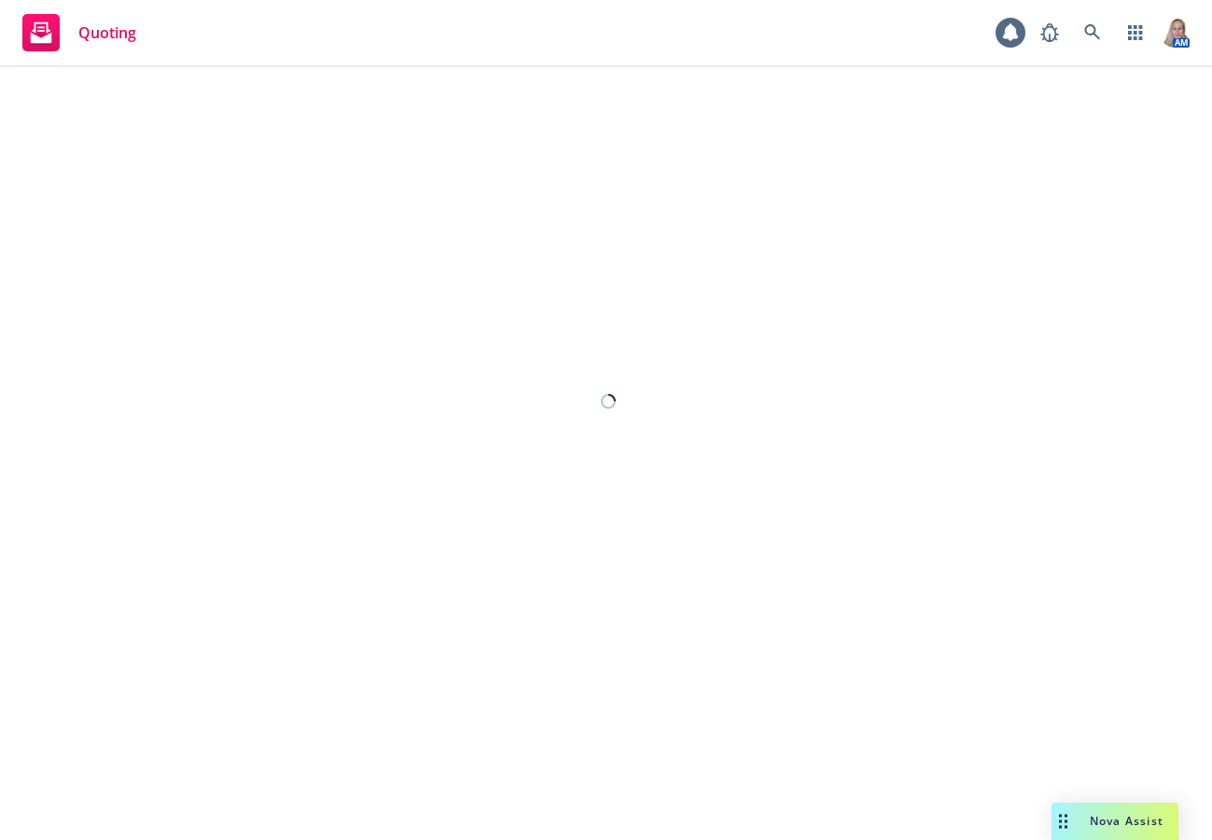
select select "12"
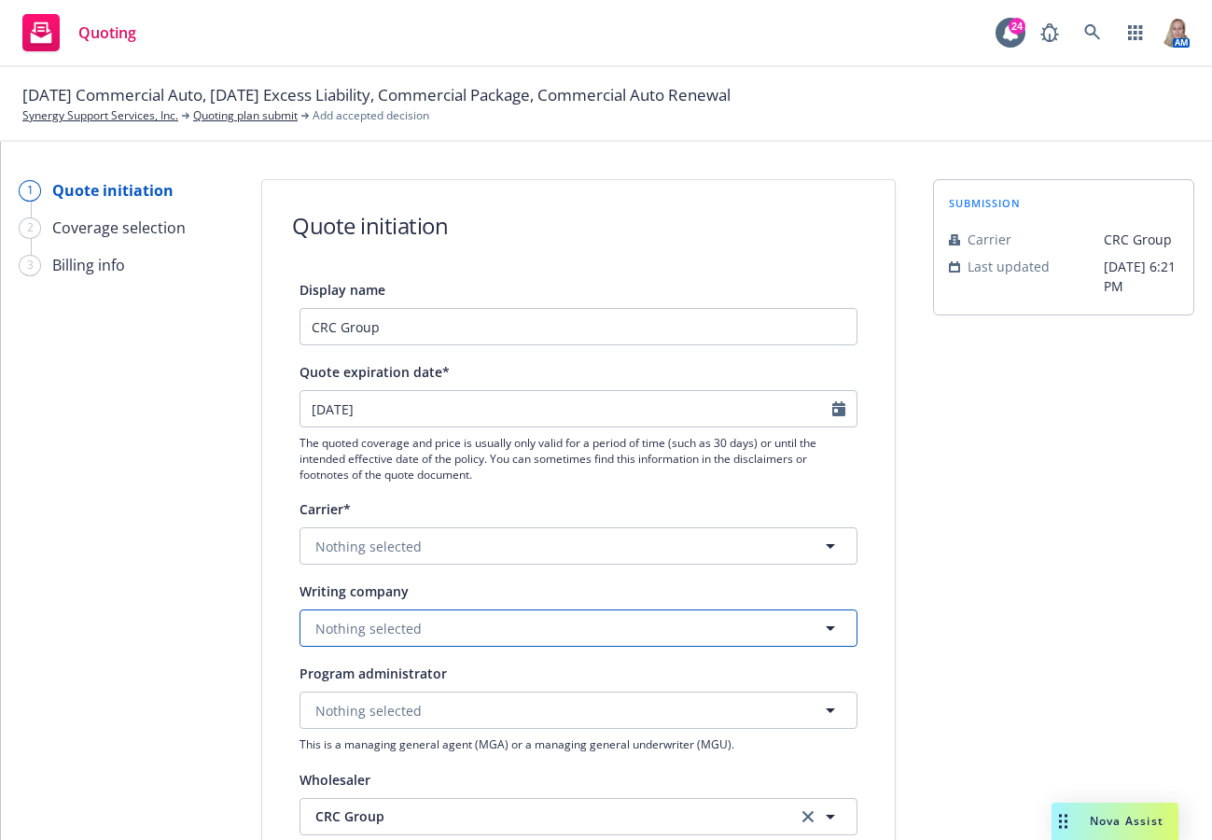
click at [369, 635] on span "Nothing selected" at bounding box center [368, 629] width 106 height 20
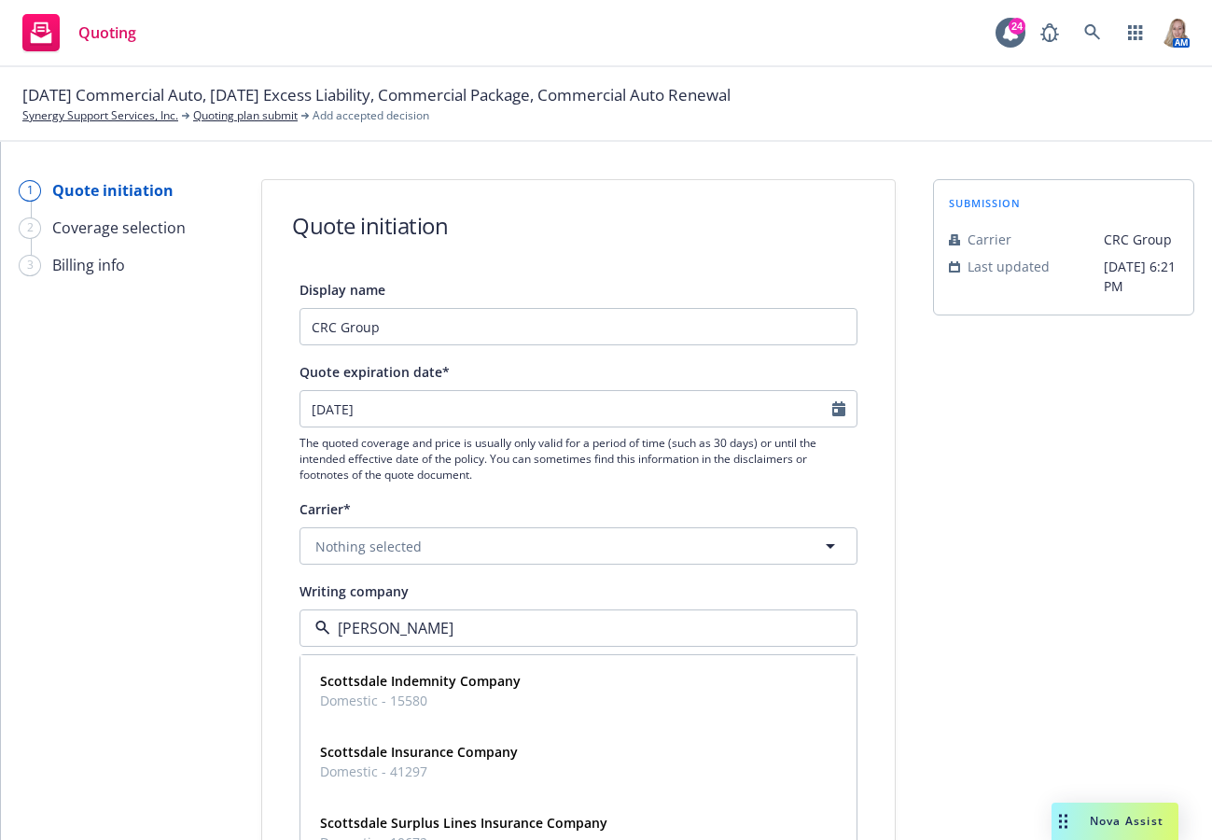
type input "scotts"
click at [423, 744] on strong "Scottsdale Insurance Company" at bounding box center [419, 752] width 198 height 18
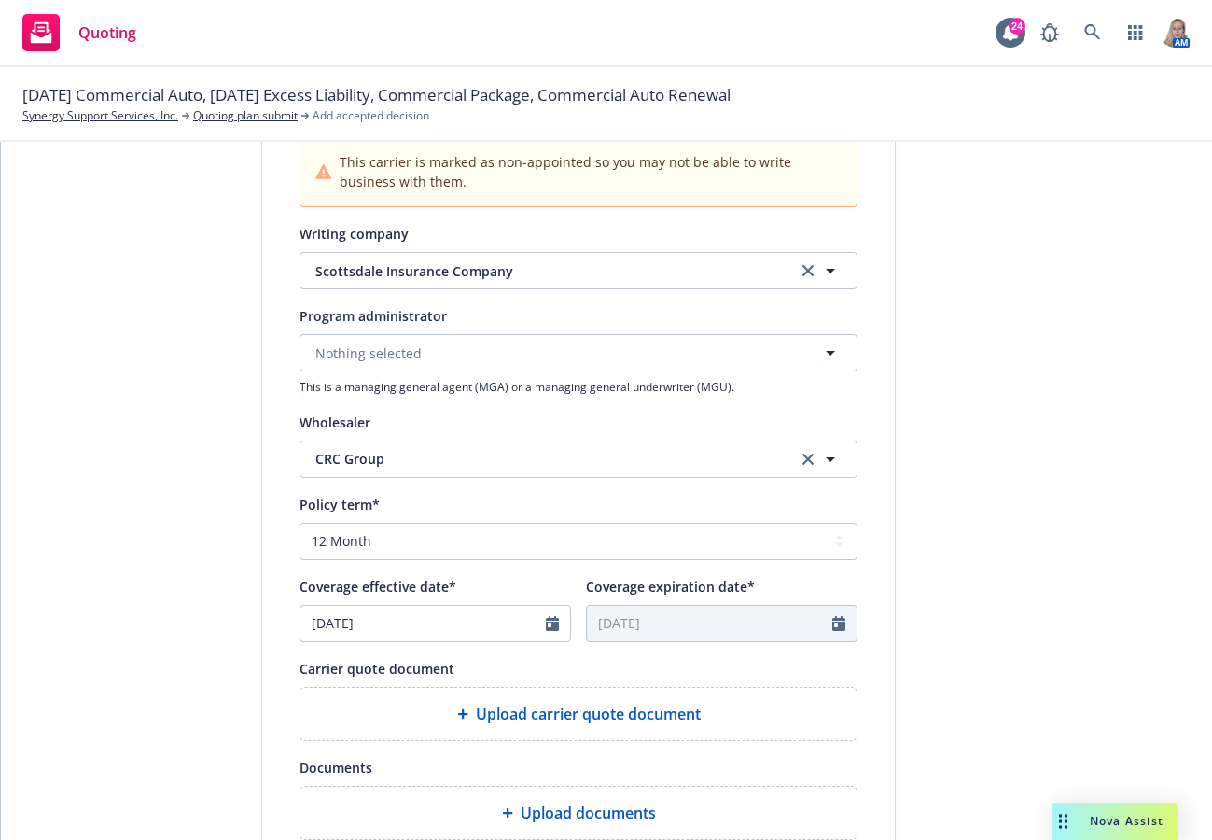
scroll to position [706, 0]
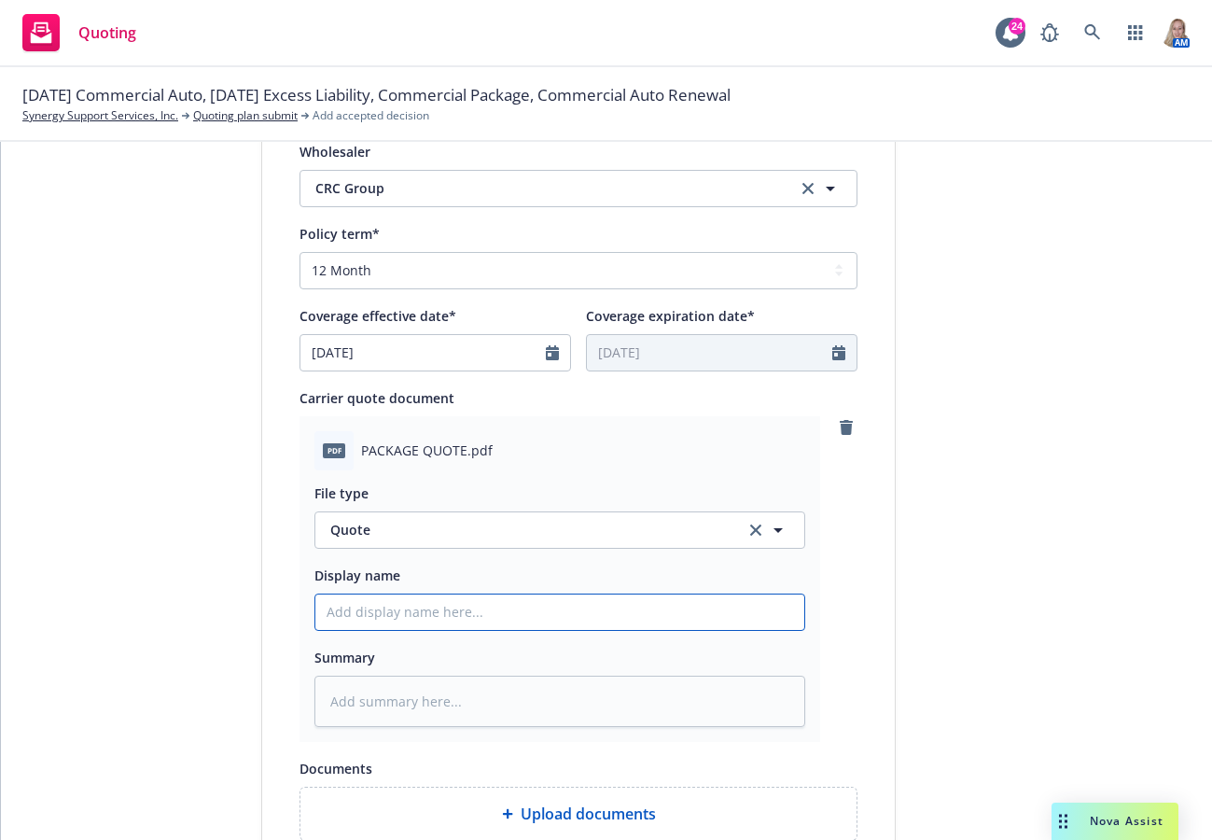
click at [357, 611] on input "Display name" at bounding box center [559, 611] width 489 height 35
paste input "25-26 CRC - Scottsdale Excess Renewal Quote"
type textarea "x"
type input "25-26 CRC - Scottsdale Excess Renewal Quote"
click at [479, 612] on input "25-26 CRC - Scottsdale Excess Renewal Quote" at bounding box center [559, 611] width 489 height 35
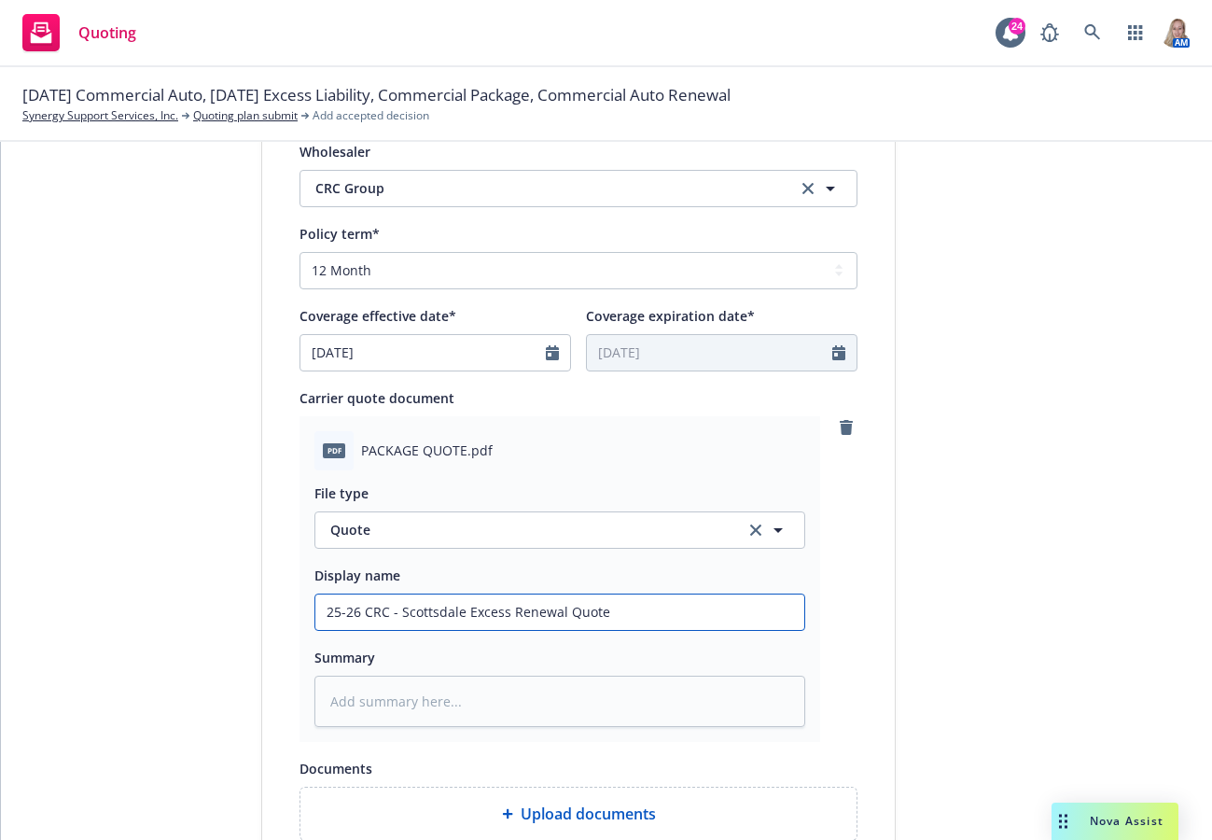
click at [479, 612] on input "25-26 CRC - Scottsdale Excess Renewal Quote" at bounding box center [559, 611] width 489 height 35
type textarea "x"
type input "25-26 CRC - Scottsdale GRenewal Quote"
type textarea "x"
type input "25-26 CRC - Scottsdale GLRenewal Quote"
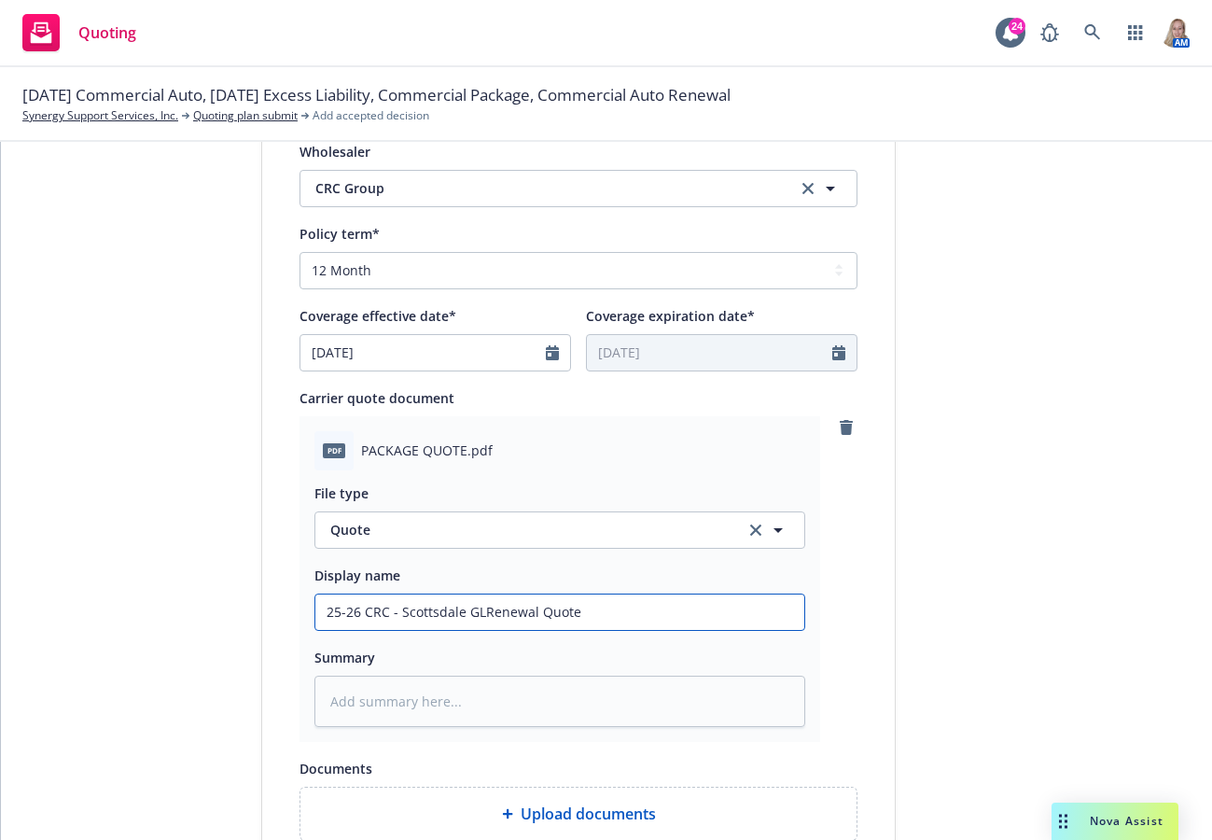
type textarea "x"
type input "25-26 CRC - Scottsdale GL/Renewal Quote"
type textarea "x"
type input "25-26 CRC - Scottsdale GL/PRenewal Quote"
type textarea "x"
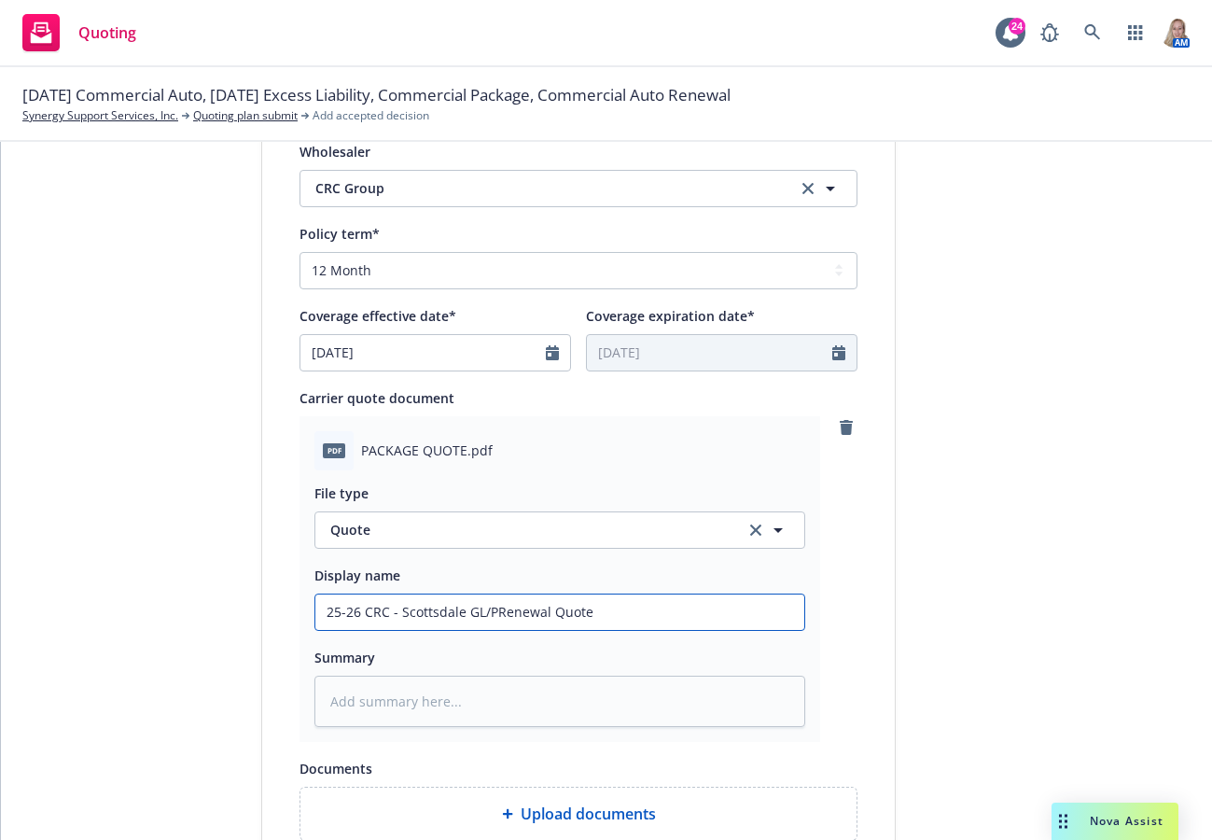
type input "25-26 CRC - Scottsdale GL/PaRenewal Quote"
type textarea "x"
type input "25-26 CRC - Scottsdale GL/PackRenewal Quote"
type textarea "x"
type input "25-26 CRC - Scottsdale GL/PackaRenewal Quote"
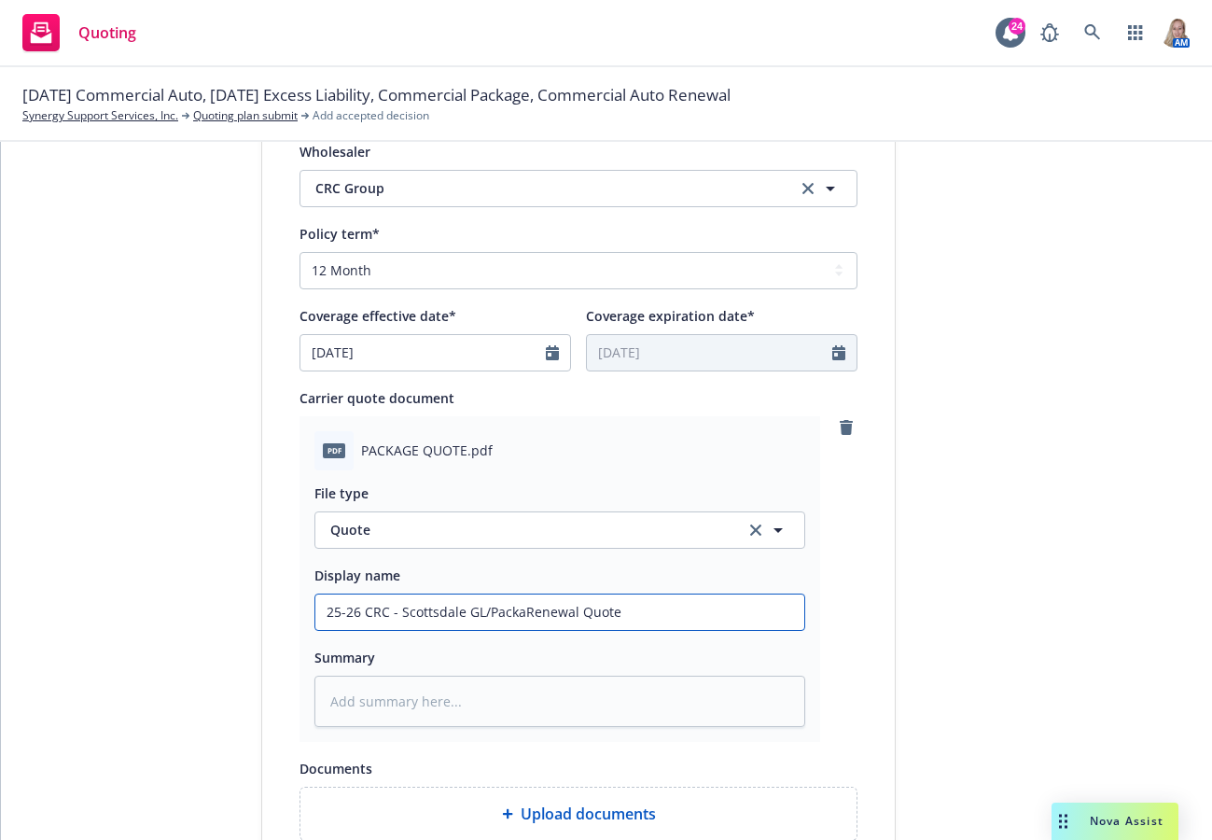
type textarea "x"
type input "25-26 CRC - Scottsdale GL/PackagRenewal Quote"
type textarea "x"
type input "25-26 CRC - Scottsdale GL/PackageRenewal Quote"
type textarea "x"
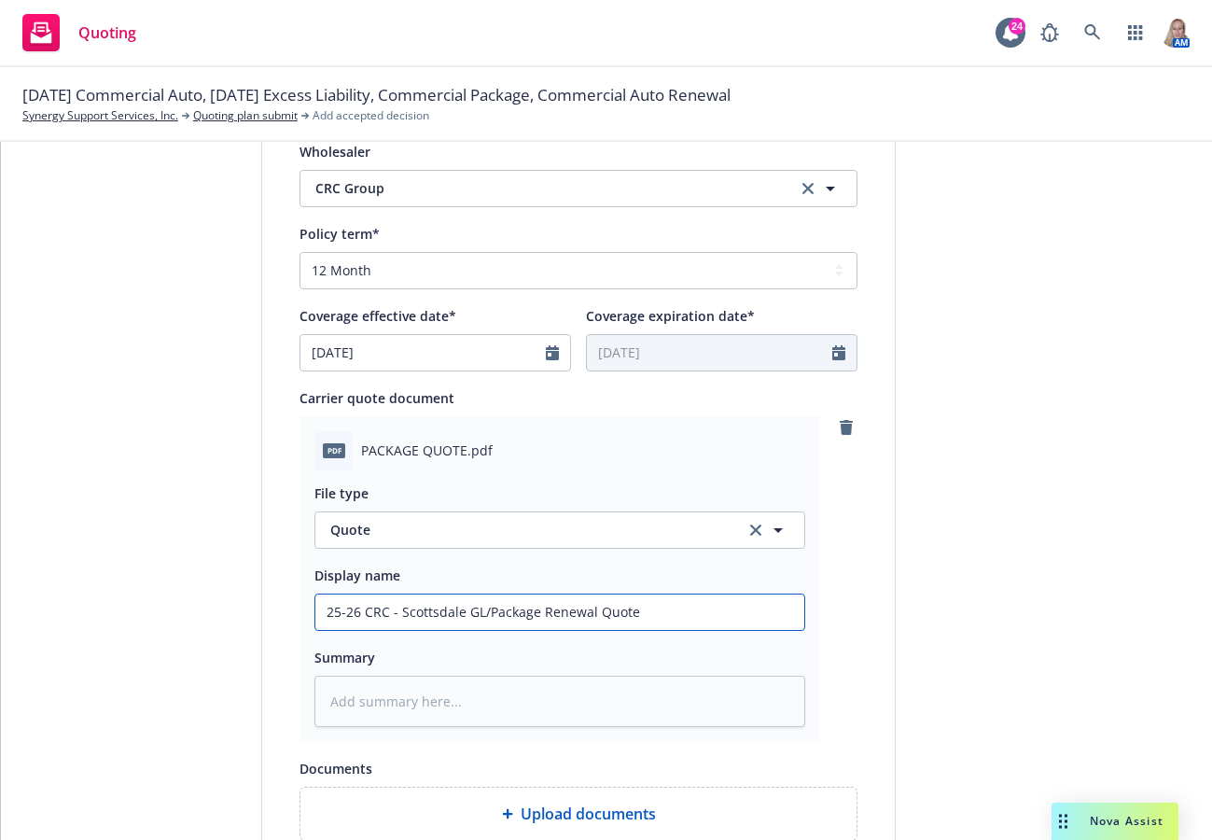
drag, startPoint x: 631, startPoint y: 616, endPoint x: 382, endPoint y: 612, distance: 249.2
click at [269, 610] on div "Display name CRC Group Quote expiration date* [DATE] The quoted coverage and pr…" at bounding box center [578, 266] width 633 height 1389
type input "25-26 CRC - Scottsdale GL/Package Renewal Quote"
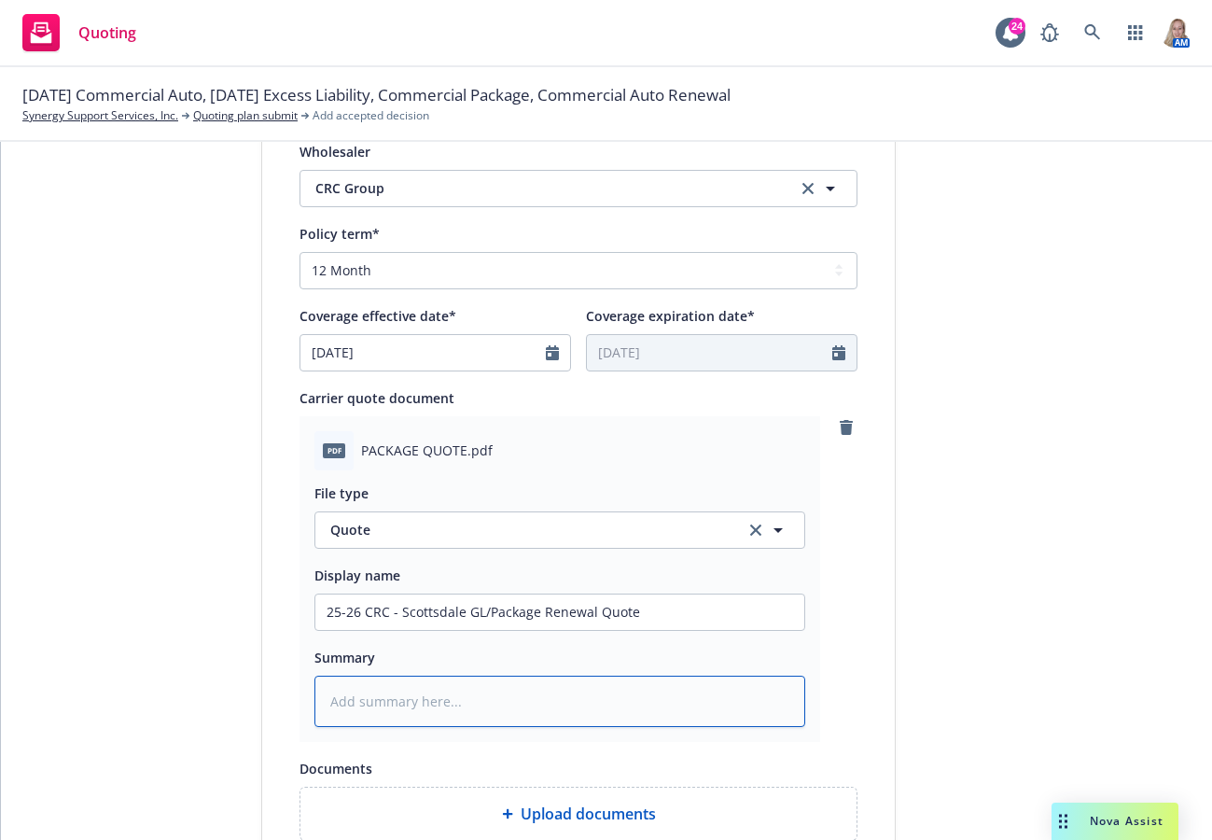
click at [412, 689] on textarea at bounding box center [560, 701] width 491 height 51
paste textarea "25-26 CRC - Scottsdale GL/Package Renewal Quote"
type textarea "x"
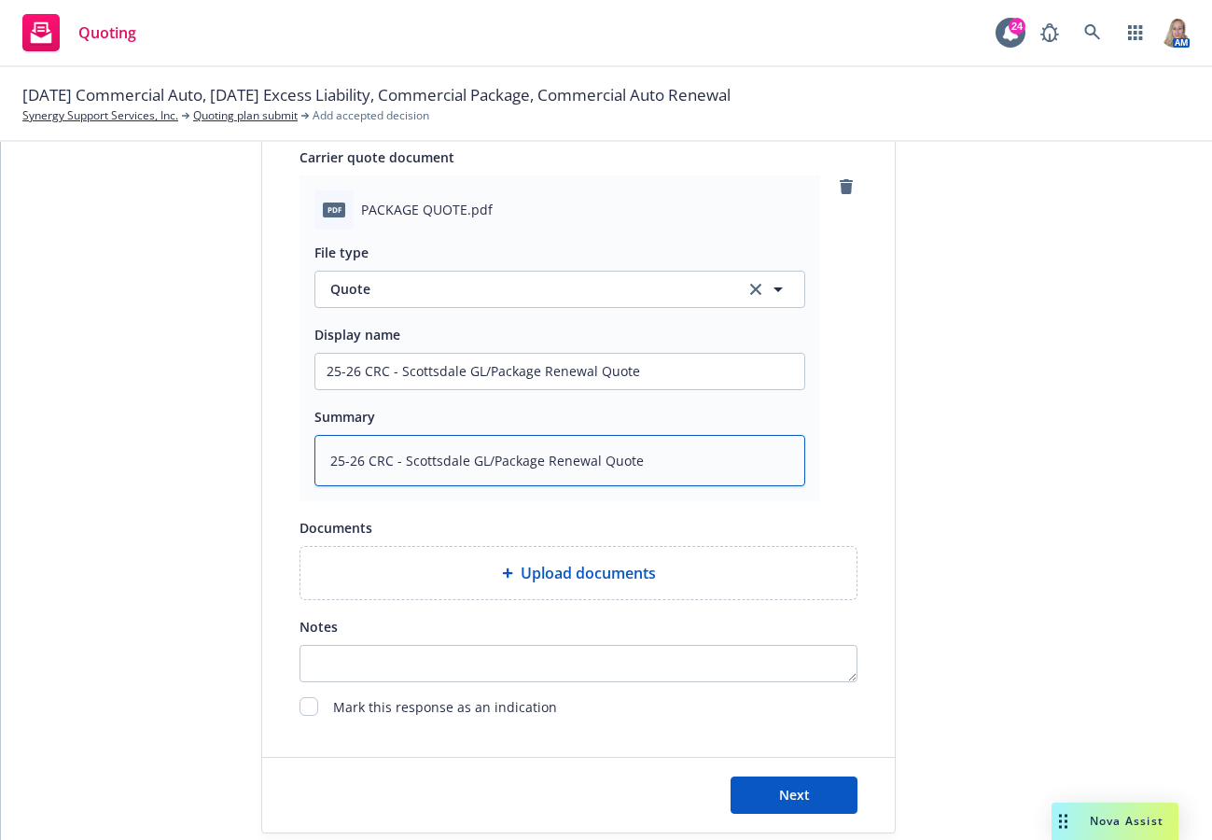
scroll to position [978, 0]
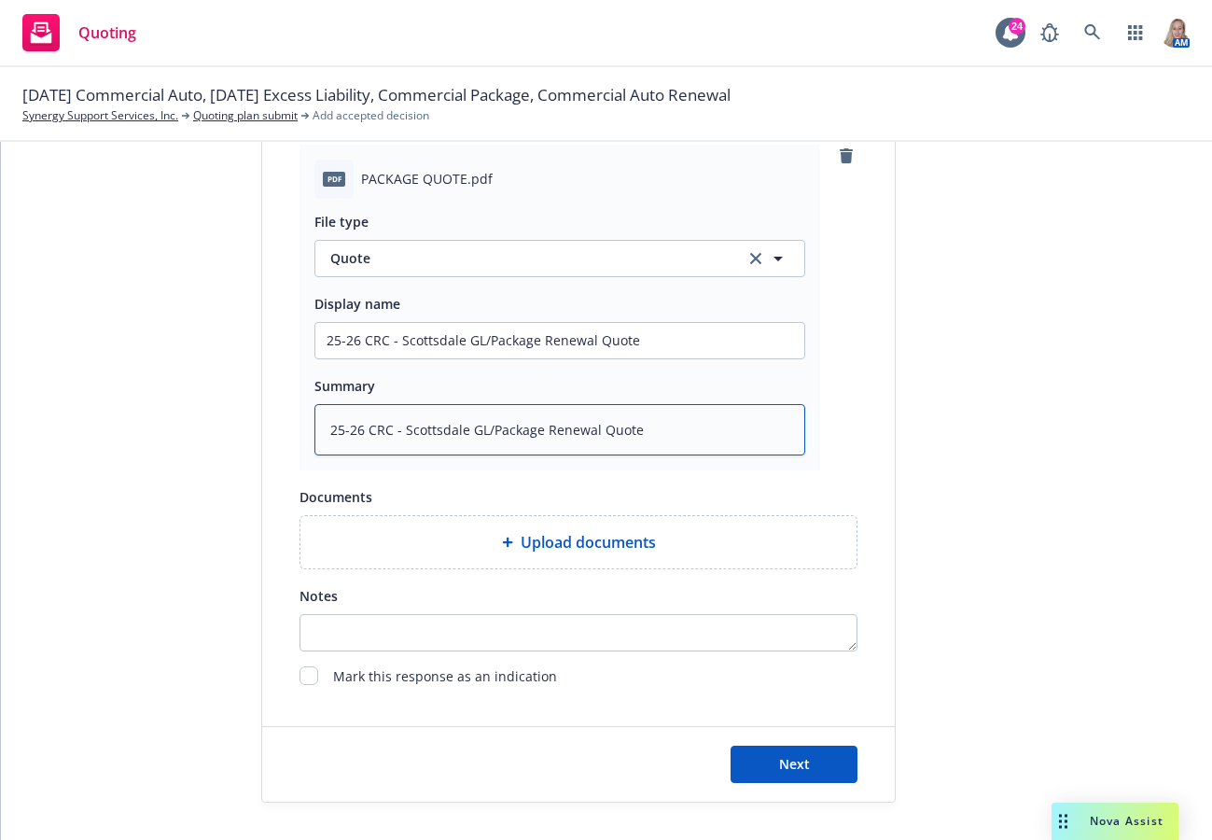
type textarea "25-26 CRC - Scottsdale GL/Package Renewal Quote"
type textarea "x"
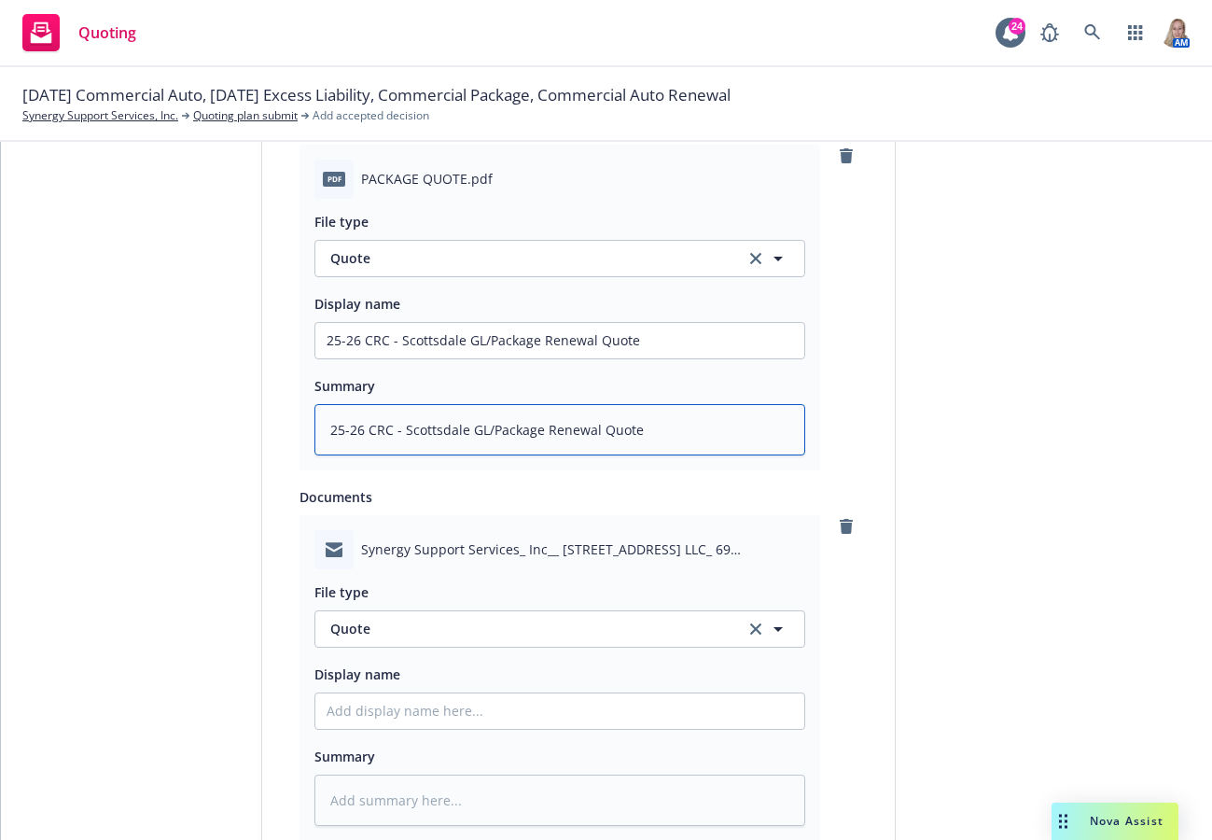
scroll to position [1315, 0]
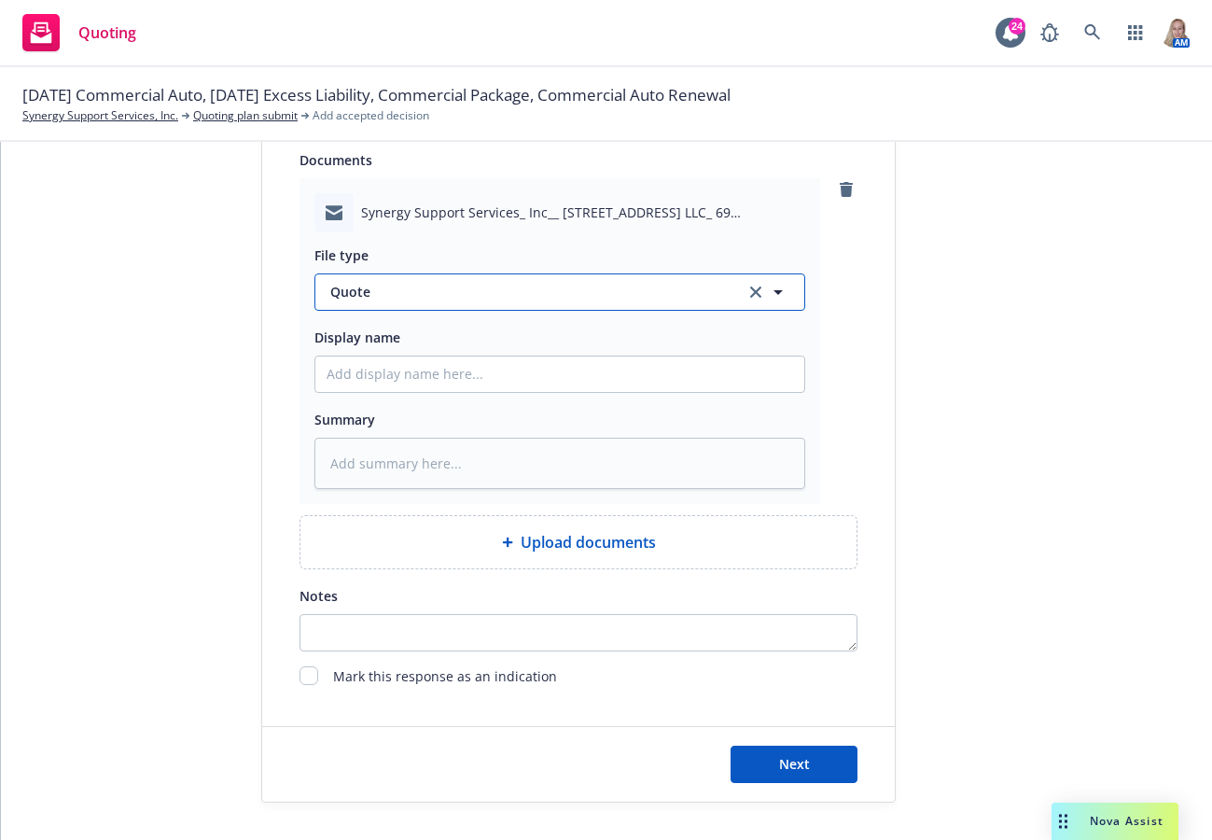
click at [377, 288] on span "Quote" at bounding box center [526, 292] width 393 height 20
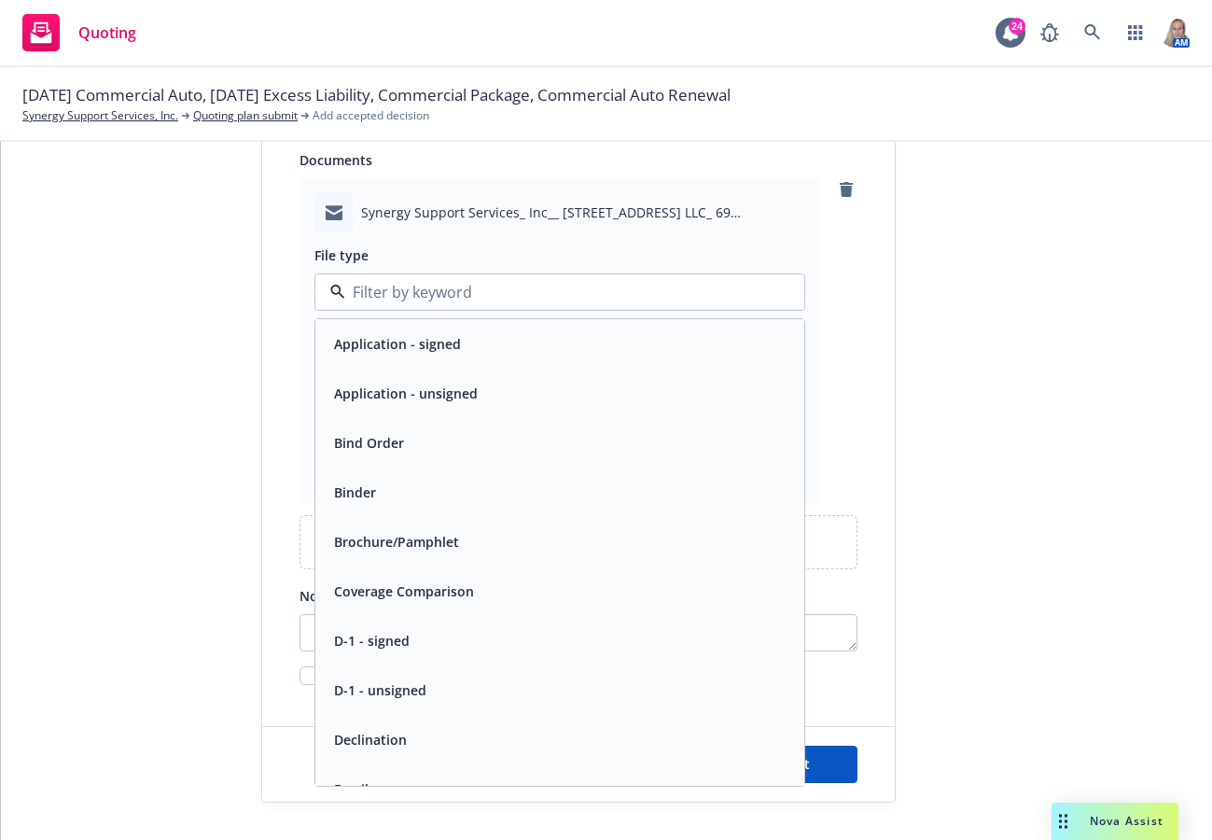
type input "q"
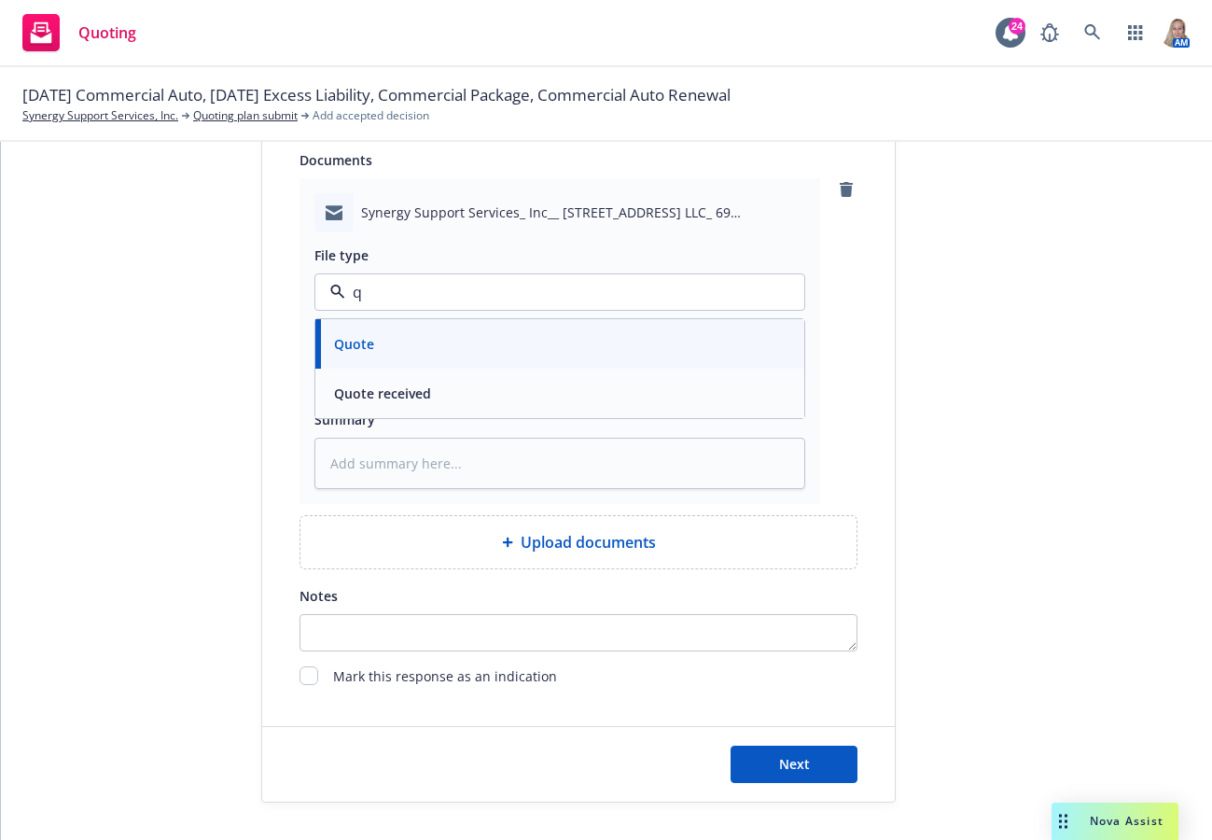
drag, startPoint x: 380, startPoint y: 392, endPoint x: 394, endPoint y: 407, distance: 20.5
click at [380, 393] on span "Quote received" at bounding box center [382, 394] width 97 height 20
click at [406, 385] on input "Display name" at bounding box center [559, 374] width 489 height 35
paste input "25-26 CRC - Scottsdale GL/Package Renewal Quote"
type textarea "x"
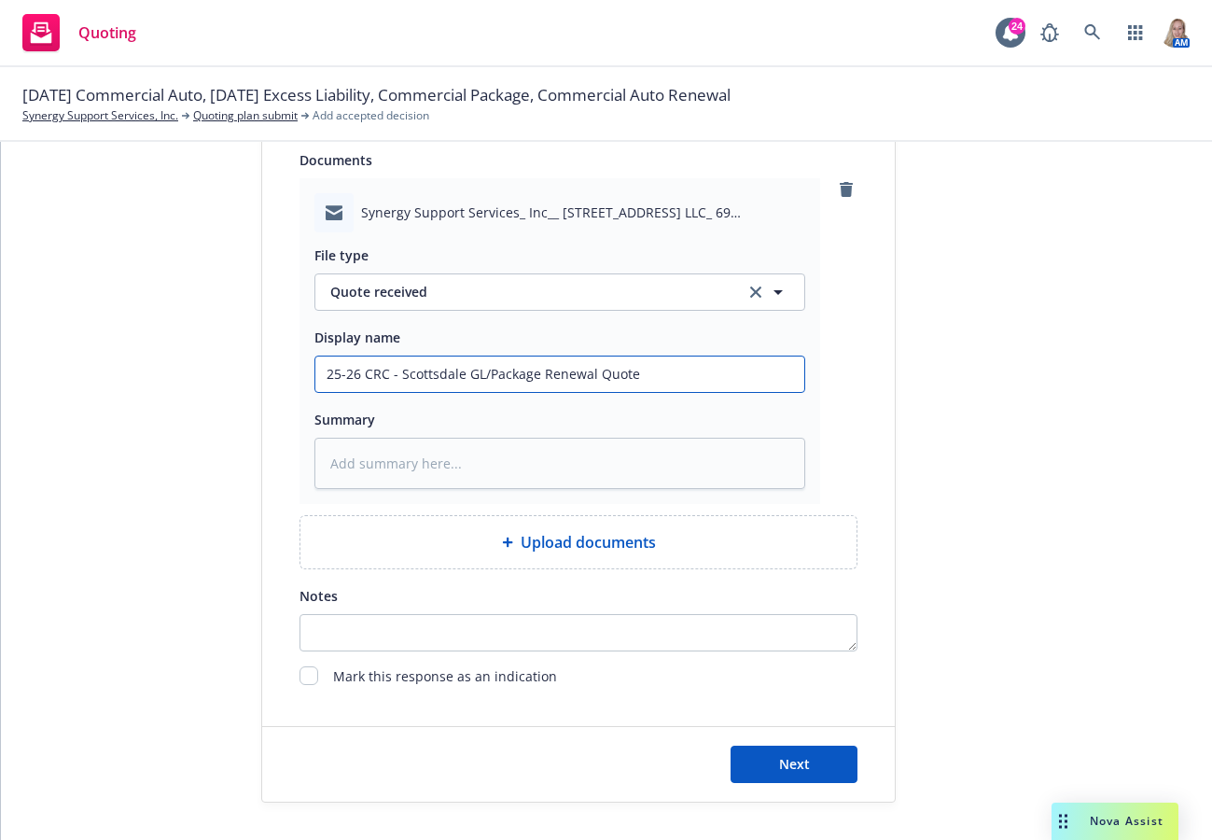
type input "25-26 CRC - Scottsdale GL/Package Renewal Quote"
click at [421, 474] on textarea at bounding box center [560, 463] width 491 height 51
paste textarea "25-26 CRC - Scottsdale GL/Package Renewal Quote"
type textarea "x"
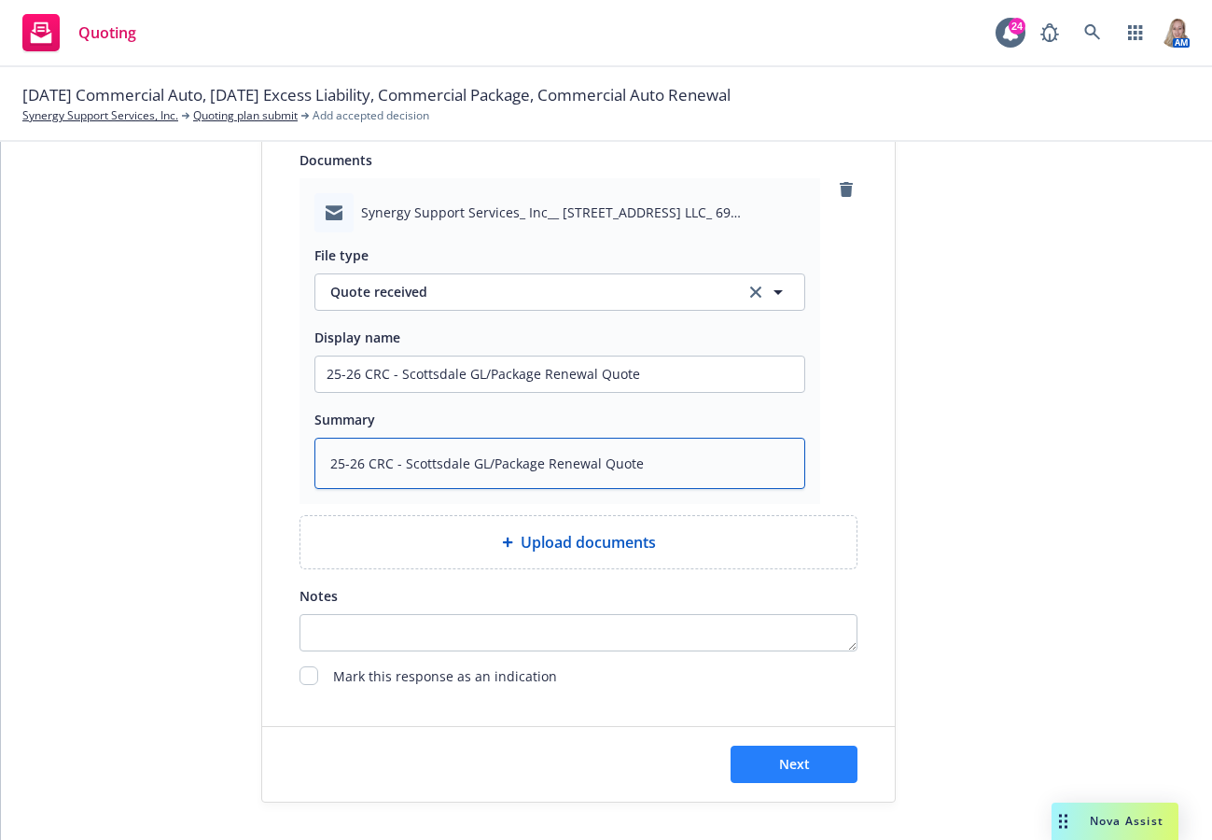
type textarea "25-26 CRC - Scottsdale GL/Package Renewal Quote"
click at [779, 759] on span "Next" at bounding box center [794, 764] width 31 height 18
type textarea "x"
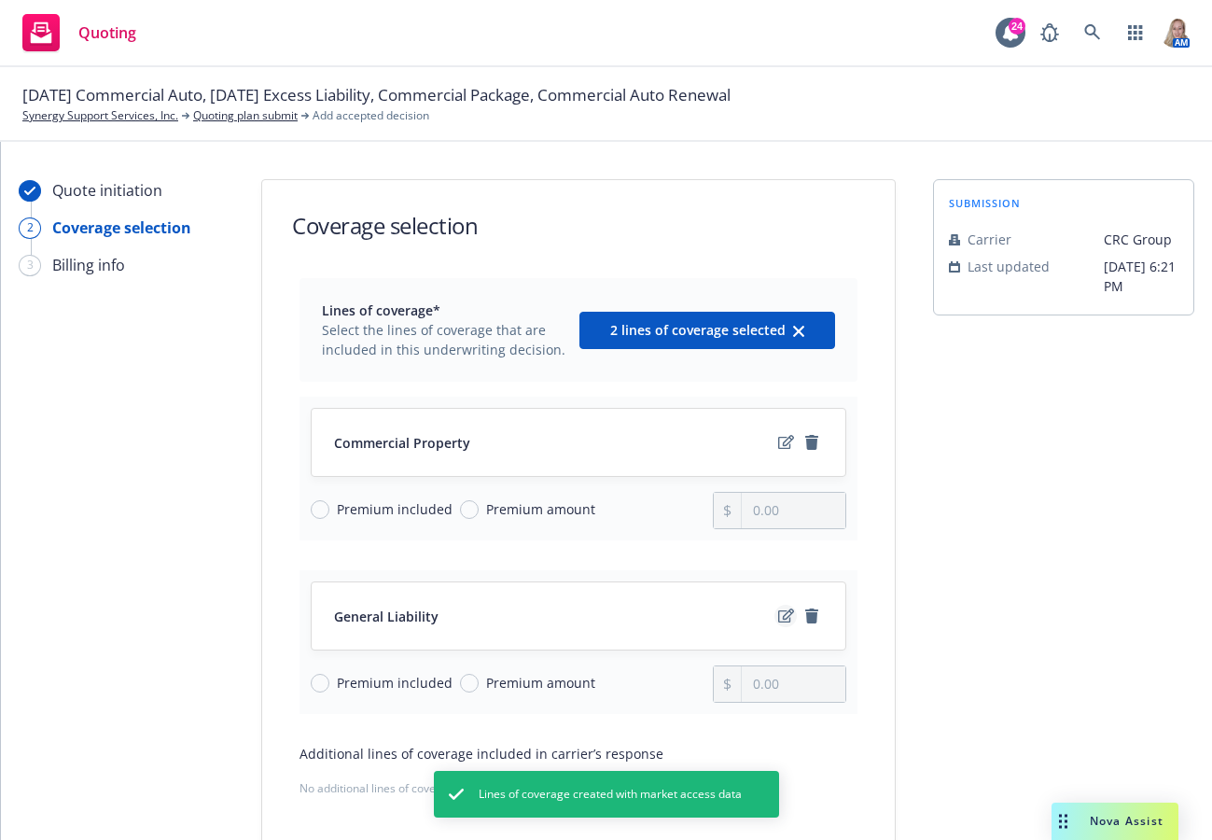
click at [775, 615] on link "edit" at bounding box center [786, 616] width 22 height 22
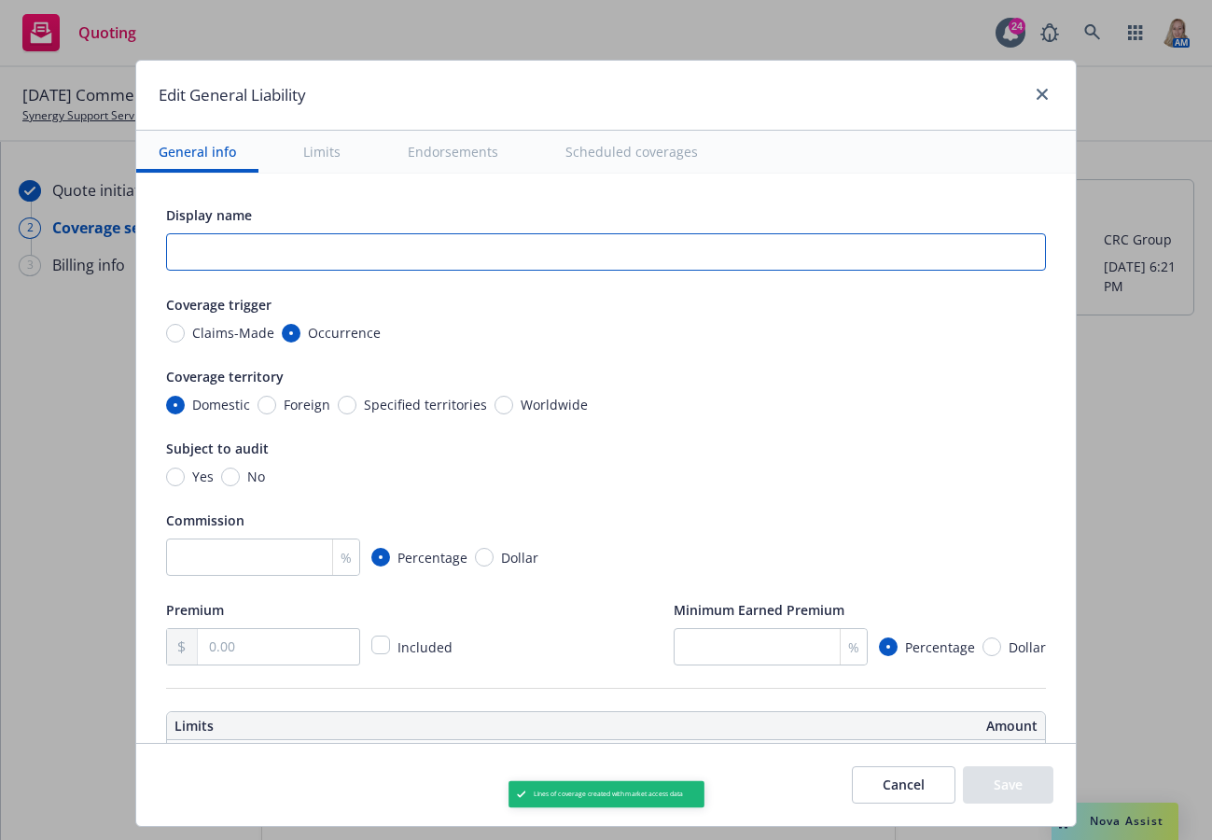
click at [300, 248] on input "text" at bounding box center [606, 251] width 880 height 37
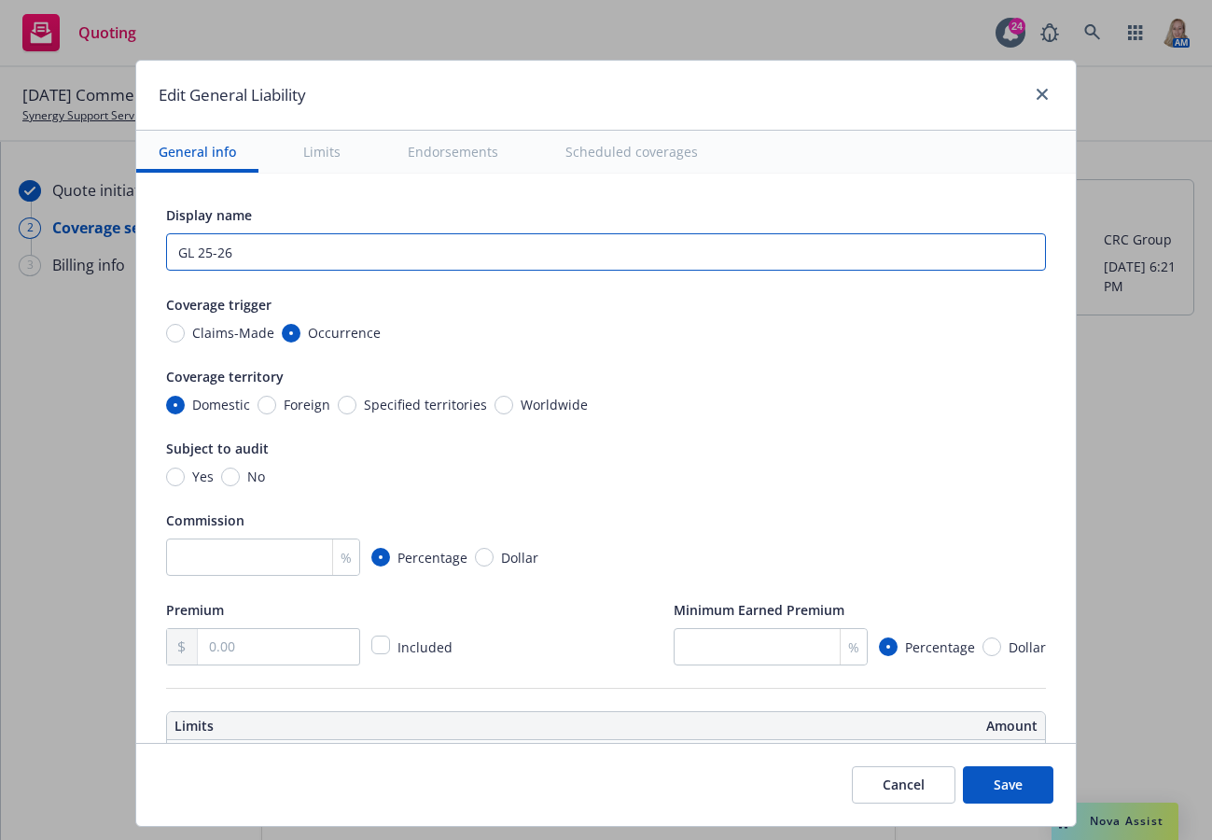
type input "GL 25-26"
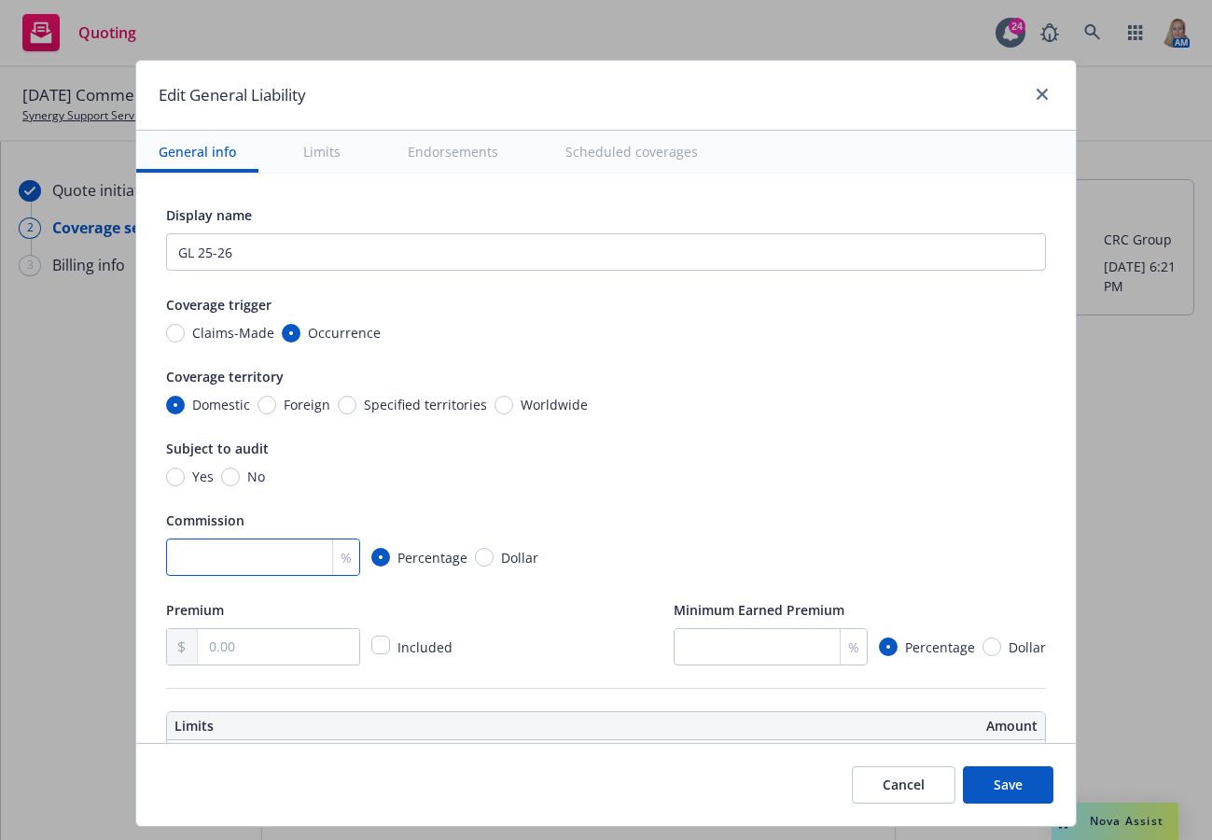
click at [226, 564] on input "number" at bounding box center [263, 556] width 194 height 37
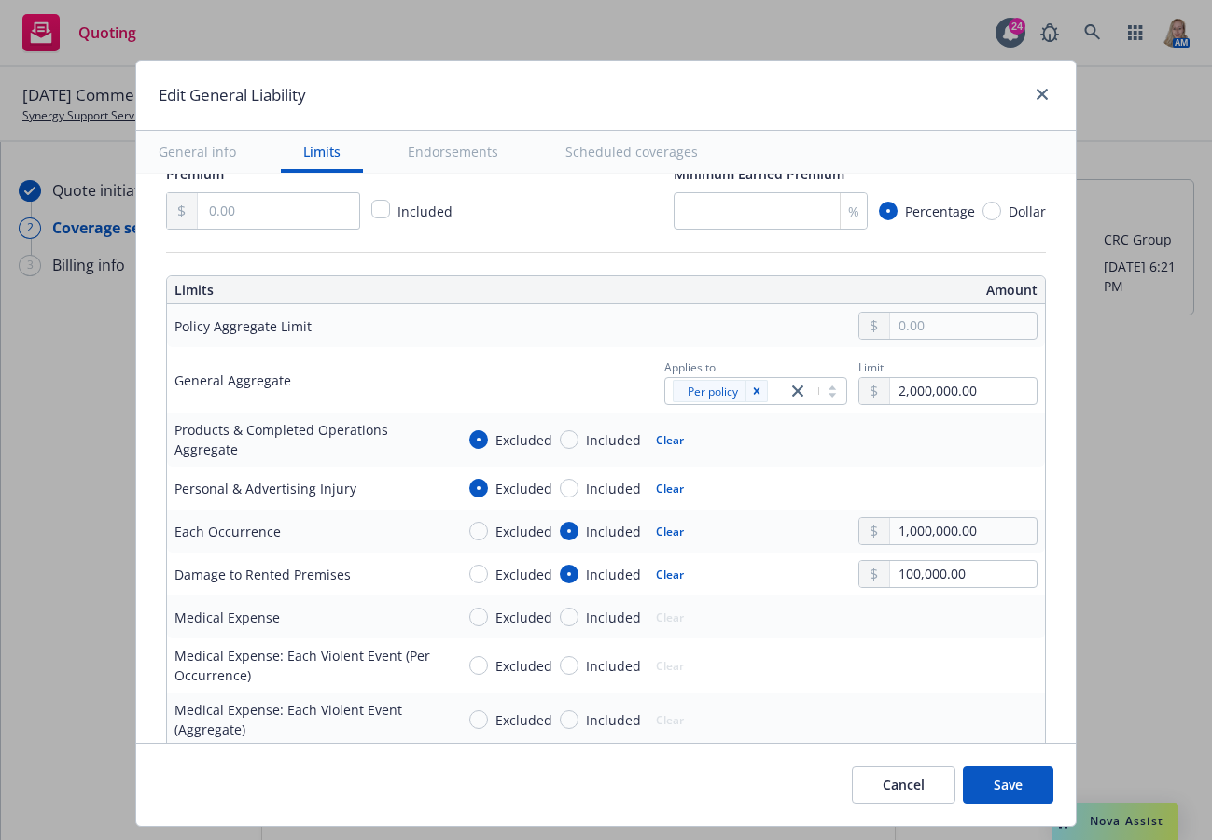
type input "10"
click at [255, 210] on input "text" at bounding box center [278, 210] width 161 height 35
click at [951, 331] on input "text" at bounding box center [963, 326] width 147 height 26
type input "2,000,000.00"
click at [915, 447] on button "$2,000,000.00" at bounding box center [940, 440] width 161 height 35
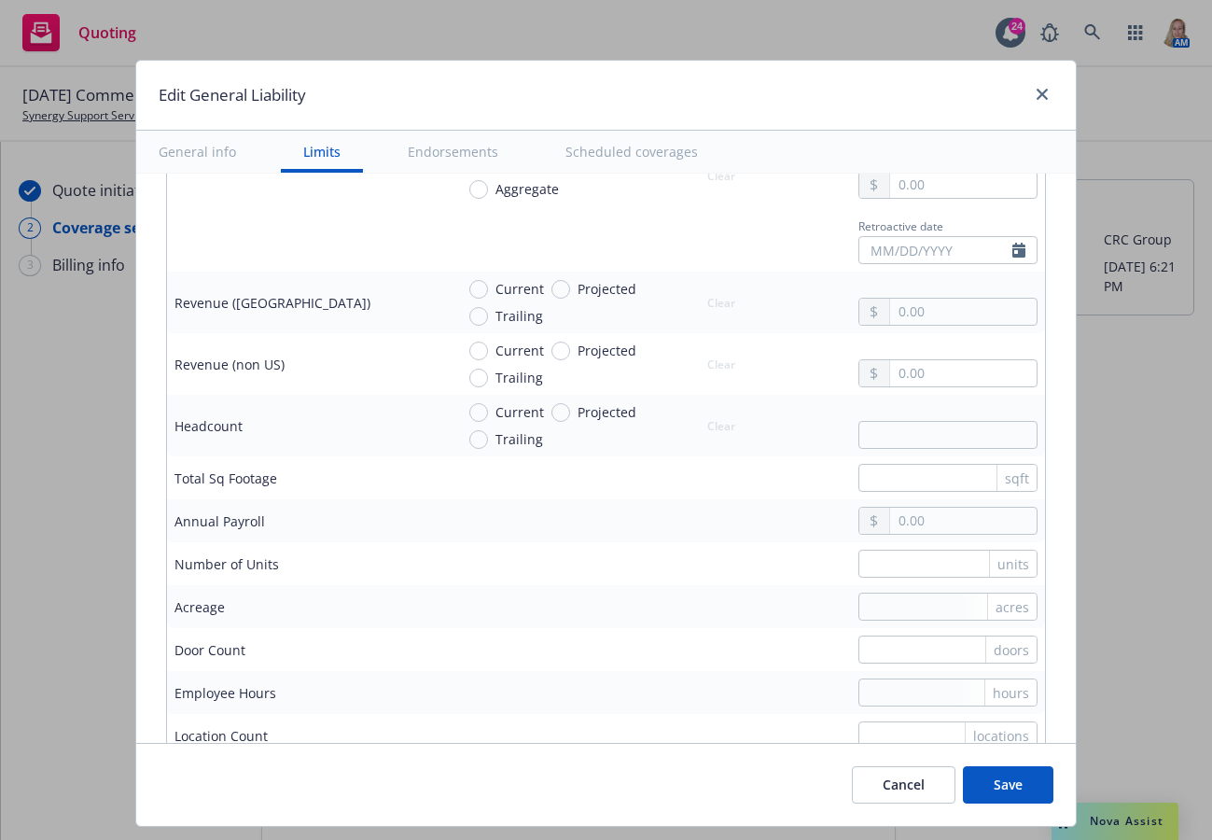
scroll to position [1307, 0]
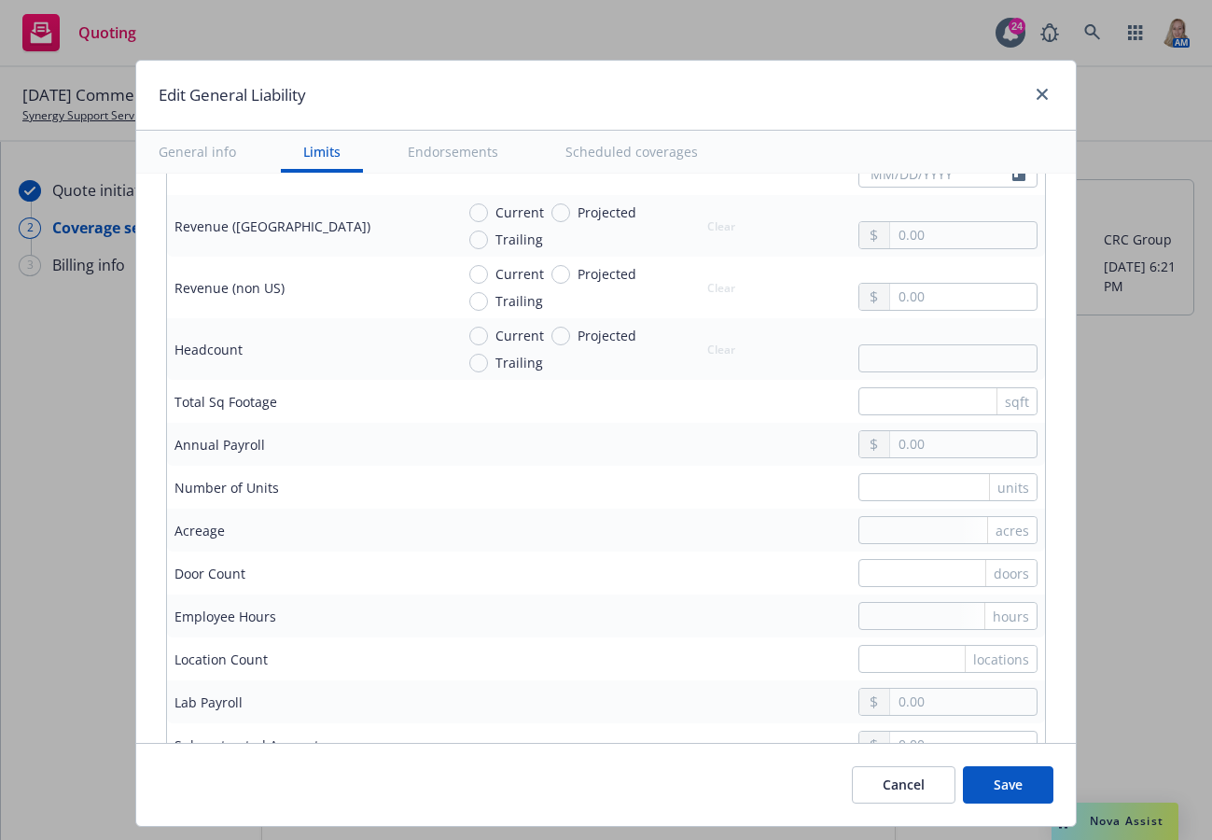
click at [1002, 790] on button "Save" at bounding box center [1008, 784] width 91 height 37
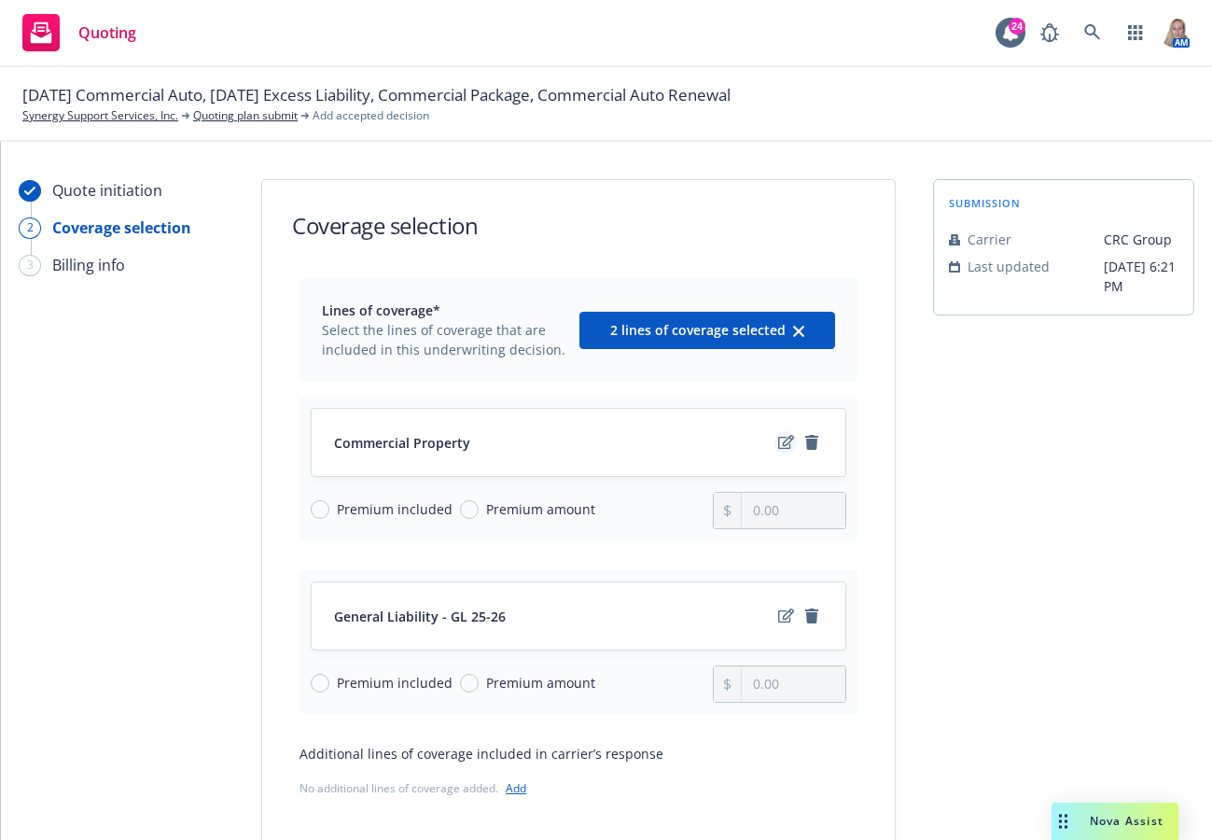
click at [775, 438] on link "edit" at bounding box center [786, 442] width 22 height 22
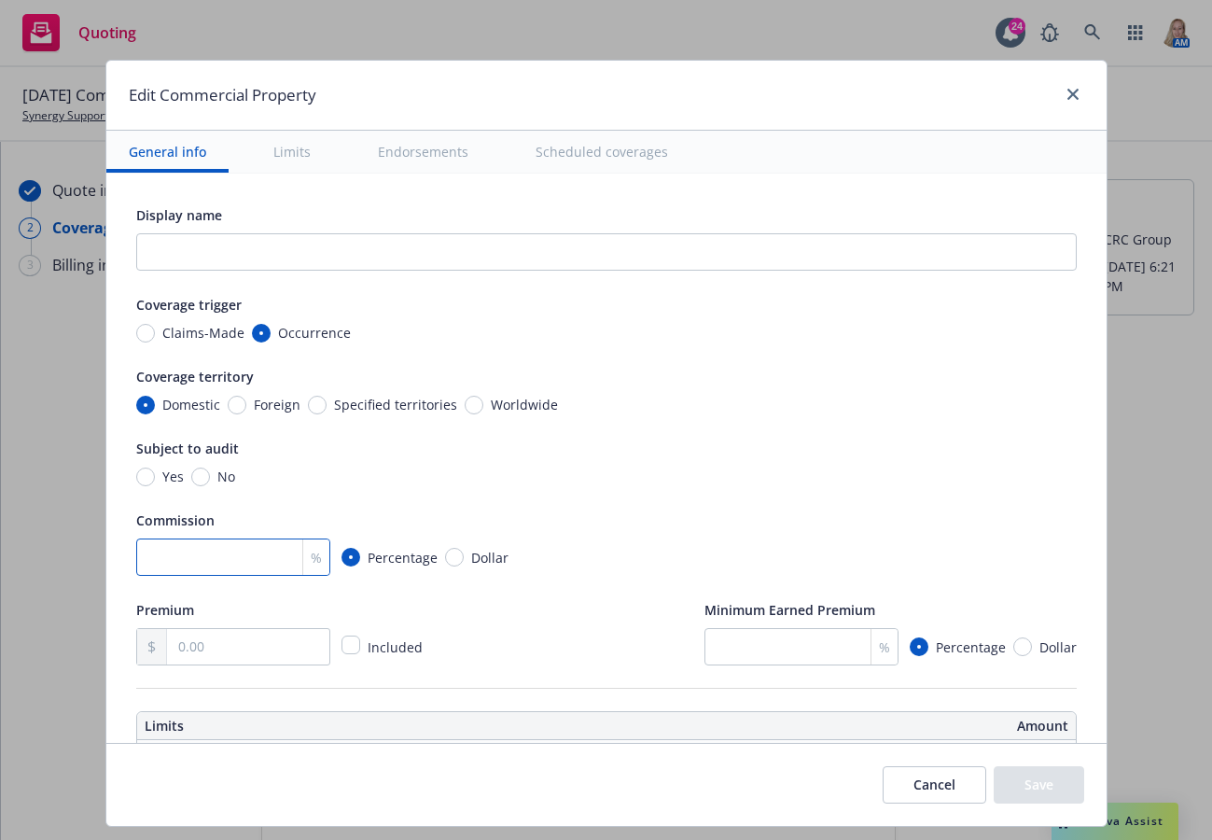
click at [163, 564] on input "number" at bounding box center [233, 556] width 194 height 37
type input "10"
click at [206, 656] on input "text" at bounding box center [247, 646] width 161 height 35
type input "12,792.00"
click at [679, 538] on div "10 % Percentage Dollar" at bounding box center [606, 556] width 941 height 37
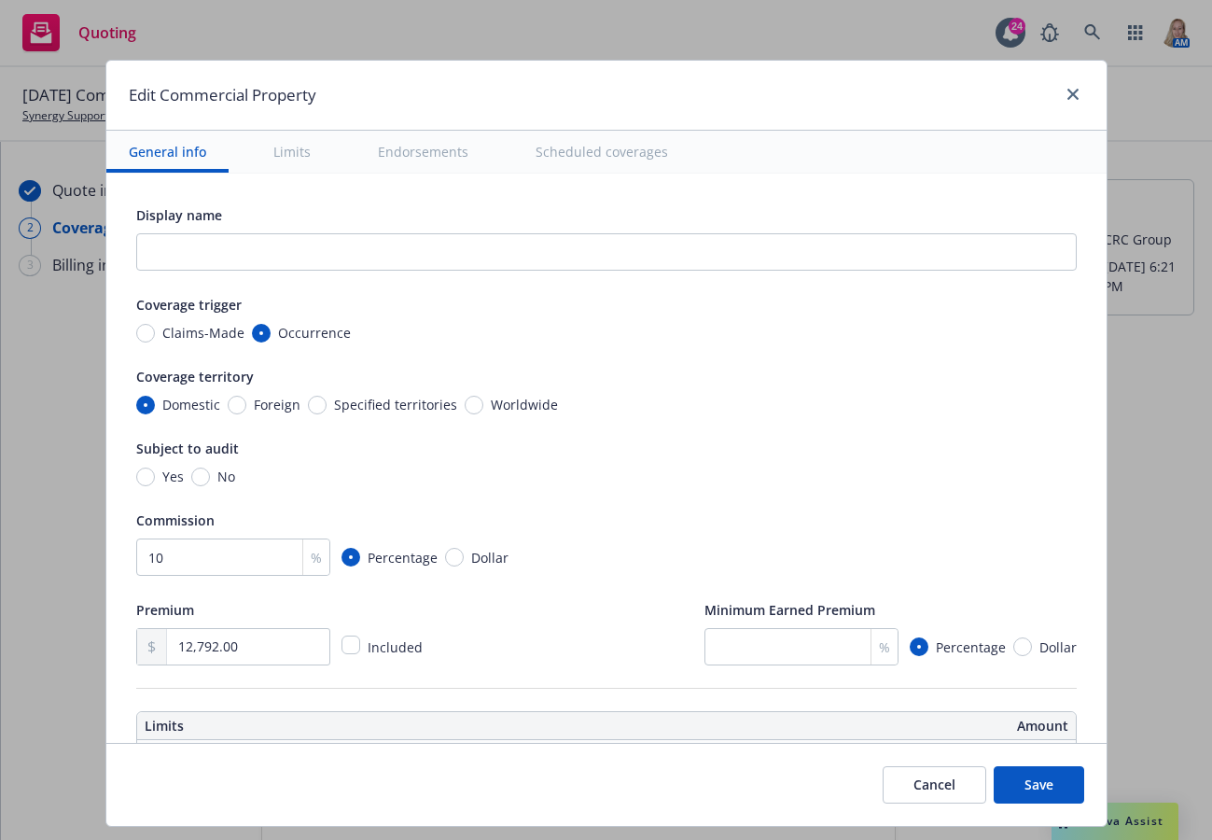
click at [1051, 783] on button "Save" at bounding box center [1039, 784] width 91 height 37
radio input "true"
type input "12,792.00"
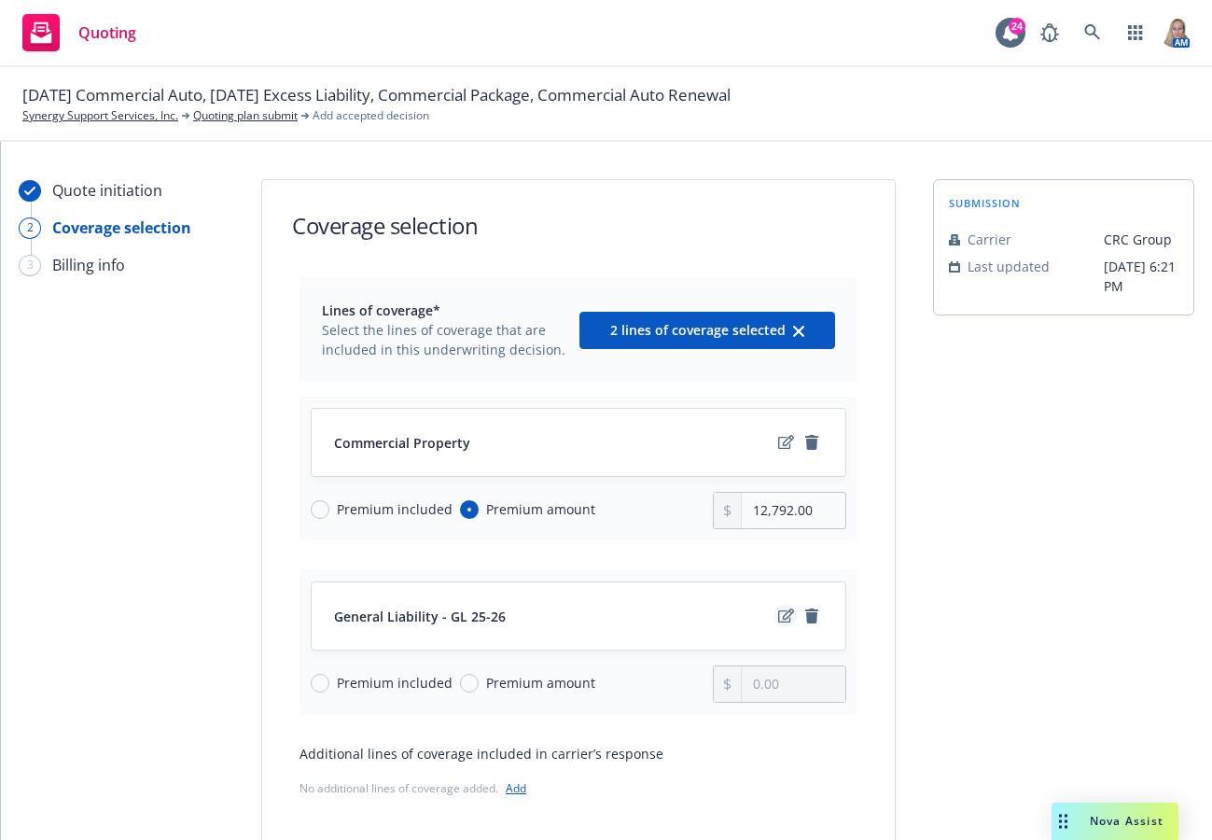
click at [778, 622] on icon "edit" at bounding box center [786, 615] width 16 height 14
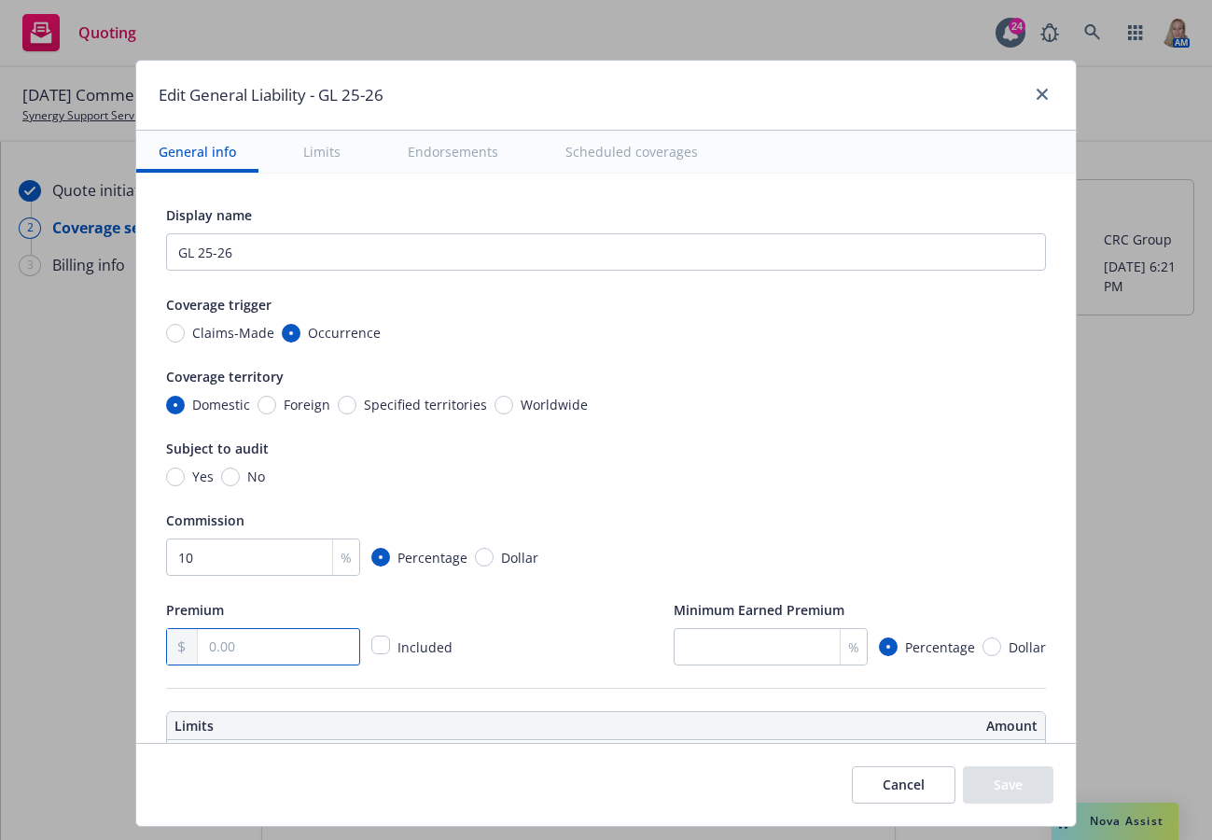
click at [280, 650] on input "text" at bounding box center [278, 646] width 161 height 35
type input "616.00"
click at [1001, 783] on button "Save" at bounding box center [1008, 784] width 91 height 37
radio input "true"
type input "616.00"
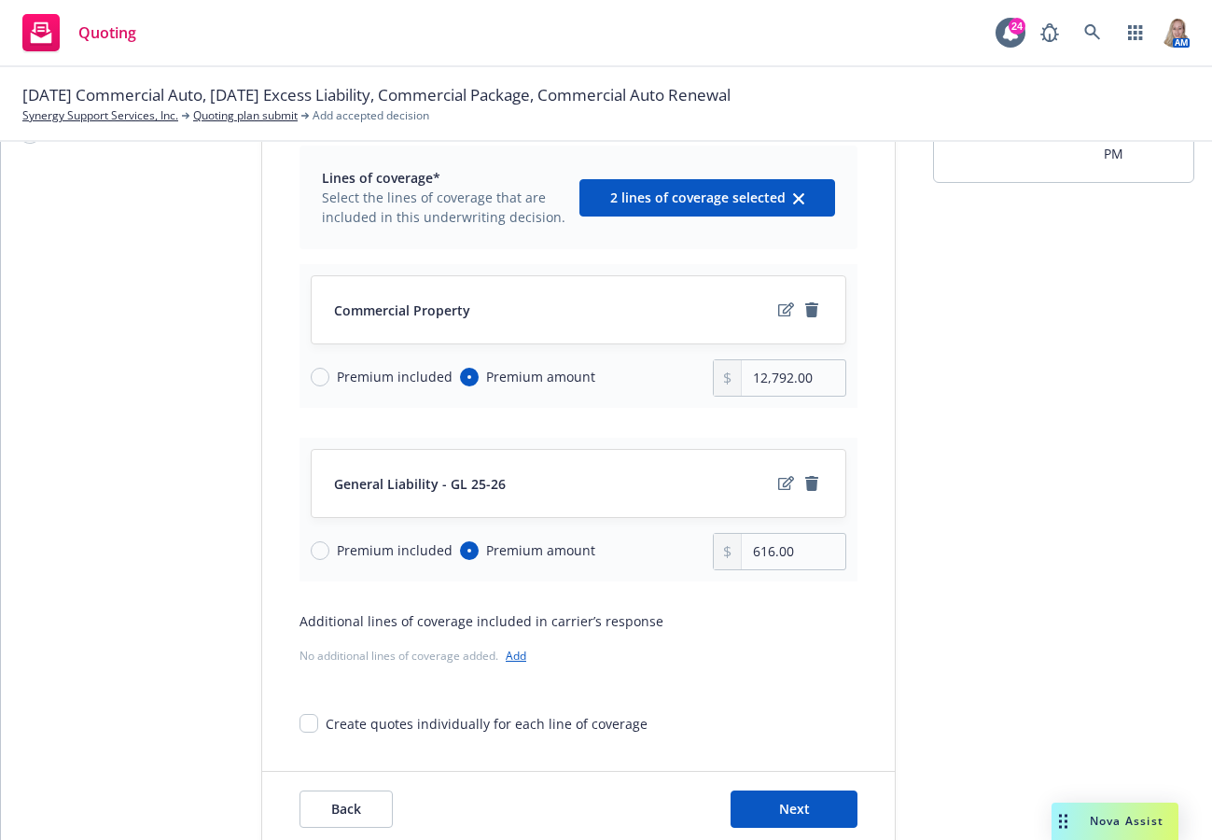
scroll to position [177, 0]
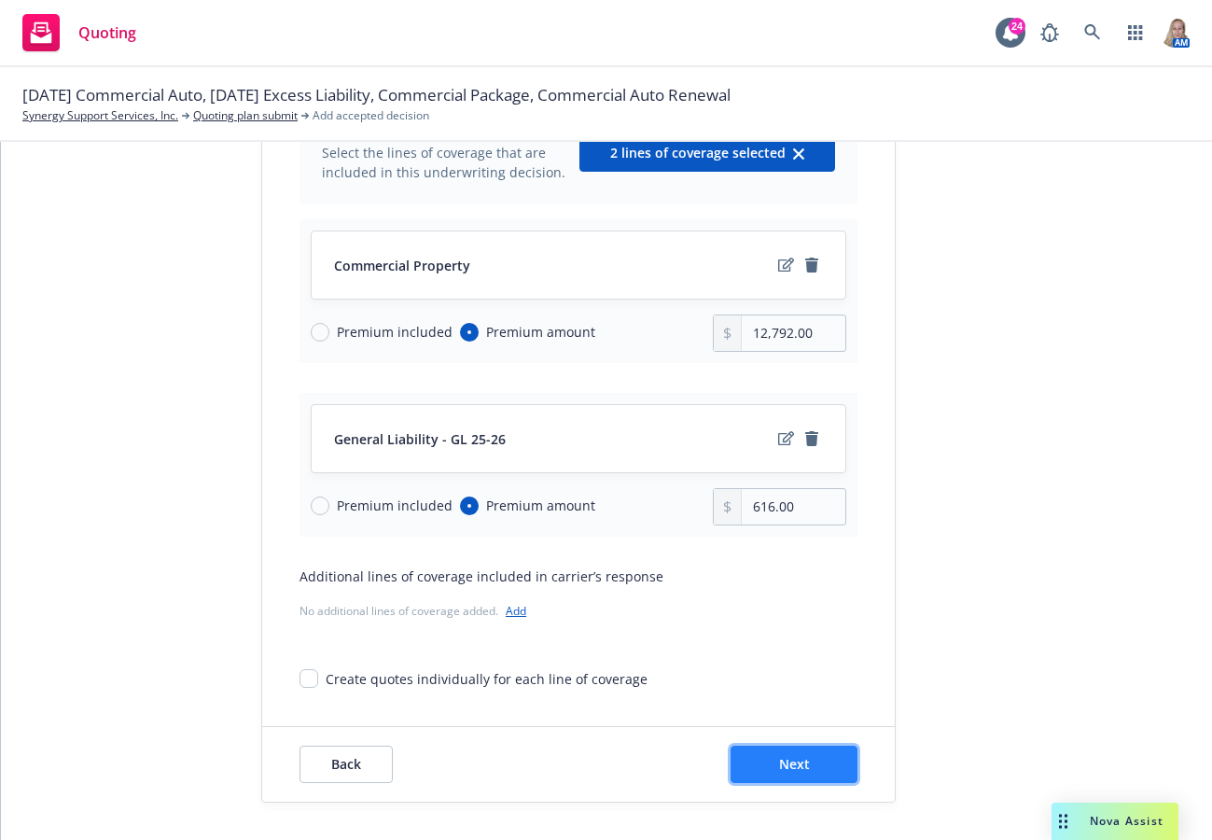
click at [796, 759] on span "Next" at bounding box center [794, 764] width 31 height 18
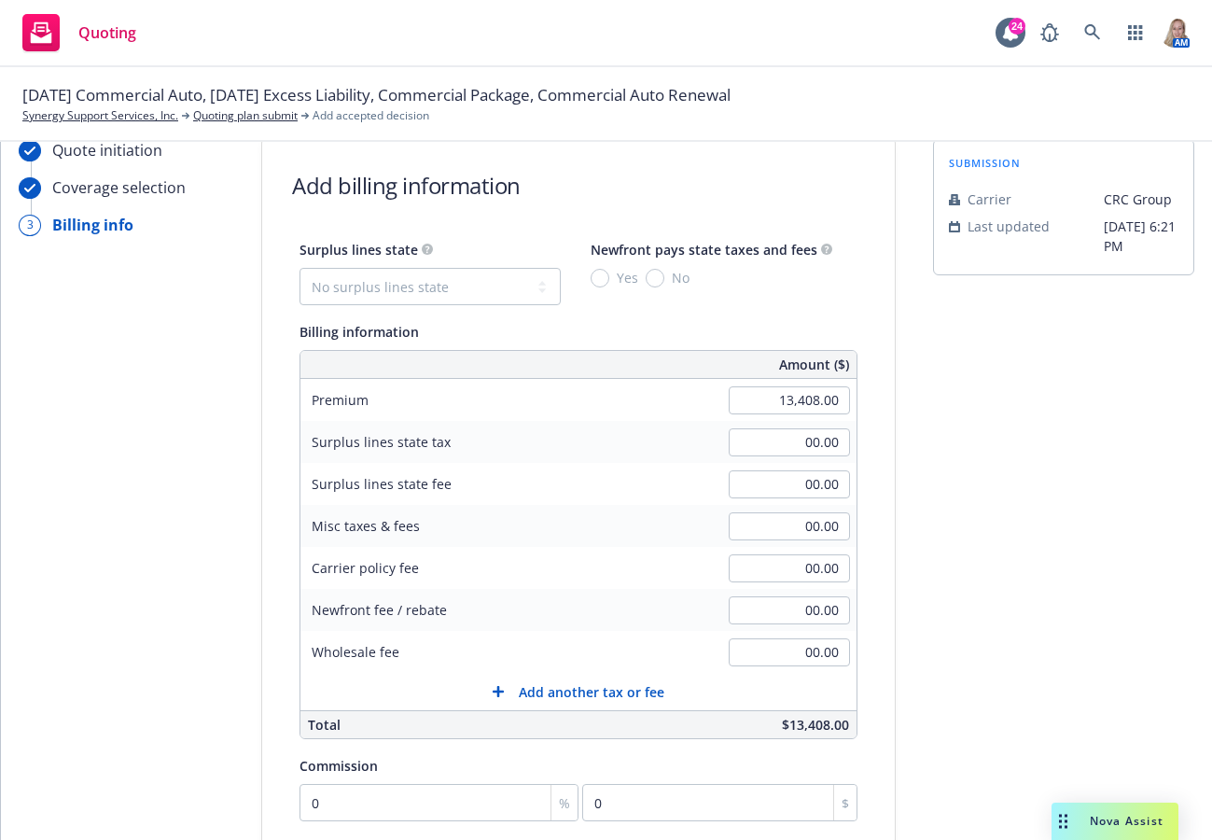
scroll to position [0, 0]
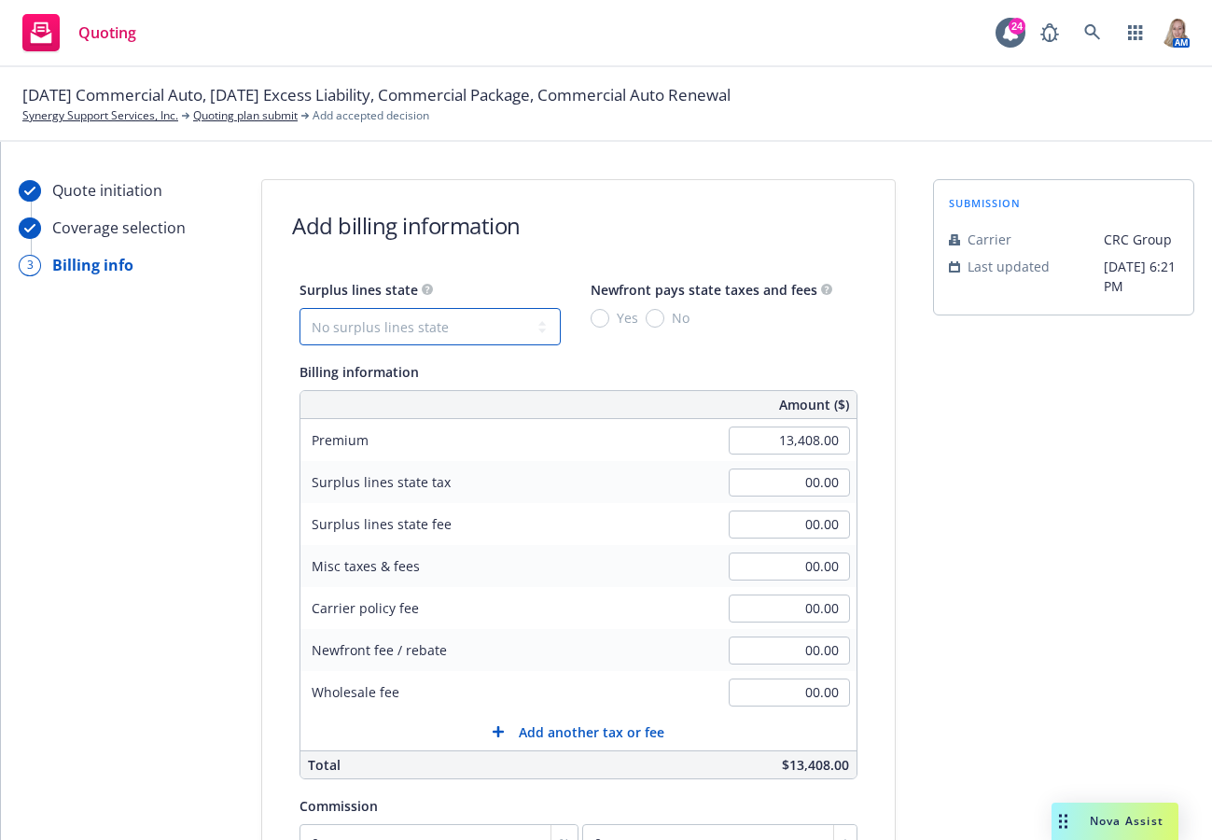
click at [414, 336] on select "No surplus lines state Alaska Alabama Arkansas Arizona California Colorado Conn…" at bounding box center [430, 326] width 261 height 37
select select "CA"
click at [300, 308] on select "No surplus lines state Alaska Alabama Arkansas Arizona California Colorado Conn…" at bounding box center [430, 326] width 261 height 37
type input "402.24"
type input "24.13"
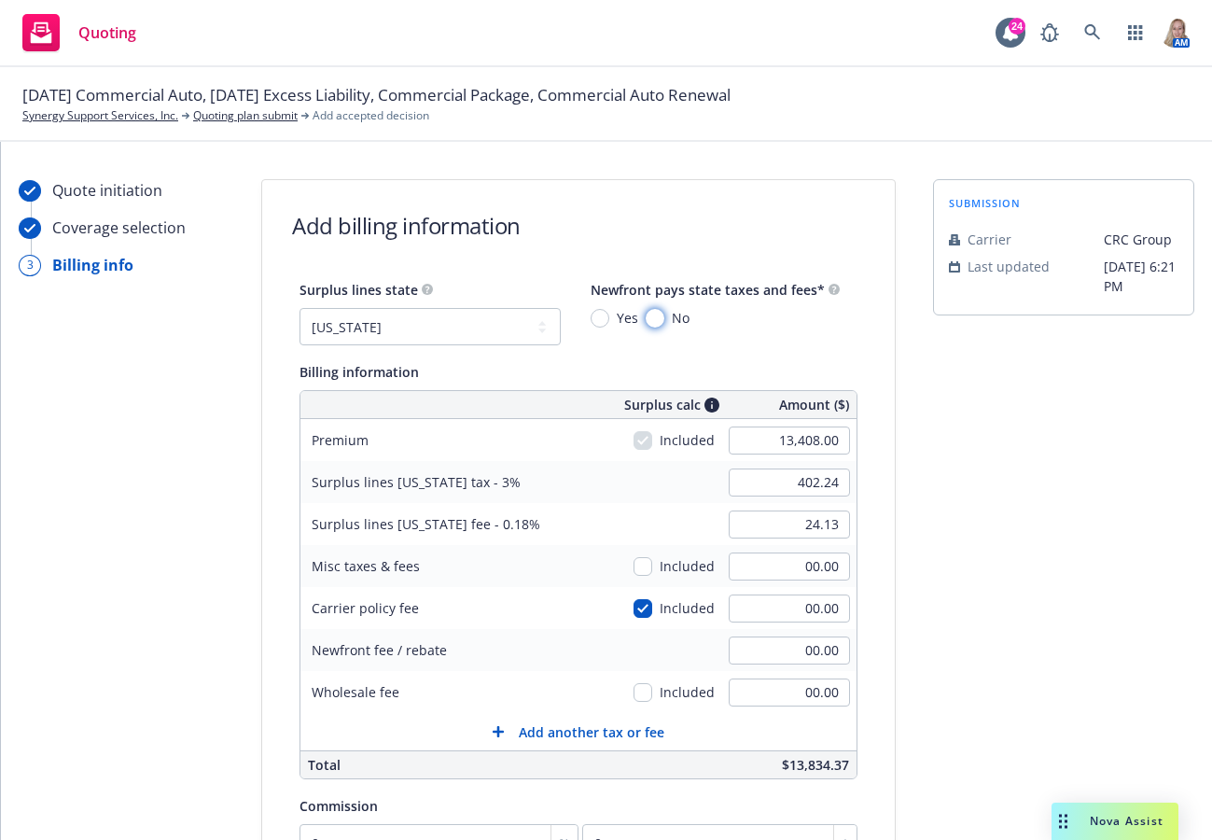
click at [646, 317] on input "No" at bounding box center [655, 318] width 19 height 19
radio input "true"
click at [761, 611] on input "00.00" at bounding box center [789, 608] width 121 height 28
type input "350"
type input "412.74"
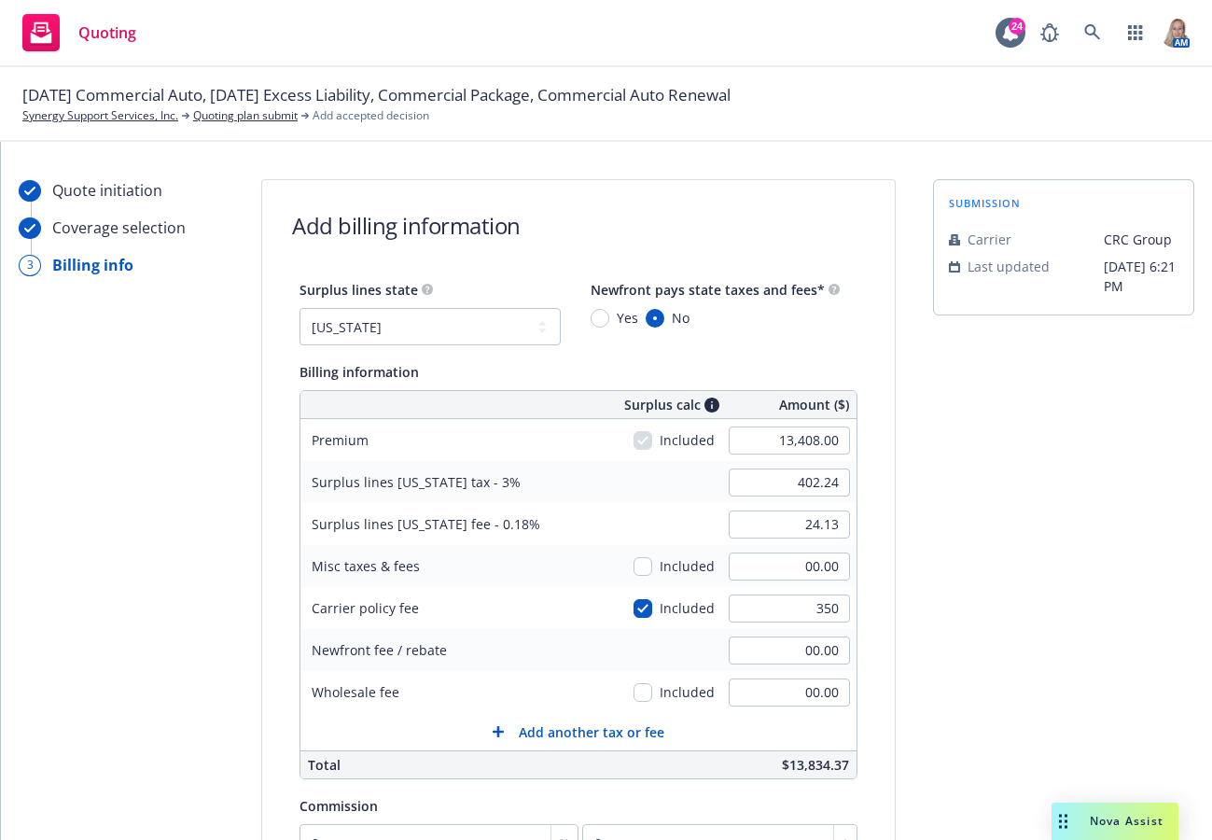
type input "24.76"
type input "350.00"
click at [1024, 609] on div "submission Carrier CRC Group Last updated 5/3, 6:21 PM" at bounding box center [1063, 656] width 261 height 955
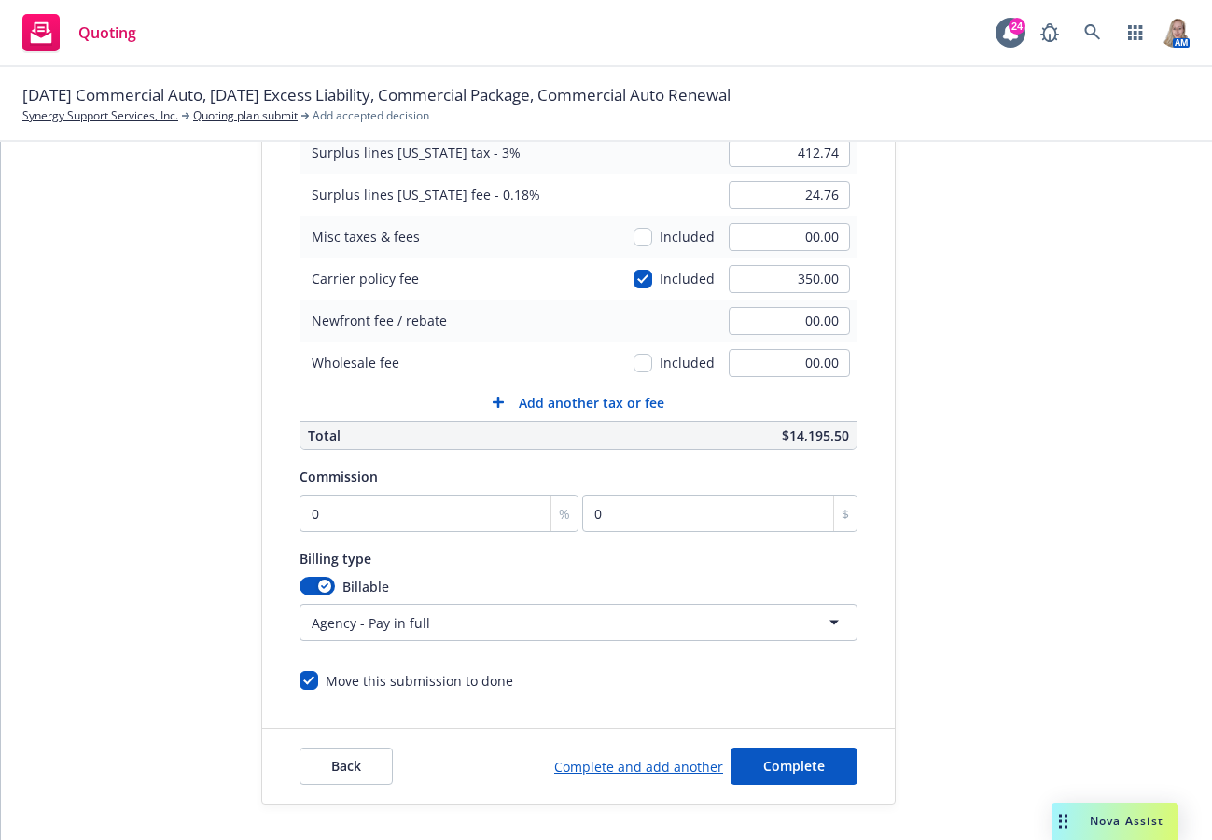
scroll to position [331, 0]
click at [458, 503] on input "0" at bounding box center [439, 511] width 279 height 37
type input "1"
type input "134.08"
type input "10"
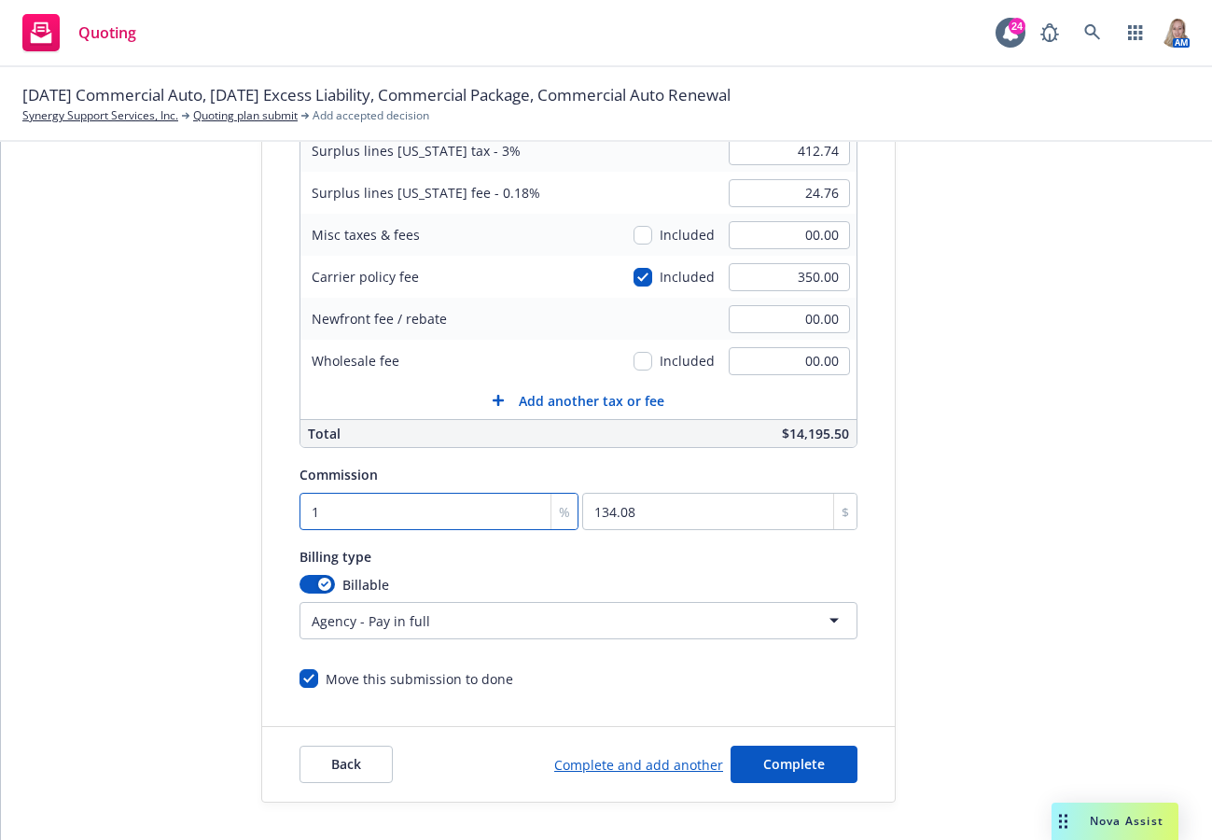
type input "1340.8"
type input "10"
click at [837, 568] on div "Billing type Billable Agency - Pay in full Agency - Financed Agency - Installme…" at bounding box center [579, 592] width 558 height 94
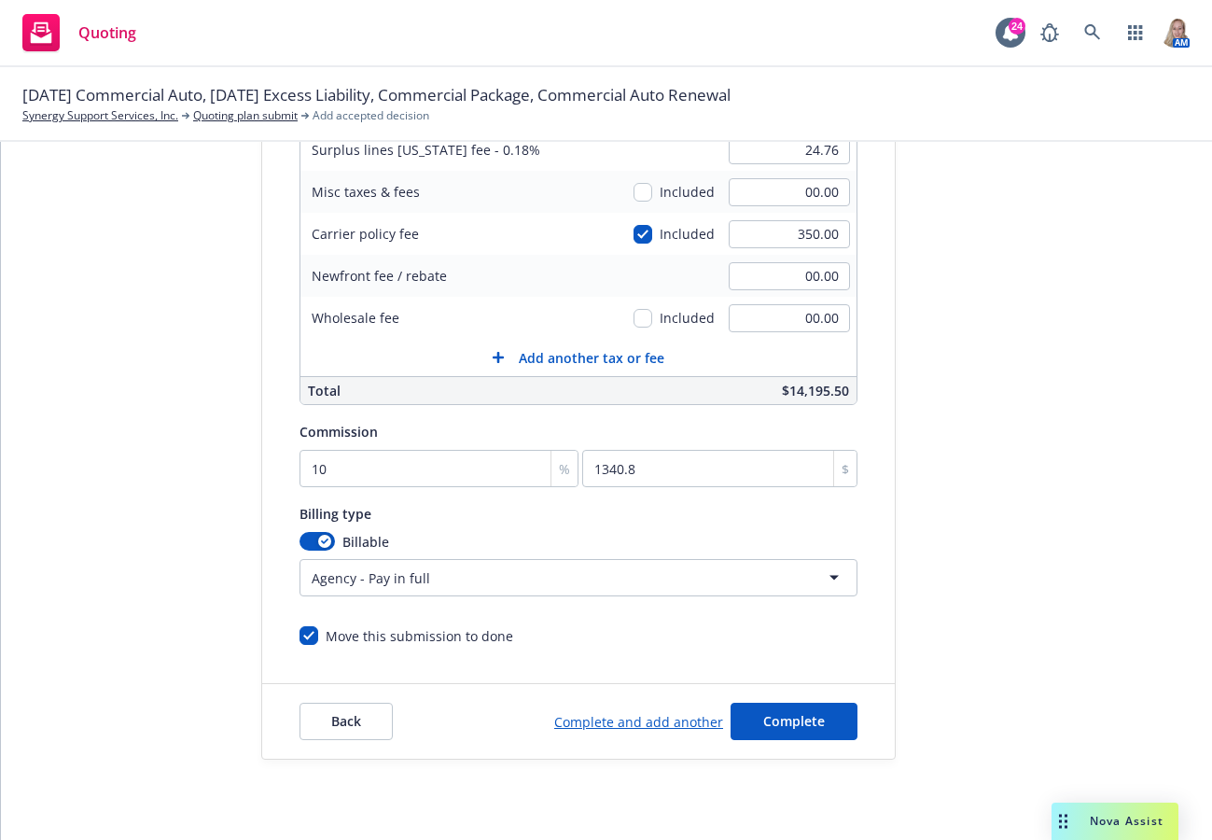
scroll to position [66, 0]
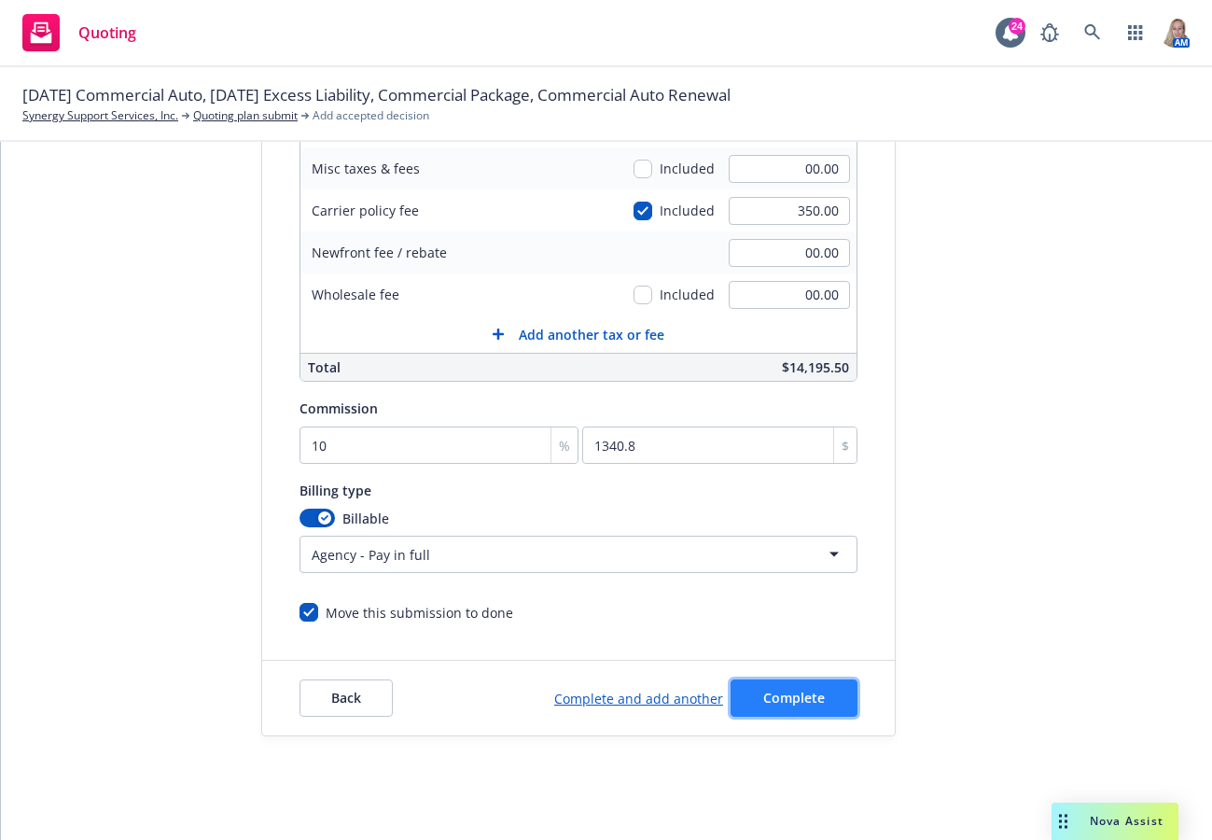
click at [808, 688] on button "Complete" at bounding box center [794, 697] width 127 height 37
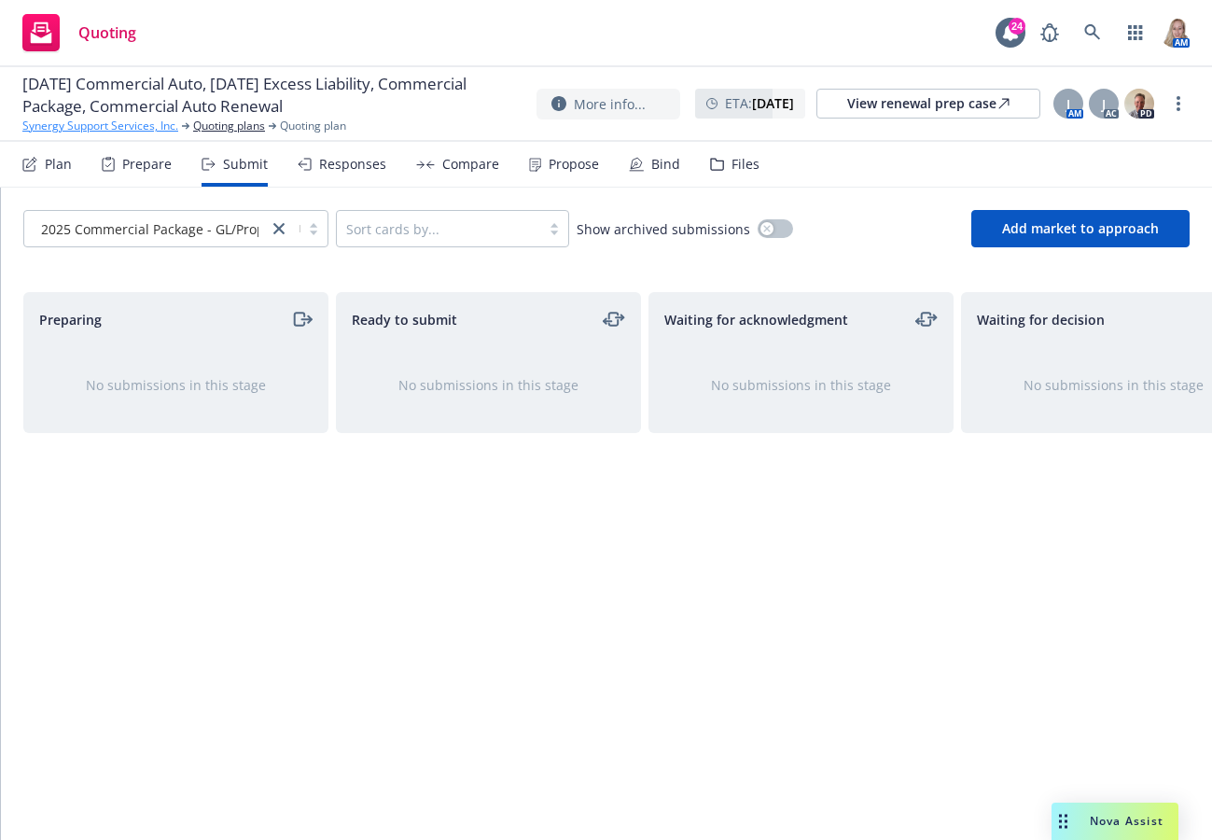
click at [134, 124] on link "Synergy Support Services, Inc." at bounding box center [100, 126] width 156 height 17
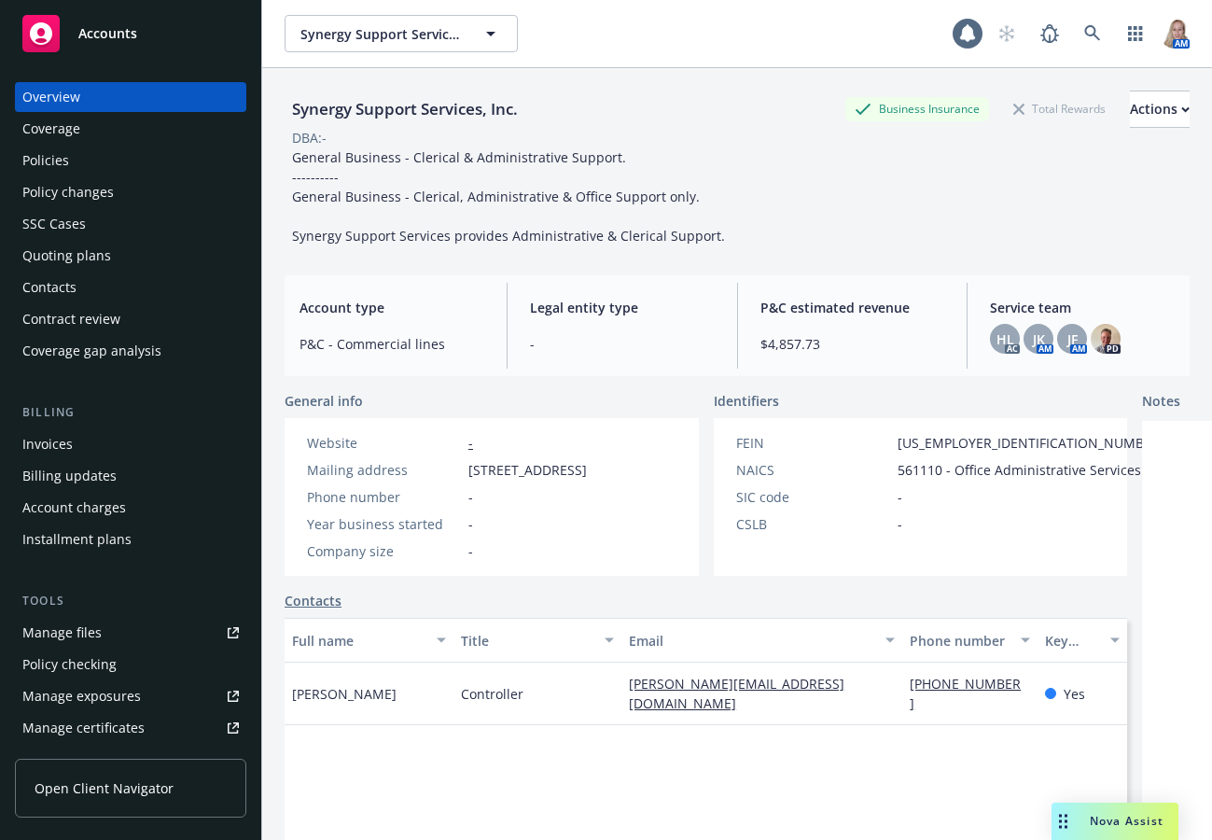
click at [87, 34] on span "Accounts" at bounding box center [107, 33] width 59 height 15
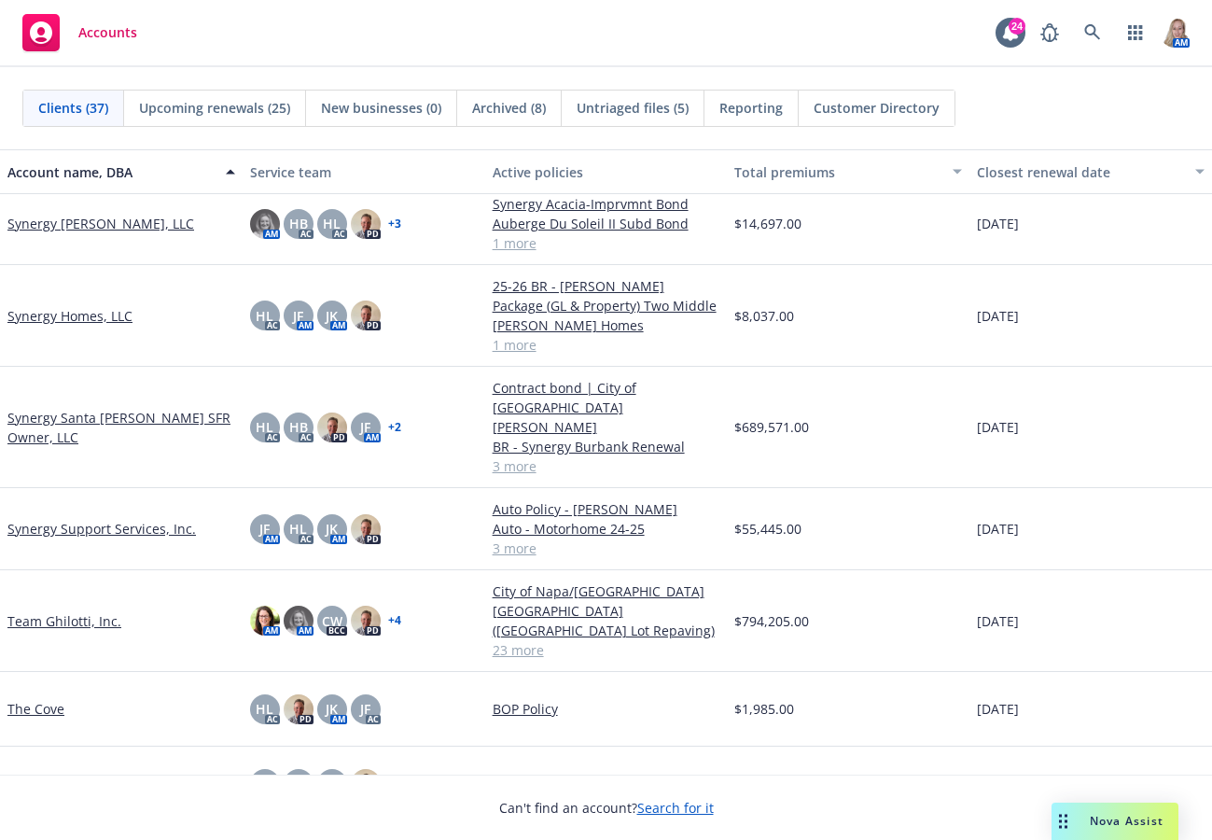
scroll to position [2305, 0]
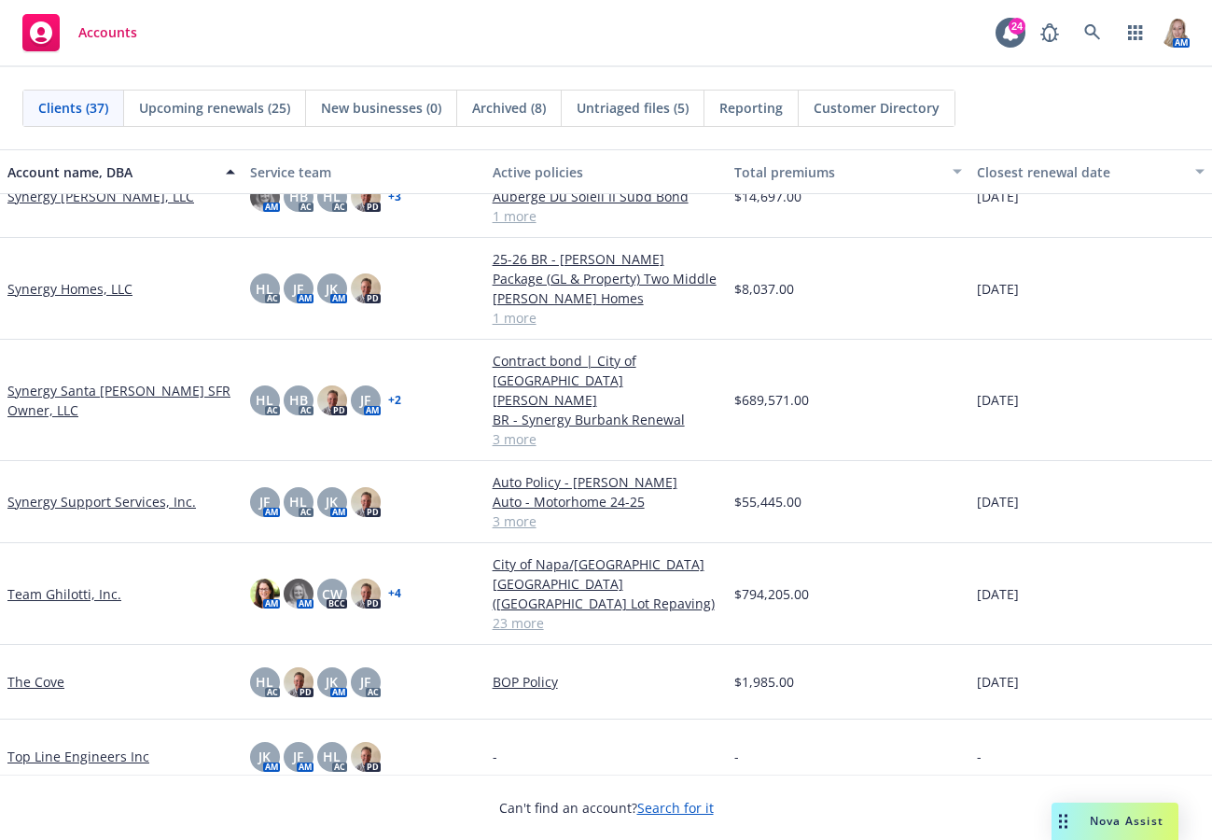
click at [92, 584] on link "Team Ghilotti, Inc." at bounding box center [64, 594] width 114 height 20
